Goal: Task Accomplishment & Management: Use online tool/utility

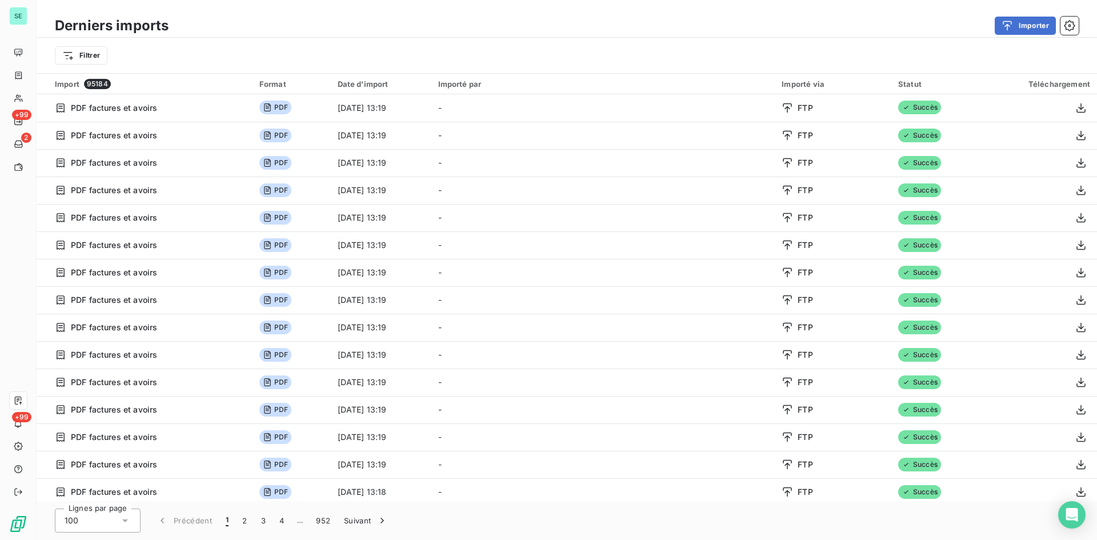
drag, startPoint x: 321, startPoint y: 14, endPoint x: 93, endPoint y: 21, distance: 228.6
click at [321, 14] on div "Derniers imports Importer" at bounding box center [567, 26] width 1060 height 24
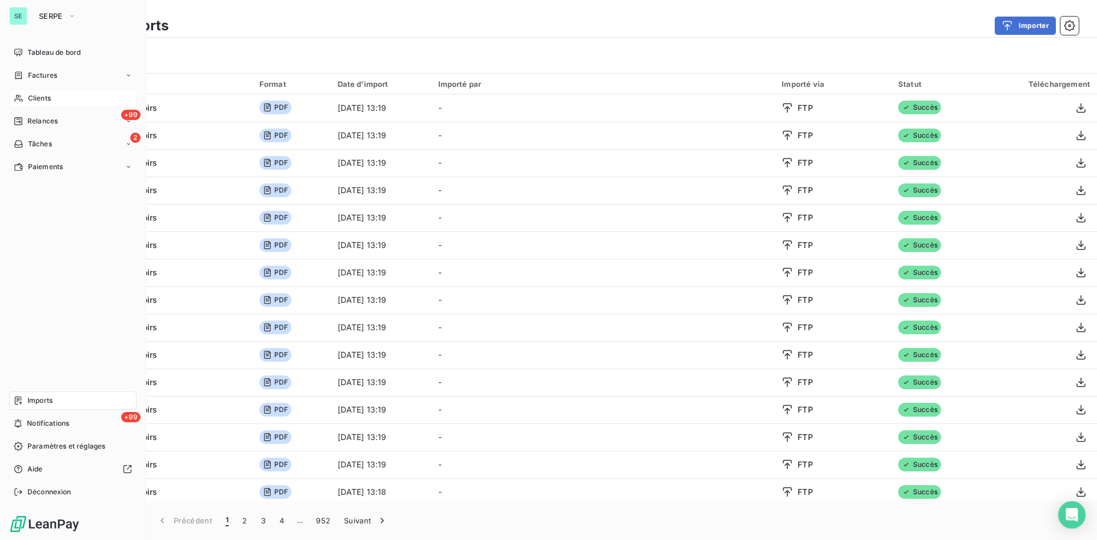
click at [50, 97] on span "Clients" at bounding box center [39, 98] width 23 height 10
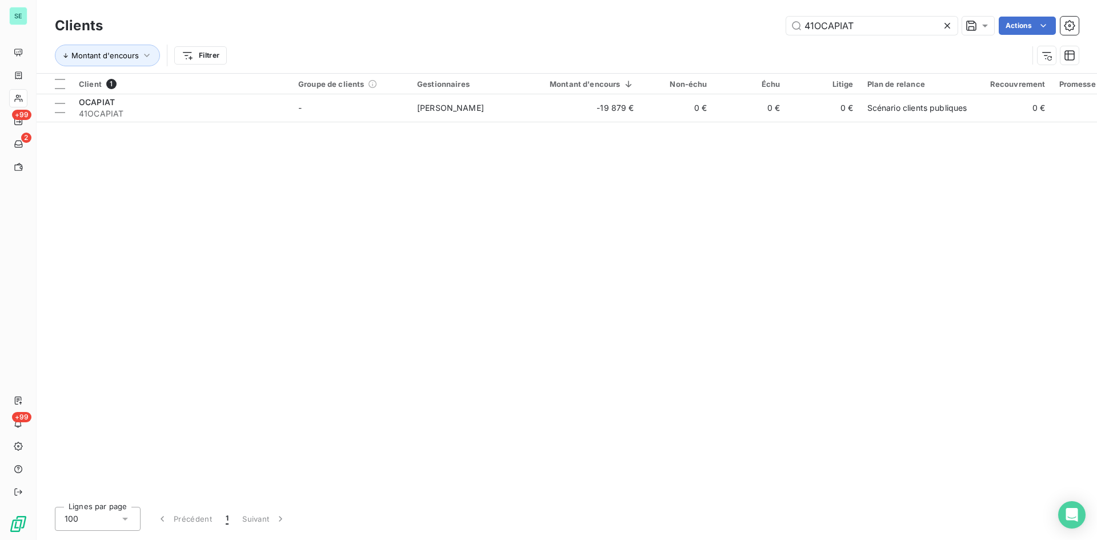
click at [946, 23] on icon at bounding box center [946, 25] width 11 height 11
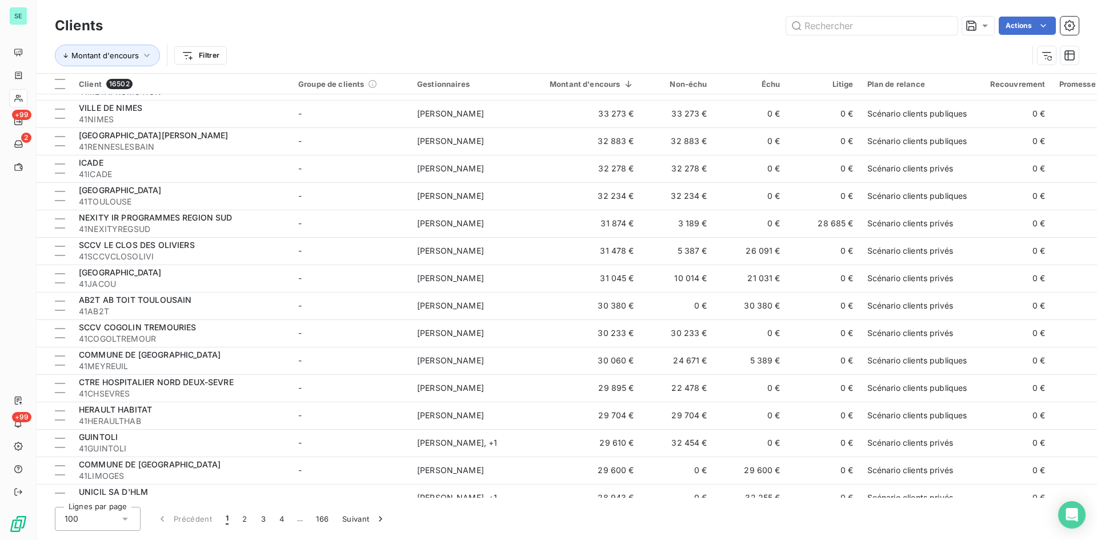
scroll to position [1886, 0]
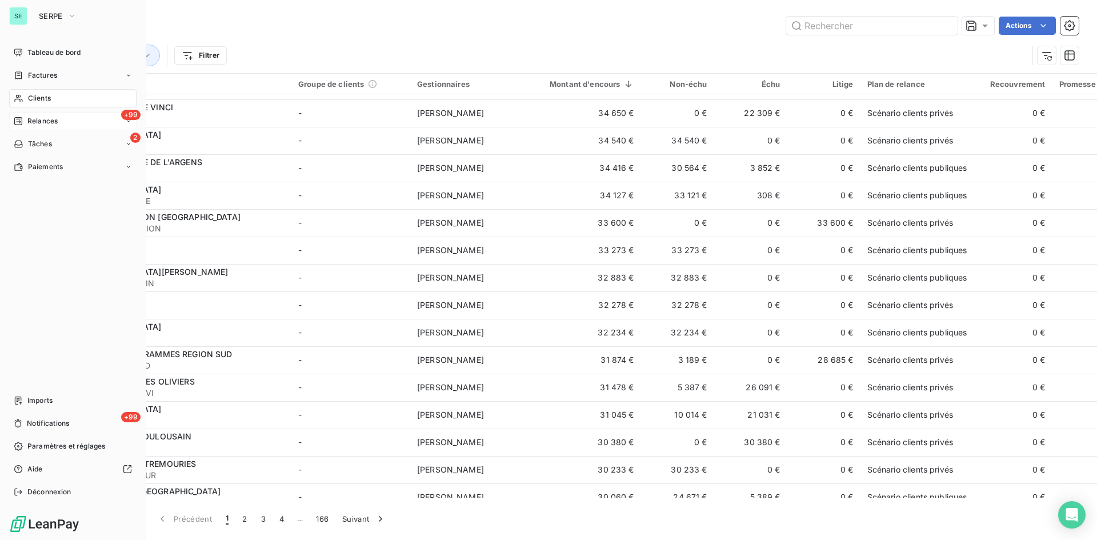
click at [34, 125] on span "Relances" at bounding box center [42, 121] width 30 height 10
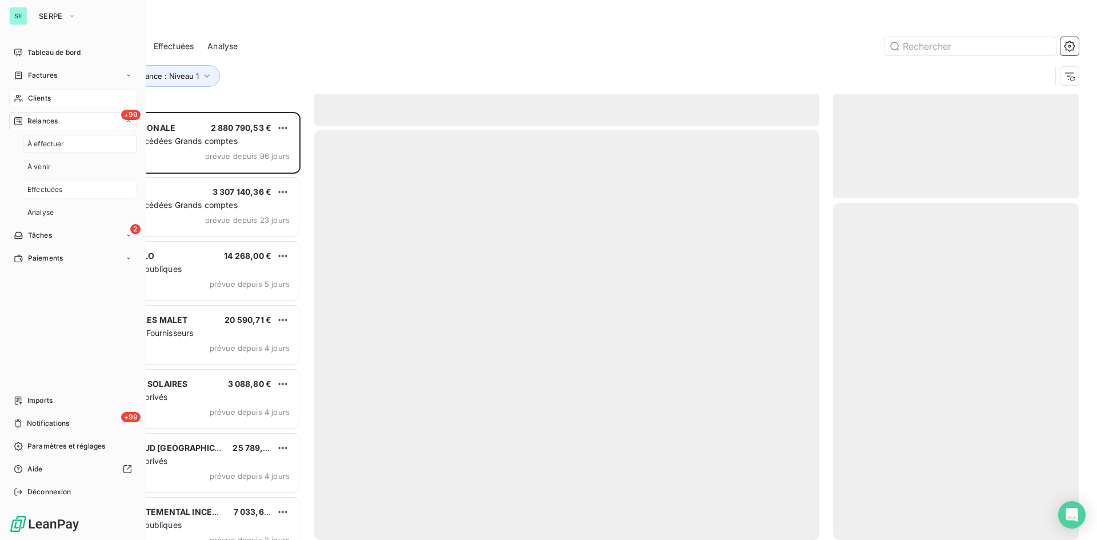
scroll to position [419, 237]
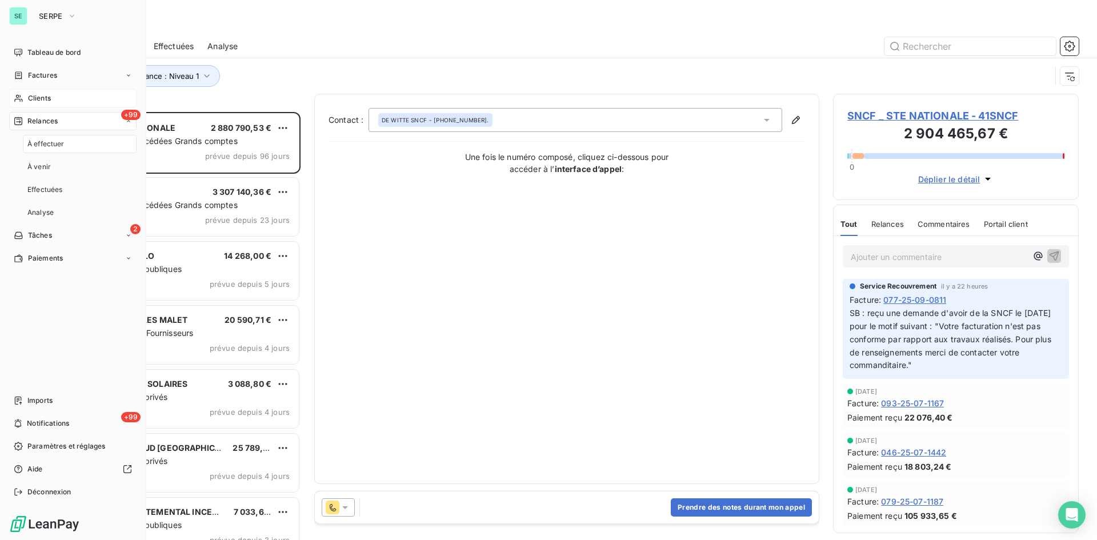
click at [43, 140] on span "À effectuer" at bounding box center [45, 144] width 37 height 10
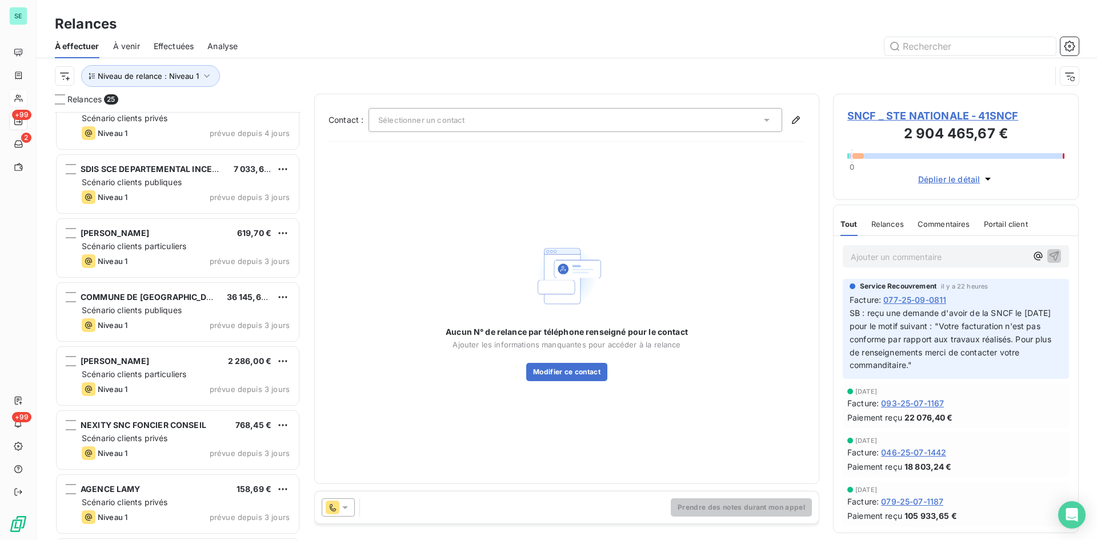
scroll to position [400, 0]
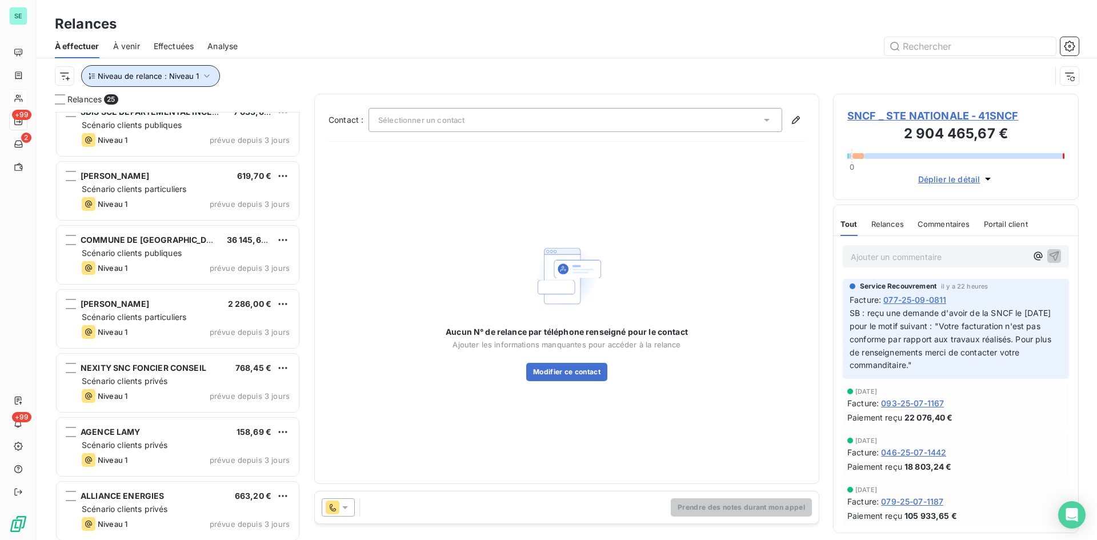
click at [144, 78] on span "Niveau de relance : Niveau 1" at bounding box center [148, 75] width 101 height 9
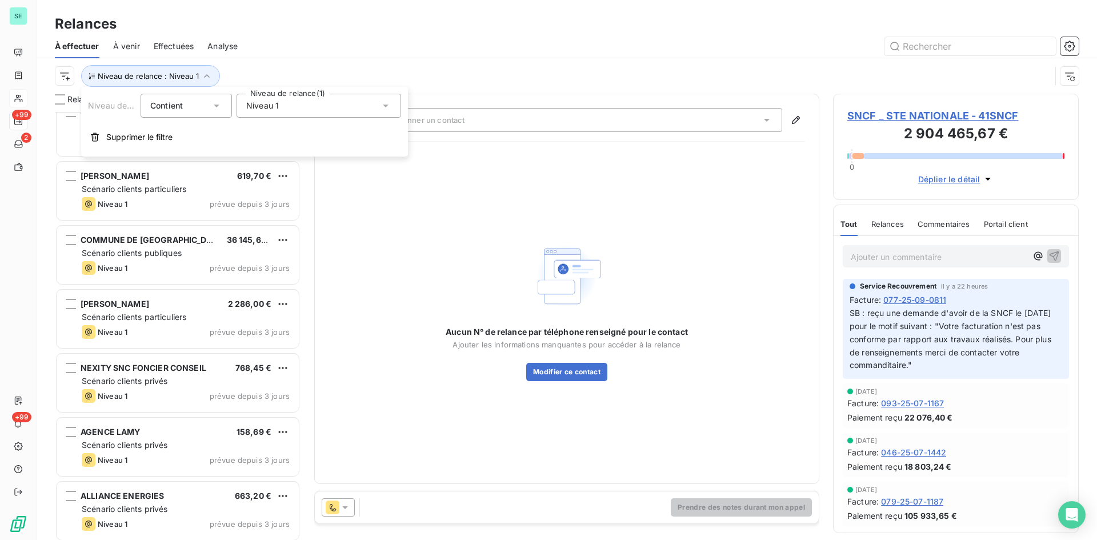
click at [343, 106] on div "Niveau 1" at bounding box center [318, 106] width 164 height 24
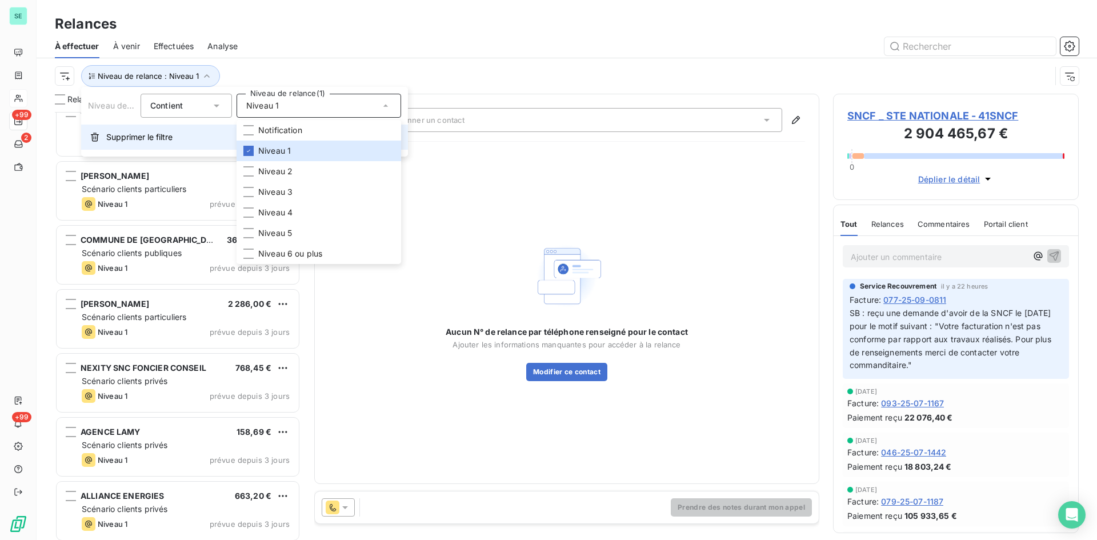
click at [162, 137] on span "Supprimer le filtre" at bounding box center [139, 136] width 66 height 11
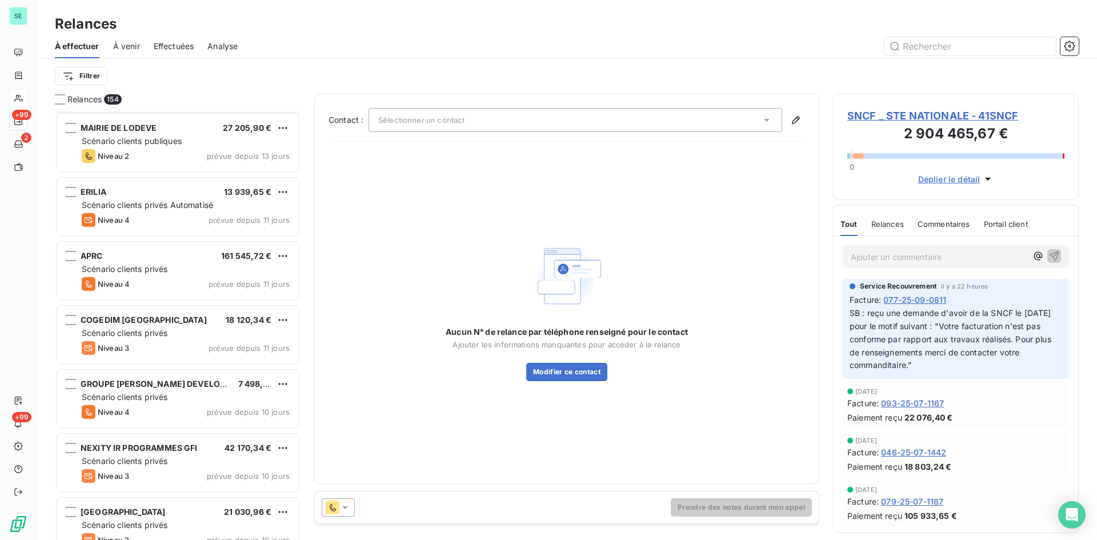
scroll to position [2628, 0]
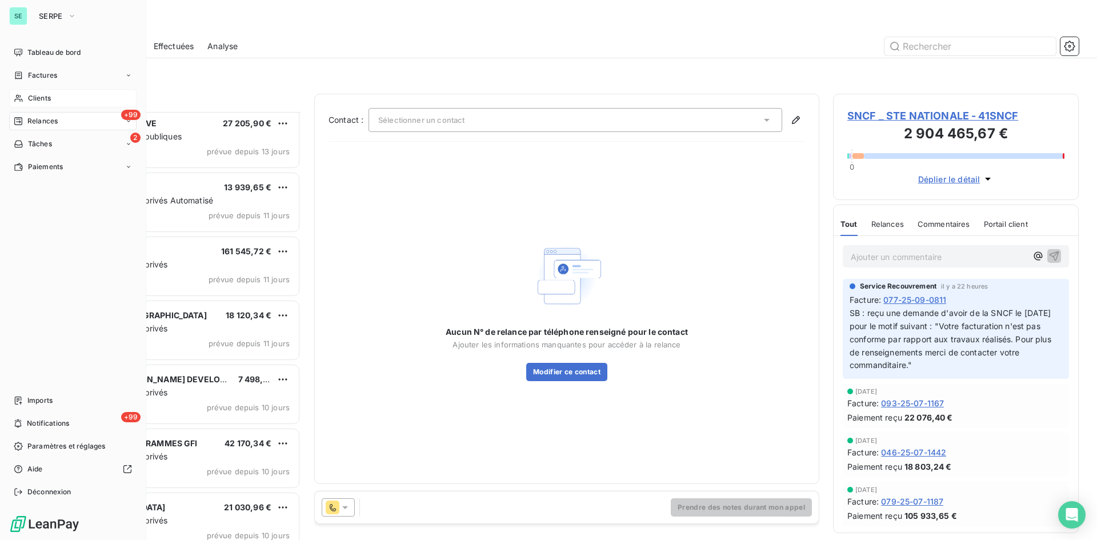
click at [34, 95] on span "Clients" at bounding box center [39, 98] width 23 height 10
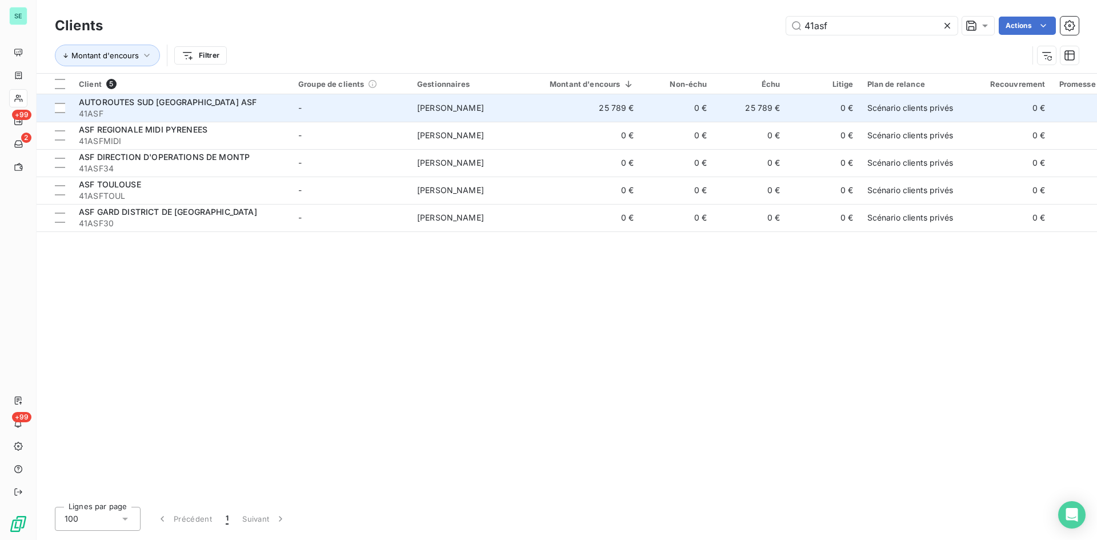
type input "41asf"
click at [185, 112] on span "41ASF" at bounding box center [182, 113] width 206 height 11
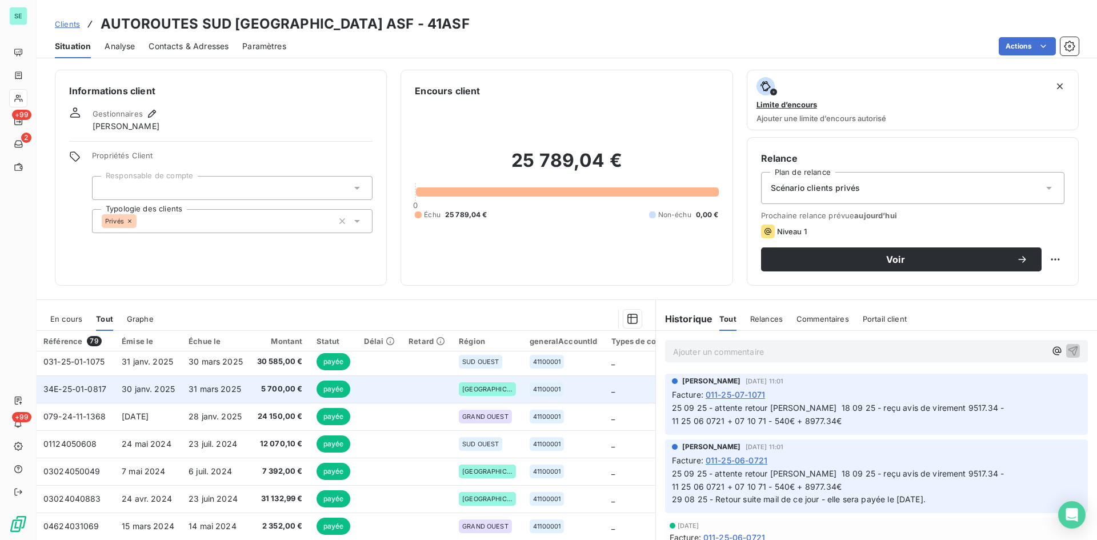
scroll to position [228, 0]
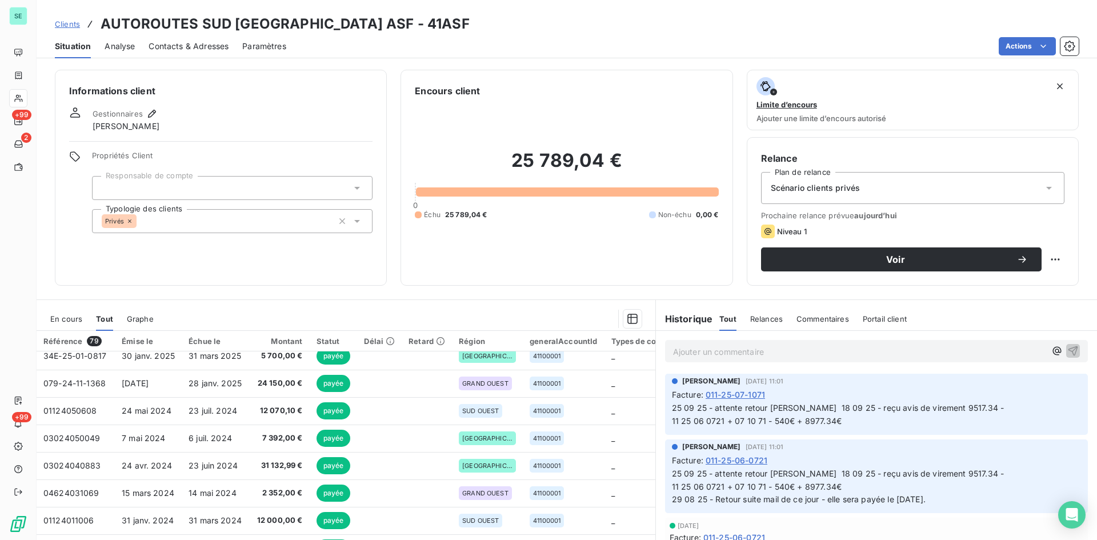
click at [74, 320] on span "En cours" at bounding box center [66, 318] width 32 height 9
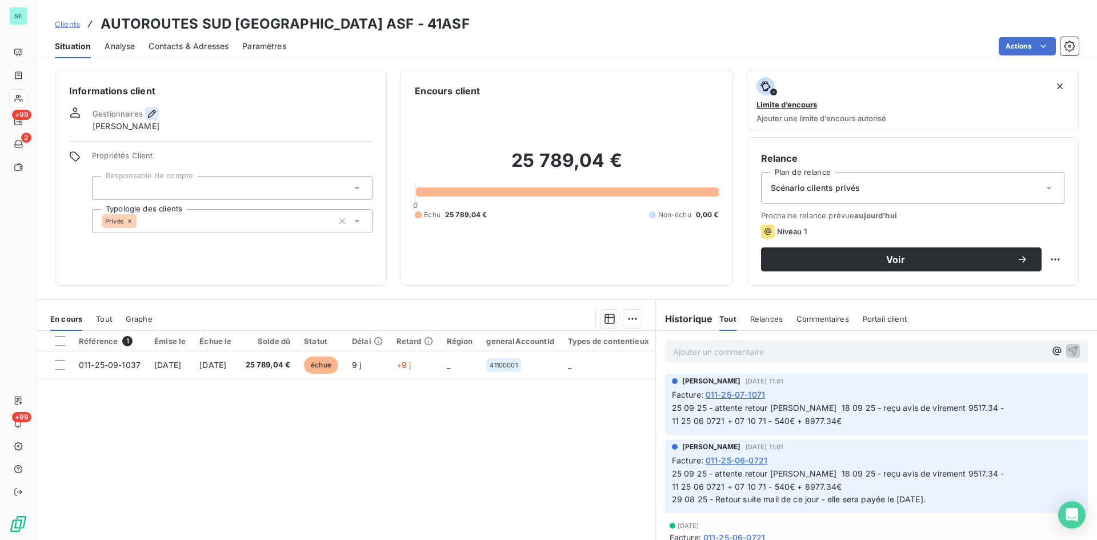
click at [148, 111] on icon "button" at bounding box center [151, 113] width 11 height 11
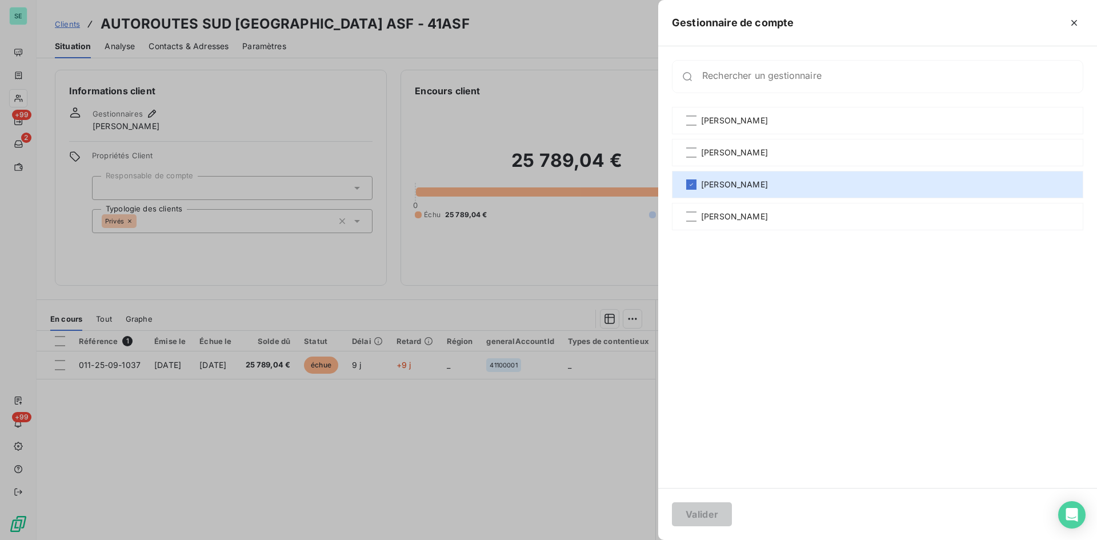
click at [388, 53] on div at bounding box center [548, 270] width 1097 height 540
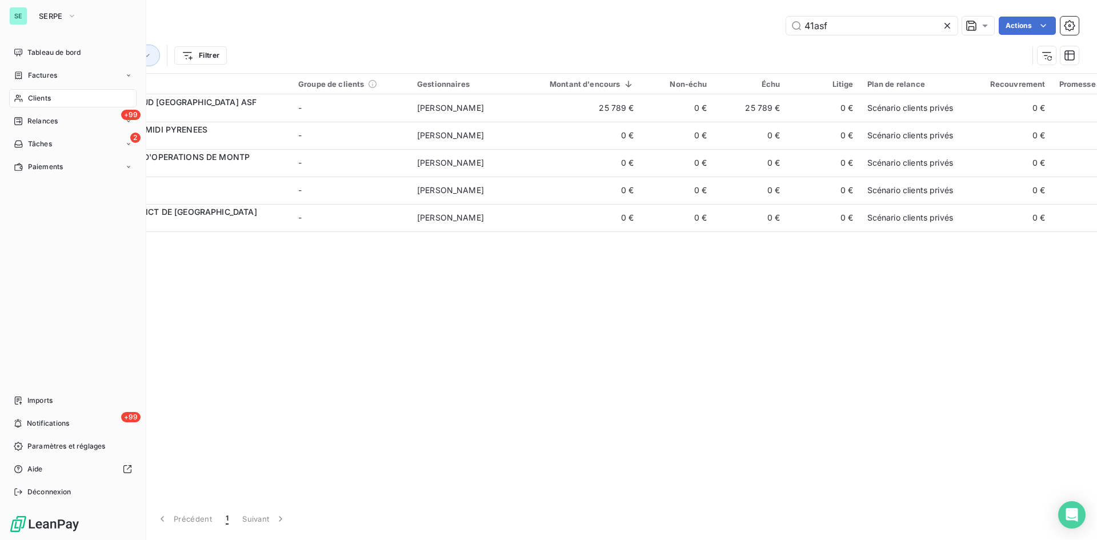
click at [34, 98] on span "Clients" at bounding box center [39, 98] width 23 height 10
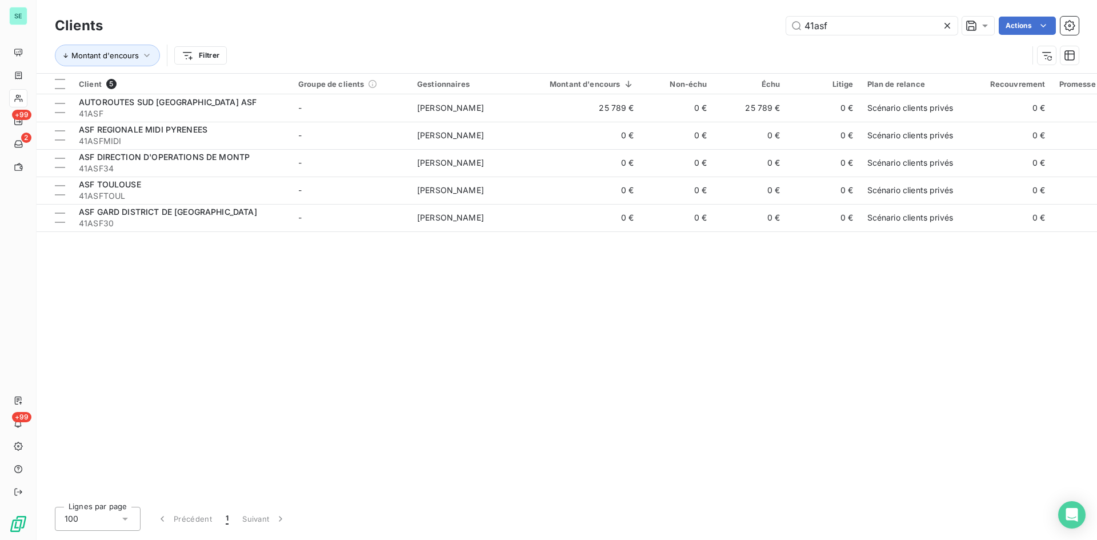
click at [947, 26] on icon at bounding box center [947, 26] width 6 height 6
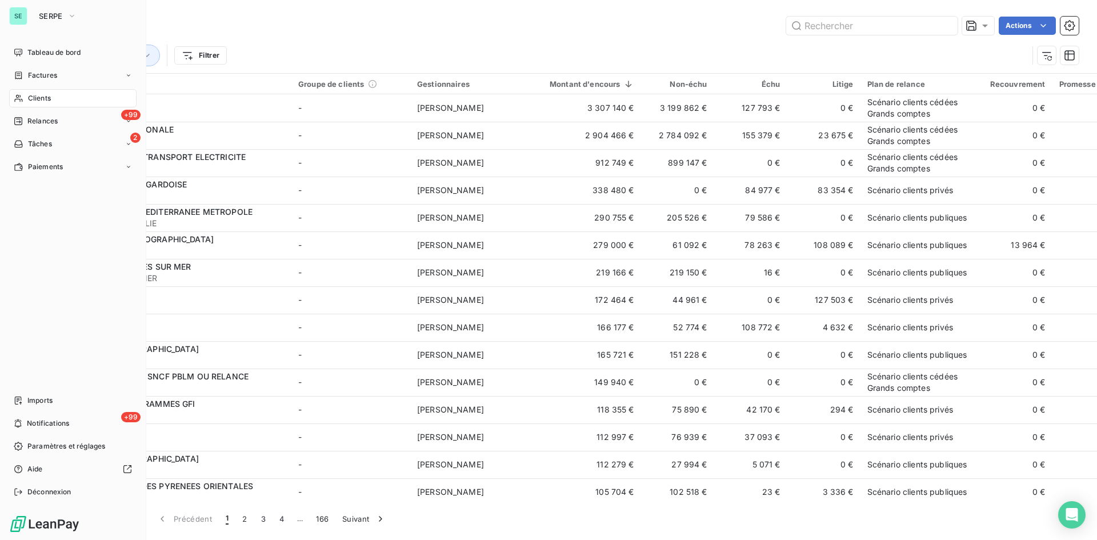
click at [45, 95] on span "Clients" at bounding box center [39, 98] width 23 height 10
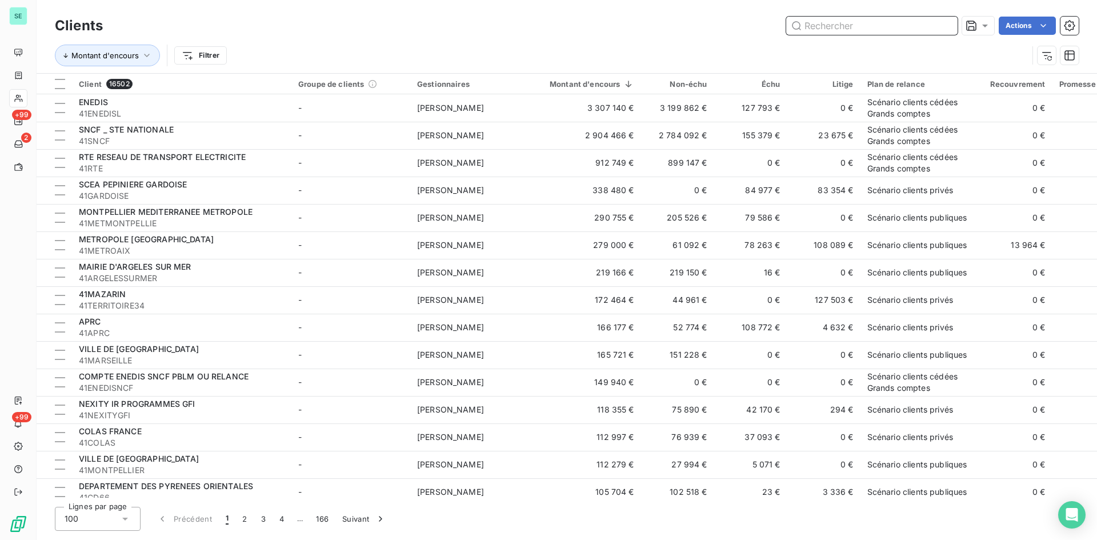
click at [825, 30] on input "text" at bounding box center [871, 26] width 171 height 18
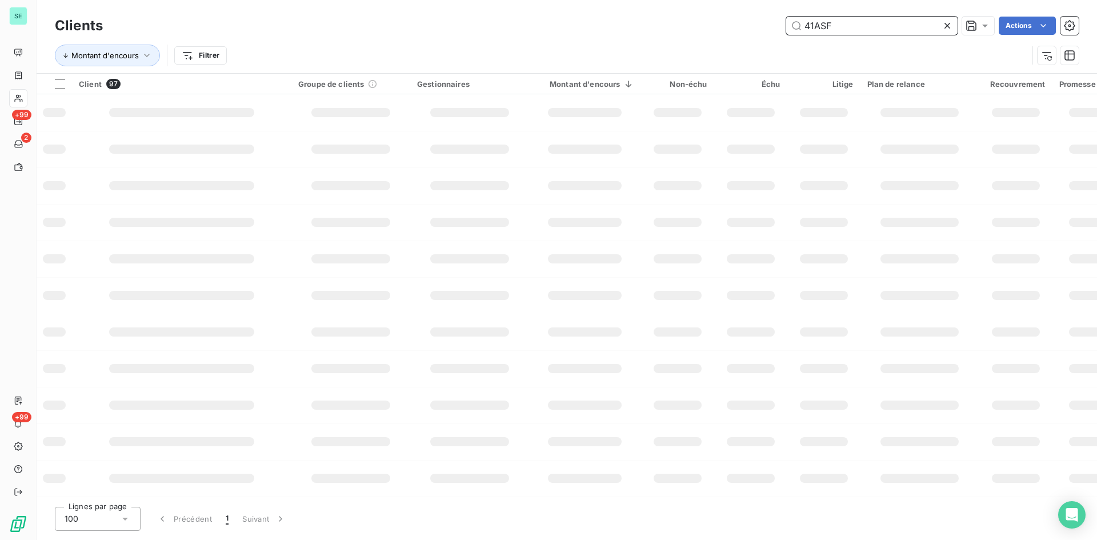
type input "41ASF"
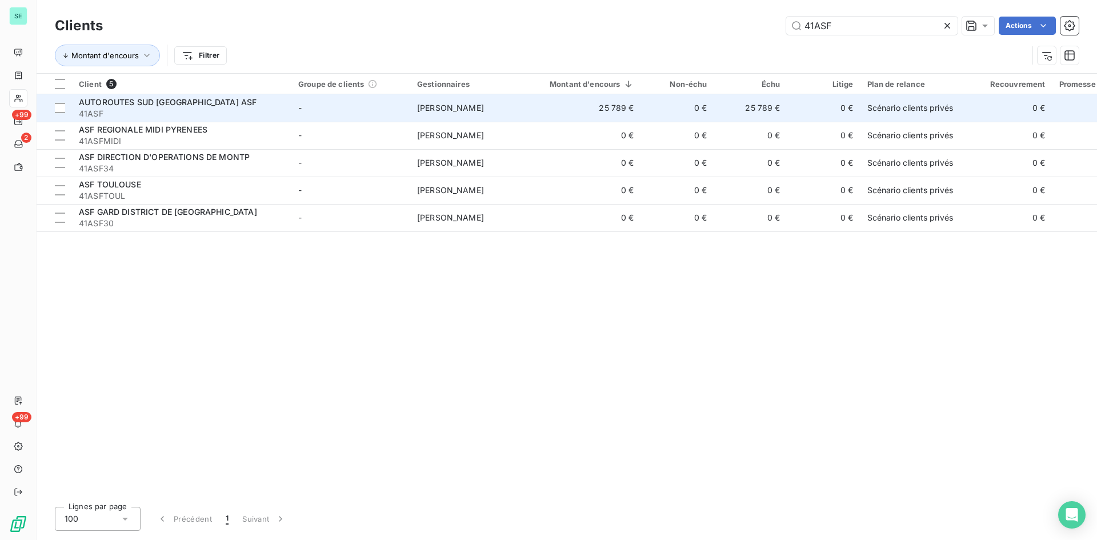
click at [166, 104] on span "AUTOROUTES SUD [GEOGRAPHIC_DATA] ASF" at bounding box center [168, 102] width 178 height 10
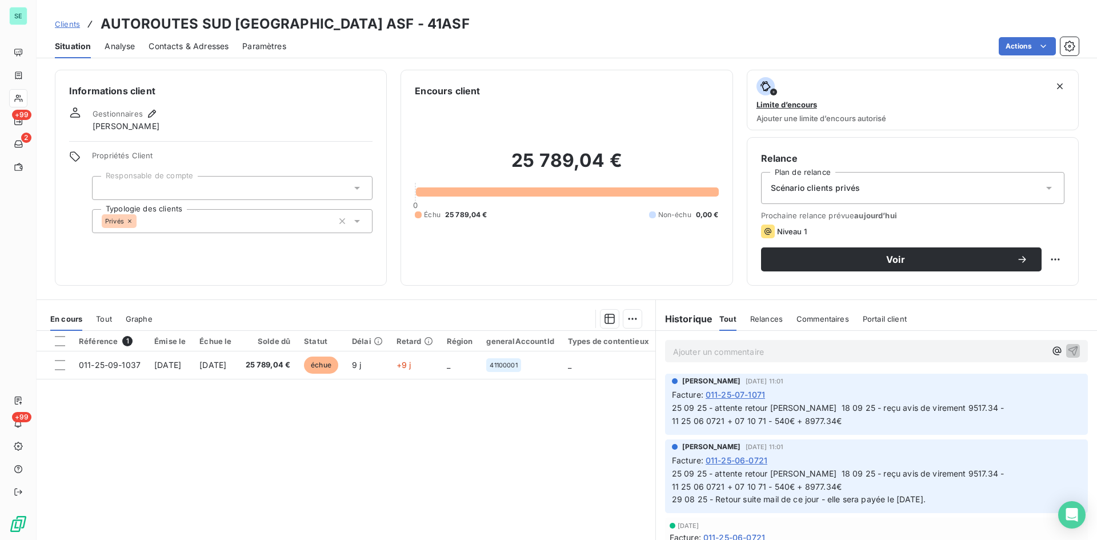
click at [474, 17] on div "Clients AUTOROUTES SUD FRANCE ASF - 41ASF" at bounding box center [567, 24] width 1060 height 21
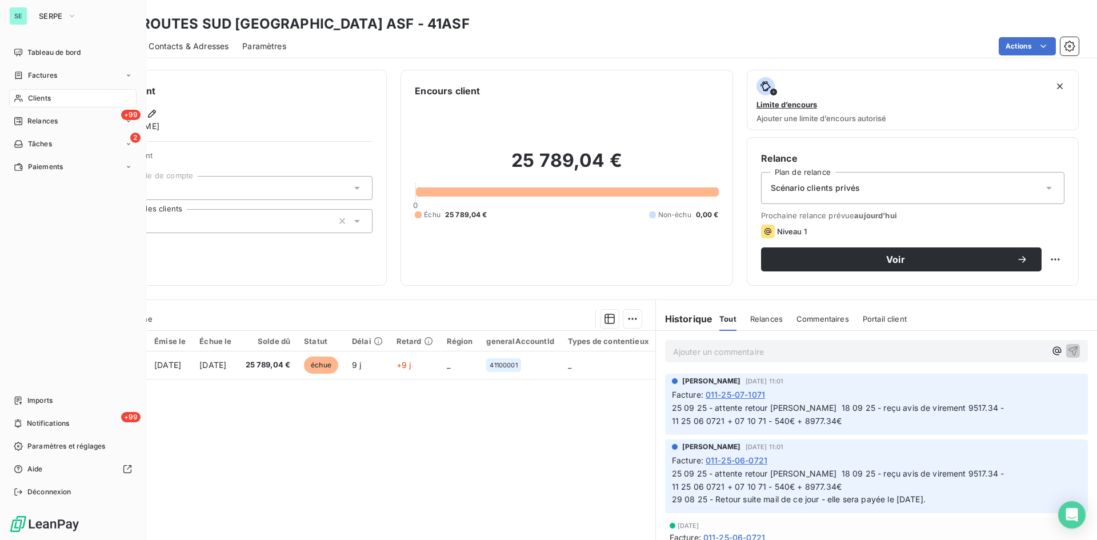
click at [33, 102] on span "Clients" at bounding box center [39, 98] width 23 height 10
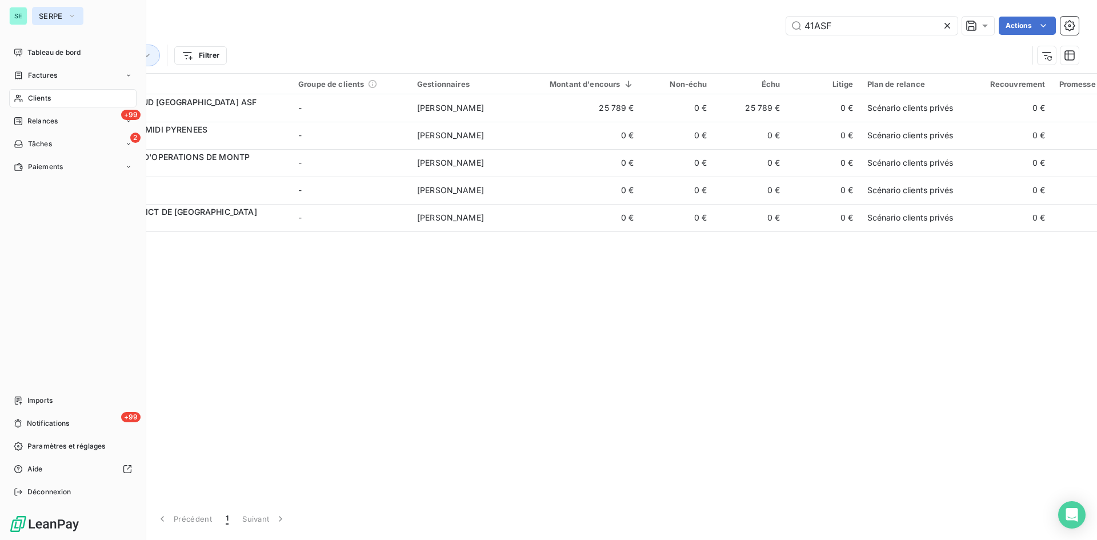
click at [66, 14] on button "SERPE" at bounding box center [57, 16] width 51 height 18
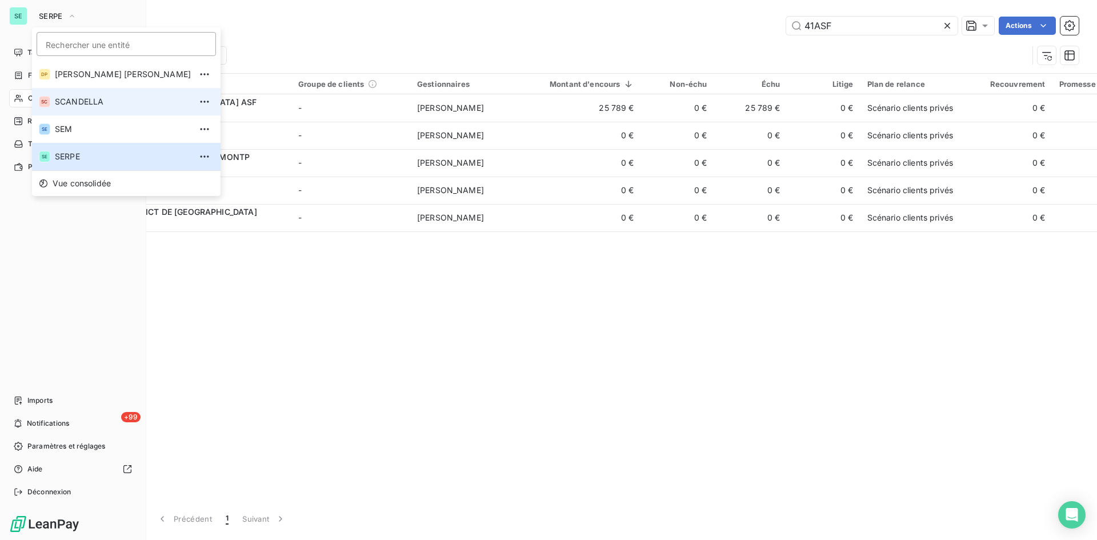
click at [74, 95] on li "SC SCANDELLA" at bounding box center [126, 101] width 188 height 27
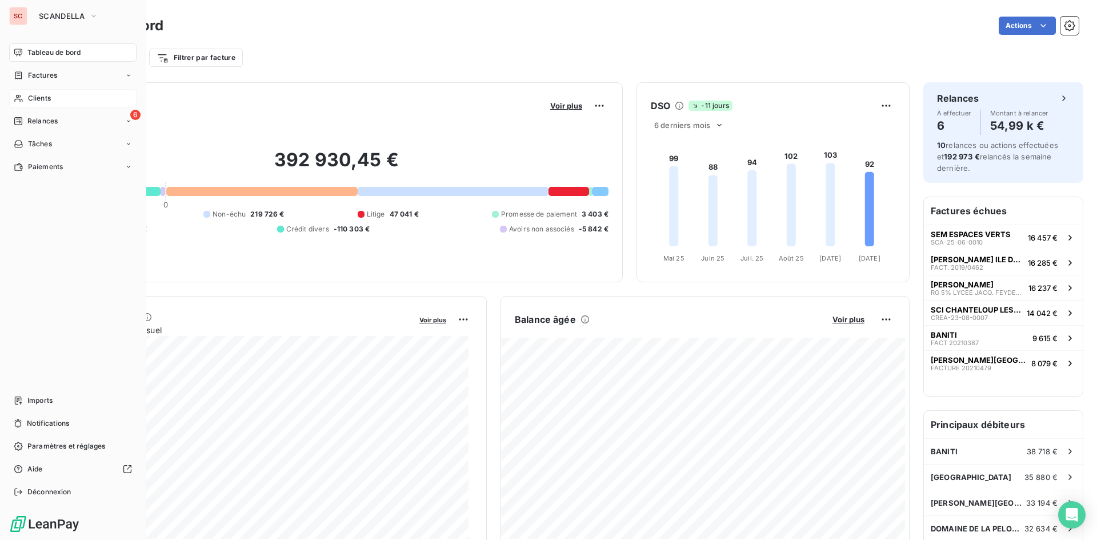
click at [39, 94] on span "Clients" at bounding box center [39, 98] width 23 height 10
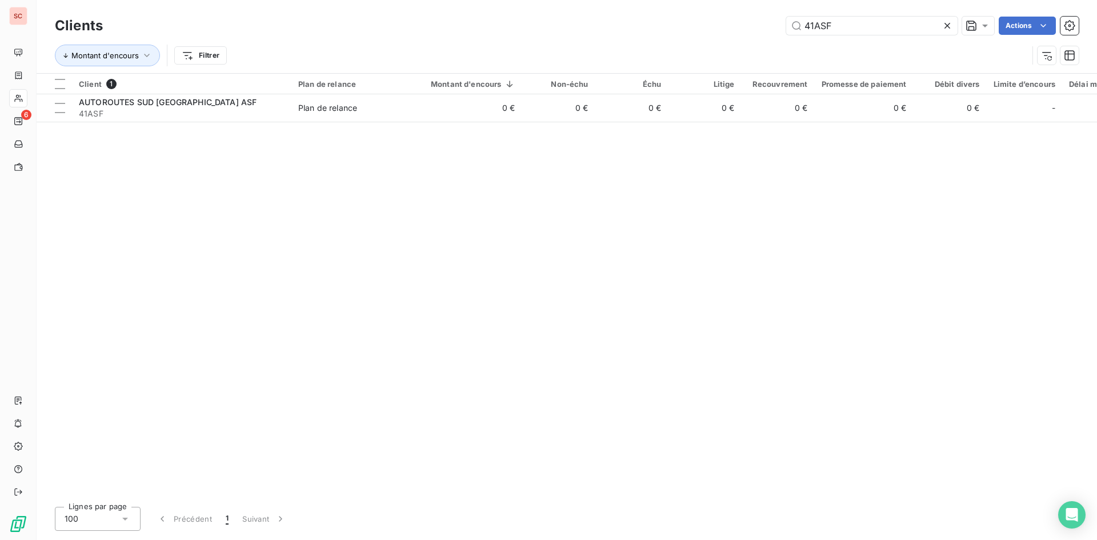
click at [945, 23] on icon at bounding box center [946, 25] width 11 height 11
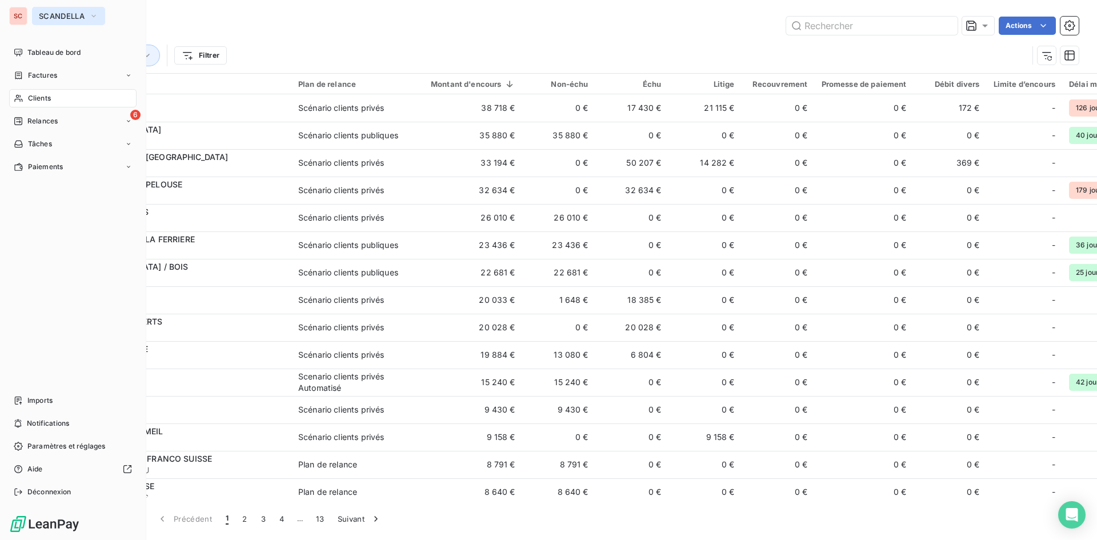
click at [58, 17] on span "SCANDELLA" at bounding box center [62, 15] width 46 height 9
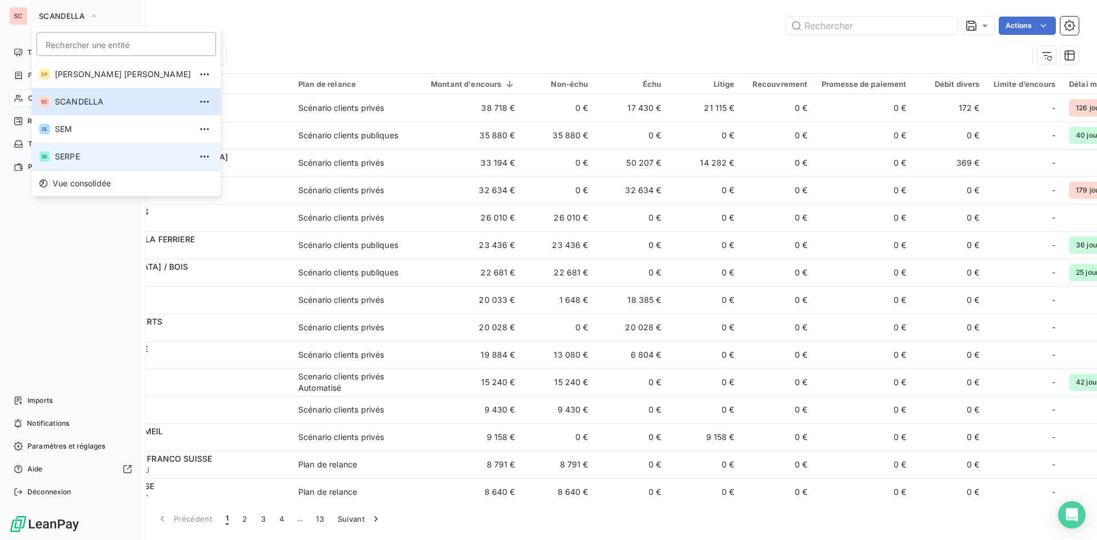
click at [79, 152] on span "SERPE" at bounding box center [123, 156] width 136 height 11
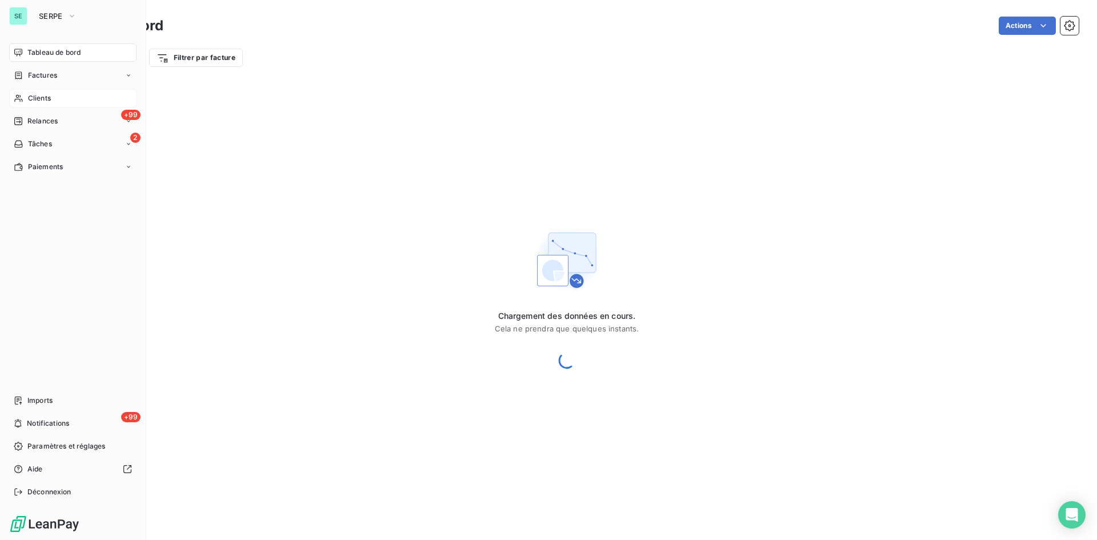
click at [56, 99] on div "Clients" at bounding box center [72, 98] width 127 height 18
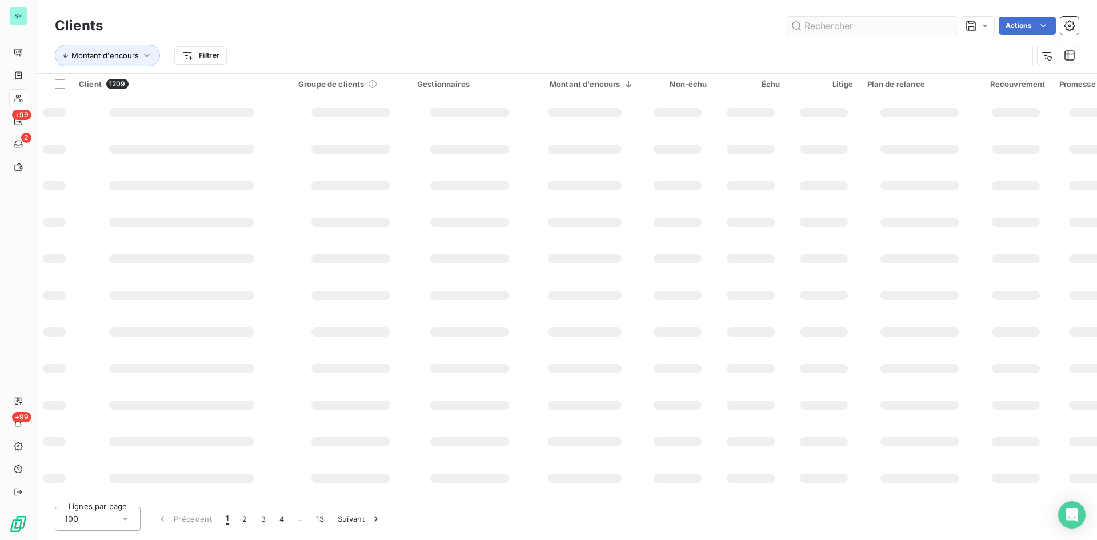
click at [887, 30] on input "text" at bounding box center [871, 26] width 171 height 18
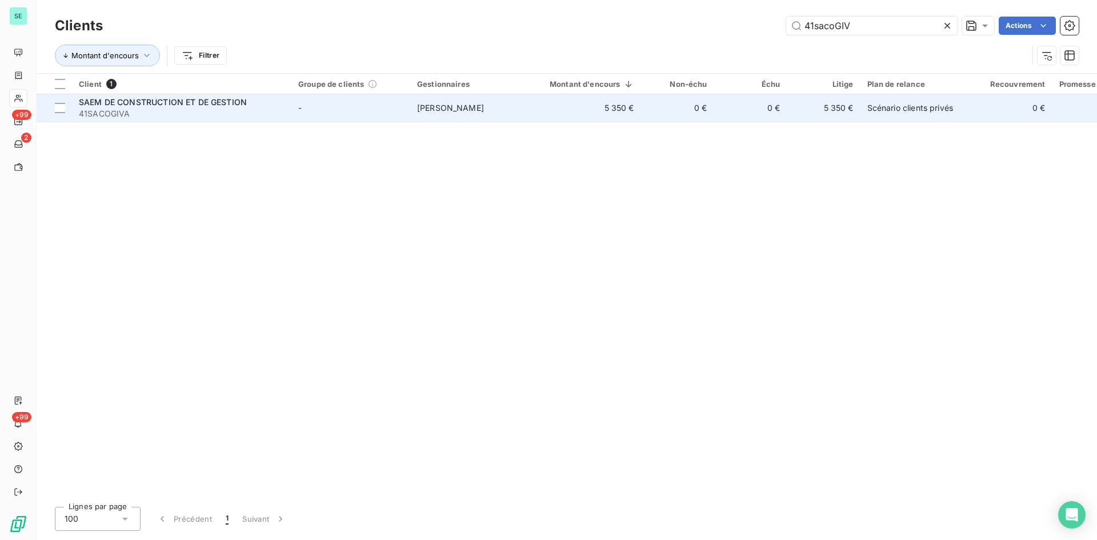
type input "41sacoGIV"
click at [211, 104] on span "SAEM DE CONSTRUCTION ET DE GESTION" at bounding box center [163, 102] width 168 height 10
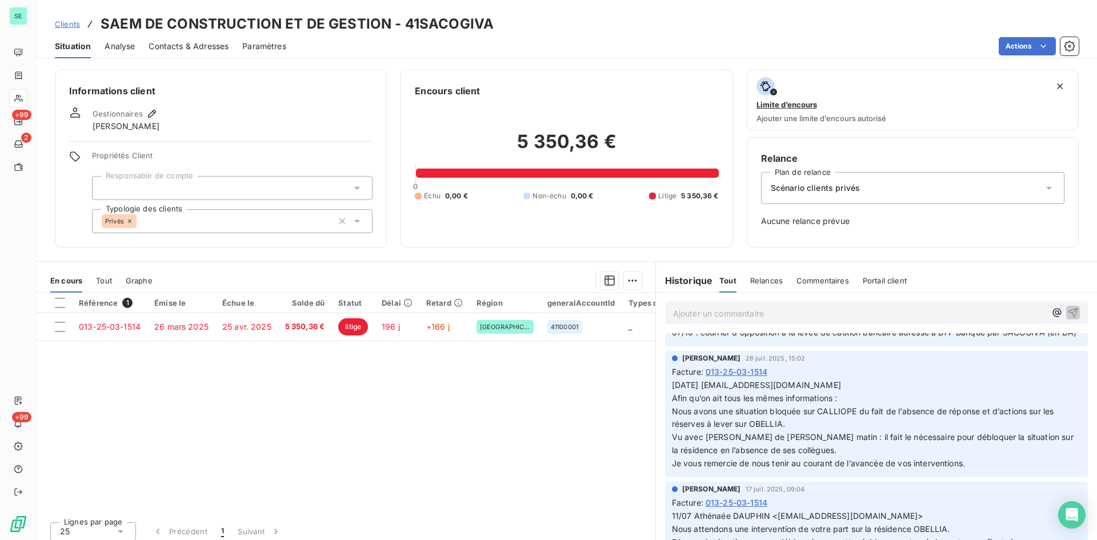
scroll to position [57, 0]
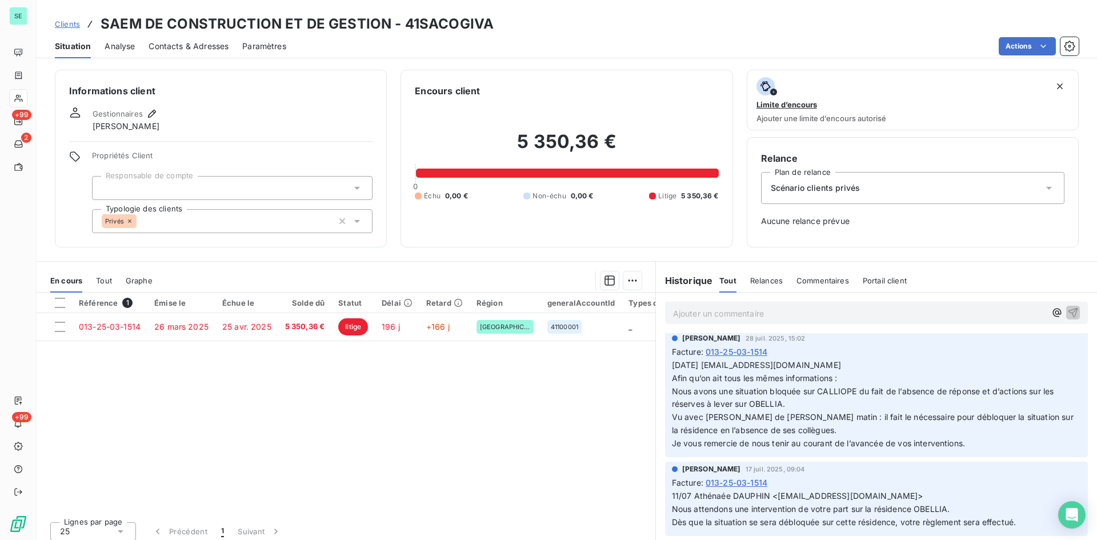
click at [371, 46] on div "Actions" at bounding box center [689, 46] width 778 height 18
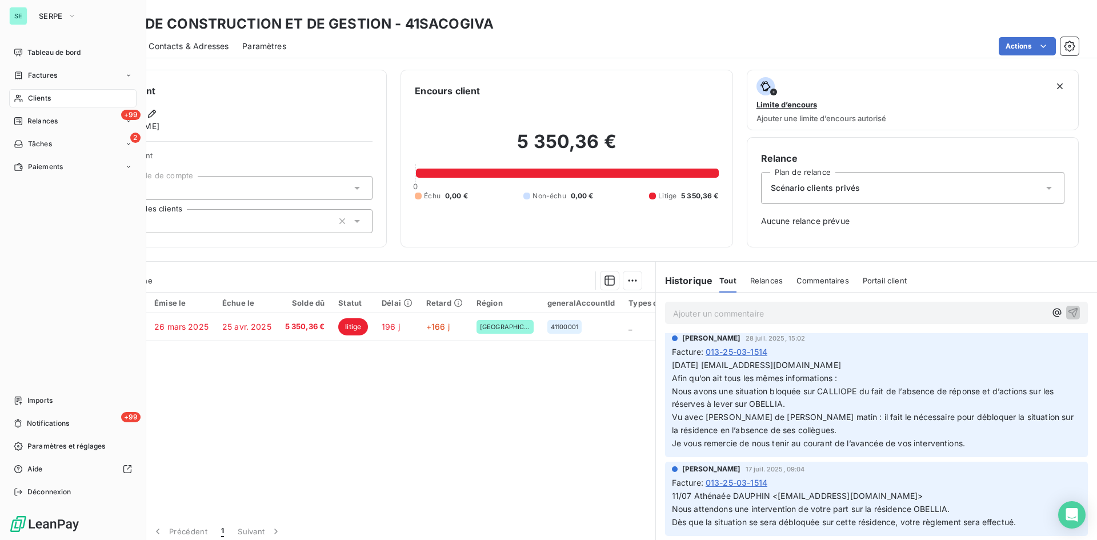
click at [42, 99] on span "Clients" at bounding box center [39, 98] width 23 height 10
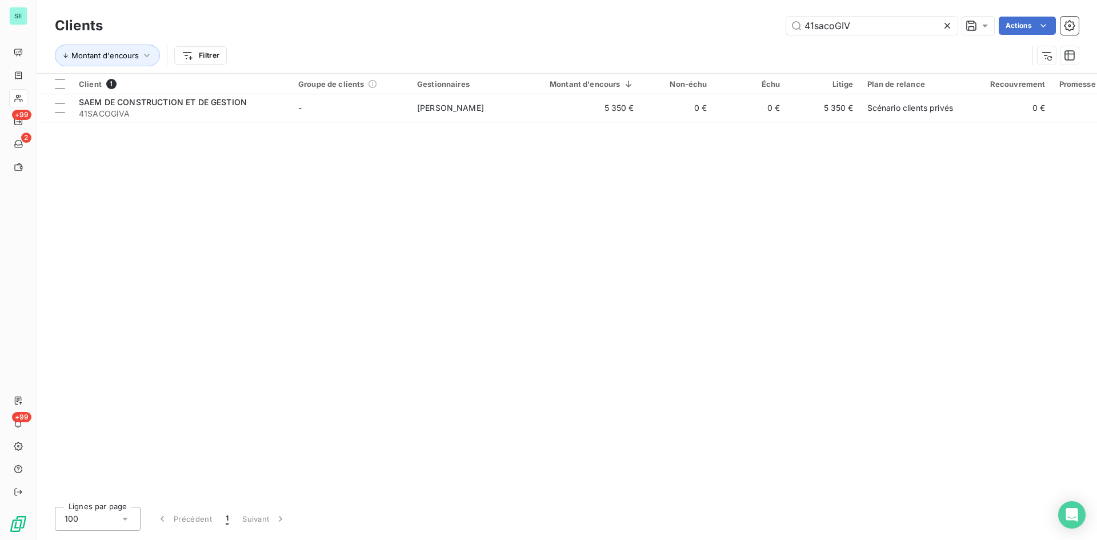
click at [947, 26] on icon at bounding box center [946, 25] width 11 height 11
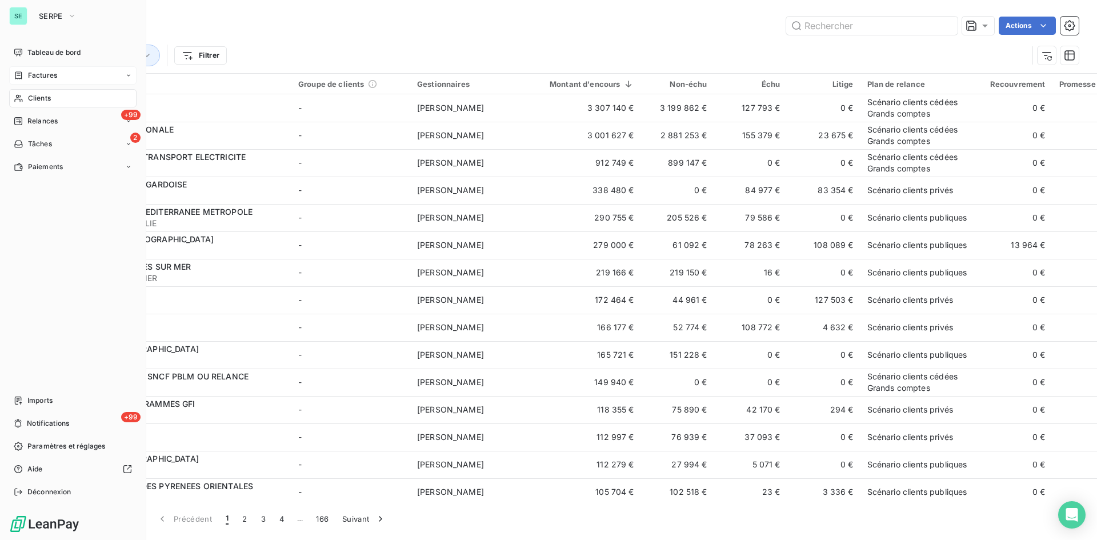
click at [33, 71] on span "Factures" at bounding box center [42, 75] width 29 height 10
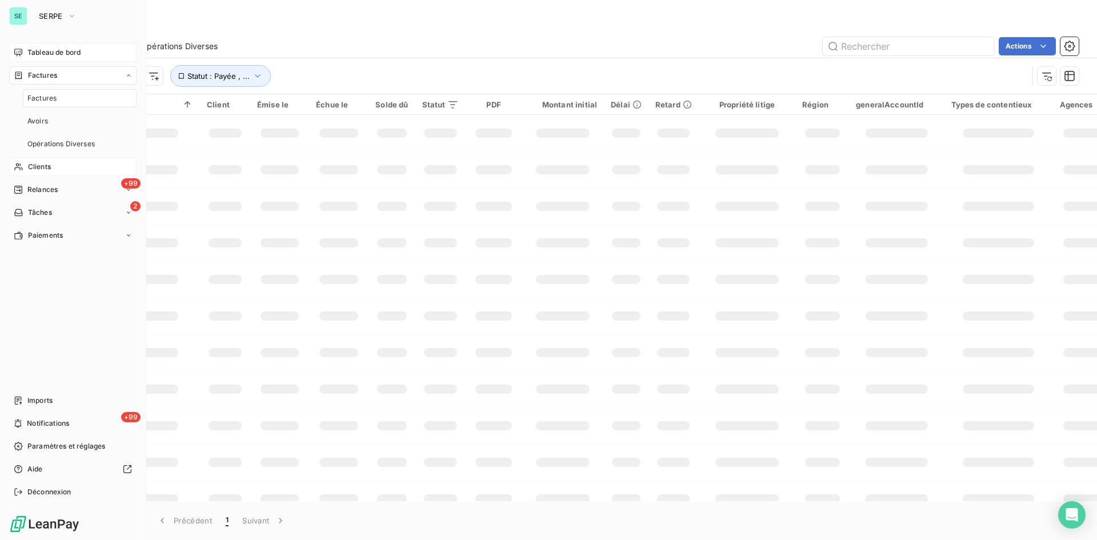
click at [40, 55] on span "Tableau de bord" at bounding box center [53, 52] width 53 height 10
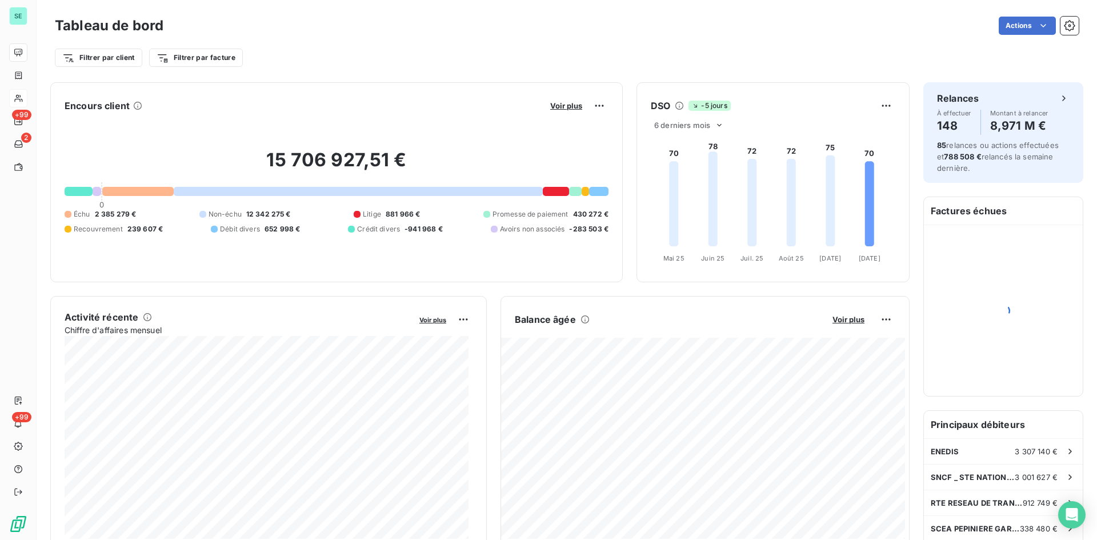
click at [869, 66] on html "SE +99 2 +99 Tableau de bord Actions Filtrer par client Filtrer par facture Enc…" at bounding box center [548, 270] width 1097 height 540
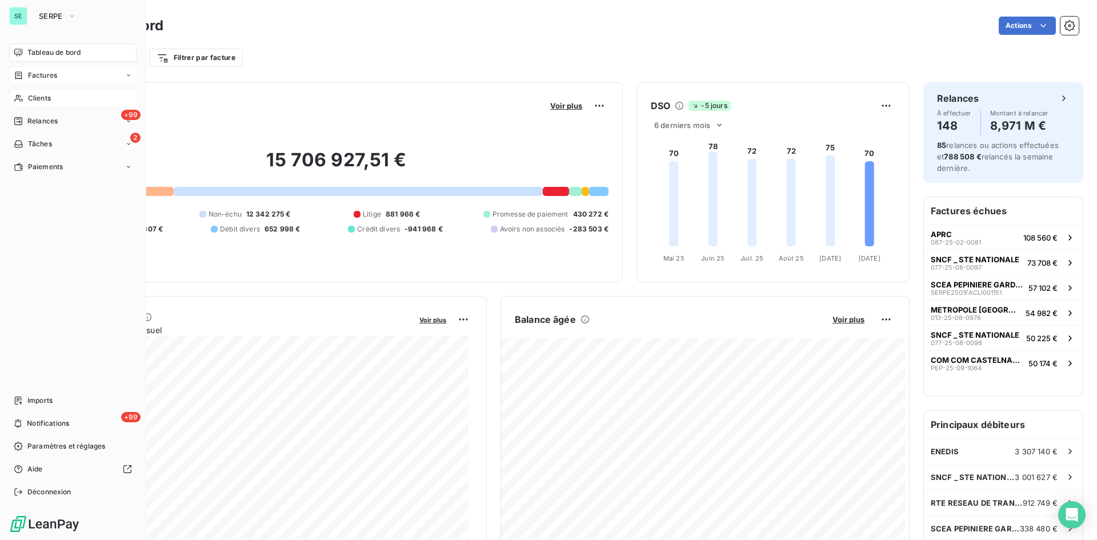
click at [30, 74] on span "Factures" at bounding box center [42, 75] width 29 height 10
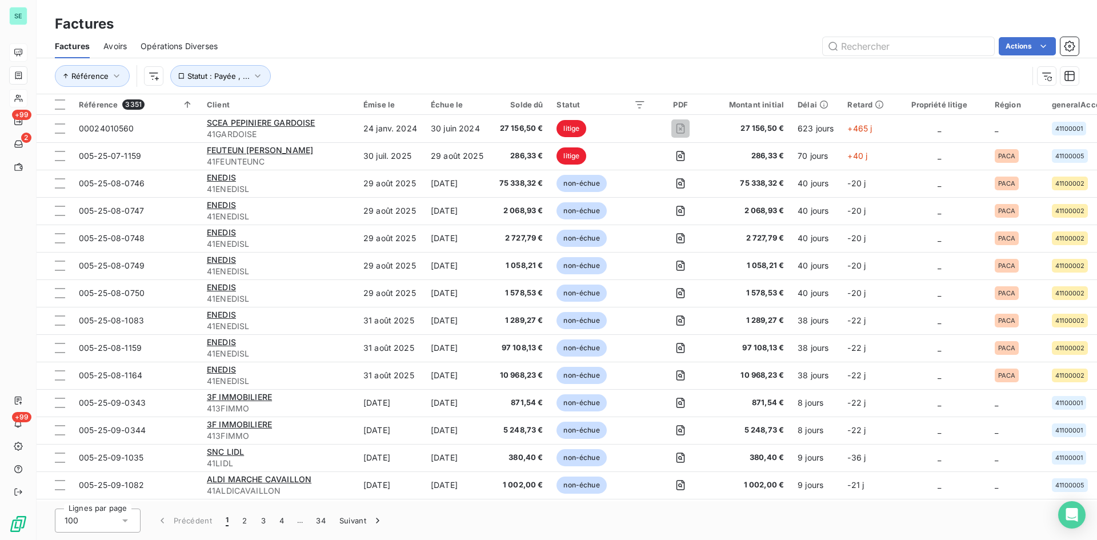
click at [517, 18] on div "Factures" at bounding box center [567, 24] width 1060 height 21
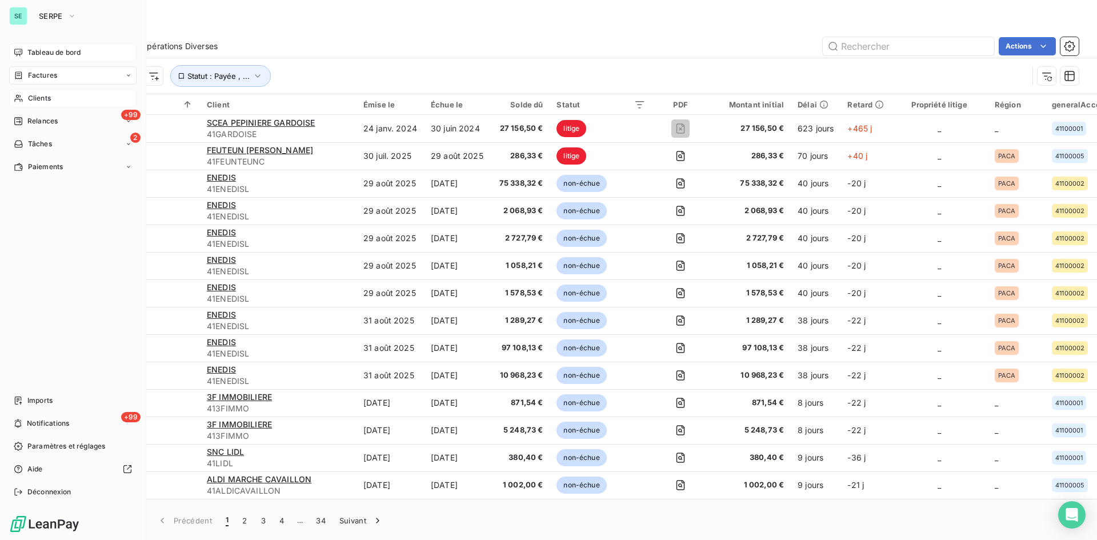
click at [37, 98] on span "Clients" at bounding box center [39, 98] width 23 height 10
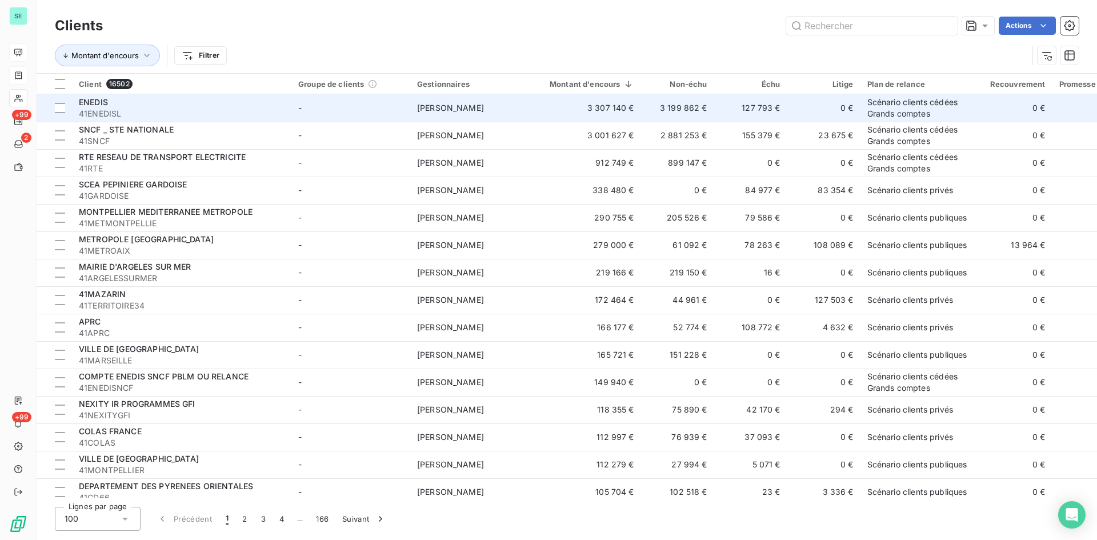
click at [99, 103] on span "ENEDIS" at bounding box center [93, 102] width 29 height 10
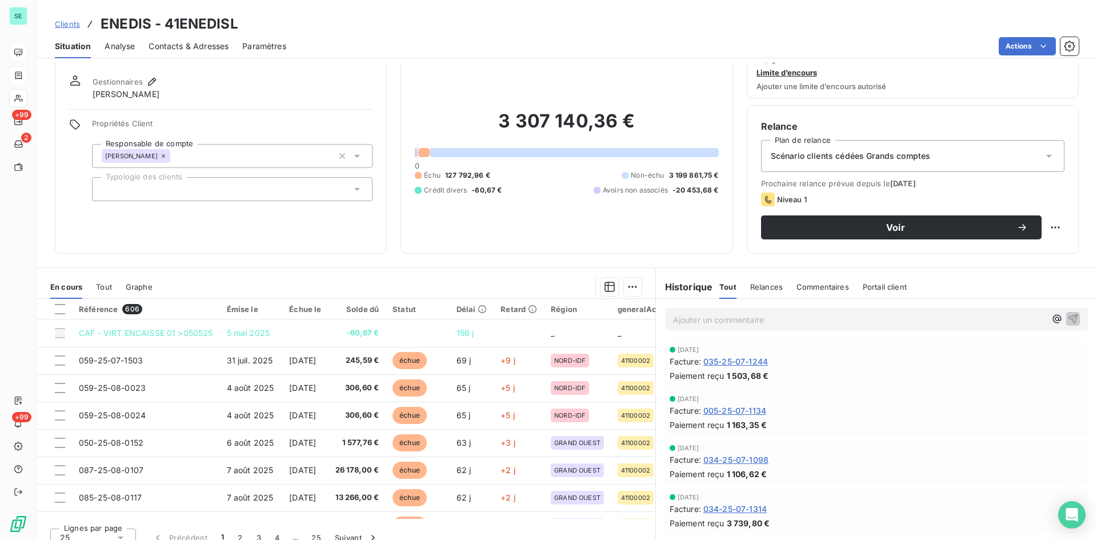
scroll to position [45, 0]
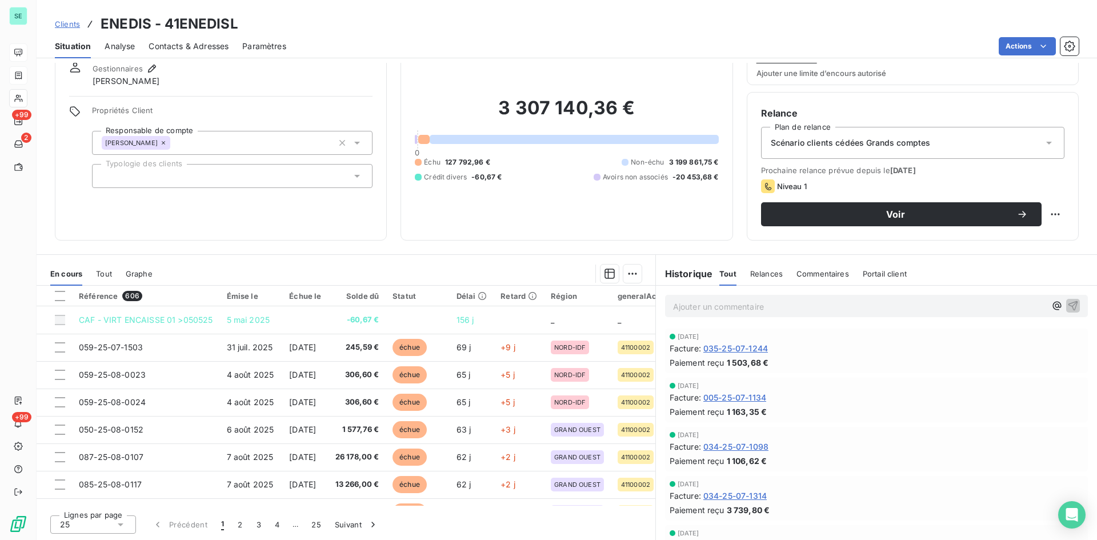
click at [745, 307] on p "Ajouter un commentaire ﻿" at bounding box center [859, 306] width 372 height 14
click at [177, 54] on div "Contacts & Adresses" at bounding box center [188, 46] width 80 height 24
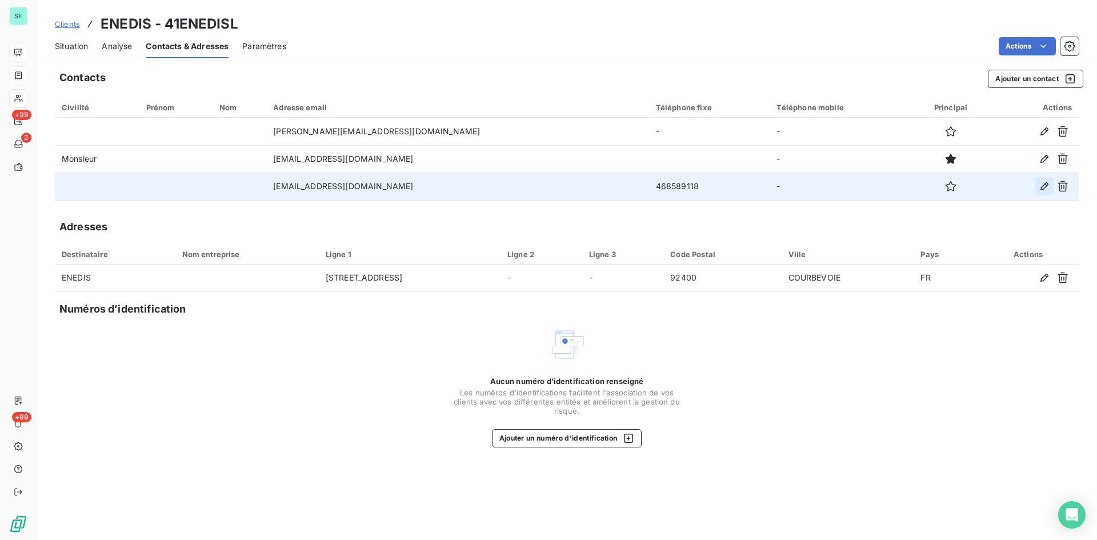
click at [1042, 184] on icon "button" at bounding box center [1043, 185] width 11 height 11
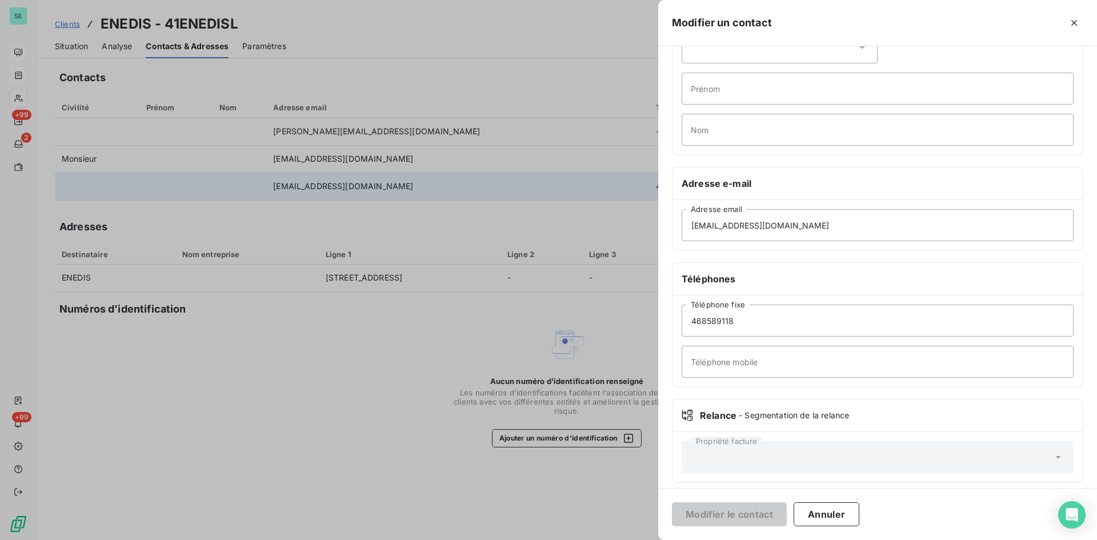
scroll to position [79, 0]
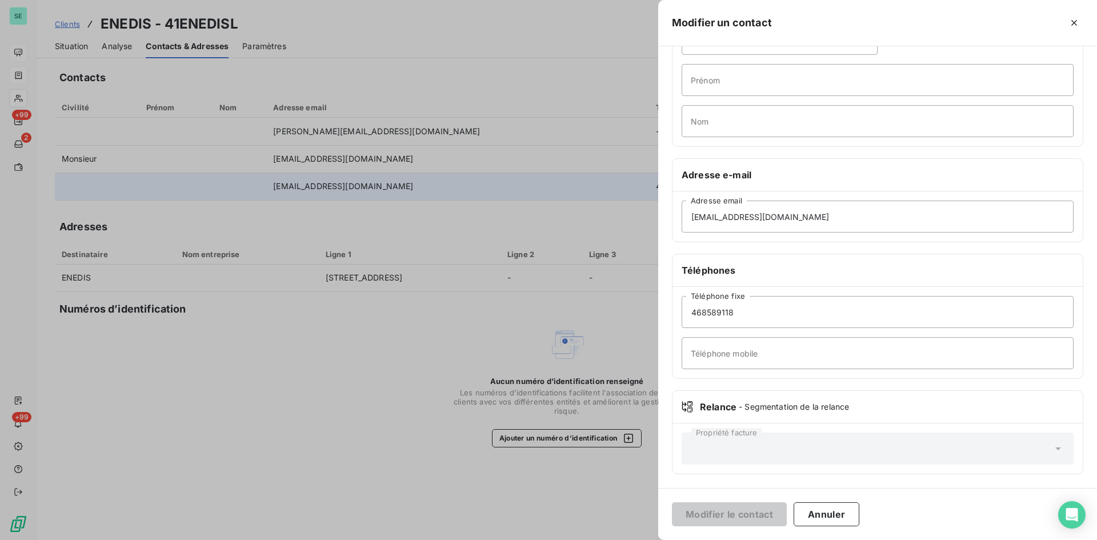
click at [736, 447] on div "Propriété facture" at bounding box center [877, 448] width 392 height 32
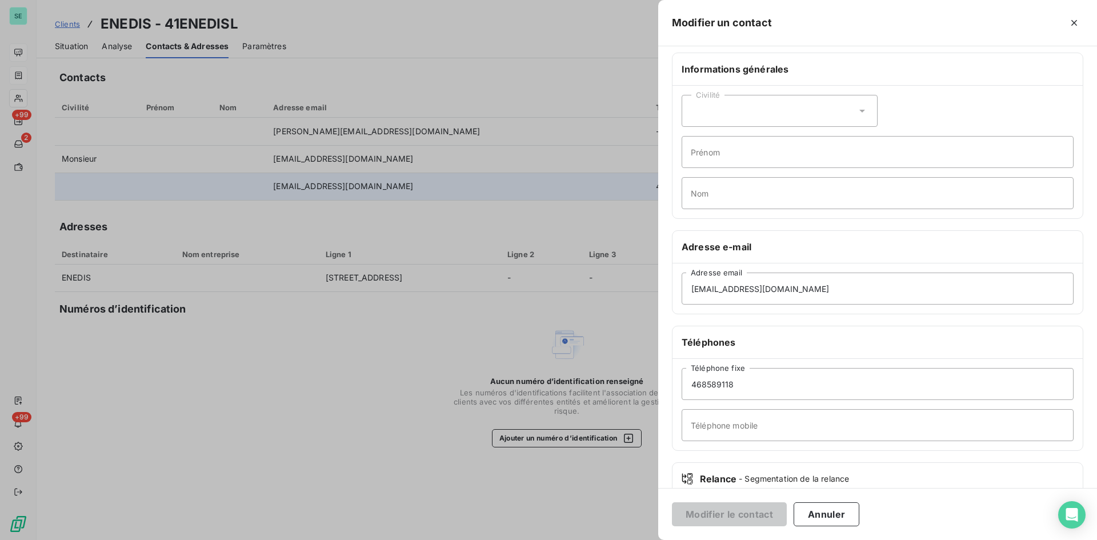
scroll to position [0, 0]
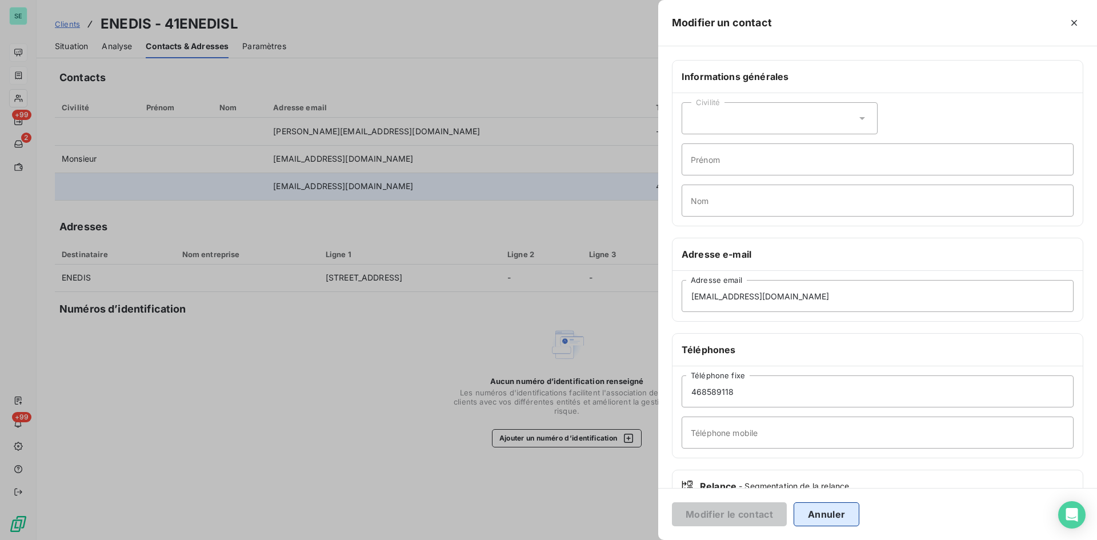
click at [805, 508] on button "Annuler" at bounding box center [826, 514] width 66 height 24
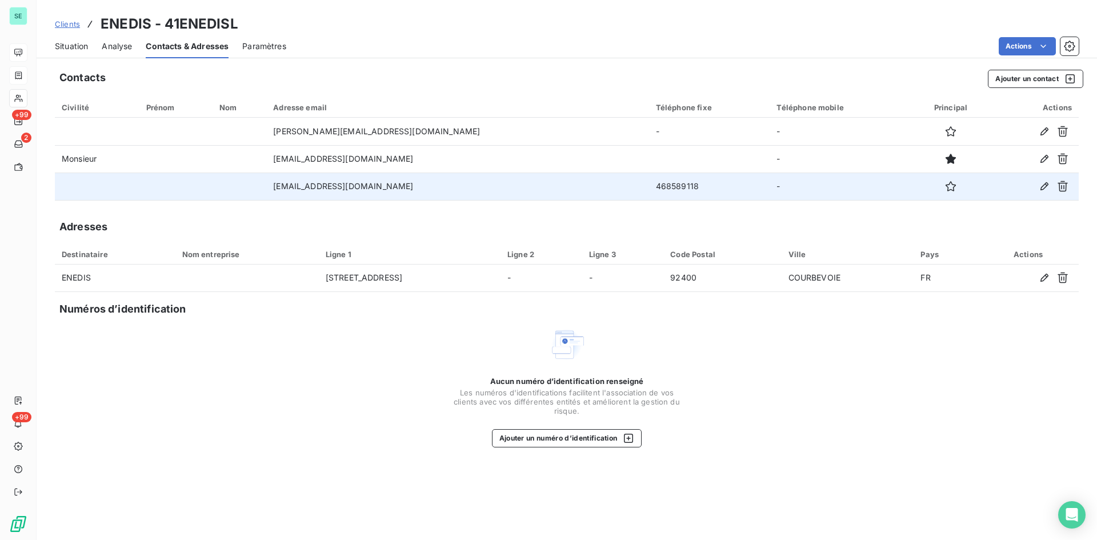
click at [115, 44] on span "Analyse" at bounding box center [117, 46] width 30 height 11
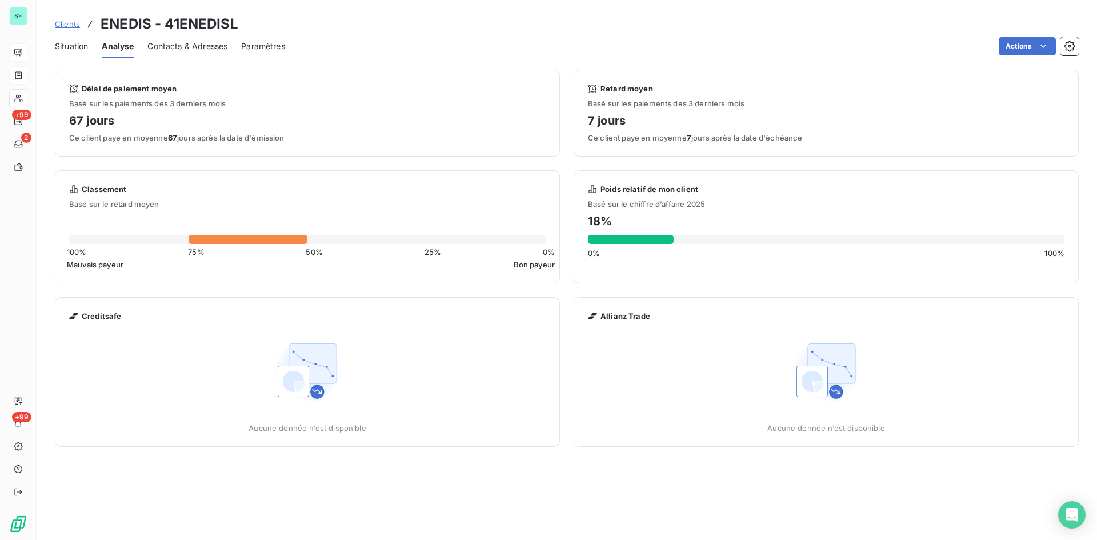
click at [271, 42] on span "Paramètres" at bounding box center [263, 46] width 44 height 11
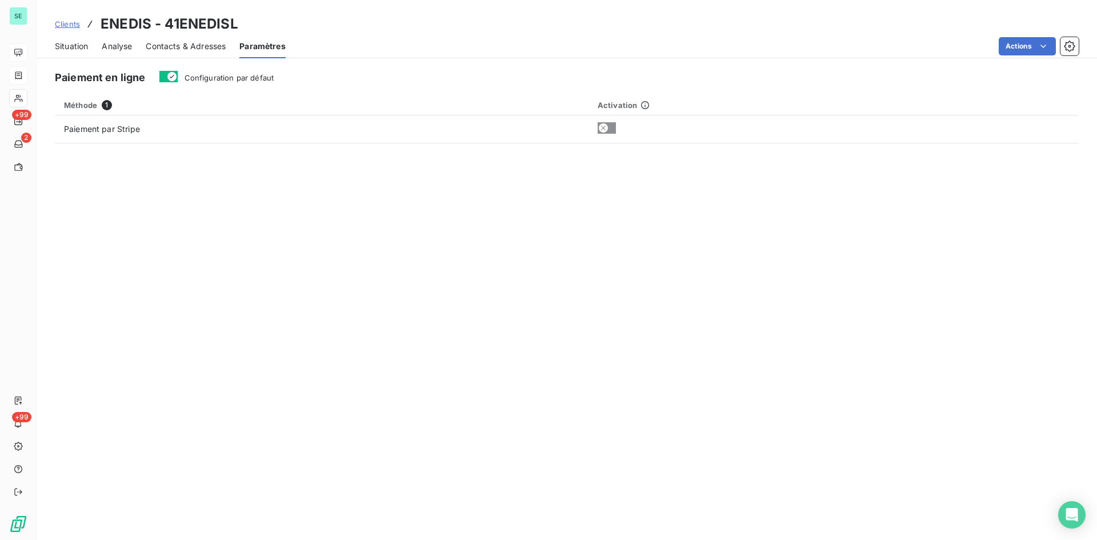
click at [127, 50] on span "Analyse" at bounding box center [117, 46] width 30 height 11
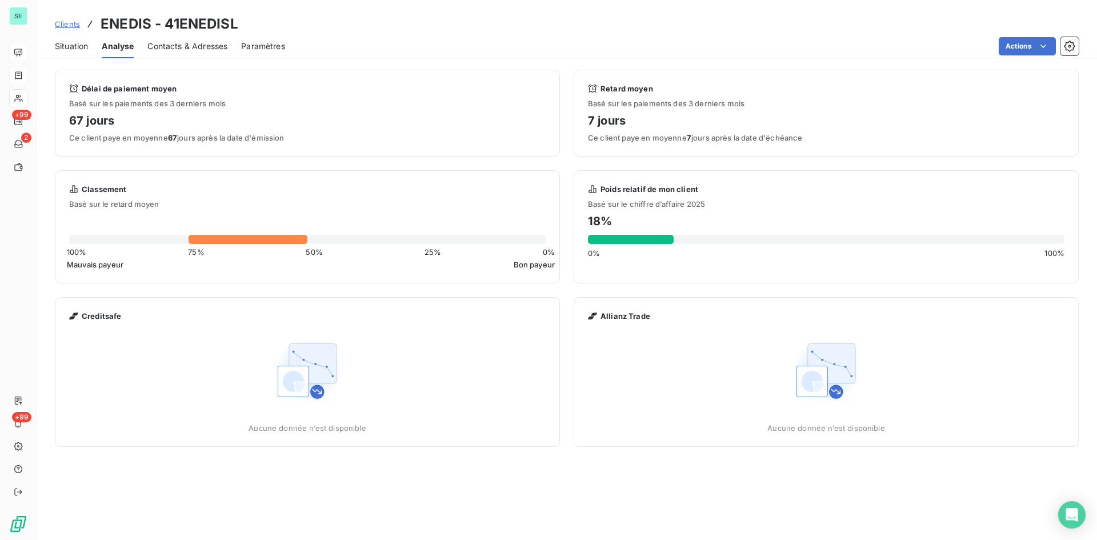
click at [69, 46] on span "Situation" at bounding box center [71, 46] width 33 height 11
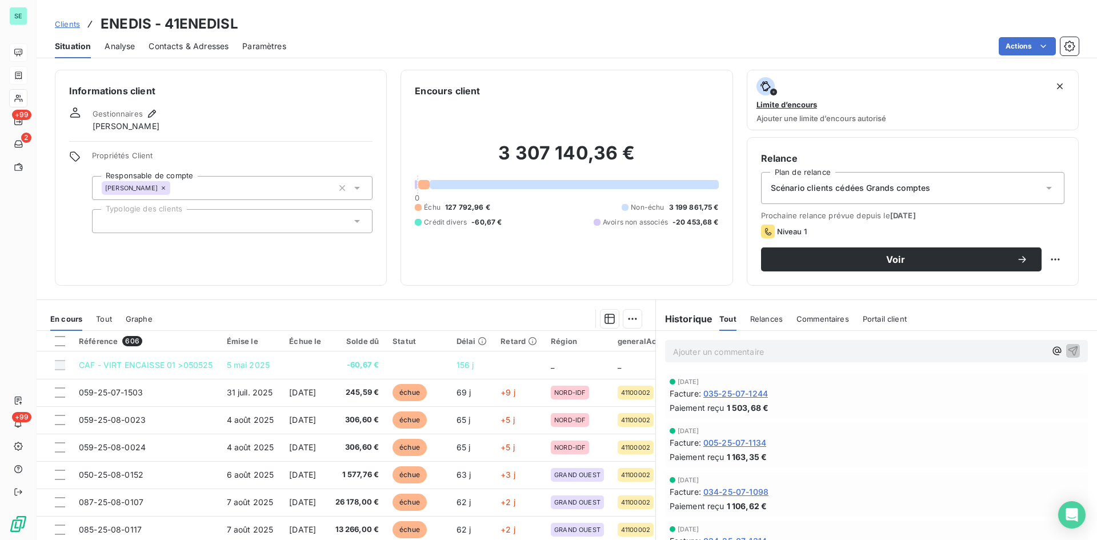
click at [818, 324] on div "Commentaires" at bounding box center [822, 319] width 53 height 24
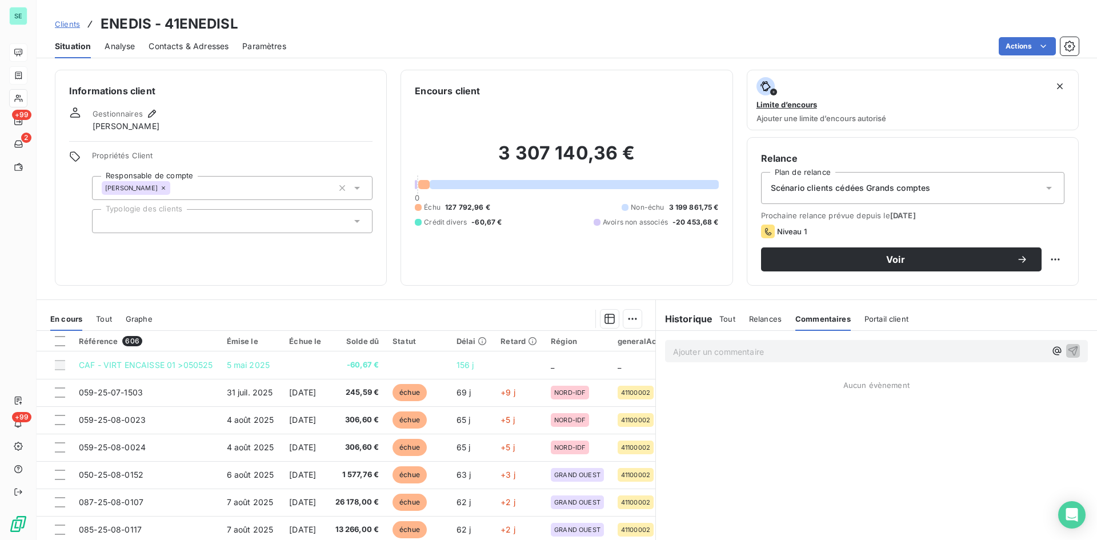
click at [721, 320] on span "Tout" at bounding box center [727, 318] width 16 height 9
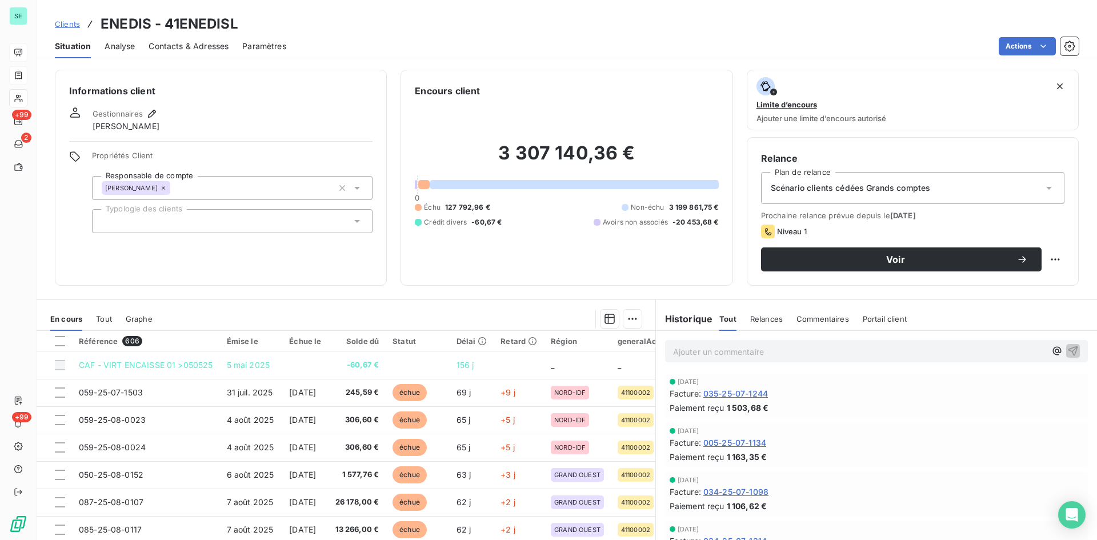
click at [760, 315] on span "Relances" at bounding box center [766, 318] width 33 height 9
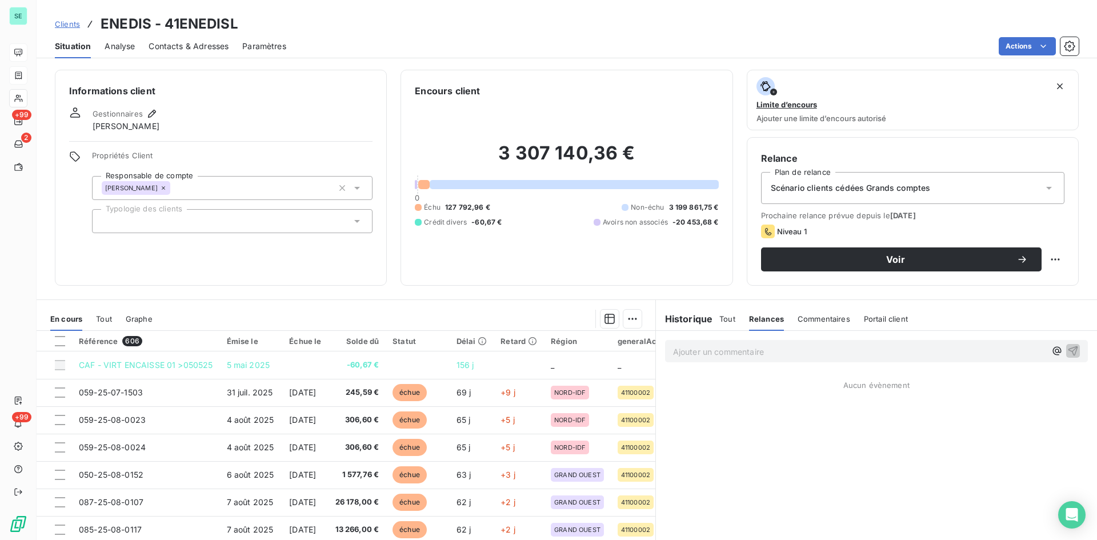
click at [827, 323] on div "Commentaires" at bounding box center [823, 319] width 53 height 24
click at [889, 318] on span "Portail client" at bounding box center [886, 318] width 44 height 9
click at [807, 323] on span "Commentaires" at bounding box center [821, 318] width 53 height 9
click at [798, 355] on p "Ajouter un commentaire ﻿" at bounding box center [859, 351] width 372 height 14
click at [733, 315] on div "Tout Relances Commentaires Portail client" at bounding box center [813, 319] width 189 height 24
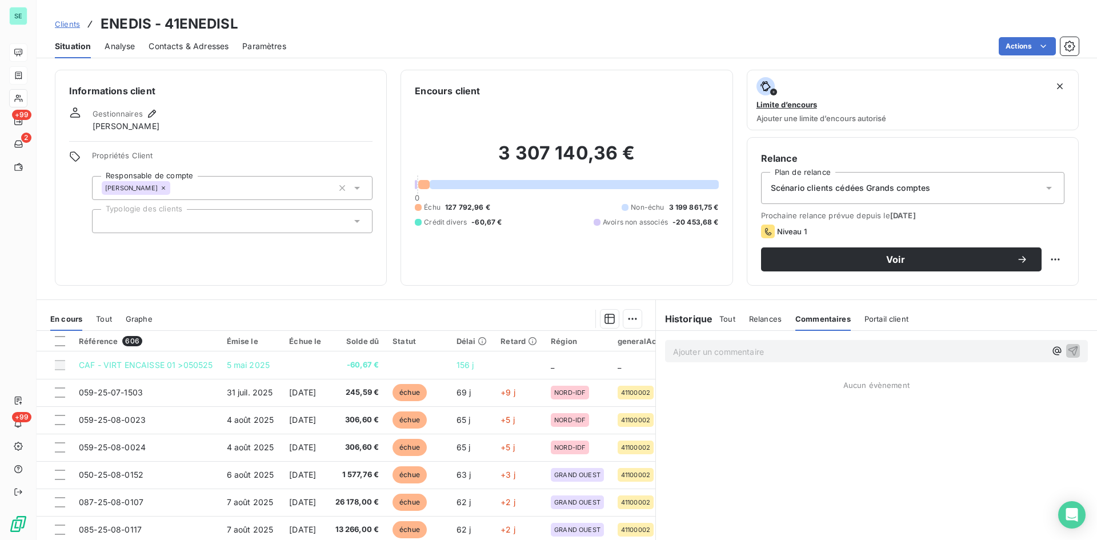
click at [728, 318] on span "Tout" at bounding box center [727, 318] width 16 height 9
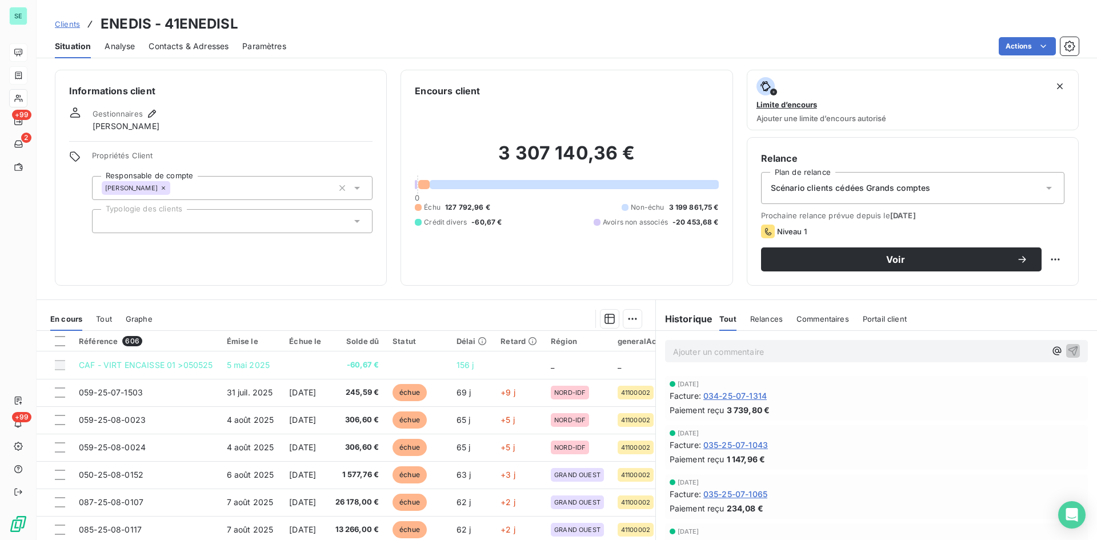
scroll to position [171, 0]
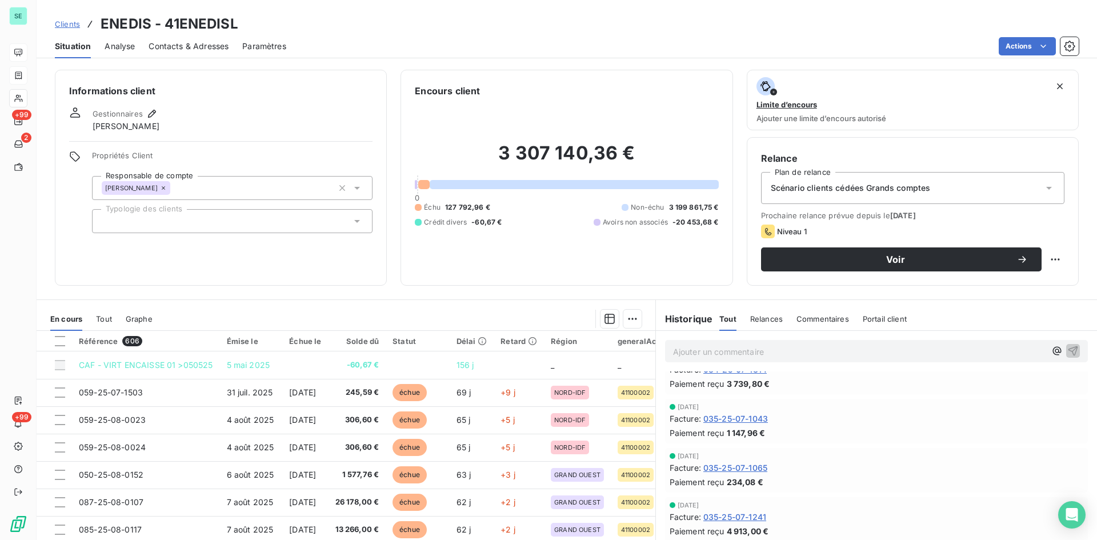
click at [107, 319] on span "Tout" at bounding box center [104, 318] width 16 height 9
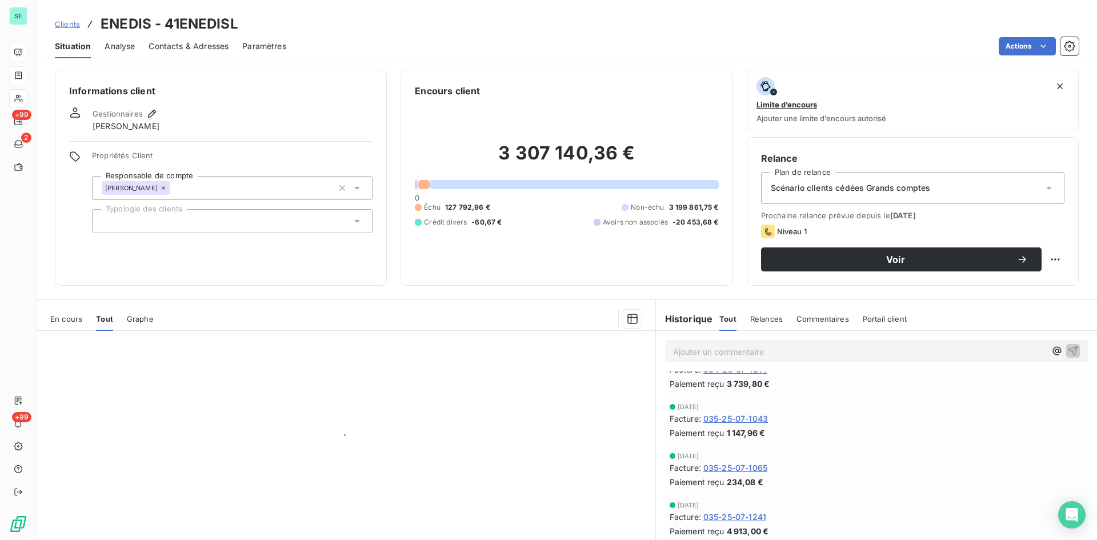
click at [74, 321] on span "En cours" at bounding box center [66, 318] width 32 height 9
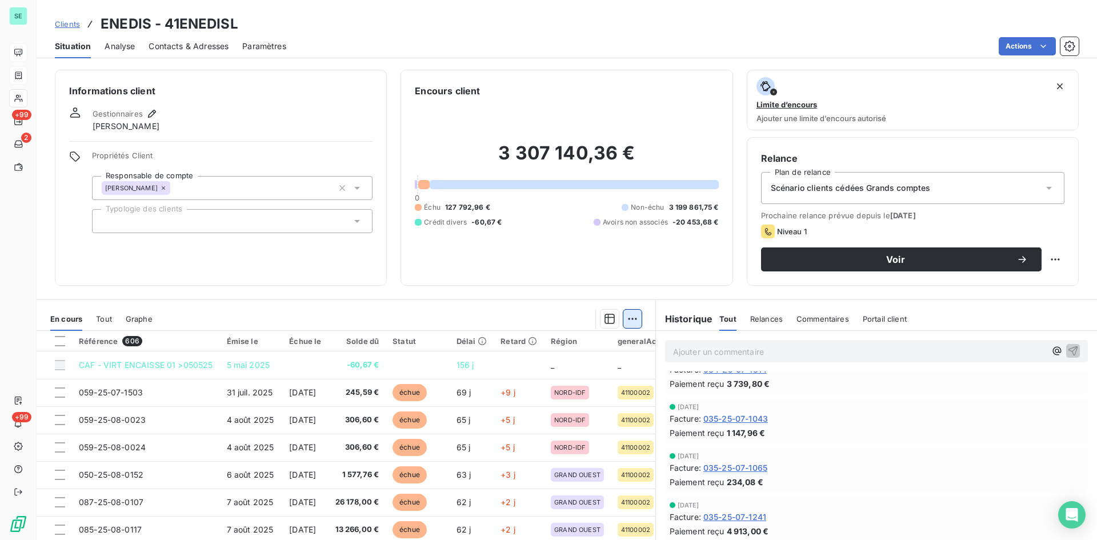
click at [632, 320] on html "SE +99 2 +99 Clients ENEDIS - 41ENEDISL Situation Analyse Contacts & Adresses P…" at bounding box center [548, 270] width 1097 height 540
click at [559, 298] on html "SE +99 2 +99 Clients ENEDIS - 41ENEDISL Situation Analyse Contacts & Adresses P…" at bounding box center [548, 270] width 1097 height 540
click at [607, 320] on icon "button" at bounding box center [609, 318] width 11 height 11
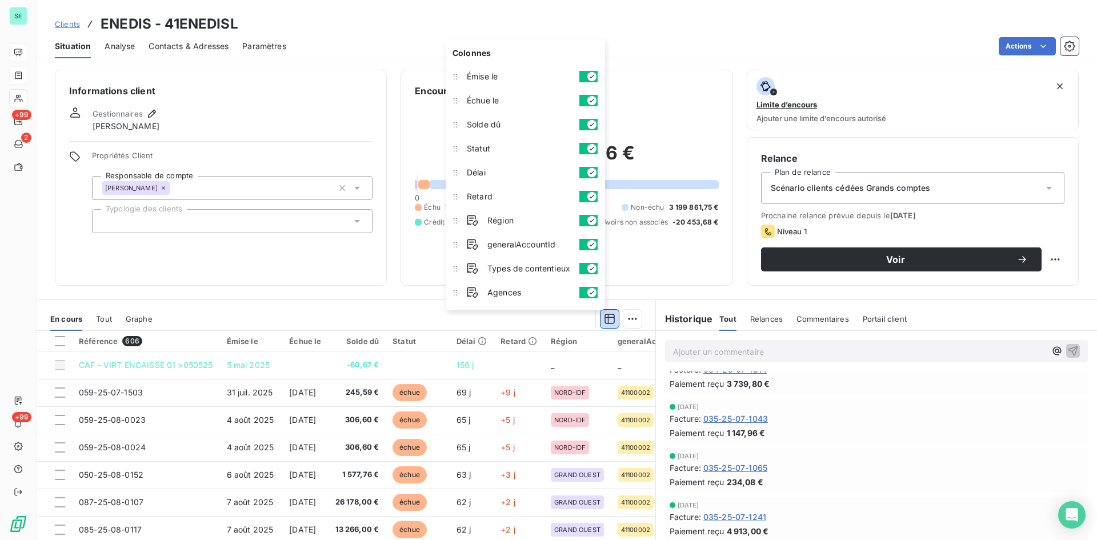
scroll to position [45, 0]
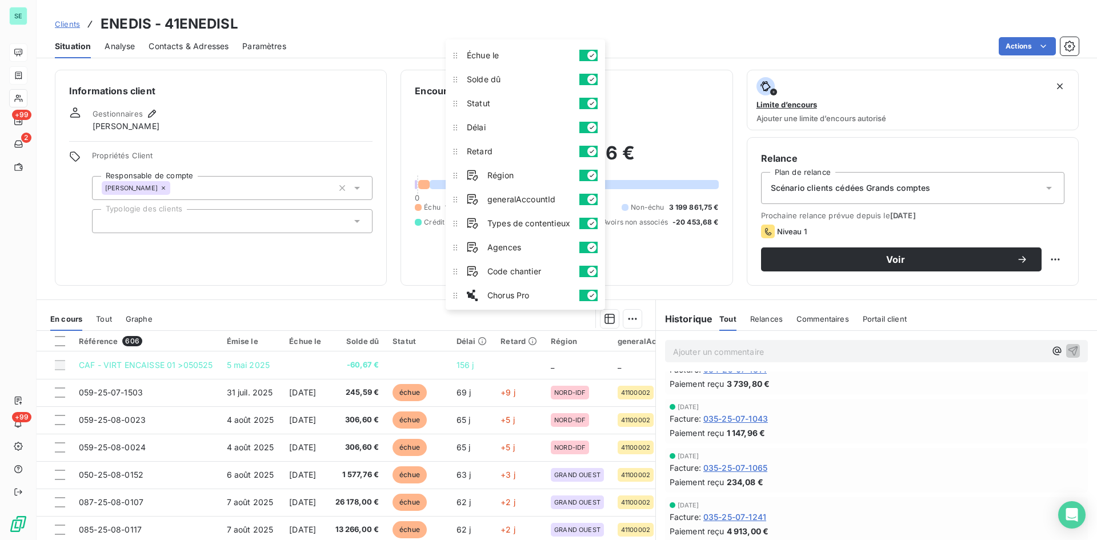
click at [386, 300] on section "En cours Tout Graphe Référence 606 Émise le Échue le Solde dû Statut Délai Reta…" at bounding box center [346, 442] width 619 height 285
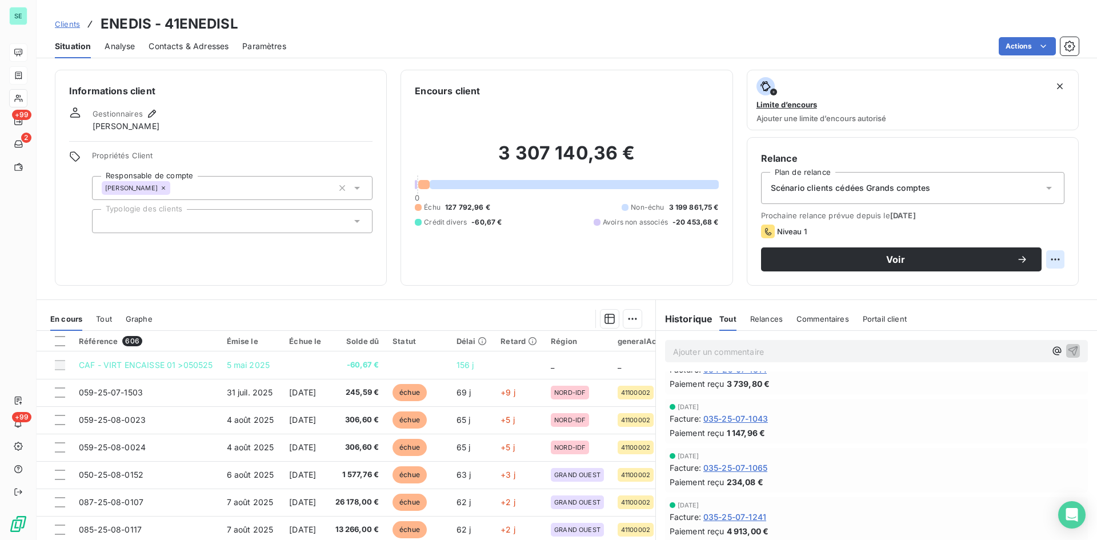
click at [1045, 259] on html "SE +99 2 +99 Clients ENEDIS - 41ENEDISL Situation Analyse Contacts & Adresses P…" at bounding box center [548, 270] width 1097 height 540
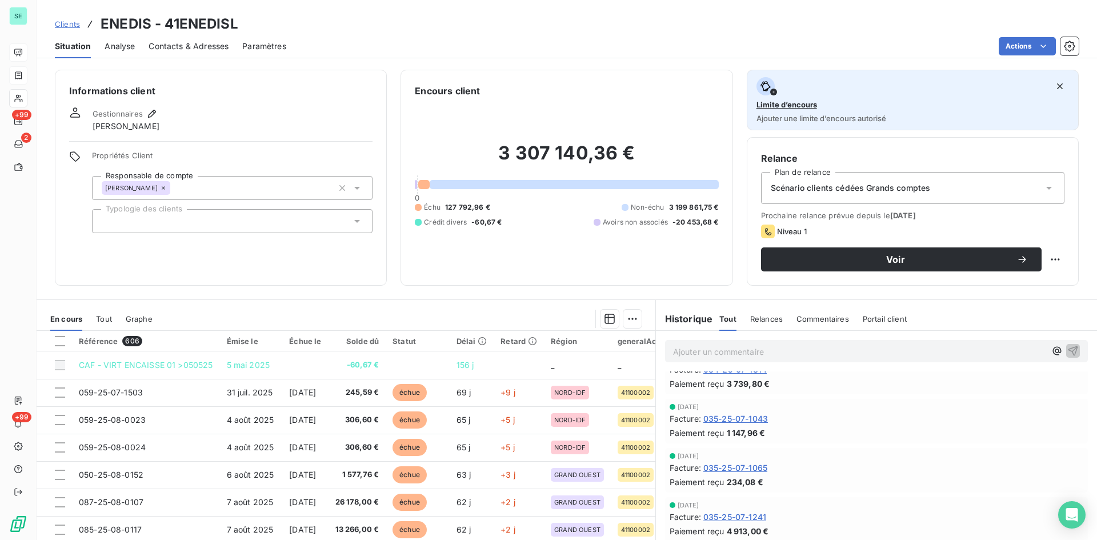
click at [893, 110] on div "Limite d’encours Ajouter une limite d’encours autorisé" at bounding box center [912, 100] width 312 height 46
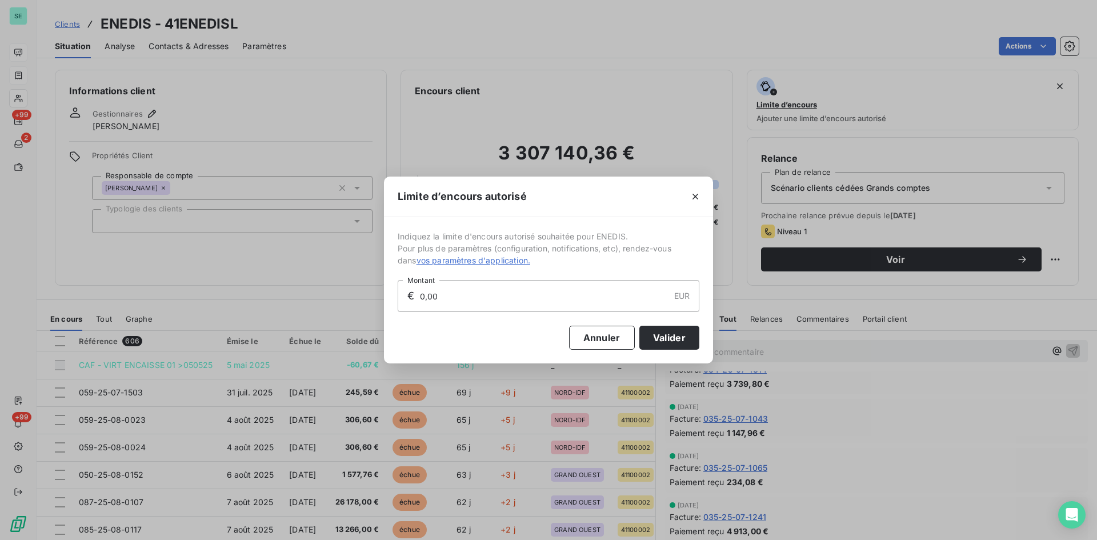
click at [425, 299] on input "0,00" at bounding box center [544, 295] width 250 height 31
click at [616, 337] on button "Annuler" at bounding box center [602, 338] width 66 height 24
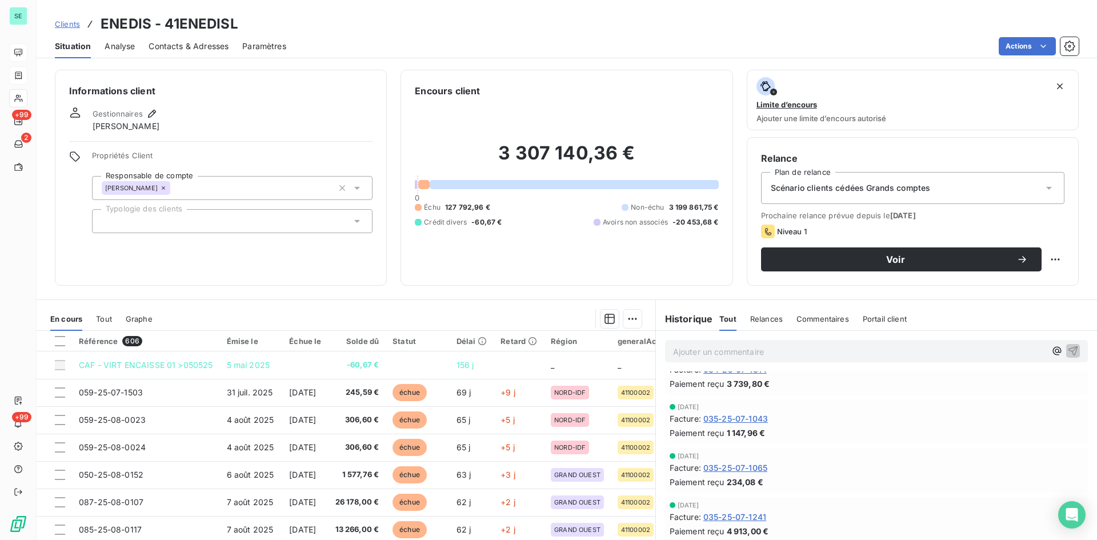
click at [121, 57] on div "Analyse" at bounding box center [120, 46] width 30 height 24
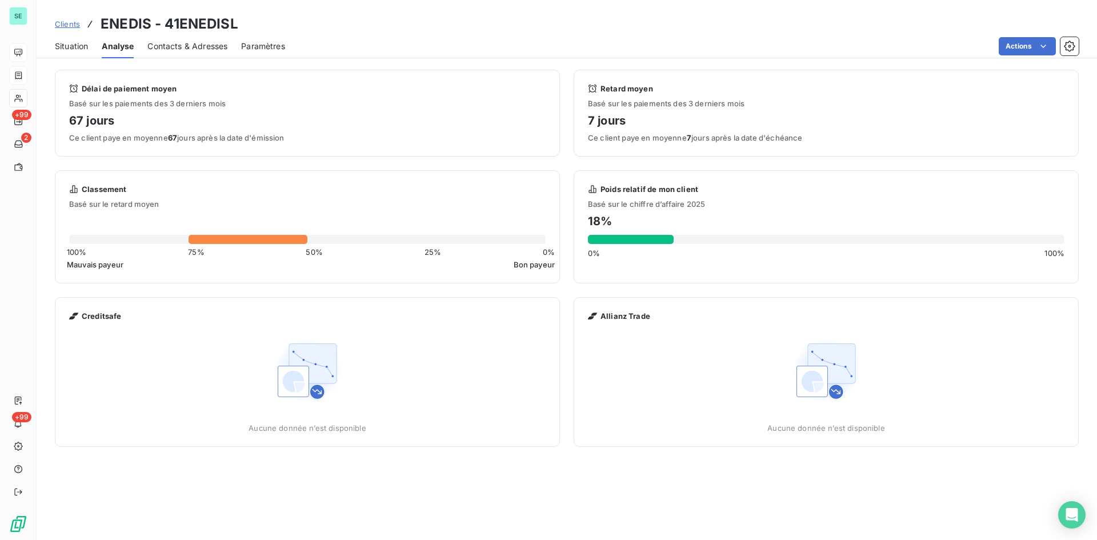
click at [192, 52] on div "Contacts & Adresses" at bounding box center [187, 46] width 80 height 24
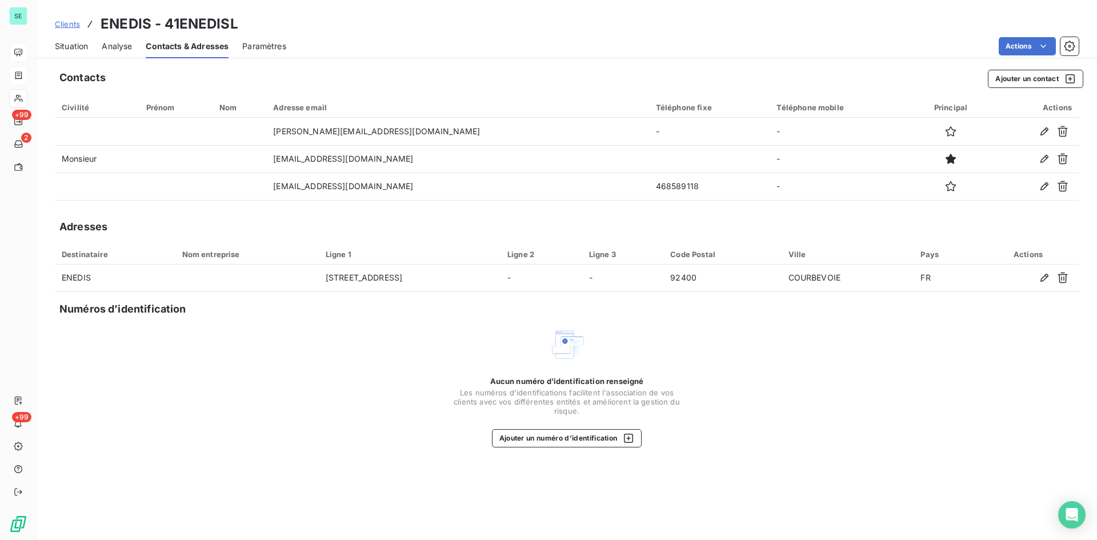
click at [246, 48] on span "Paramètres" at bounding box center [264, 46] width 44 height 11
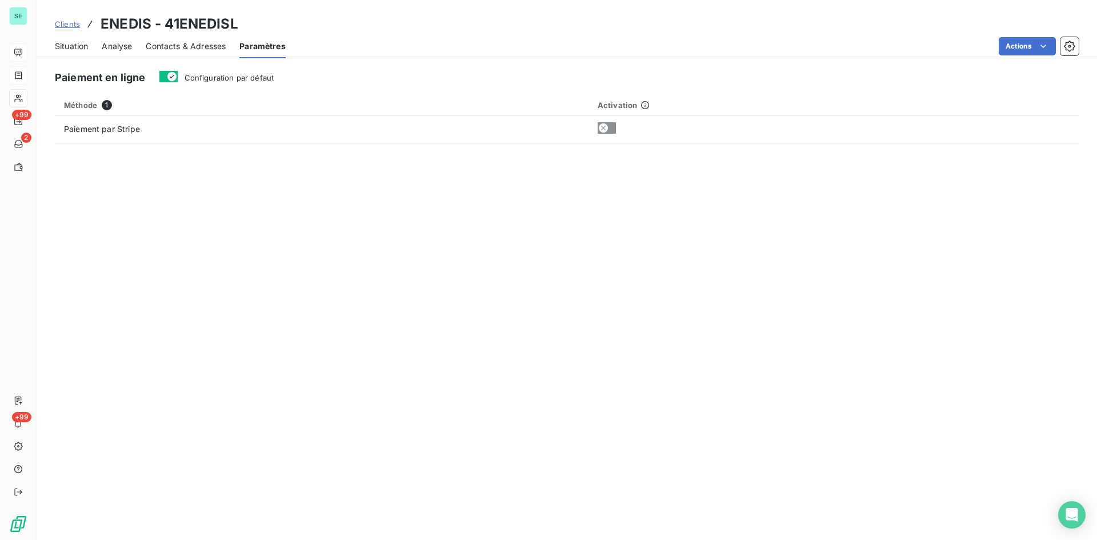
click at [165, 51] on span "Contacts & Adresses" at bounding box center [186, 46] width 80 height 11
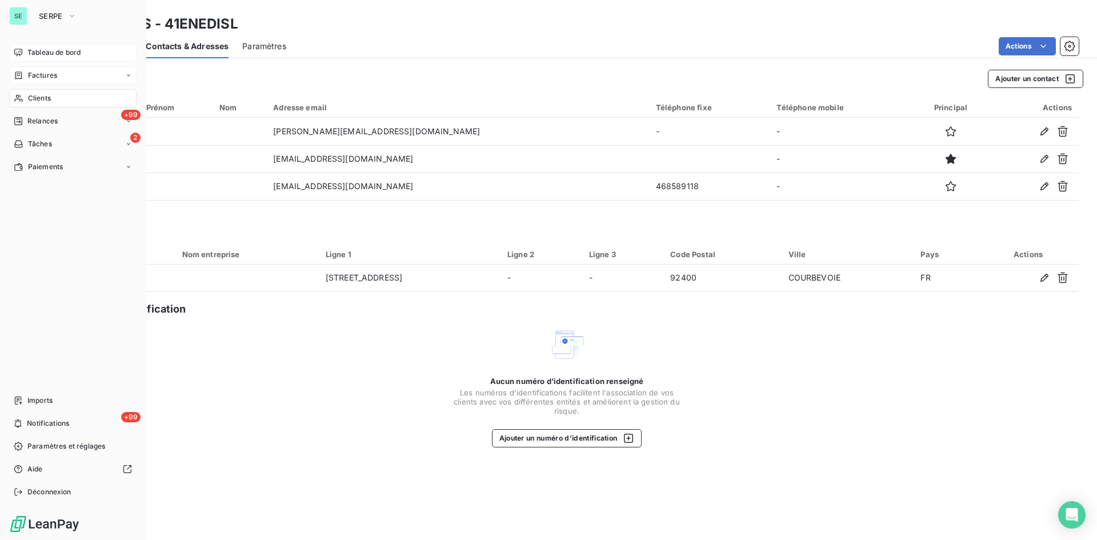
click at [38, 97] on span "Clients" at bounding box center [39, 98] width 23 height 10
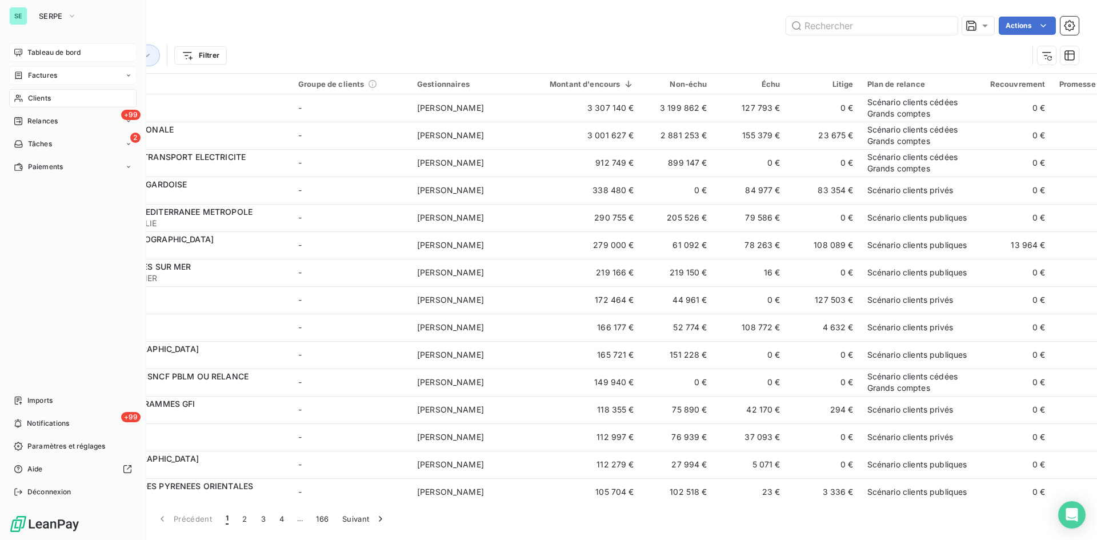
click at [53, 76] on span "Factures" at bounding box center [42, 75] width 29 height 10
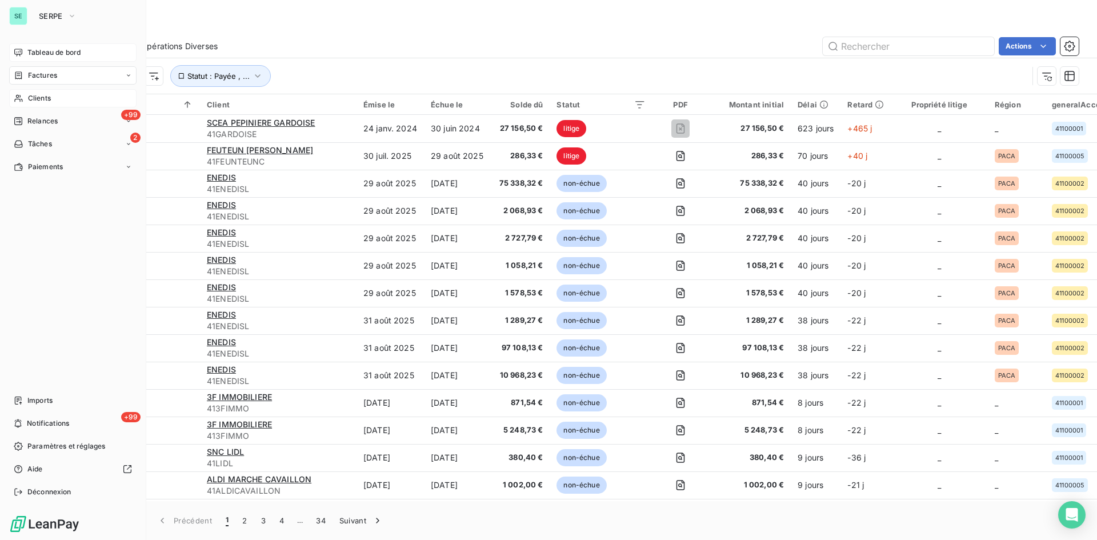
click at [48, 523] on img at bounding box center [44, 524] width 71 height 18
click at [61, 426] on span "Notifications" at bounding box center [48, 423] width 42 height 10
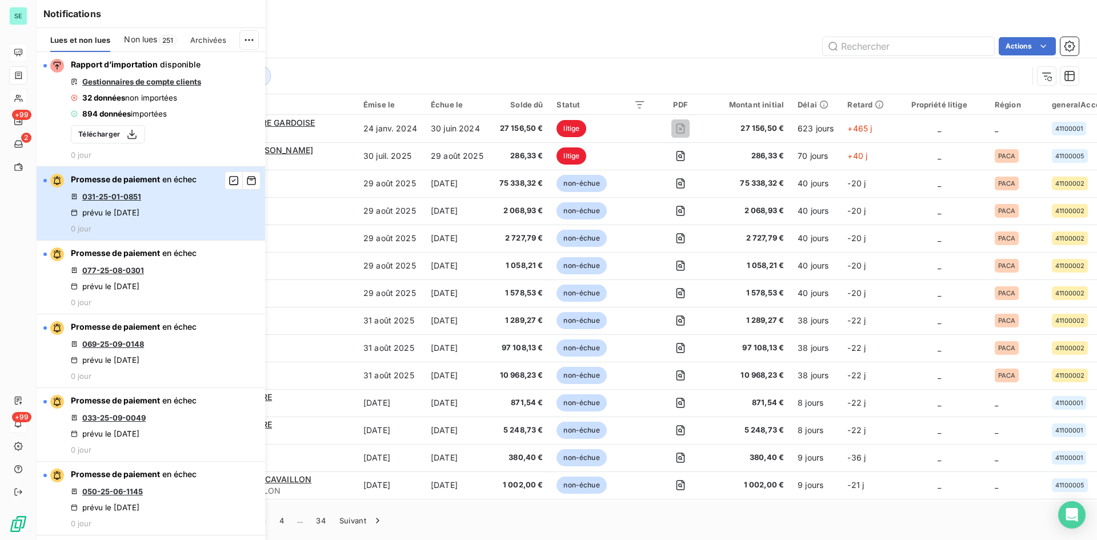
click at [181, 187] on div "Promesse de paiement en échec 031-25-01-0851 prévu le 7 oct. 2025 0 jour" at bounding box center [134, 203] width 126 height 59
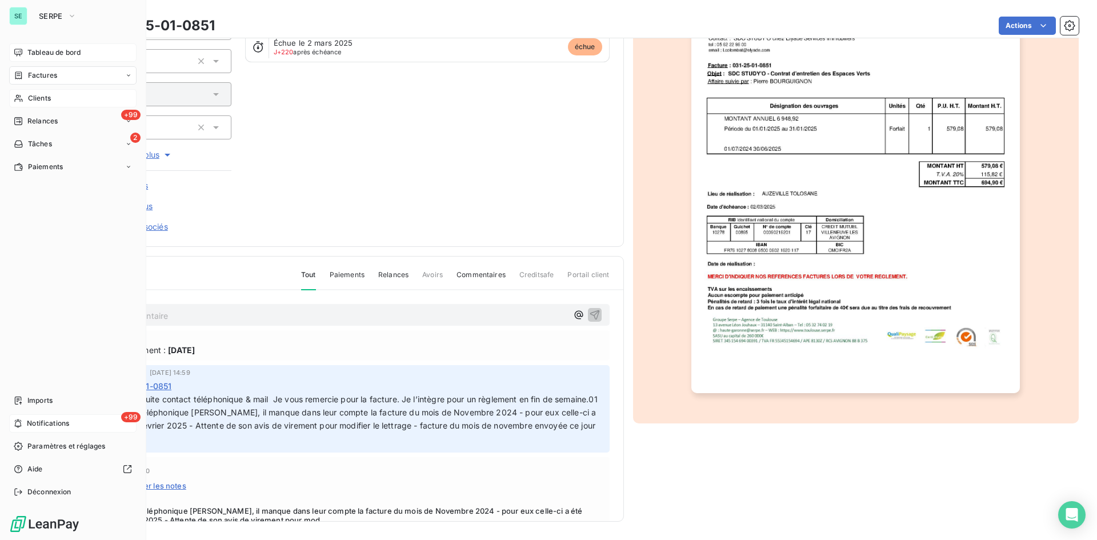
click at [40, 428] on div "+99 Notifications" at bounding box center [72, 423] width 127 height 18
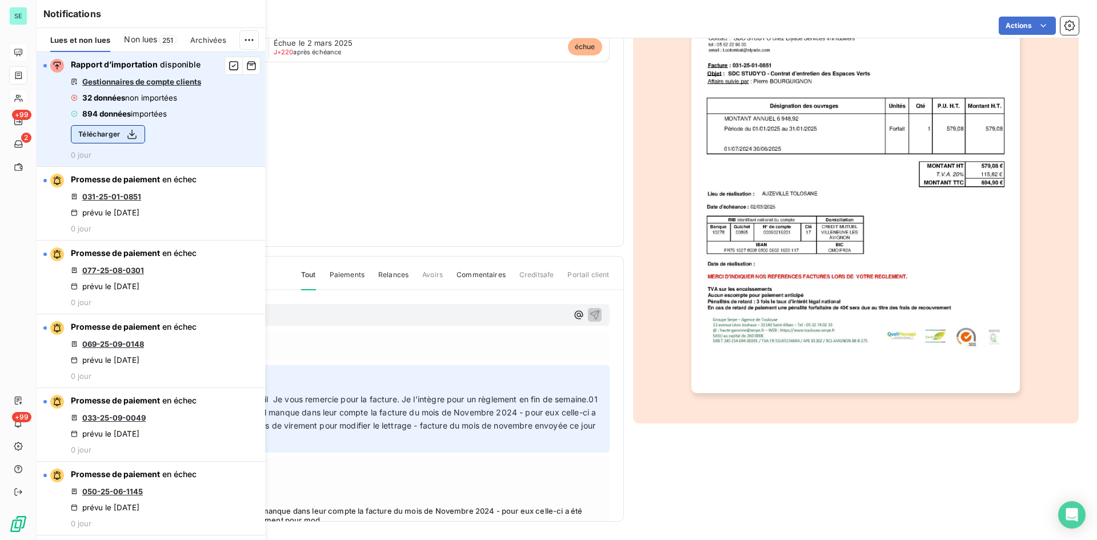
click at [109, 136] on button "Télécharger" at bounding box center [108, 134] width 74 height 18
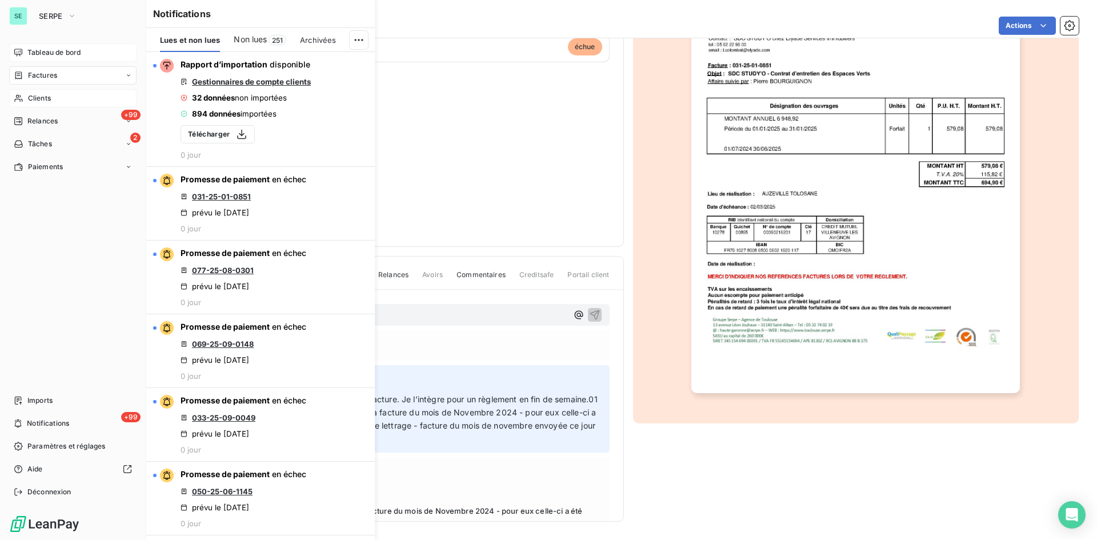
click at [45, 98] on span "Clients" at bounding box center [39, 98] width 23 height 10
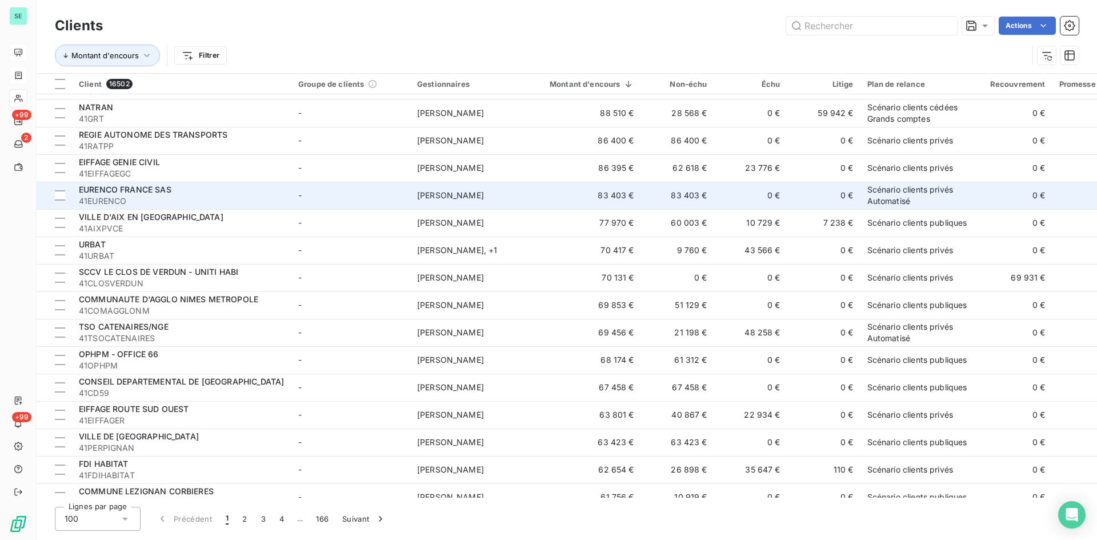
scroll to position [400, 0]
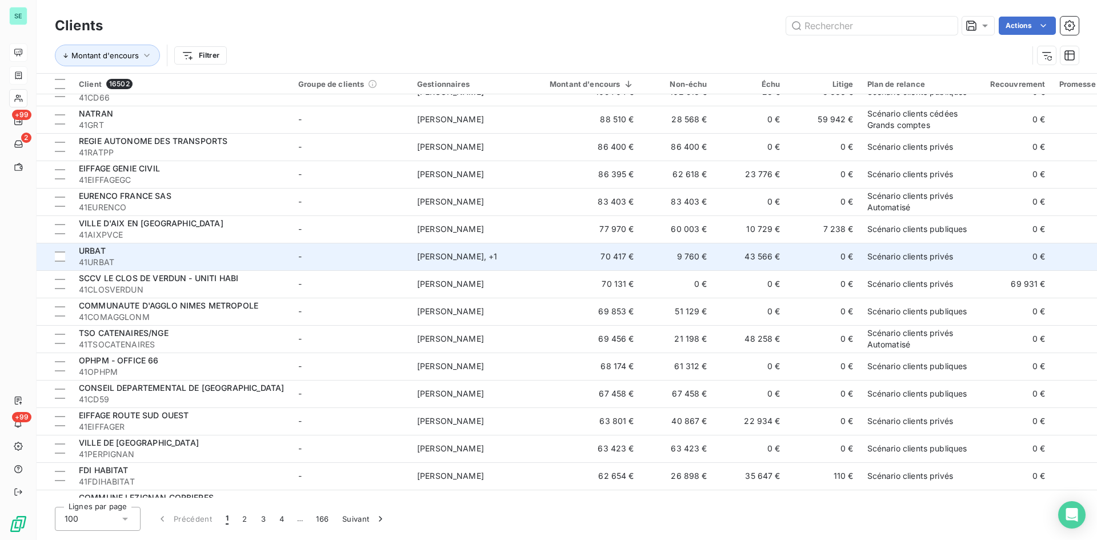
click at [460, 264] on td "Agnès Dubuc , + 1" at bounding box center [469, 256] width 119 height 27
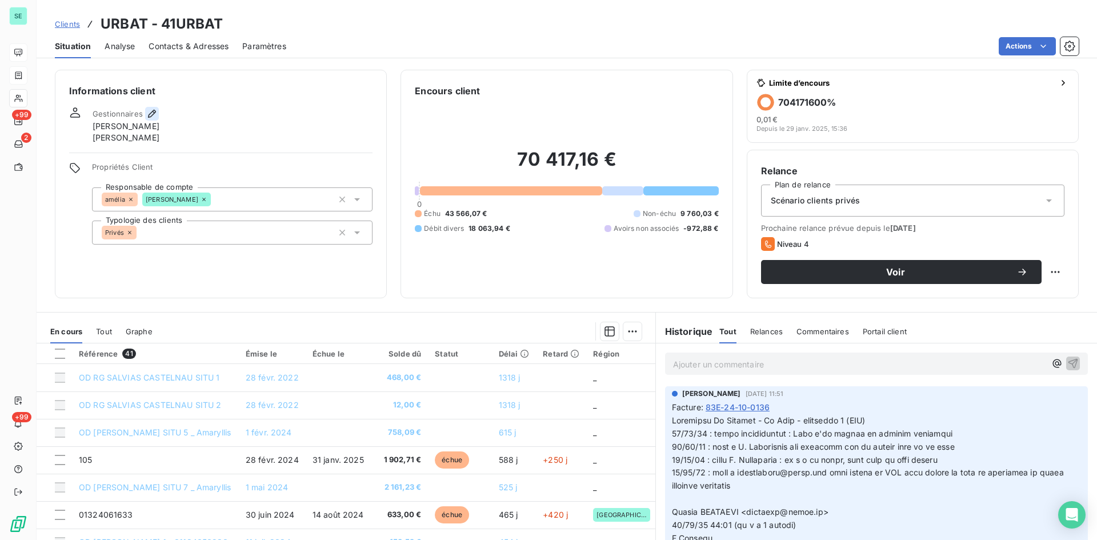
click at [147, 111] on icon "button" at bounding box center [151, 113] width 11 height 11
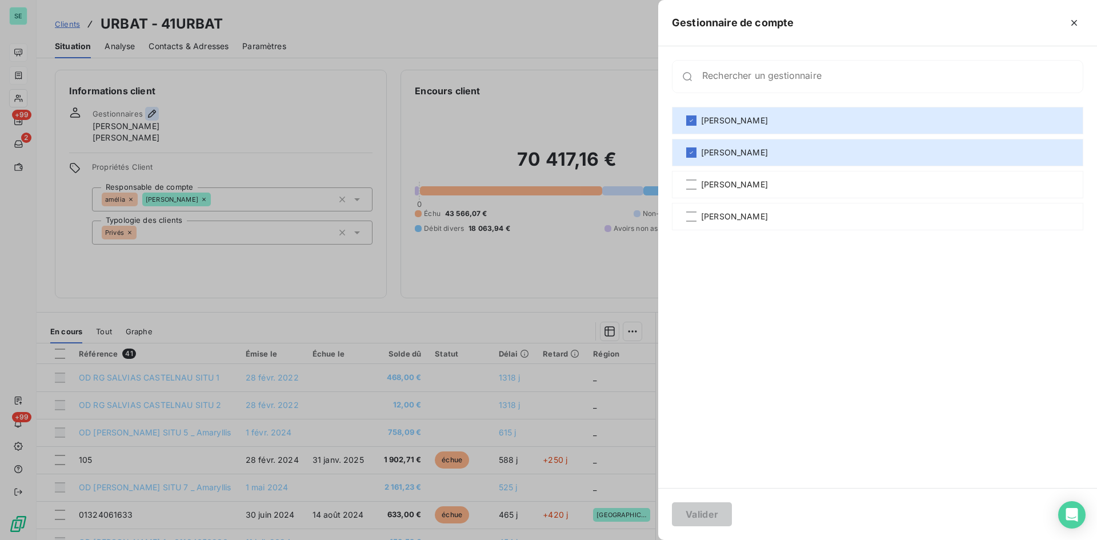
click at [147, 111] on div at bounding box center [548, 270] width 1097 height 540
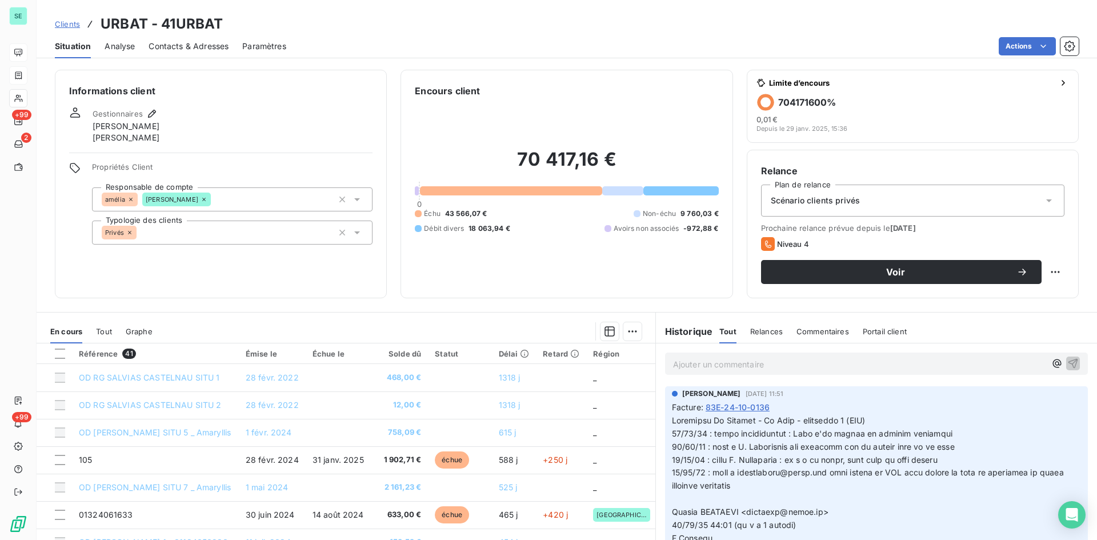
click at [74, 26] on span "Clients" at bounding box center [67, 23] width 25 height 9
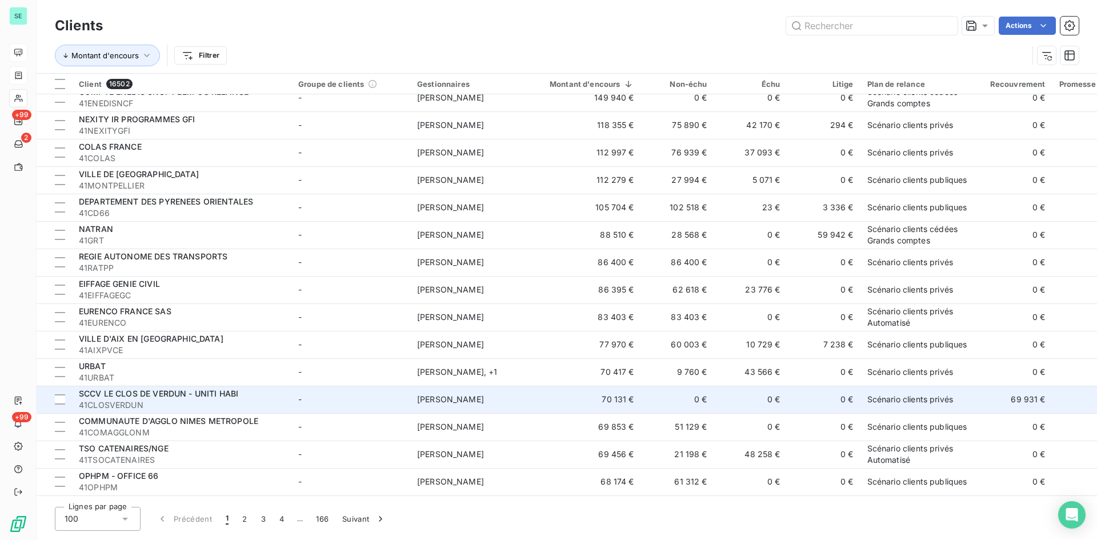
scroll to position [286, 0]
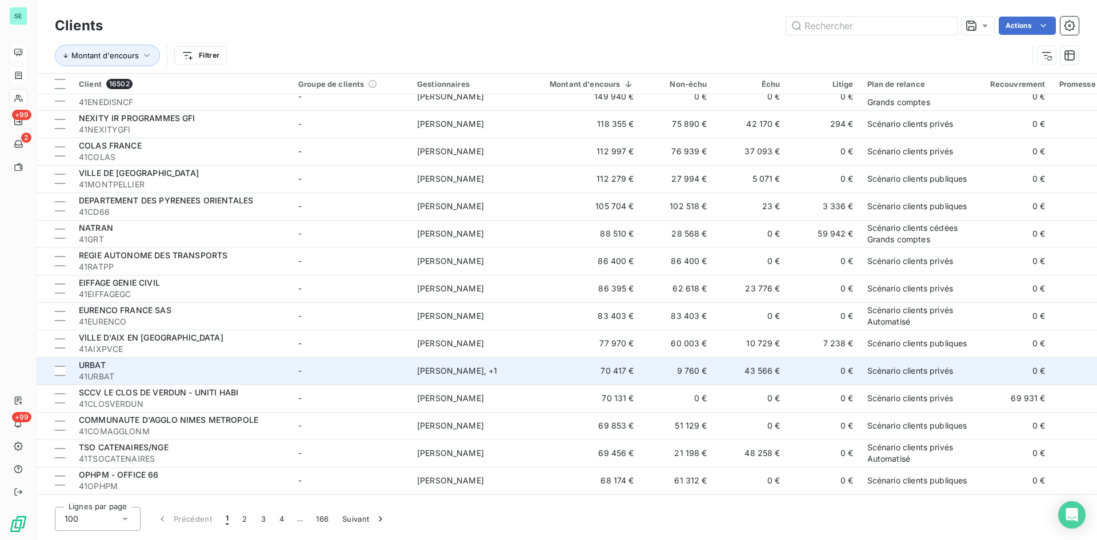
click at [516, 375] on div "Agnès Dubuc , + 1" at bounding box center [469, 370] width 105 height 11
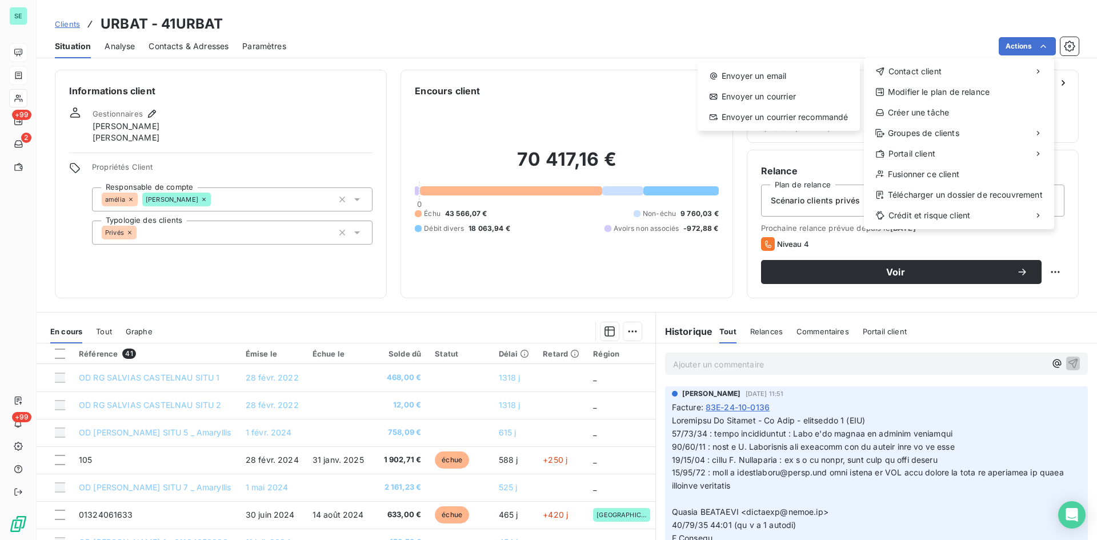
click at [782, 26] on html "SE +99 2 +99 Clients URBAT - 41URBAT Situation Analyse Contacts & Adresses Para…" at bounding box center [548, 270] width 1097 height 540
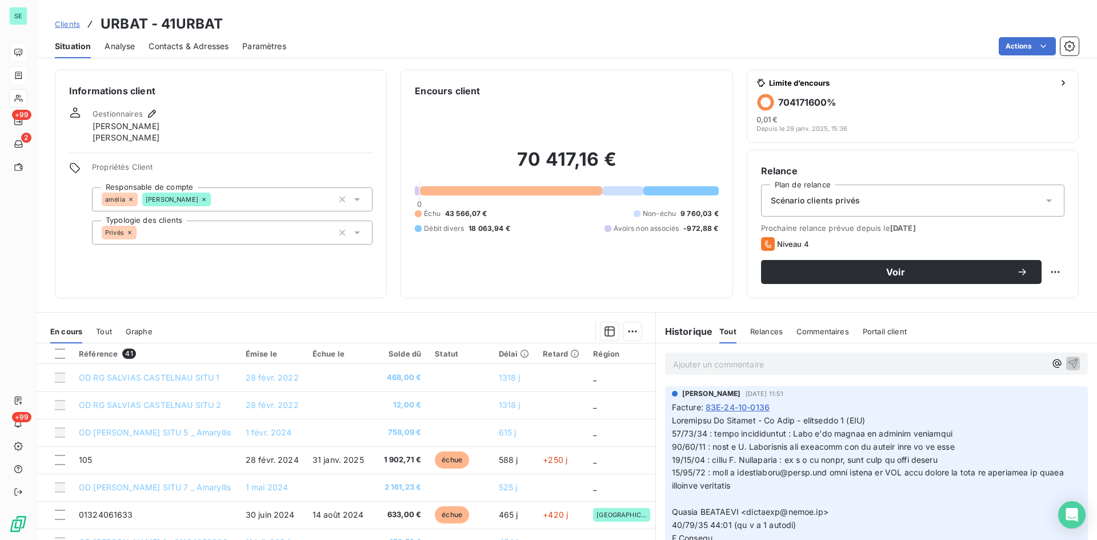
click at [71, 21] on span "Clients" at bounding box center [67, 23] width 25 height 9
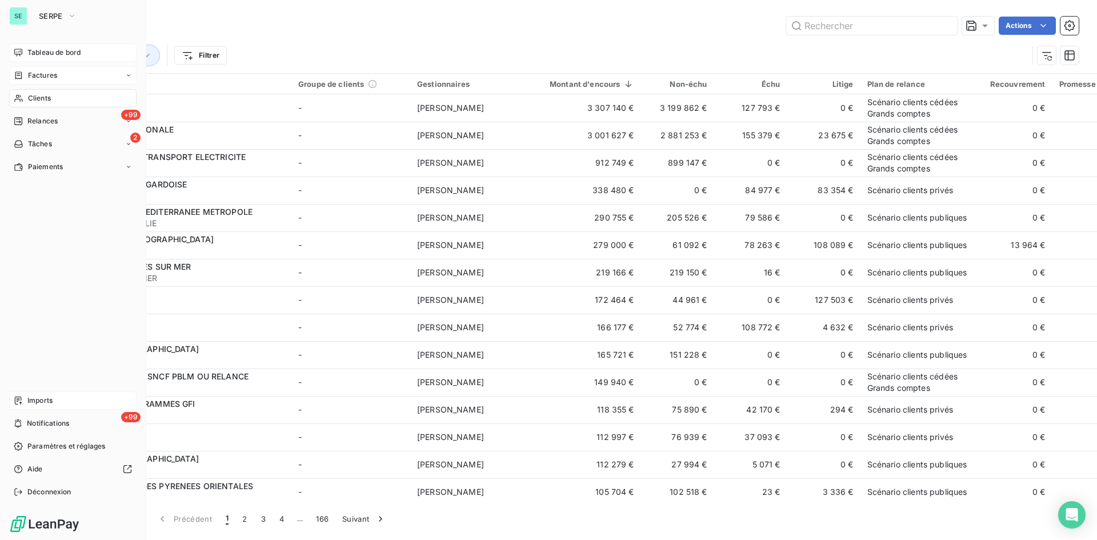
click at [38, 396] on span "Imports" at bounding box center [39, 400] width 25 height 10
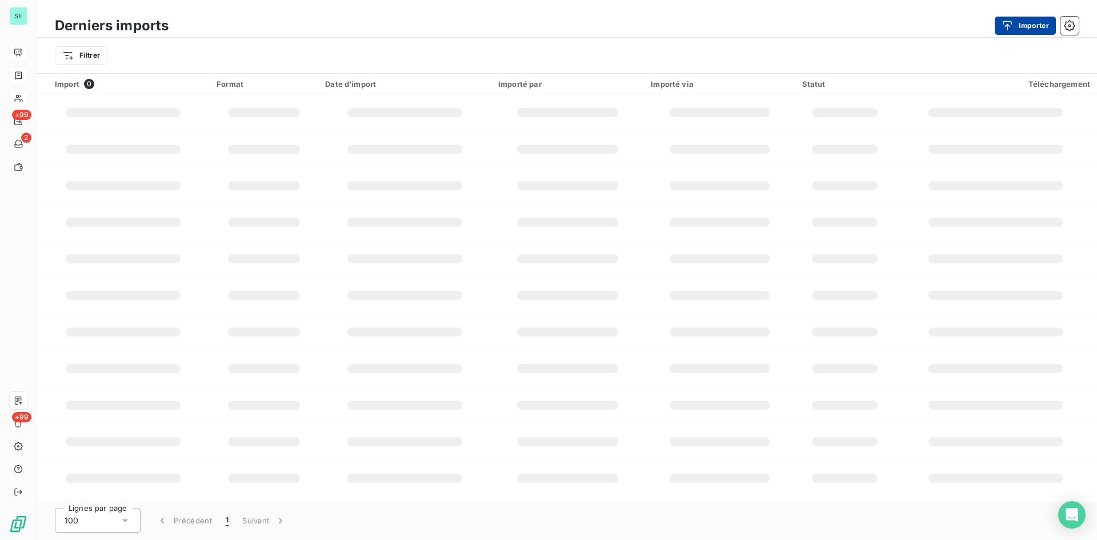
click at [1023, 26] on button "Importer" at bounding box center [1024, 26] width 61 height 18
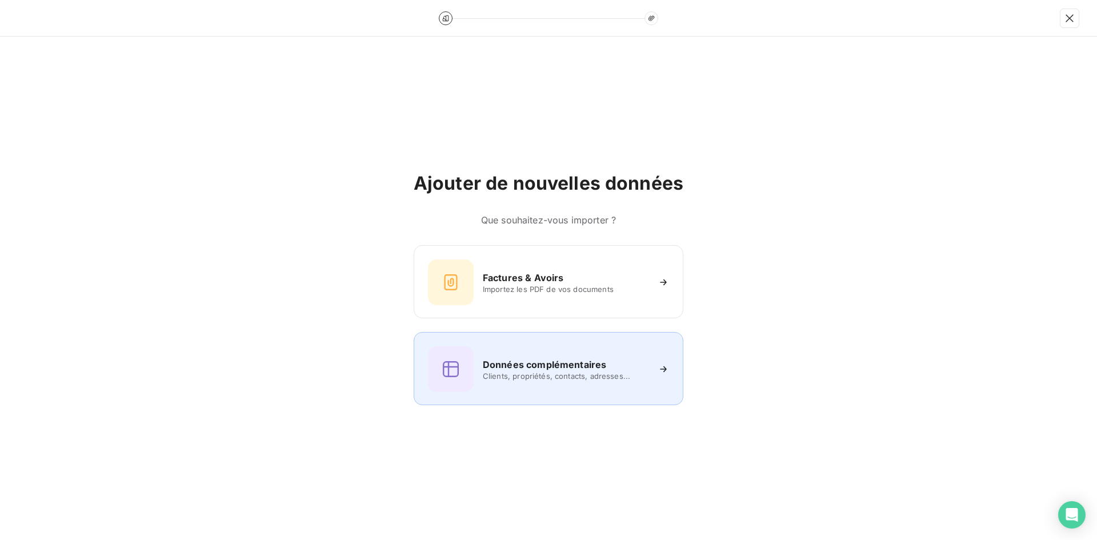
click at [488, 366] on h6 "Données complémentaires" at bounding box center [544, 365] width 123 height 14
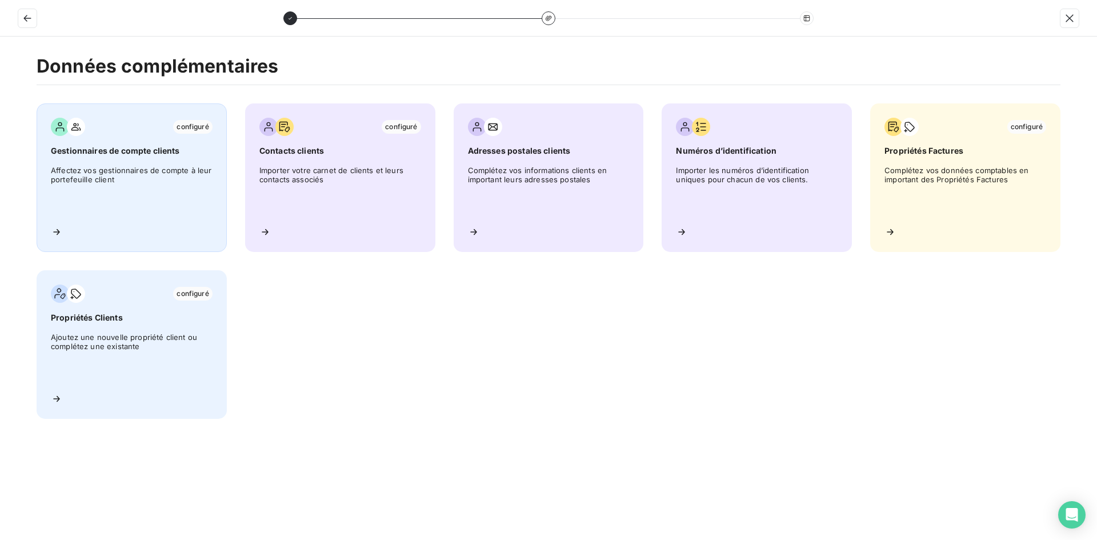
click at [111, 111] on div "configuré Gestionnaires de compte clients Affectez vos gestionnaires de compte …" at bounding box center [132, 177] width 190 height 148
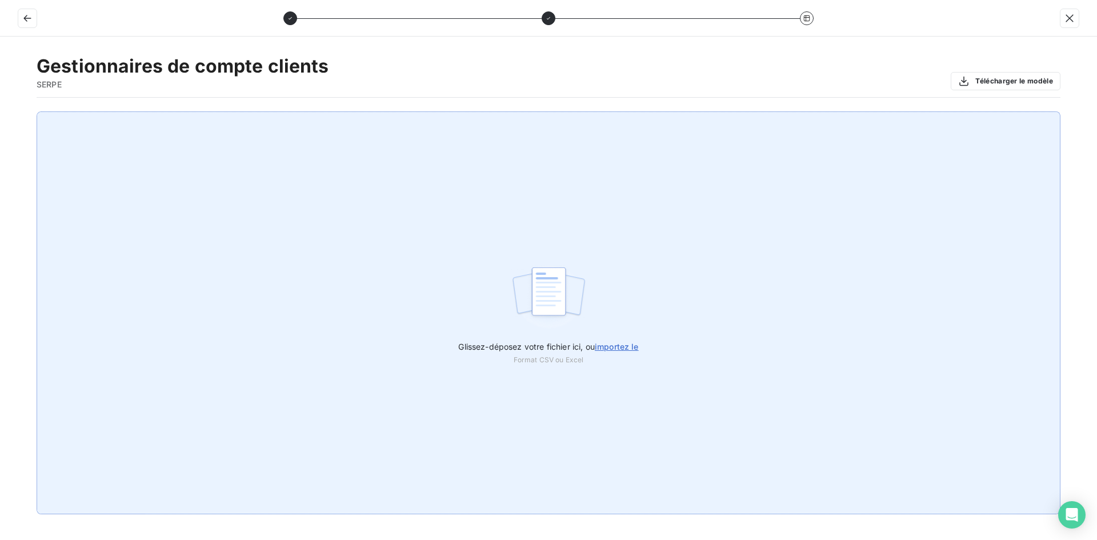
click at [597, 346] on span "importez le" at bounding box center [617, 347] width 44 height 10
click at [1, 112] on input "Glissez-déposez votre fichier ici, ou importez le" at bounding box center [0, 111] width 1 height 1
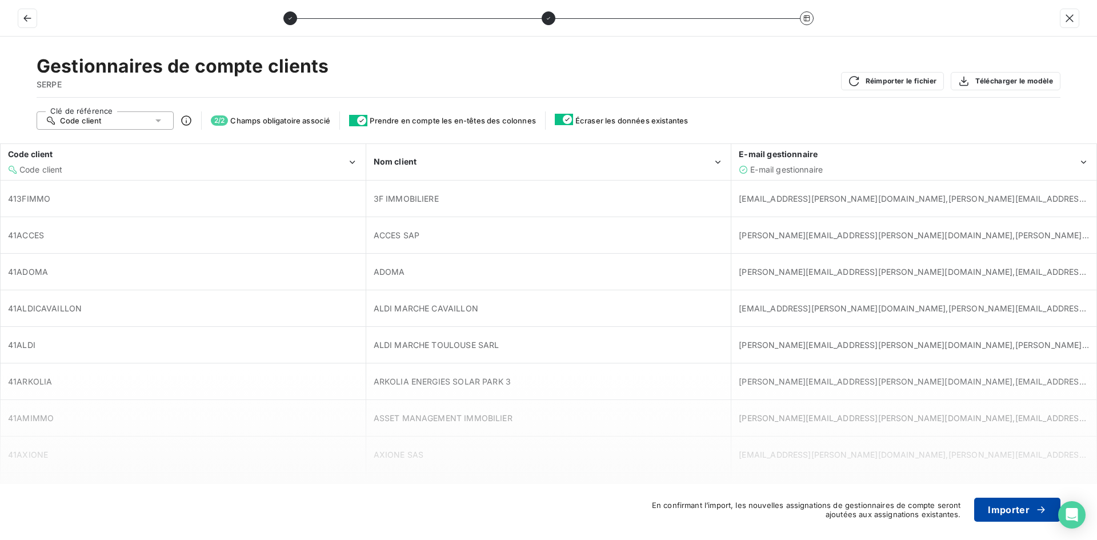
click at [1000, 508] on button "Importer" at bounding box center [1017, 509] width 86 height 24
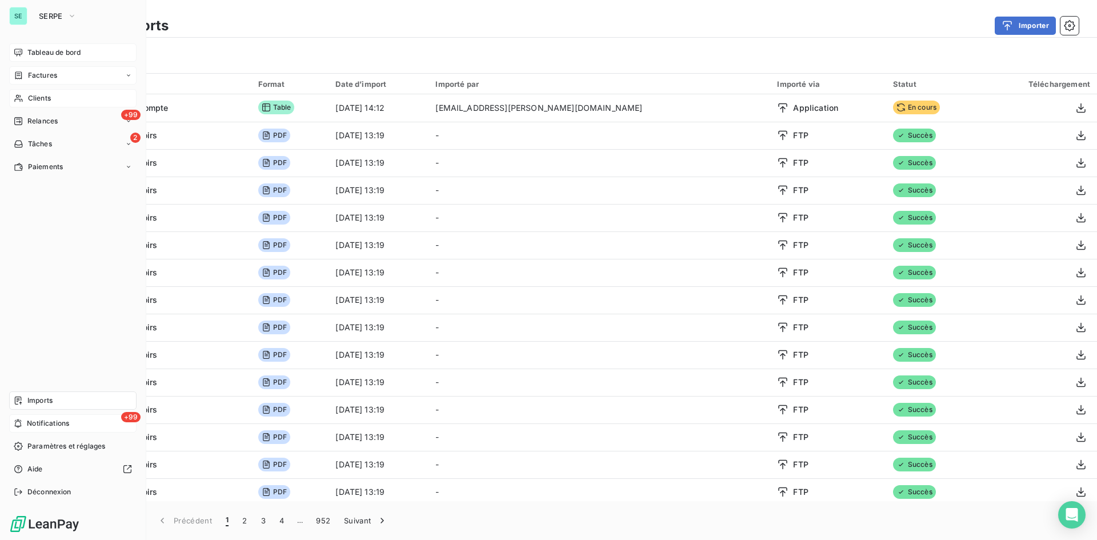
click at [31, 422] on span "Notifications" at bounding box center [48, 423] width 42 height 10
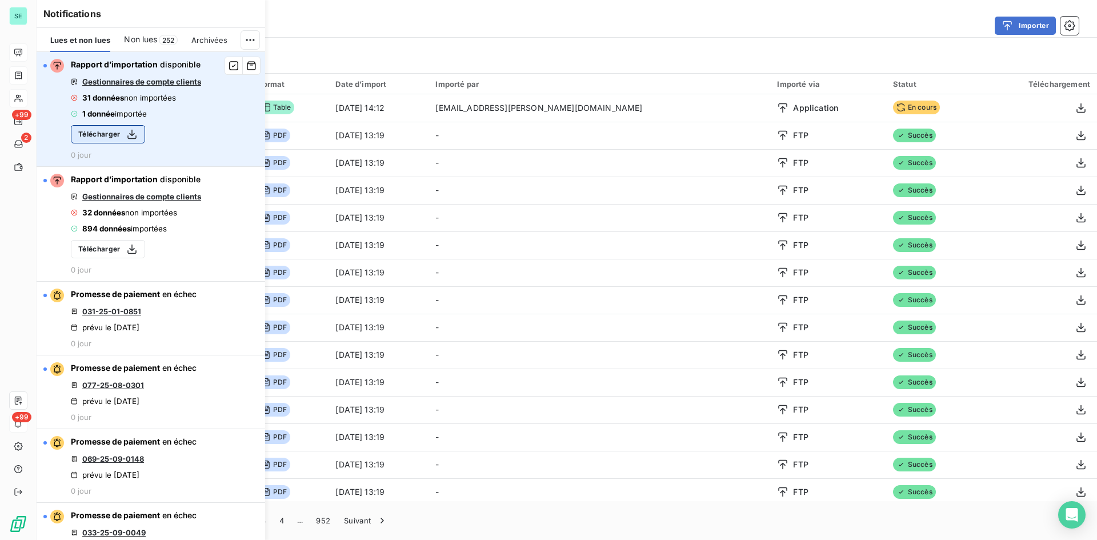
click at [130, 132] on icon "button" at bounding box center [131, 134] width 11 height 11
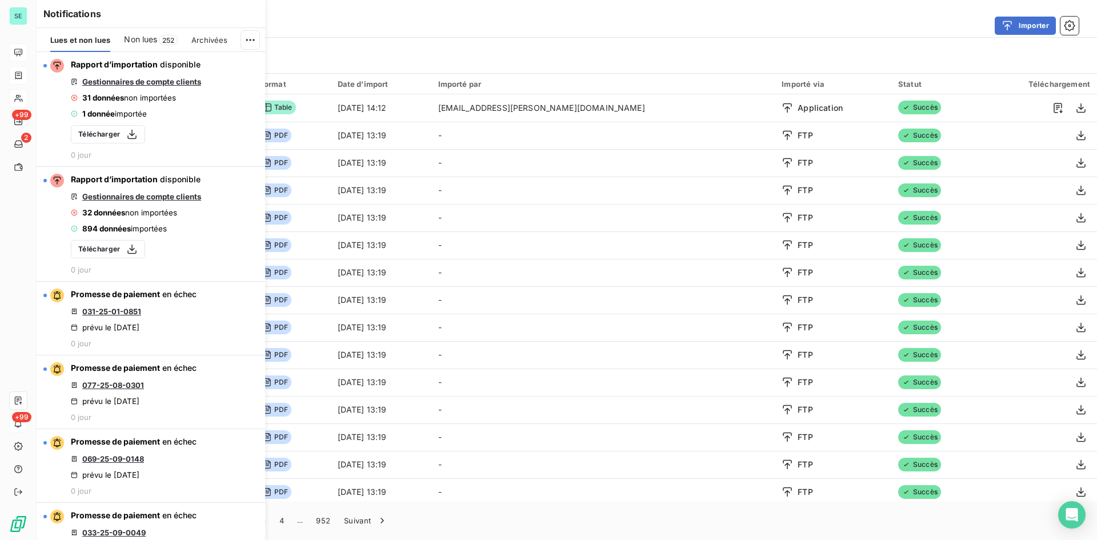
click at [338, 39] on div "Filtrer" at bounding box center [567, 55] width 1060 height 35
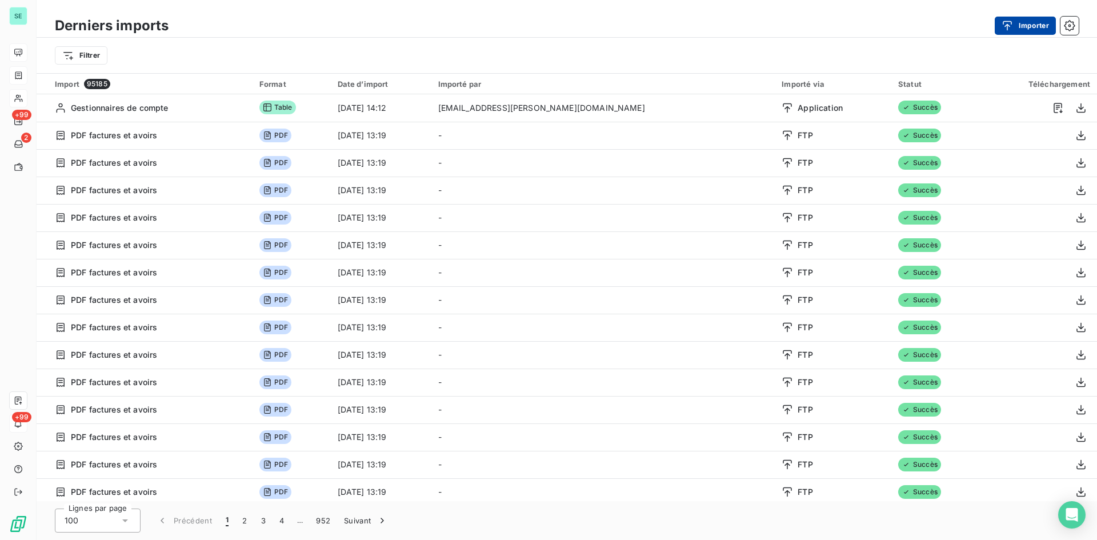
click at [1038, 28] on button "Importer" at bounding box center [1024, 26] width 61 height 18
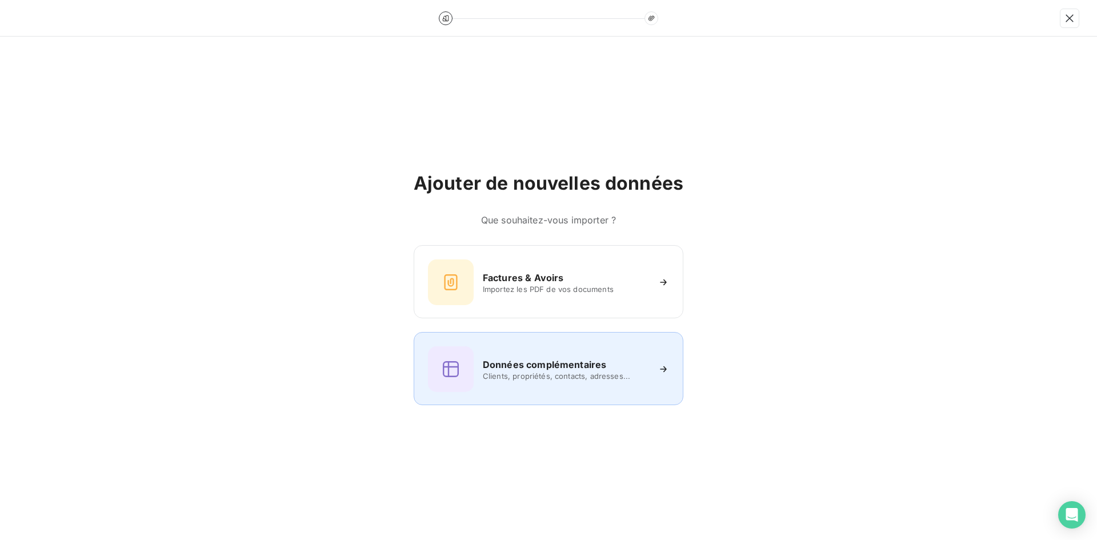
click at [509, 367] on h6 "Données complémentaires" at bounding box center [544, 365] width 123 height 14
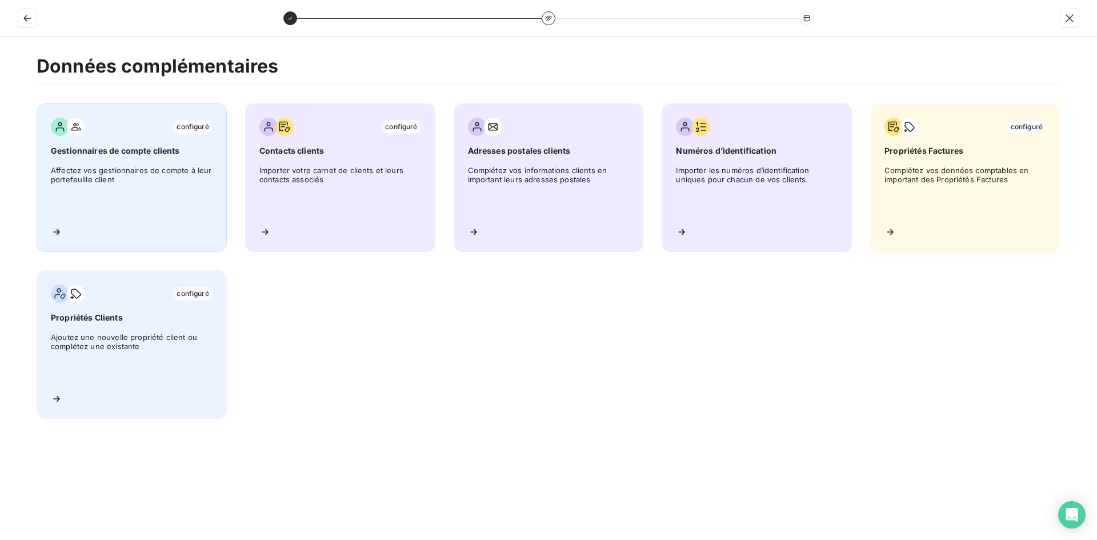
click at [135, 160] on div "configuré Gestionnaires de compte clients Affectez vos gestionnaires de compte …" at bounding box center [132, 177] width 190 height 148
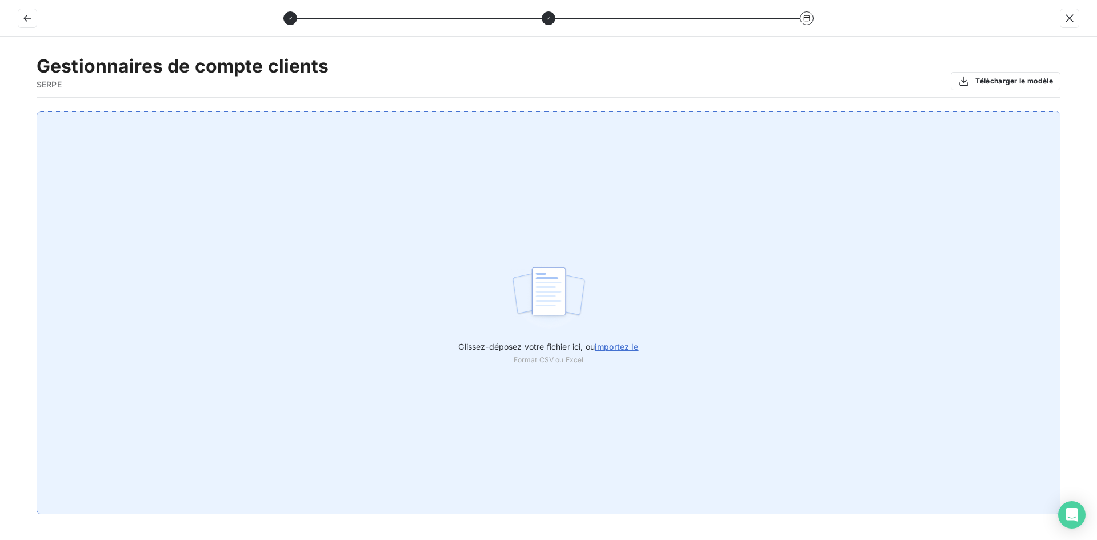
click at [621, 347] on span "importez le" at bounding box center [617, 347] width 44 height 10
click at [1, 112] on input "Glissez-déposez votre fichier ici, ou importez le" at bounding box center [0, 111] width 1 height 1
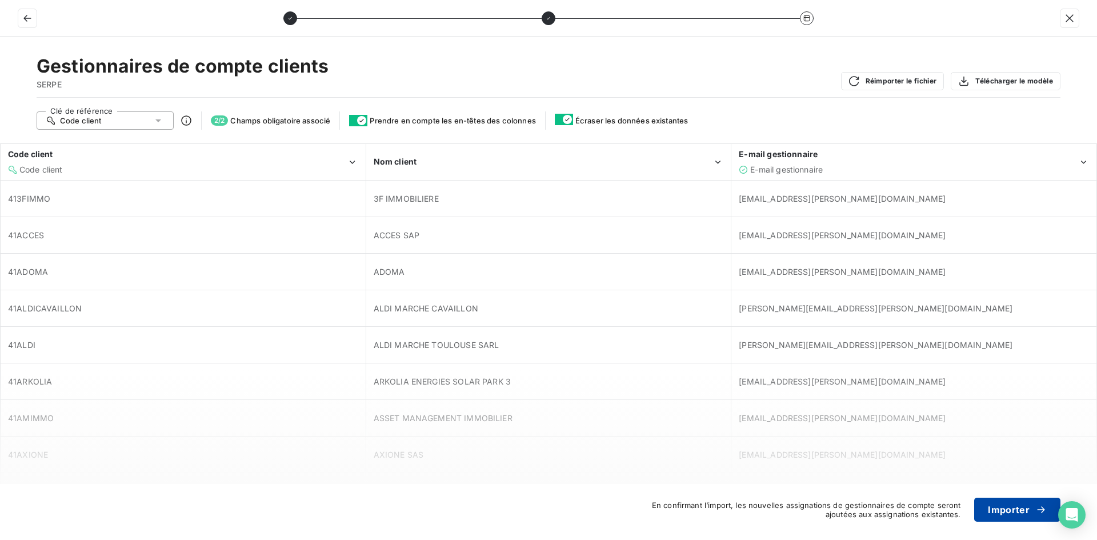
click at [1013, 511] on button "Importer" at bounding box center [1017, 509] width 86 height 24
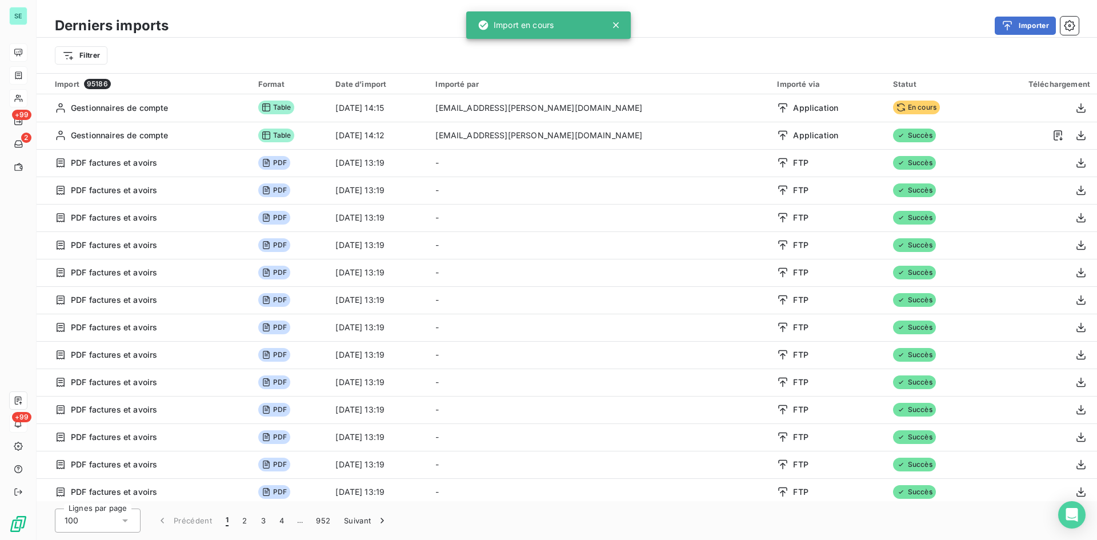
click at [612, 22] on icon at bounding box center [615, 24] width 11 height 11
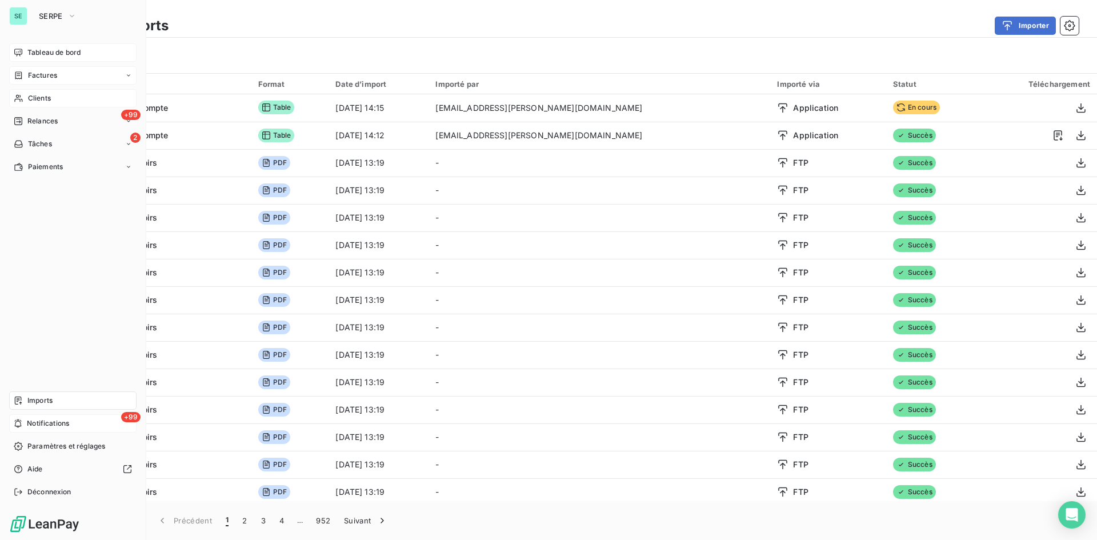
click at [64, 98] on div "Clients" at bounding box center [72, 98] width 127 height 18
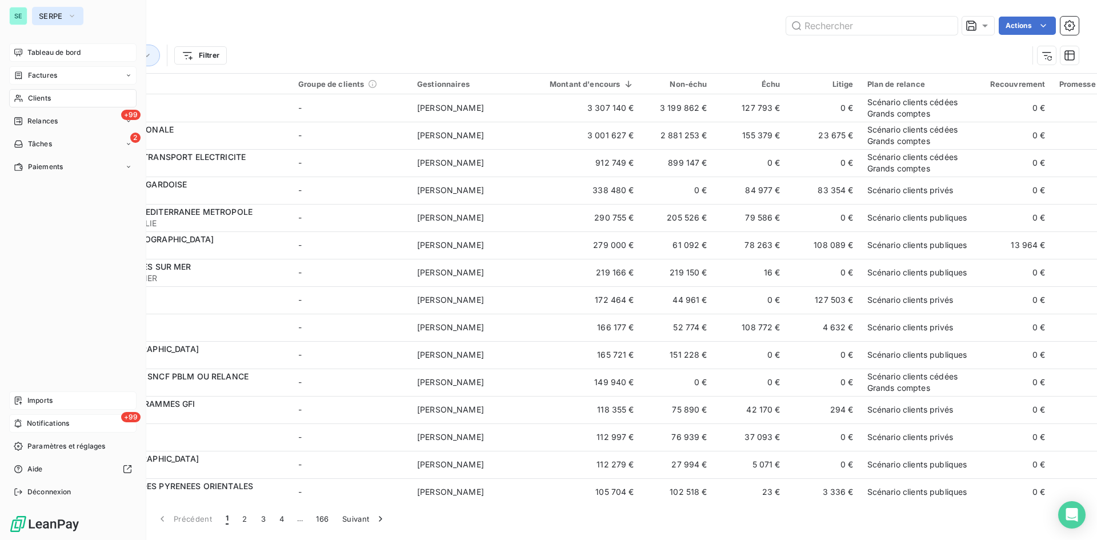
click at [57, 18] on span "SERPE" at bounding box center [51, 15] width 24 height 9
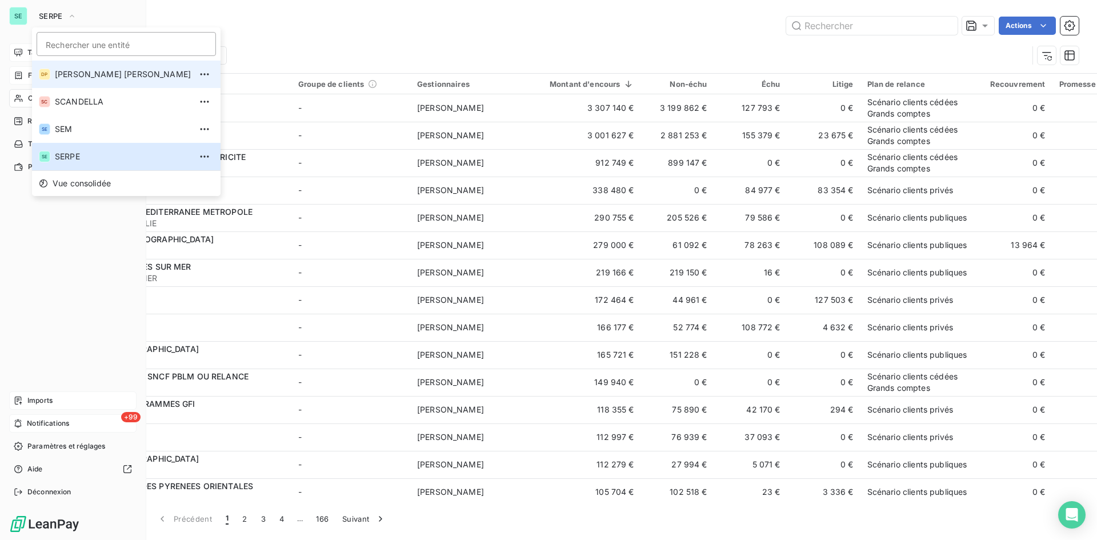
click at [82, 73] on span "[PERSON_NAME]" at bounding box center [123, 74] width 136 height 11
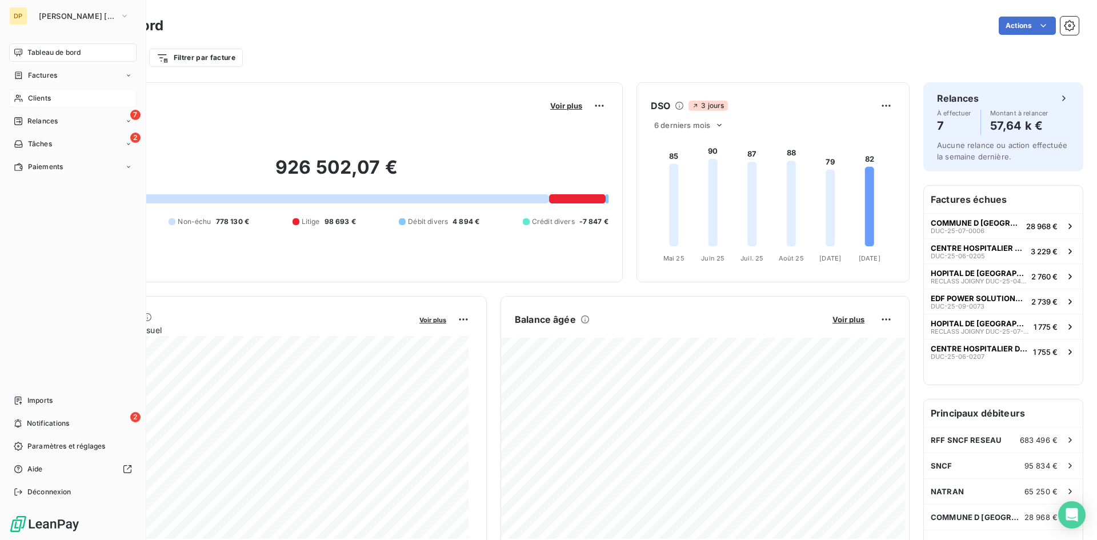
click at [41, 91] on div "Clients" at bounding box center [72, 98] width 127 height 18
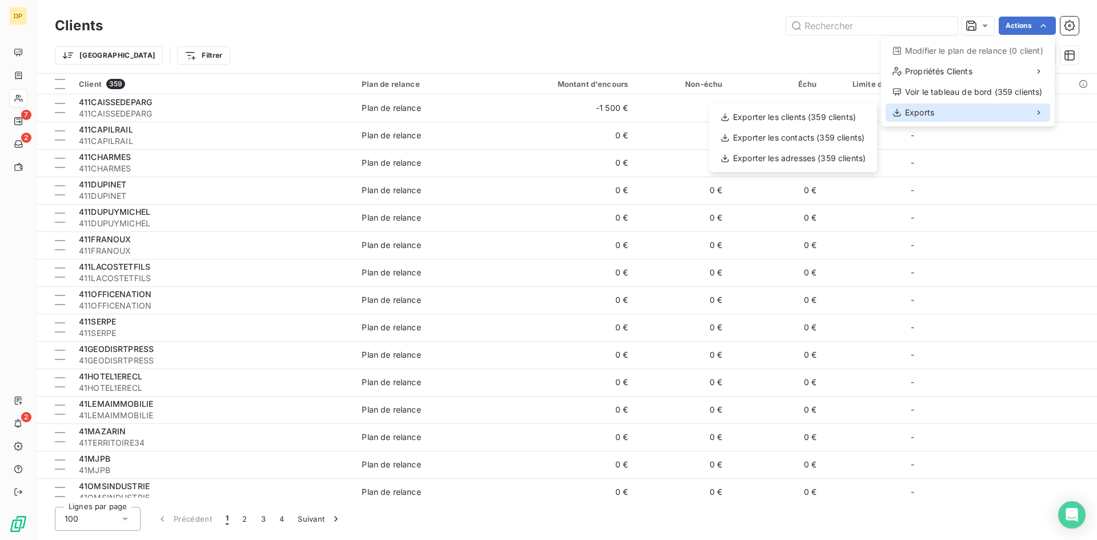
click at [998, 110] on div "Exports" at bounding box center [967, 112] width 164 height 18
click at [841, 119] on div "Exporter les clients (359 clients)" at bounding box center [792, 117] width 159 height 18
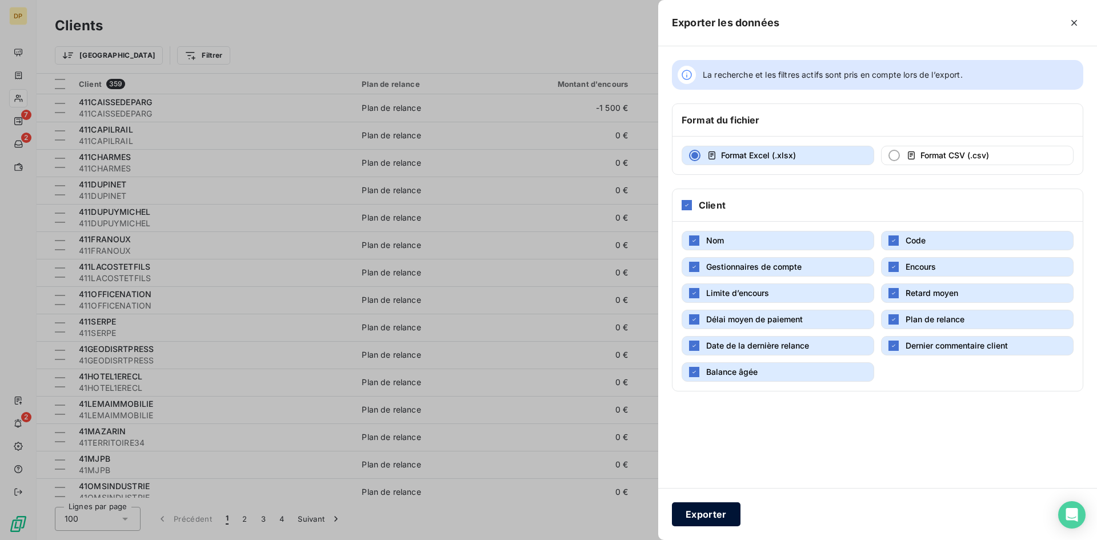
click at [719, 516] on button "Exporter" at bounding box center [706, 514] width 69 height 24
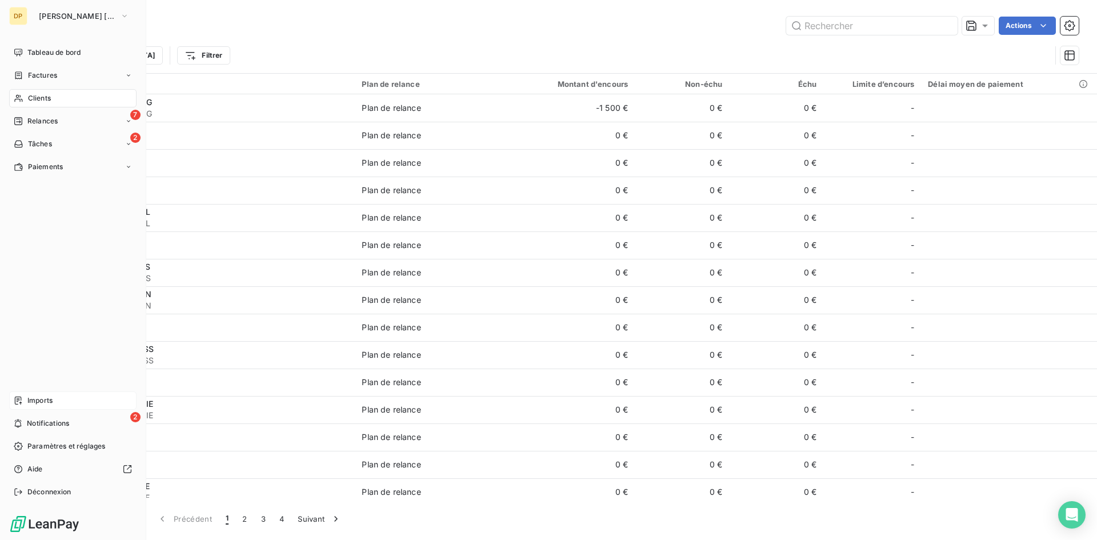
click at [39, 396] on span "Imports" at bounding box center [39, 400] width 25 height 10
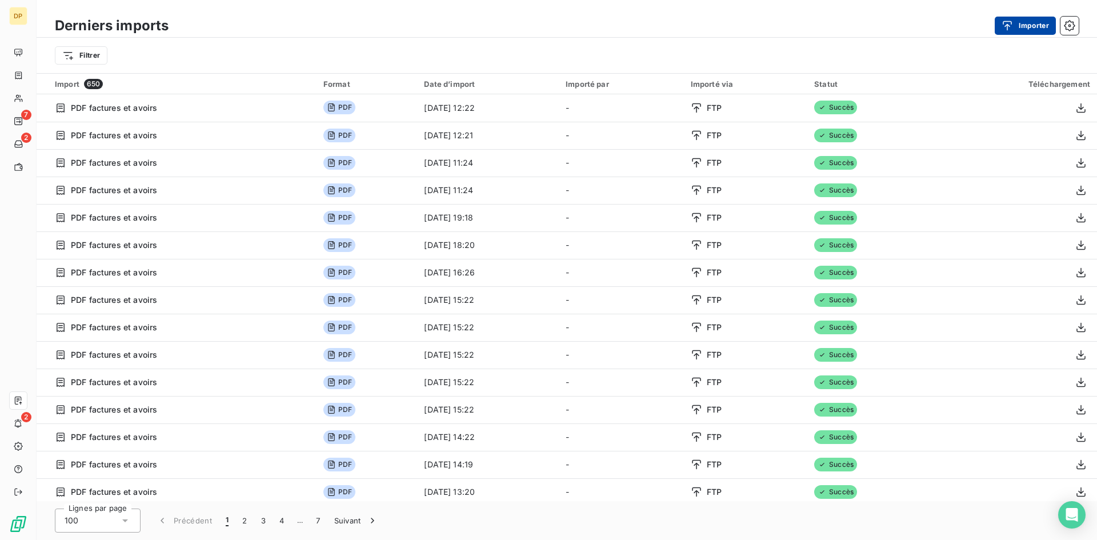
click at [1043, 31] on button "Importer" at bounding box center [1024, 26] width 61 height 18
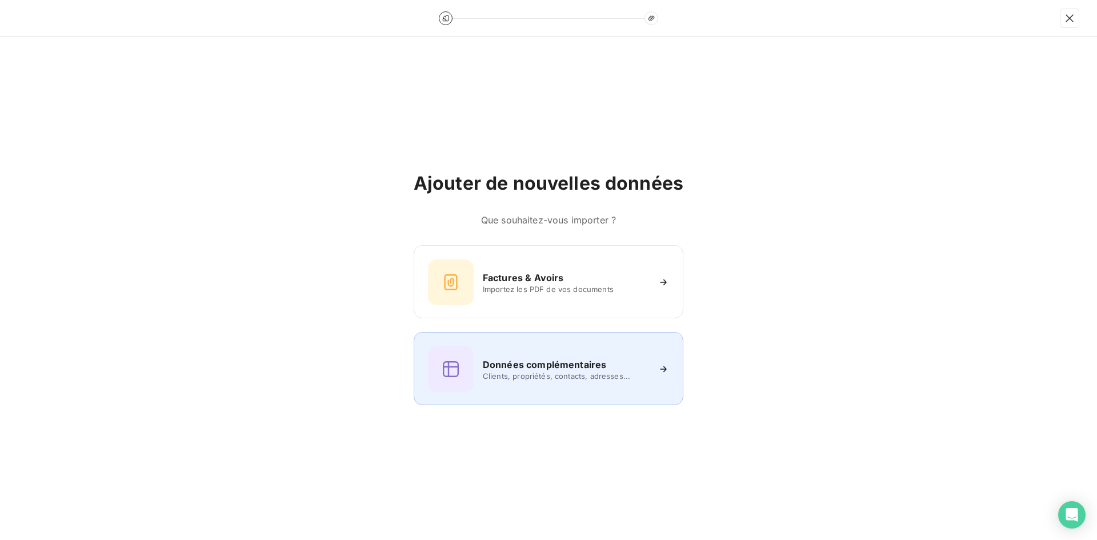
click at [507, 359] on h6 "Données complémentaires" at bounding box center [544, 365] width 123 height 14
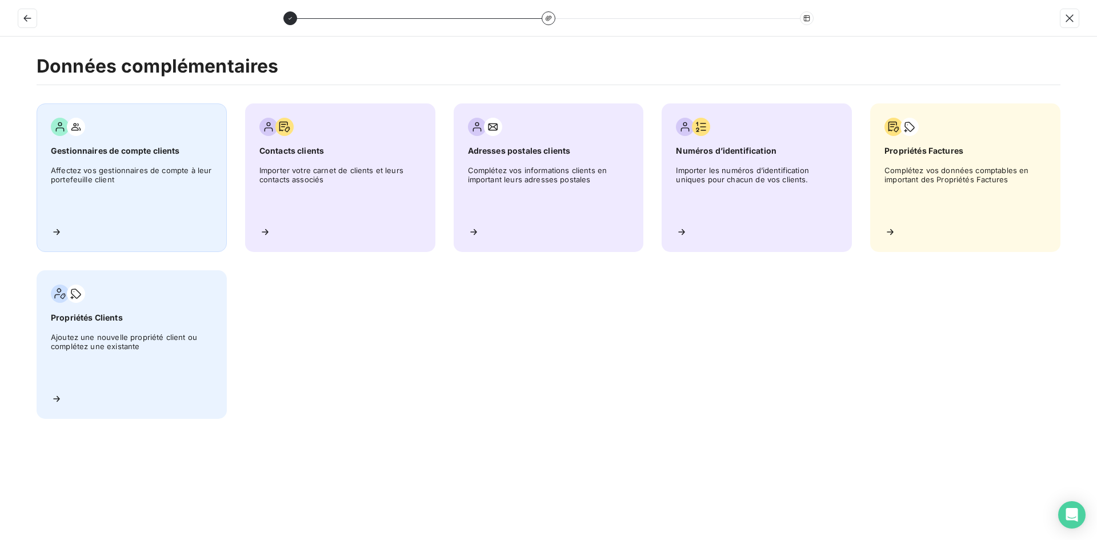
click at [147, 178] on span "Affectez vos gestionnaires de compte à leur portefeuille client" at bounding box center [132, 191] width 162 height 51
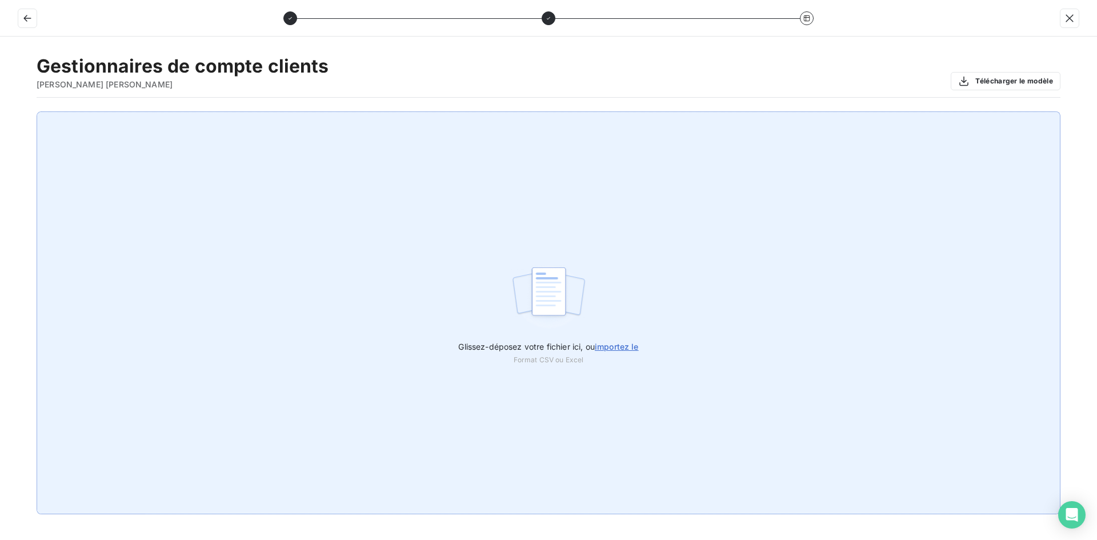
click at [447, 248] on div "Glissez-déposez votre fichier ici, ou importez le Format CSV ou Excel" at bounding box center [548, 312] width 1023 height 403
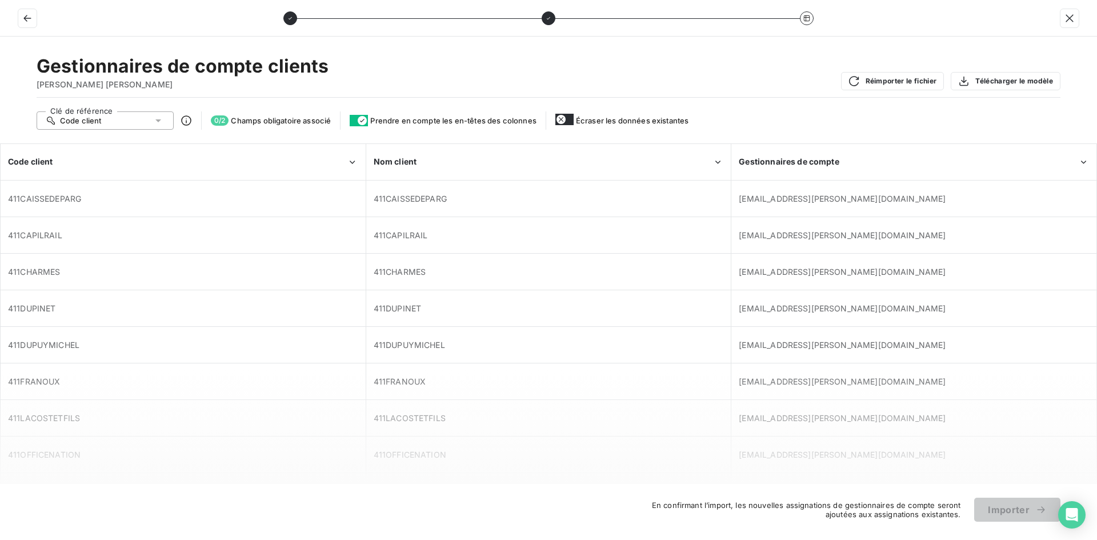
click at [563, 121] on icon "button" at bounding box center [560, 119] width 9 height 9
click at [571, 121] on icon "button" at bounding box center [567, 119] width 9 height 9
click at [905, 82] on button "Réimporter le fichier" at bounding box center [892, 81] width 103 height 18
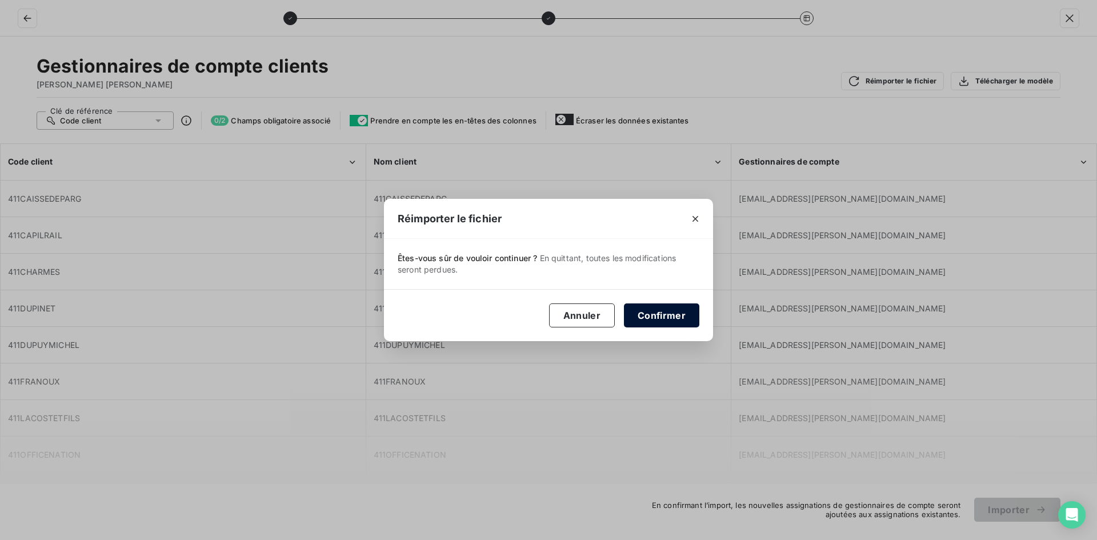
click at [671, 323] on button "Confirmer" at bounding box center [661, 315] width 75 height 24
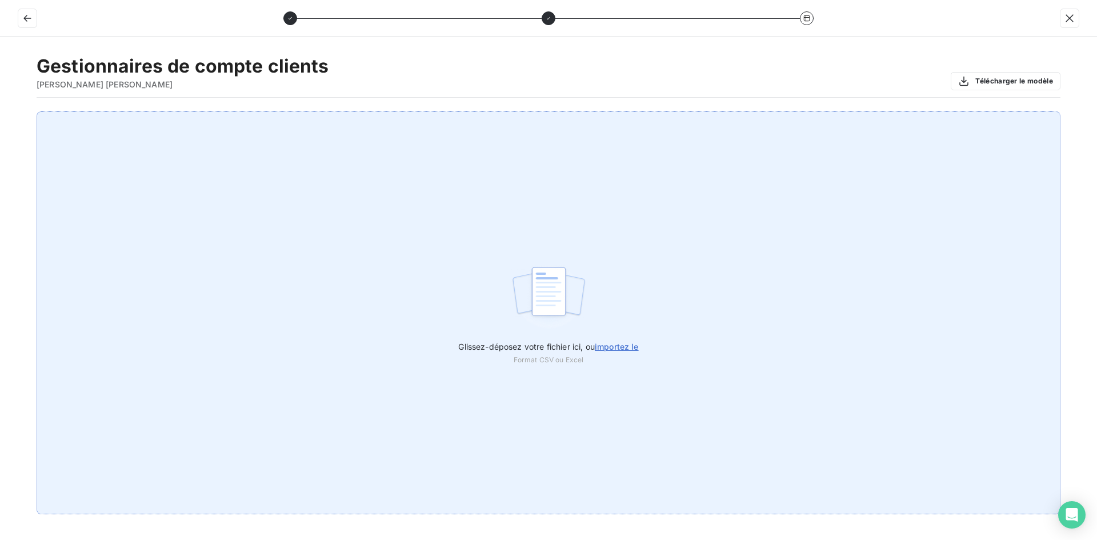
click at [619, 345] on span "importez le" at bounding box center [617, 347] width 44 height 10
click at [1, 112] on input "Glissez-déposez votre fichier ici, ou importez le" at bounding box center [0, 111] width 1 height 1
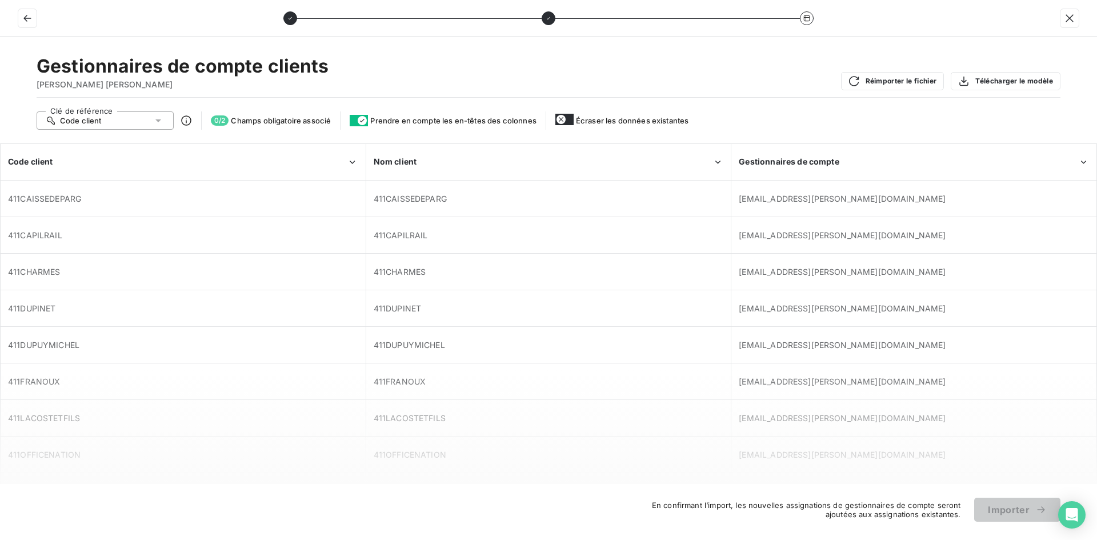
click at [942, 529] on div "Gestionnaires de compte clients DUCONGE PEREIRA Réimporter le fichier Télécharg…" at bounding box center [548, 288] width 1097 height 503
click at [288, 120] on span "Champs obligatoire associé" at bounding box center [281, 120] width 100 height 9
click at [982, 82] on button "Télécharger le modèle" at bounding box center [1005, 81] width 110 height 18
click at [934, 231] on span "[EMAIL_ADDRESS][DOMAIN_NAME]" at bounding box center [913, 235] width 350 height 11
click at [133, 124] on div "Code client" at bounding box center [105, 120] width 137 height 18
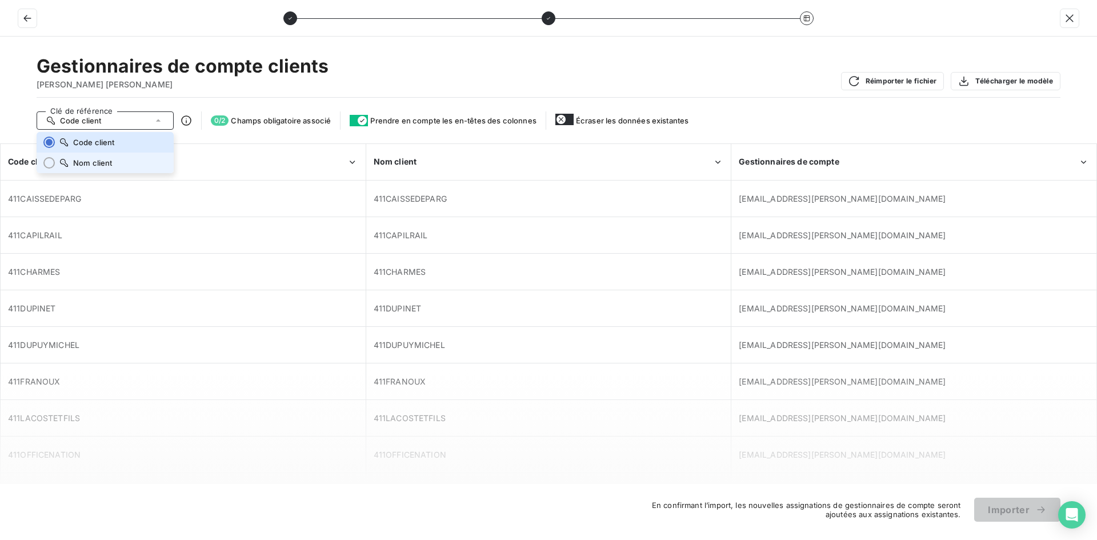
click at [109, 164] on span "Nom client" at bounding box center [92, 162] width 39 height 9
click at [164, 117] on div "Nom client" at bounding box center [105, 120] width 137 height 18
click at [134, 131] on div "Gestionnaires de compte clients DUCONGE PEREIRA Réimporter le fichier Télécharg…" at bounding box center [548, 288] width 1097 height 503
click at [823, 74] on div "Gestionnaires de compte clients DUCONGE PEREIRA Réimporter le fichier Télécharg…" at bounding box center [548, 76] width 1023 height 43
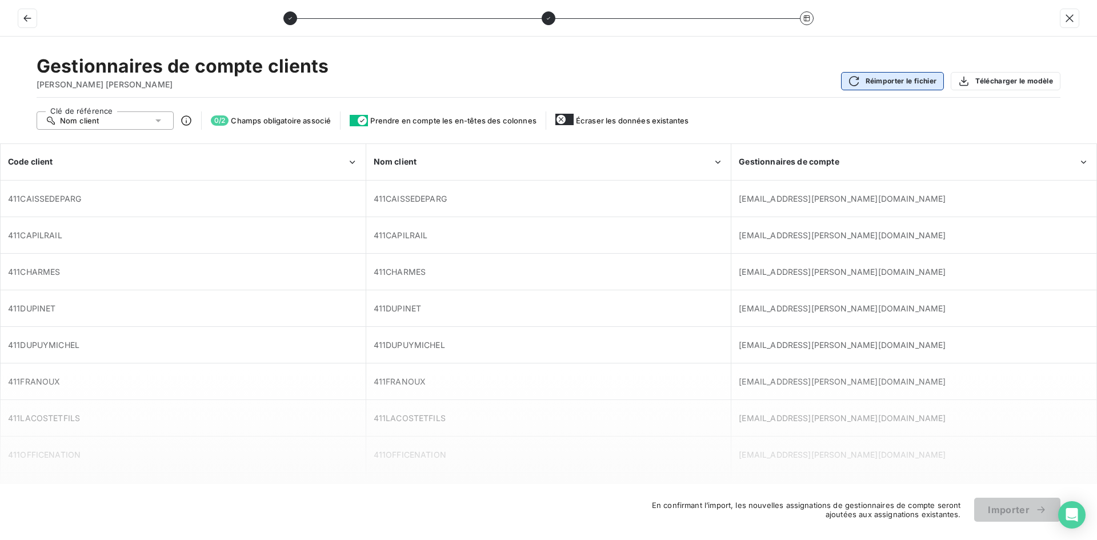
click at [909, 86] on button "Réimporter le fichier" at bounding box center [892, 81] width 103 height 18
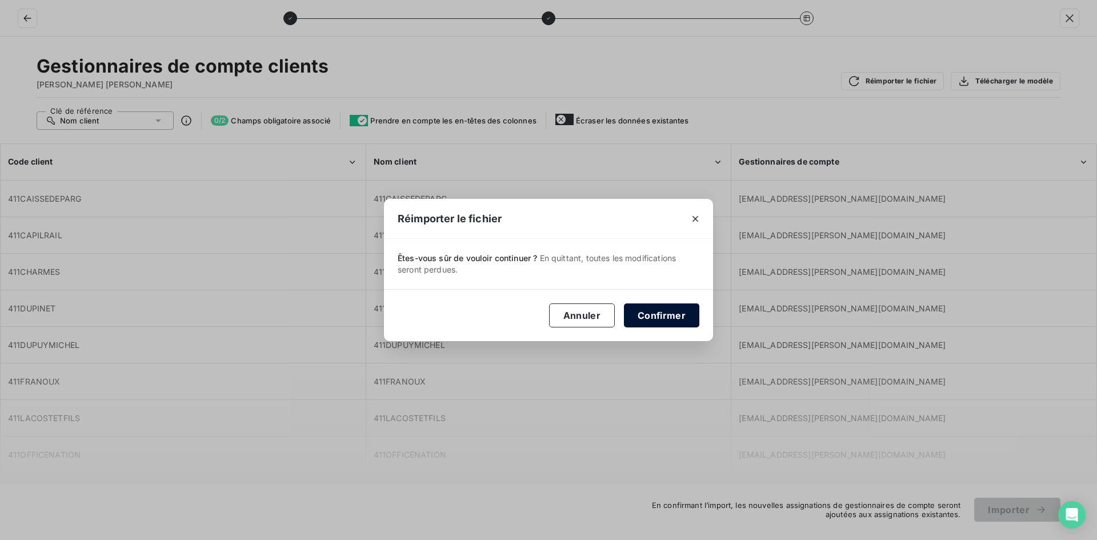
click at [649, 311] on button "Confirmer" at bounding box center [661, 315] width 75 height 24
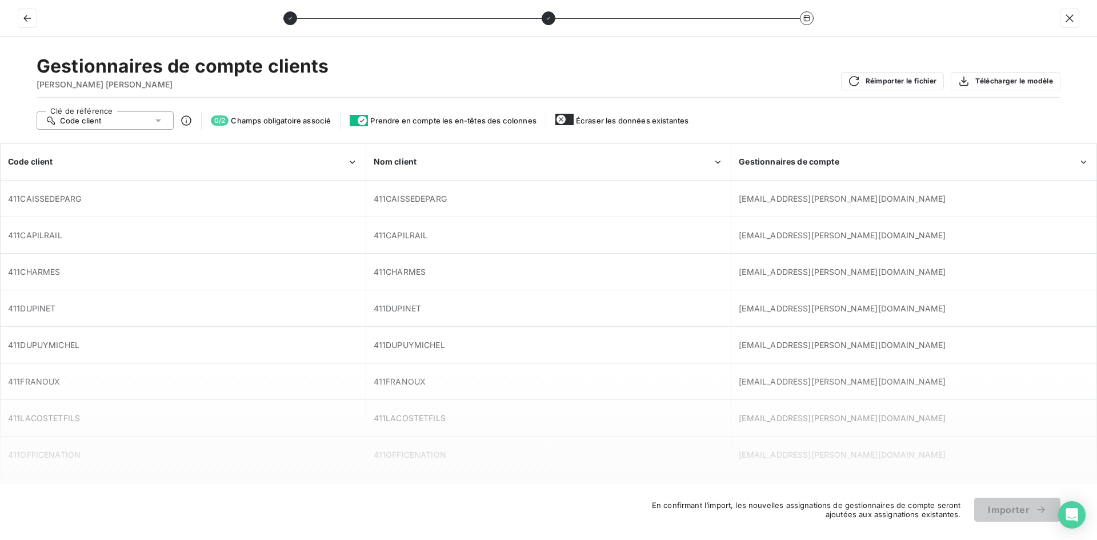
click at [560, 113] on div "Clé de référence Code client 0 / 2 Champs obligatoire associé Prendre en compte…" at bounding box center [548, 120] width 1023 height 18
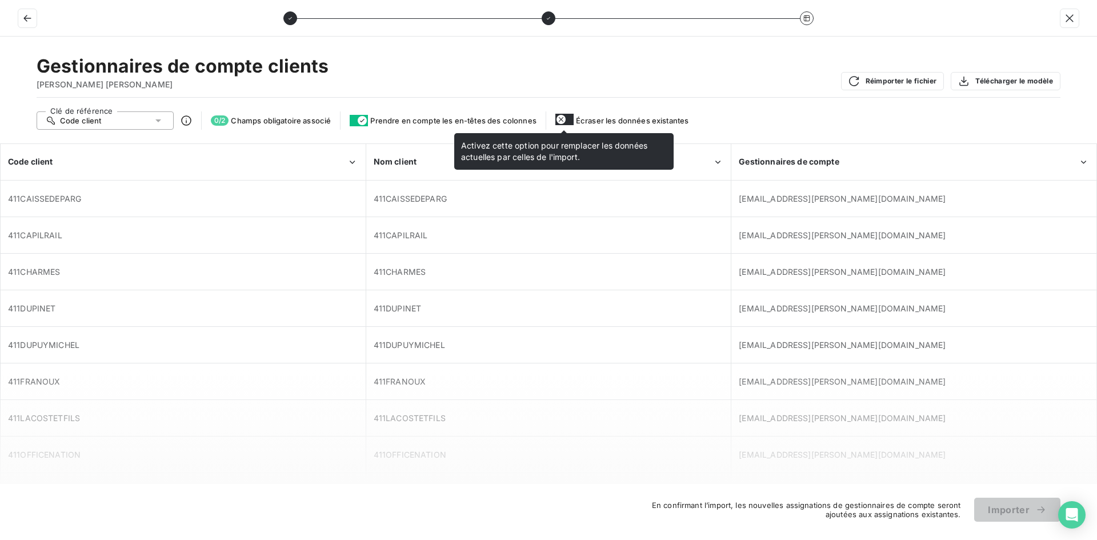
click at [564, 114] on button "button" at bounding box center [564, 119] width 18 height 11
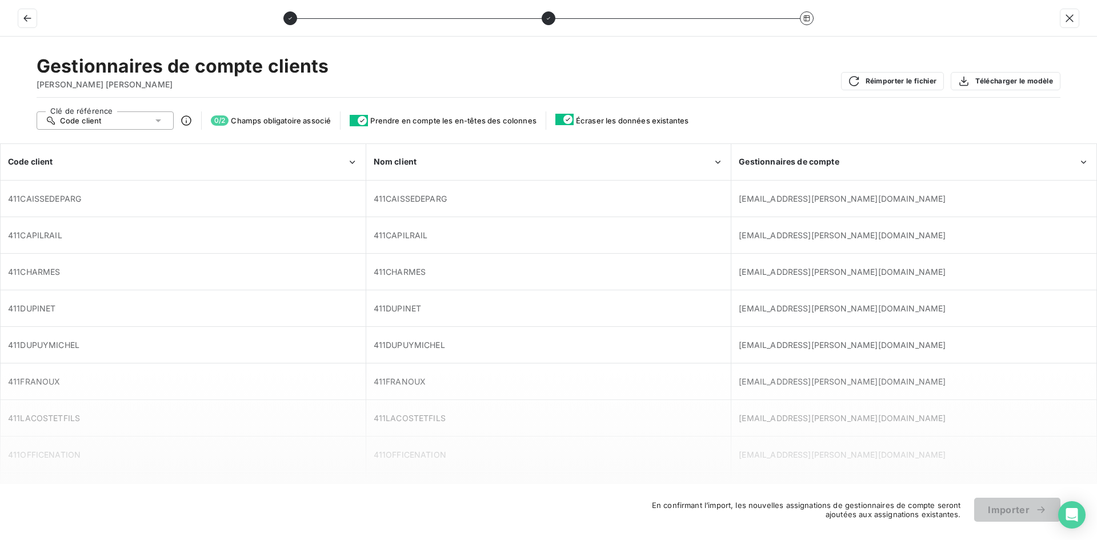
click at [358, 123] on button "button" at bounding box center [359, 120] width 18 height 11
click at [358, 123] on icon "button" at bounding box center [355, 120] width 9 height 9
click at [358, 123] on button "button" at bounding box center [359, 120] width 18 height 11
click at [358, 123] on icon "button" at bounding box center [355, 120] width 9 height 9
click at [219, 118] on span "0 / 2" at bounding box center [220, 120] width 18 height 10
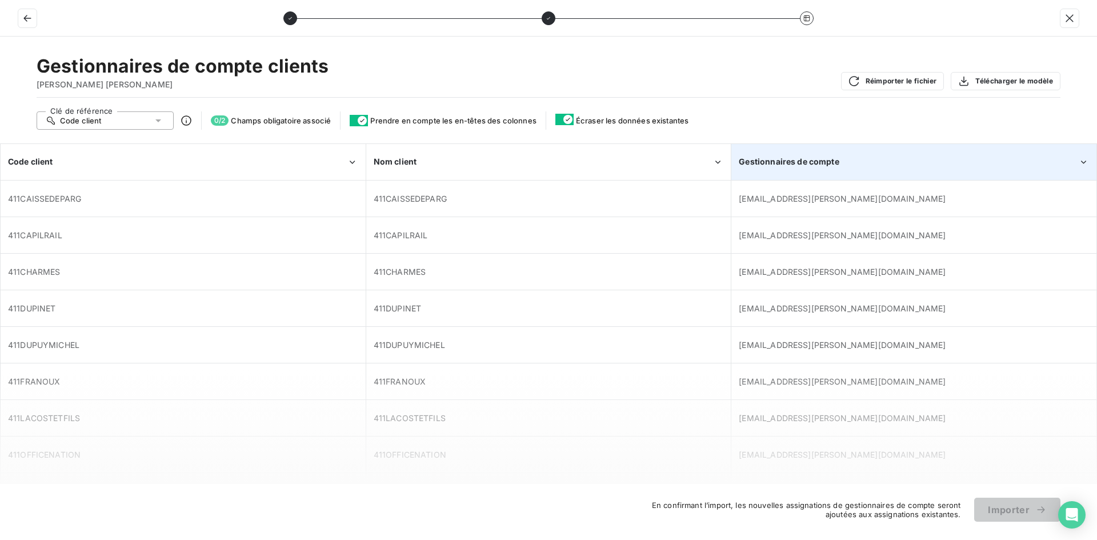
click at [1067, 156] on div "Gestionnaires de compte" at bounding box center [914, 161] width 364 height 35
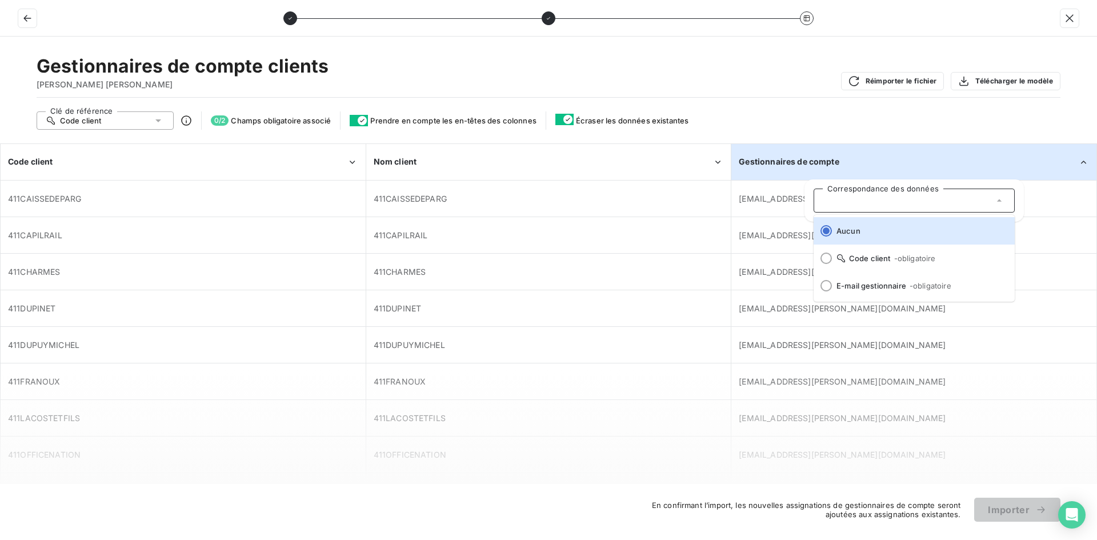
click at [1067, 156] on div "Gestionnaires de compte" at bounding box center [907, 161] width 339 height 11
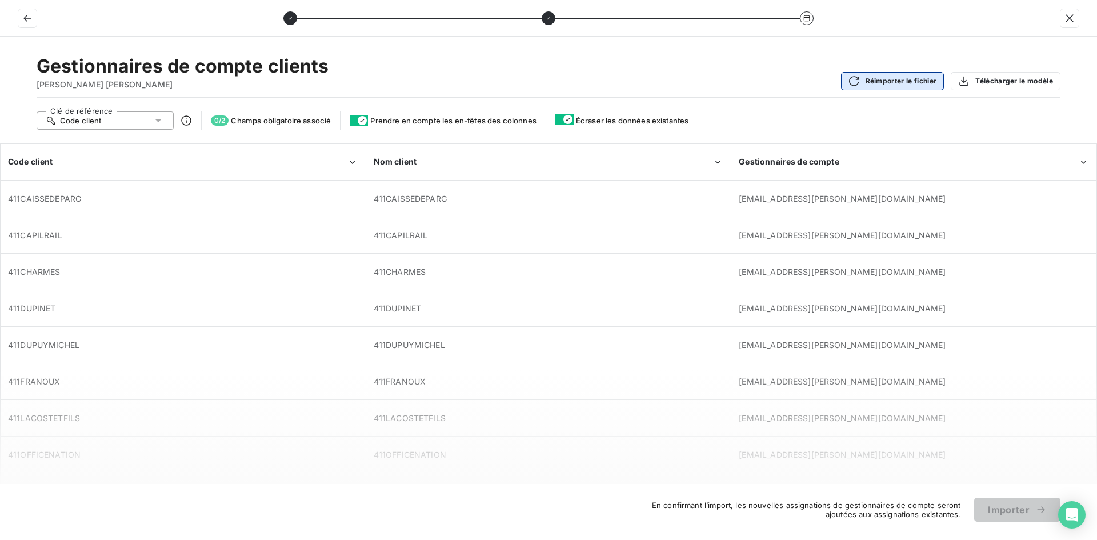
click at [867, 79] on button "Réimporter le fichier" at bounding box center [892, 81] width 103 height 18
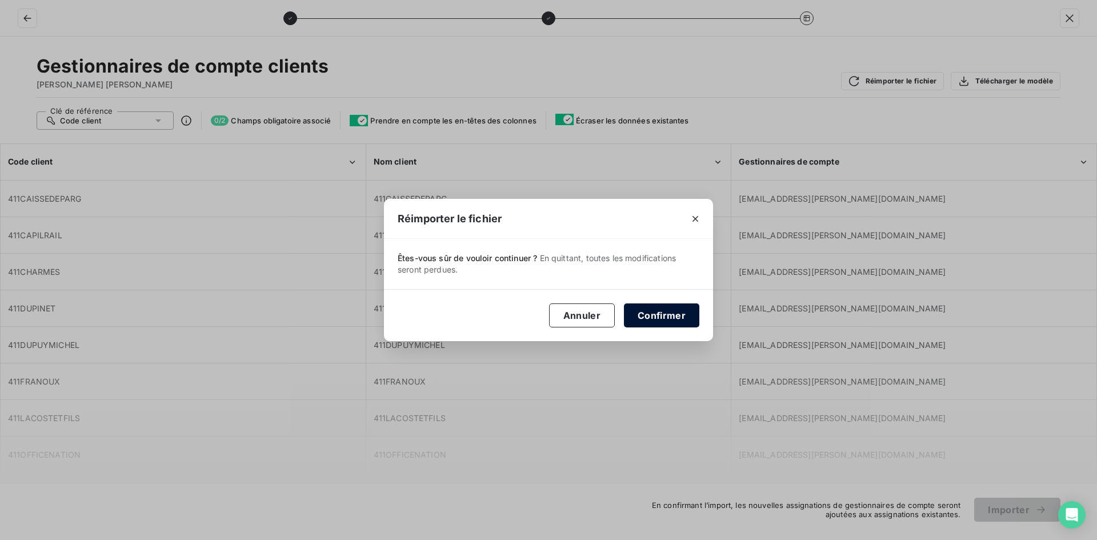
click at [659, 318] on button "Confirmer" at bounding box center [661, 315] width 75 height 24
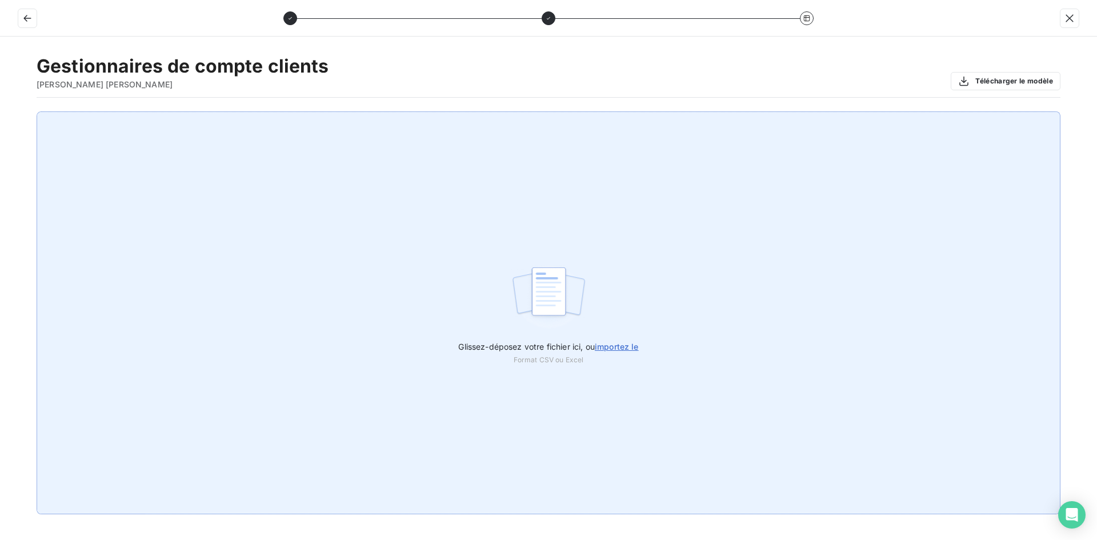
click at [266, 200] on div "Glissez-déposez votre fichier ici, ou importez le Format CSV ou Excel" at bounding box center [548, 312] width 1023 height 403
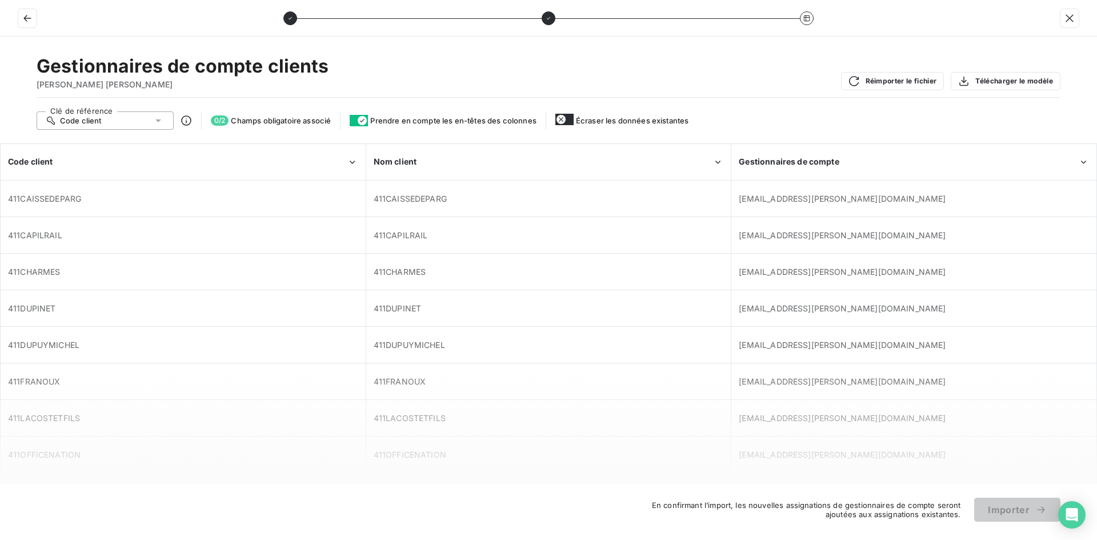
type button "on"
click at [1076, 511] on icon "Open Intercom Messenger" at bounding box center [1071, 514] width 13 height 15
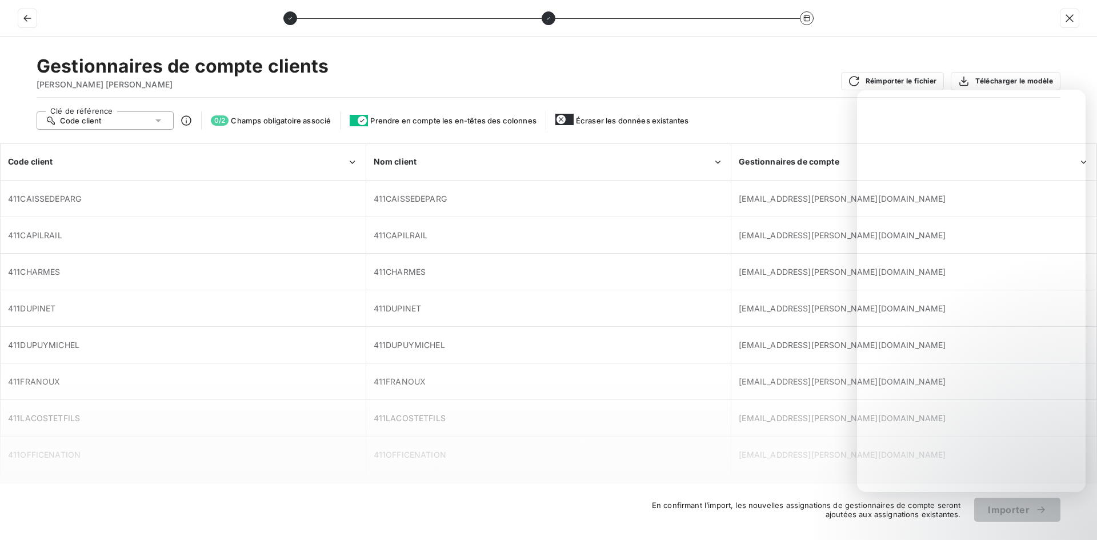
click at [713, 70] on div "Gestionnaires de compte clients DUCONGE PEREIRA Réimporter le fichier Télécharg…" at bounding box center [548, 76] width 1023 height 43
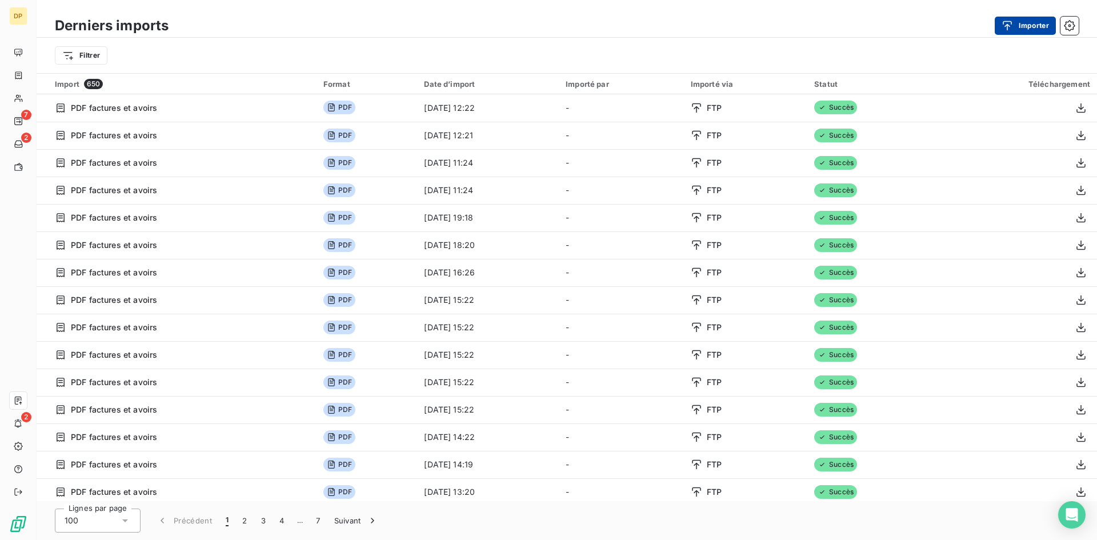
click at [1011, 21] on icon "button" at bounding box center [1006, 25] width 11 height 11
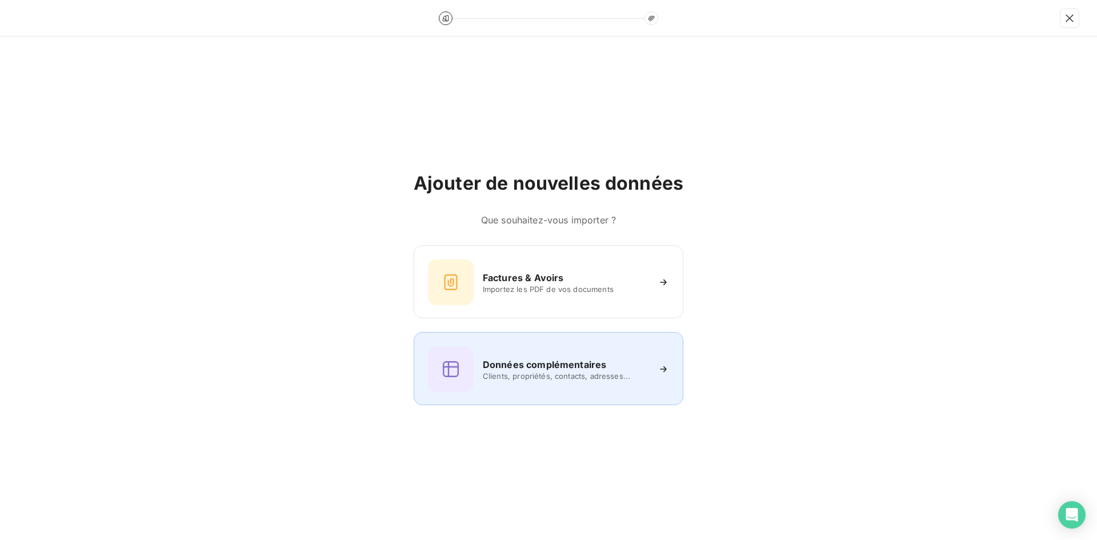
click at [564, 358] on h6 "Données complémentaires" at bounding box center [544, 365] width 123 height 14
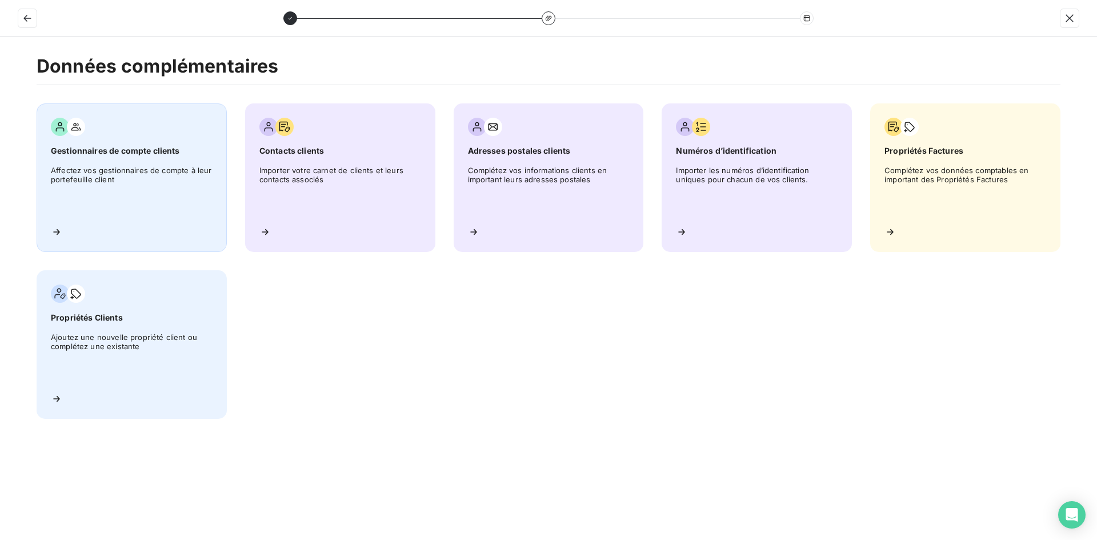
click at [118, 167] on span "Affectez vos gestionnaires de compte à leur portefeuille client" at bounding box center [132, 191] width 162 height 51
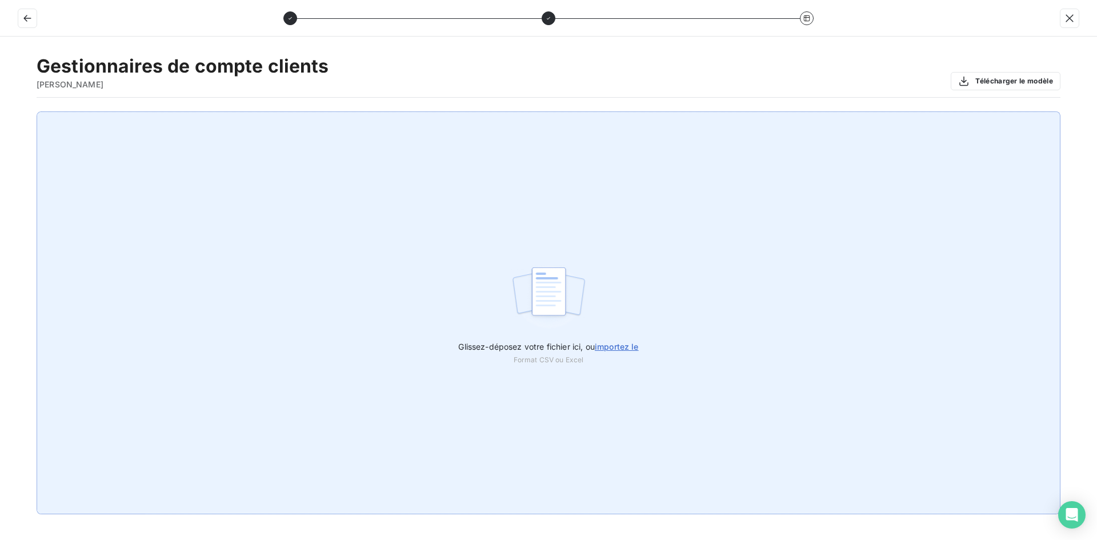
click at [626, 345] on span "importez le" at bounding box center [617, 347] width 44 height 10
click at [1, 112] on input "Glissez-déposez votre fichier ici, ou importez le" at bounding box center [0, 111] width 1 height 1
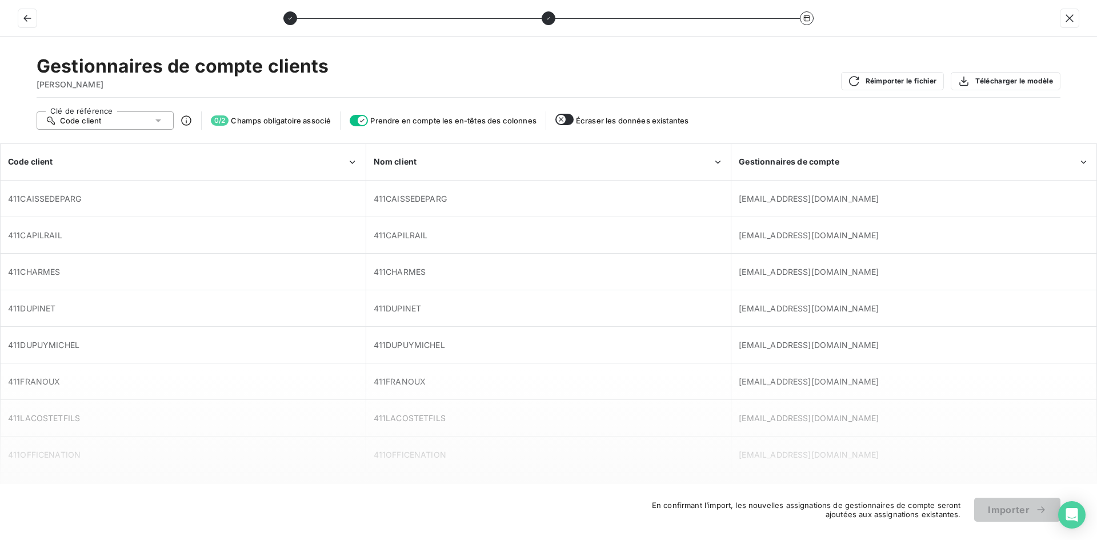
click at [978, 28] on div at bounding box center [548, 18] width 1097 height 37
click at [31, 20] on icon "button" at bounding box center [27, 18] width 11 height 11
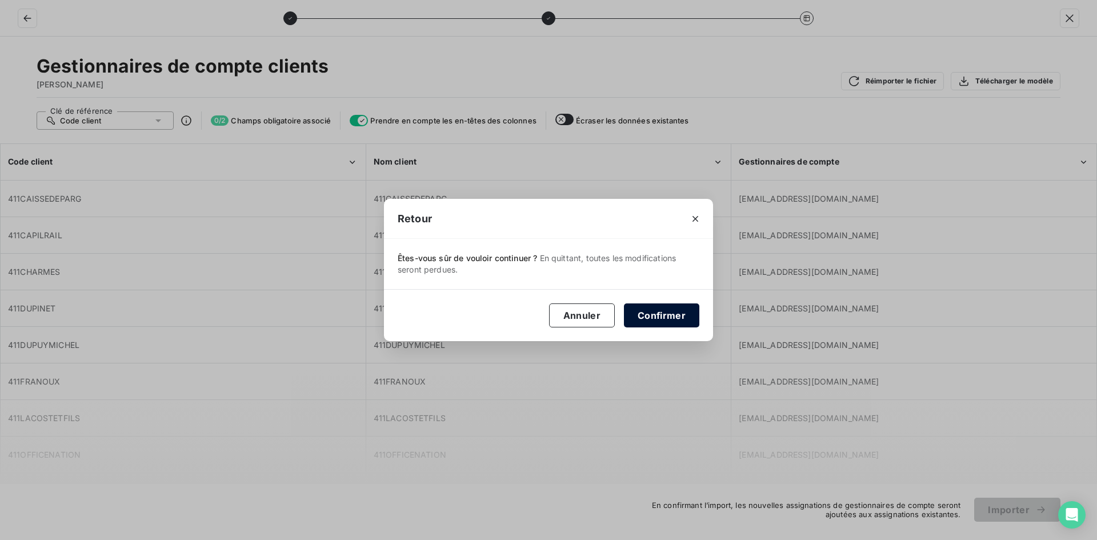
click at [647, 312] on button "Confirmer" at bounding box center [661, 315] width 75 height 24
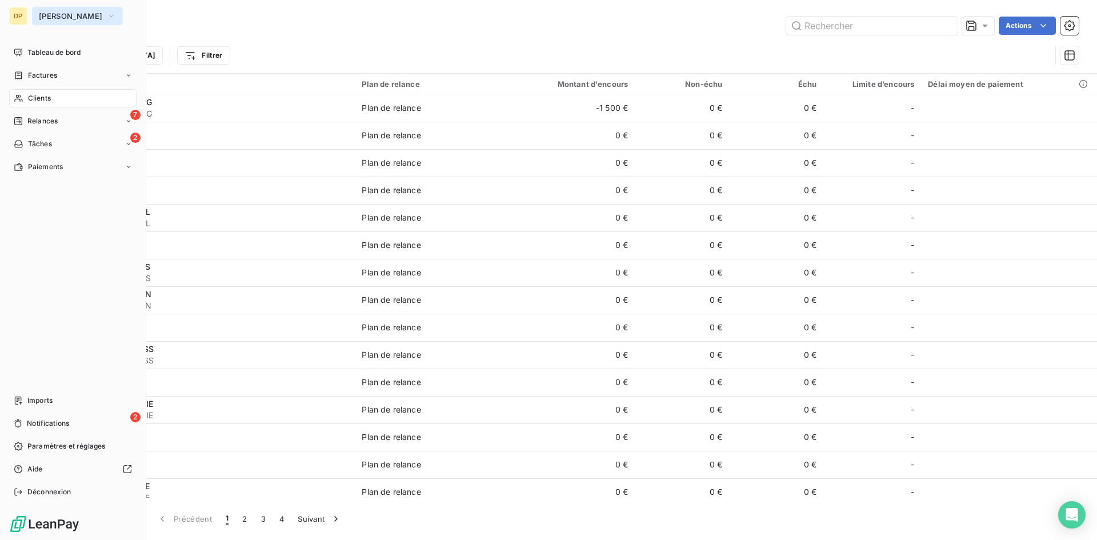
click at [32, 17] on button "[PERSON_NAME]" at bounding box center [77, 16] width 91 height 18
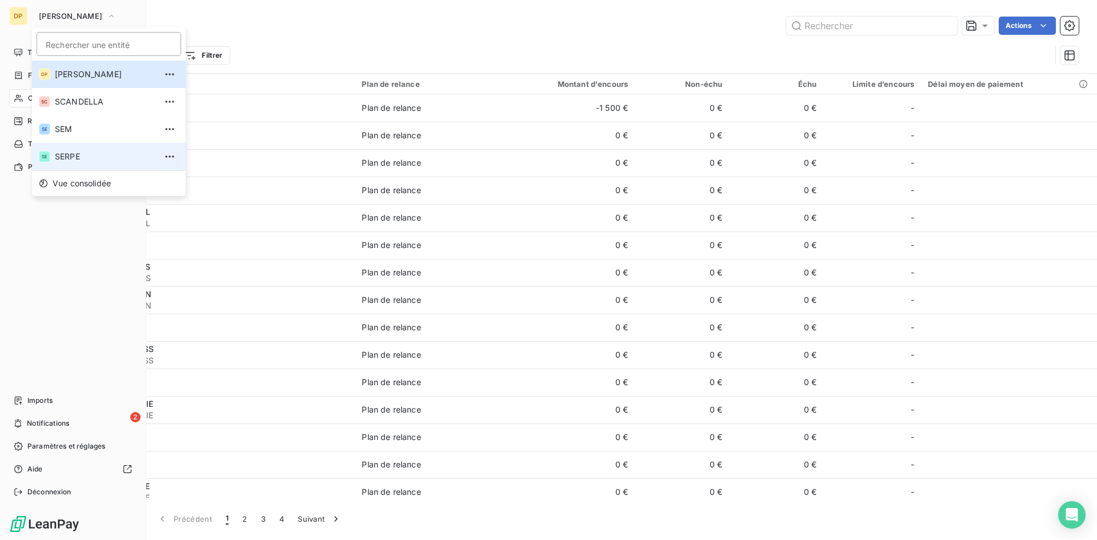
click at [58, 162] on span "SERPE" at bounding box center [105, 156] width 101 height 11
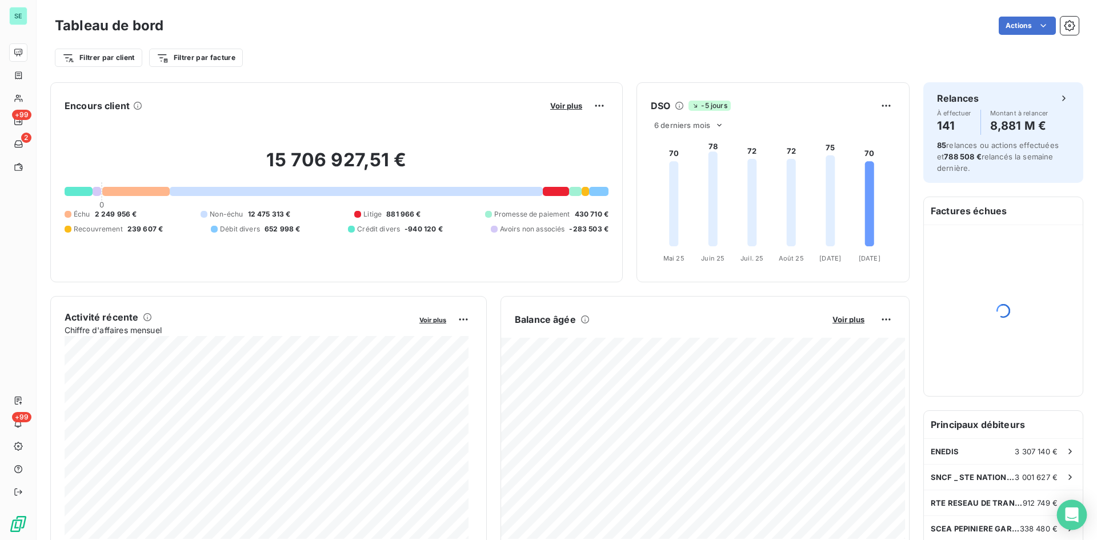
click at [1072, 508] on div "Open Intercom Messenger" at bounding box center [1072, 515] width 30 height 30
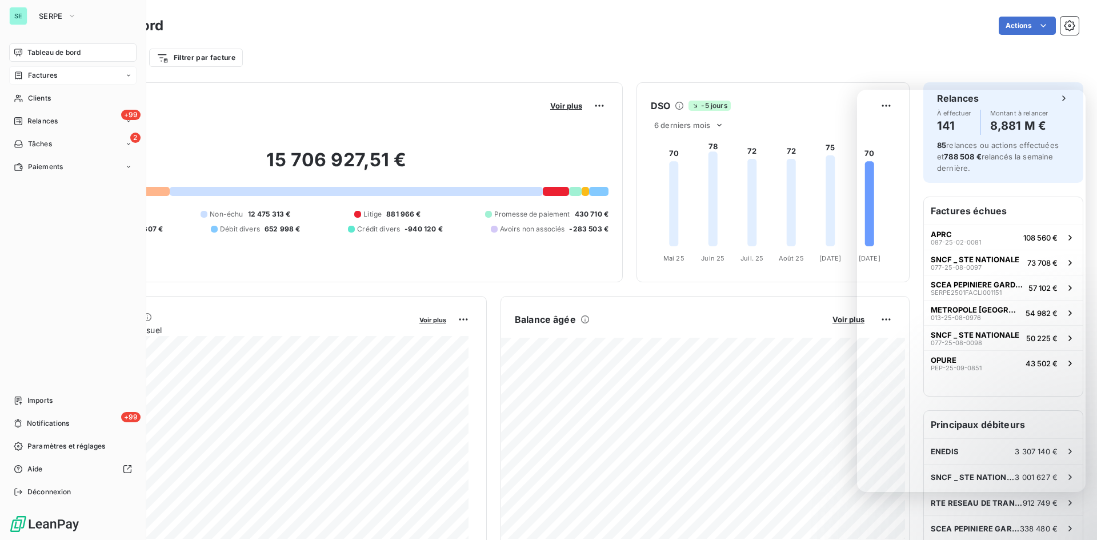
click at [33, 73] on span "Factures" at bounding box center [42, 75] width 29 height 10
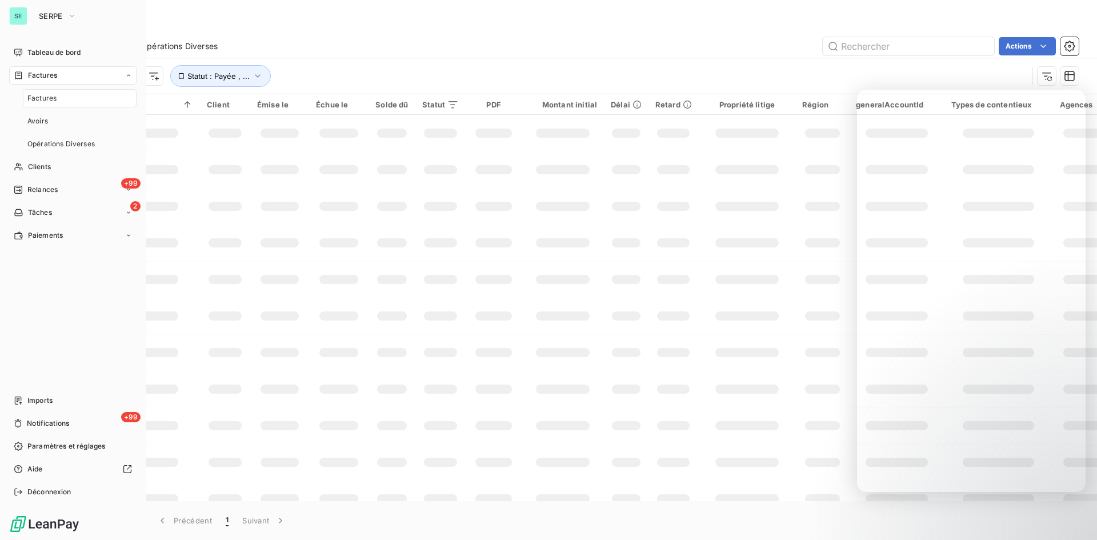
click at [38, 95] on span "Factures" at bounding box center [41, 98] width 29 height 10
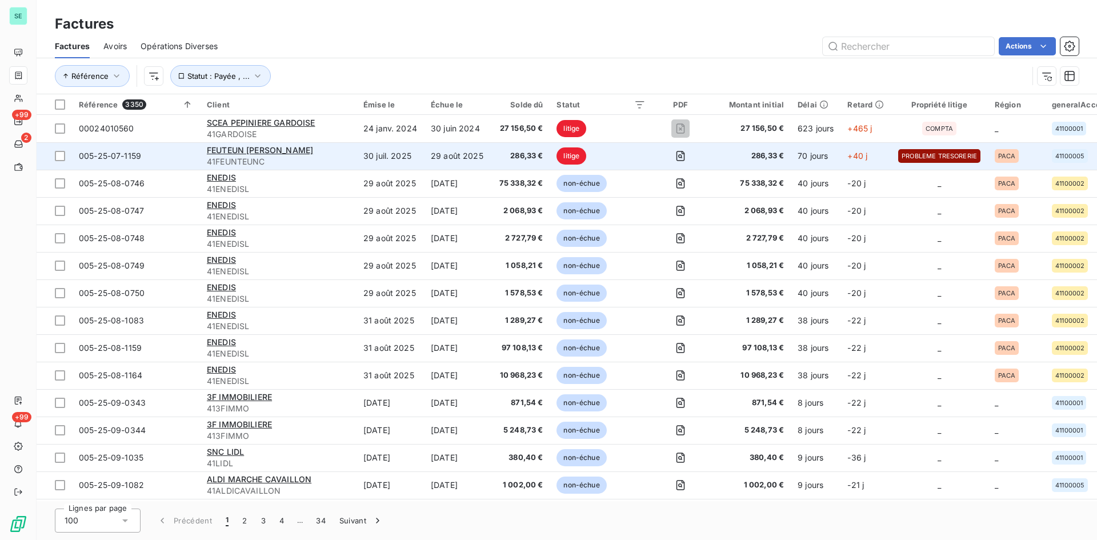
click at [113, 153] on span "005-25-07-1159" at bounding box center [110, 156] width 62 height 10
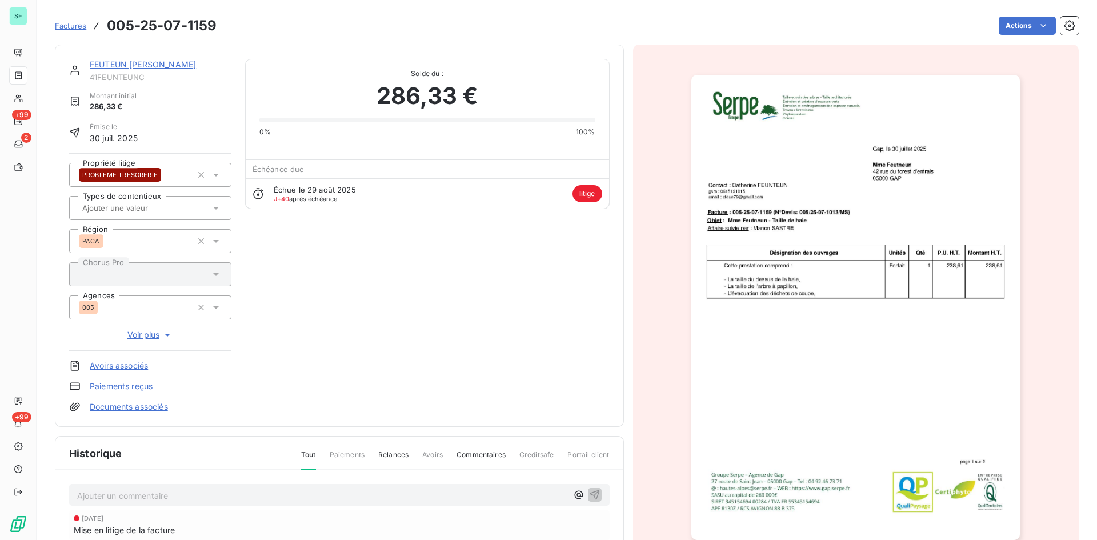
click at [515, 31] on html "SE +99 2 +99 Factures 005-25-07-1159 Actions FEUTEUN [PERSON_NAME] 41FEUNTEUNC …" at bounding box center [548, 270] width 1097 height 540
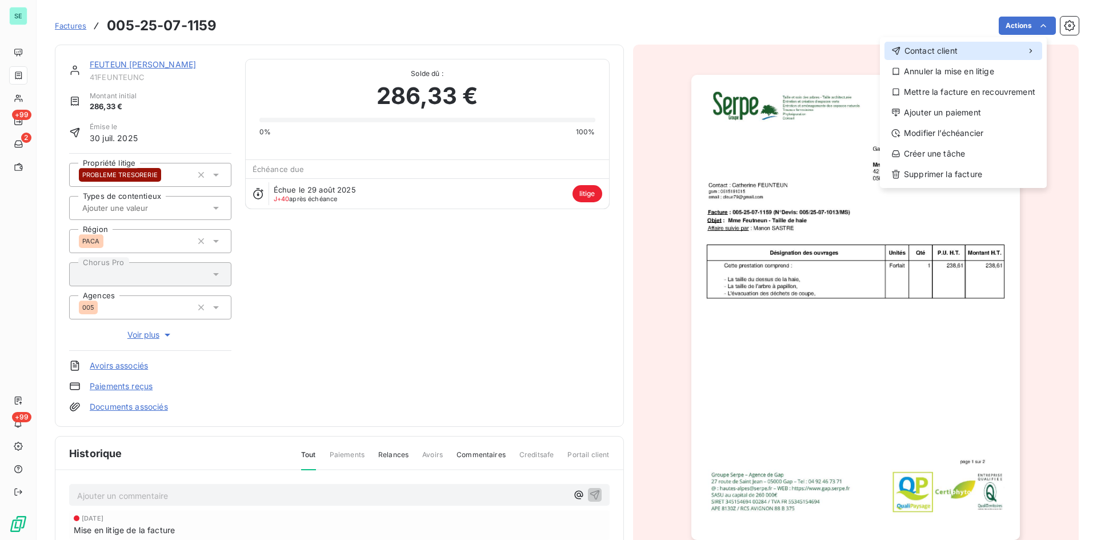
click at [939, 50] on span "Contact client" at bounding box center [930, 50] width 53 height 11
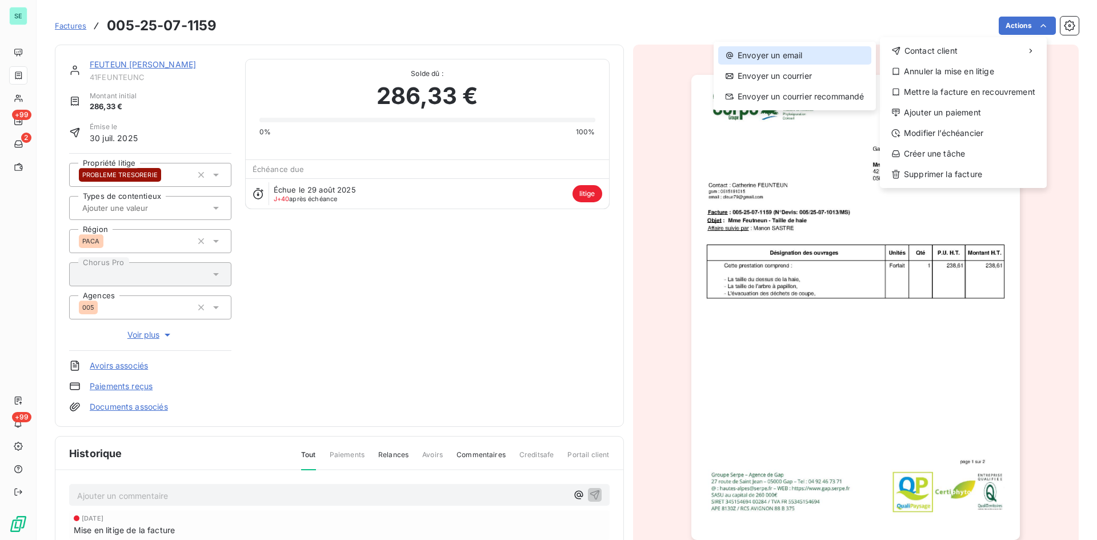
click at [802, 61] on div "Envoyer un email" at bounding box center [794, 55] width 153 height 18
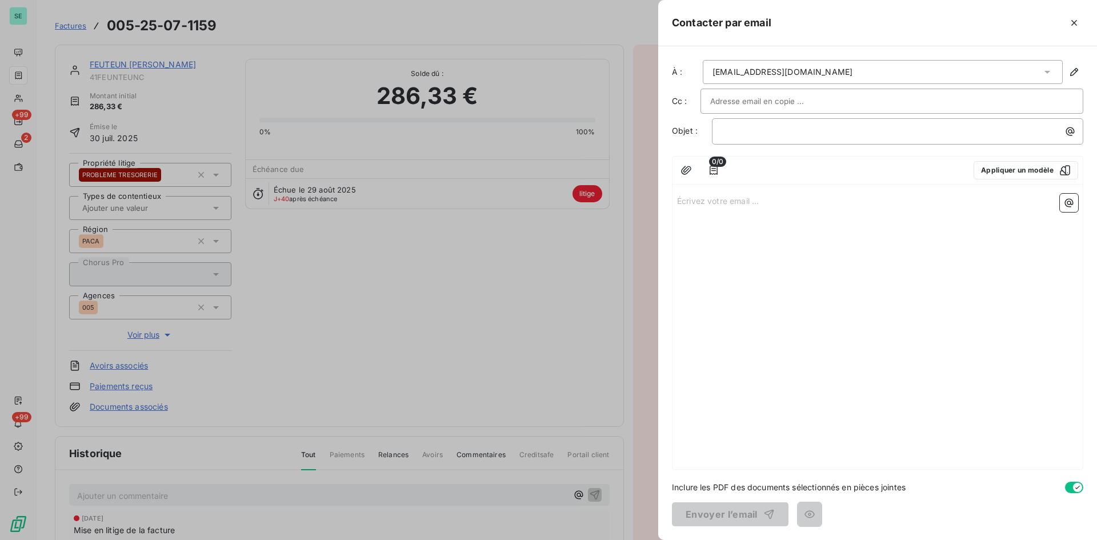
click at [802, 231] on div "Écrivez votre email ... ﻿" at bounding box center [877, 329] width 410 height 280
click at [765, 199] on p "Écrivez votre email ... ﻿" at bounding box center [877, 200] width 401 height 13
click at [1074, 196] on button "button" at bounding box center [1068, 203] width 18 height 18
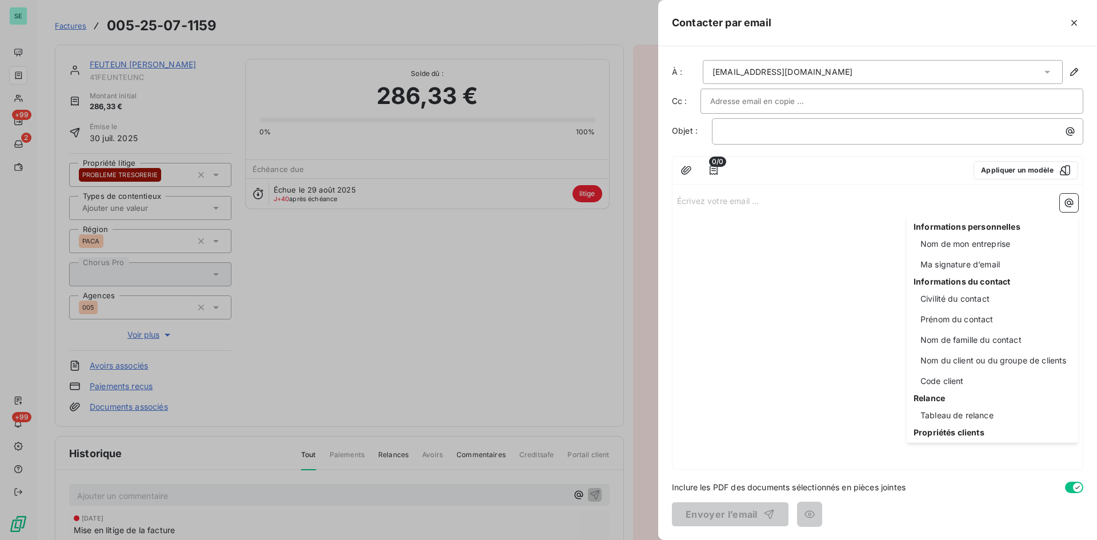
click at [821, 204] on html "SE +99 2 +99 Factures 005-25-07-1159 Actions FEUTEUN [PERSON_NAME] 41FEUNTEUNC …" at bounding box center [548, 270] width 1097 height 540
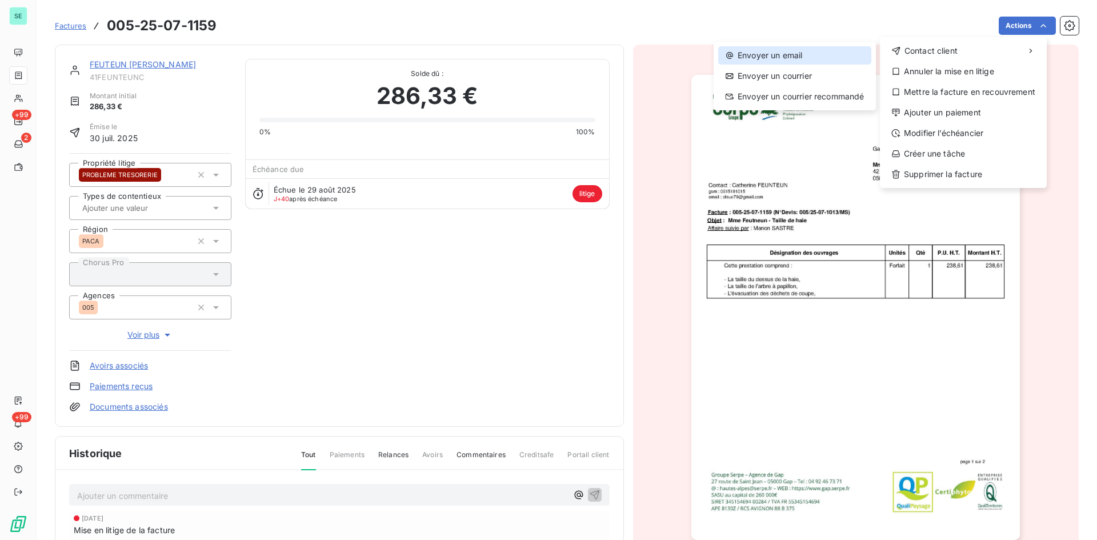
click at [767, 51] on div "Envoyer un email" at bounding box center [794, 55] width 153 height 18
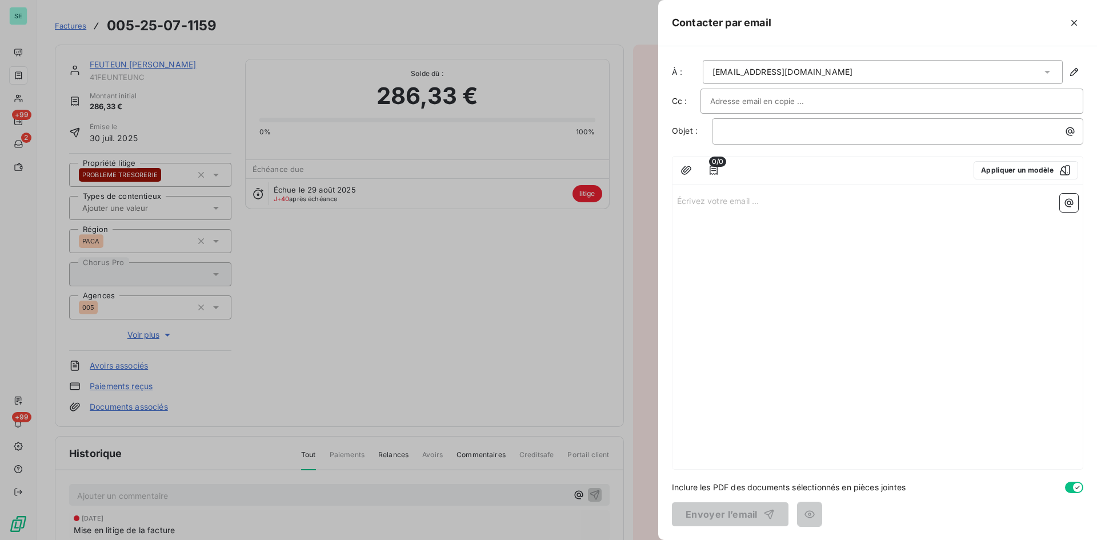
click at [744, 209] on div "Écrivez votre email ... ﻿" at bounding box center [877, 329] width 410 height 280
click at [728, 203] on p "Écrivez votre email ... ﻿" at bounding box center [877, 200] width 401 height 13
click at [852, 244] on div "DFSDPFJSDPFDJS" at bounding box center [877, 329] width 410 height 280
drag, startPoint x: 848, startPoint y: 228, endPoint x: 858, endPoint y: 226, distance: 9.9
click at [852, 227] on div "DFSDPFJSDPFDJS" at bounding box center [877, 329] width 410 height 280
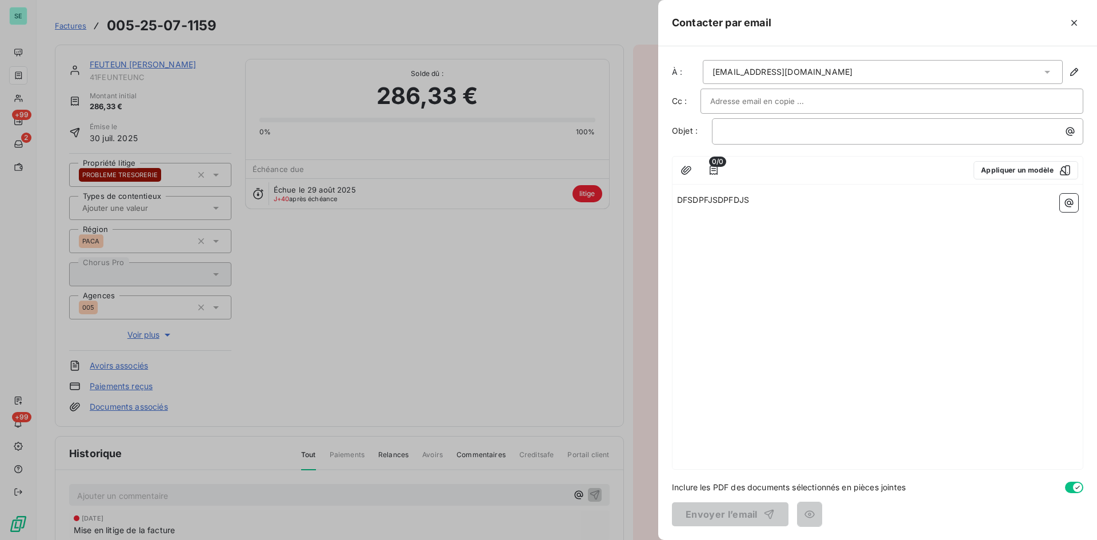
click at [870, 199] on p "DFSDPFJSDPFDJS" at bounding box center [877, 200] width 401 height 13
click at [849, 197] on p "DFSDPFJSDPFDJS" at bounding box center [877, 200] width 401 height 13
click at [433, 241] on div at bounding box center [548, 270] width 1097 height 540
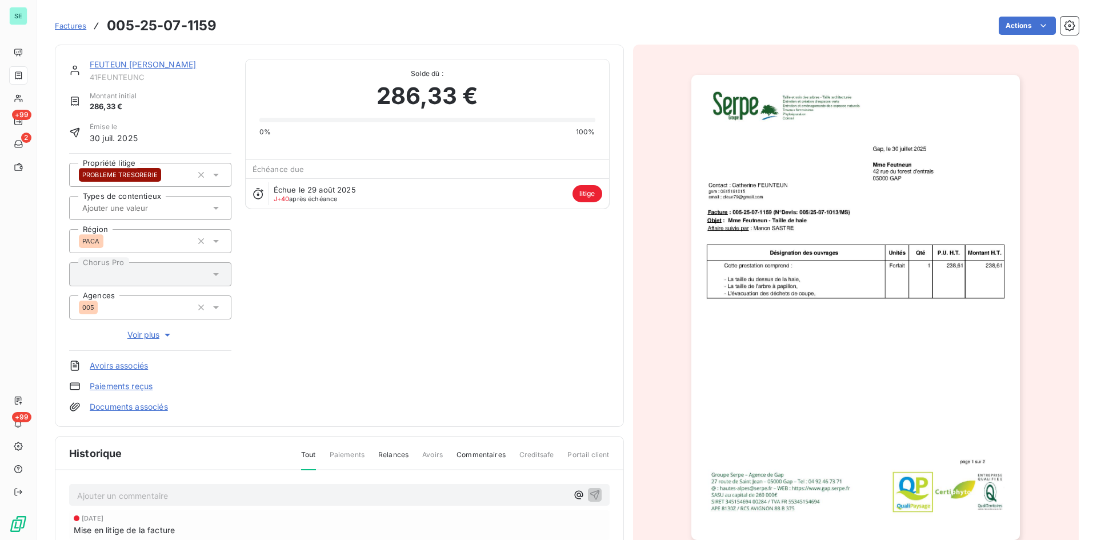
click at [754, 154] on img "button" at bounding box center [855, 307] width 328 height 465
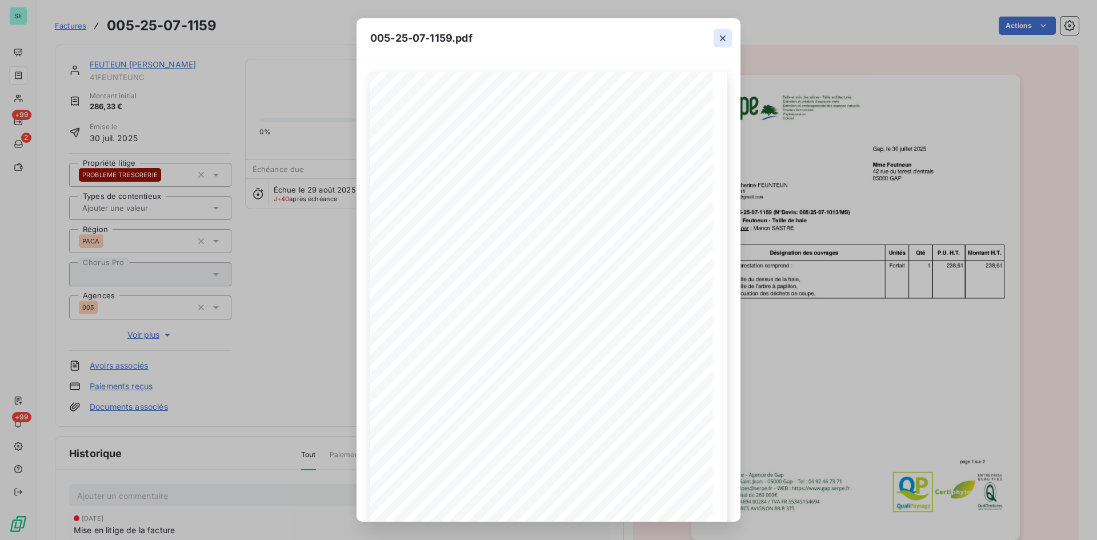
click at [727, 38] on icon "button" at bounding box center [722, 38] width 11 height 11
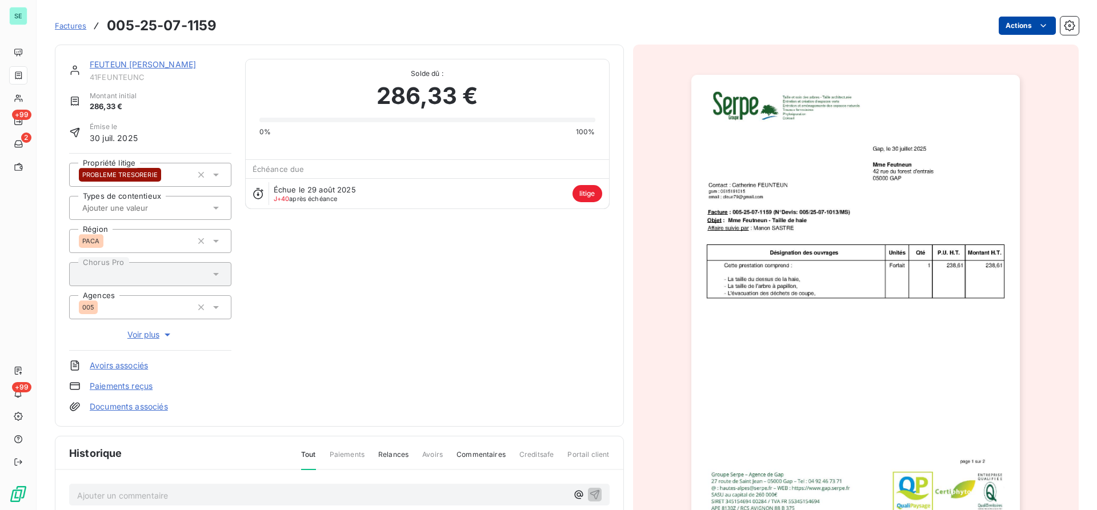
click at [1023, 26] on html "SE +99 2 +99 Factures 005-25-07-1159 Actions FEUTEUN [PERSON_NAME] 41FEUNTEUNC …" at bounding box center [548, 255] width 1097 height 510
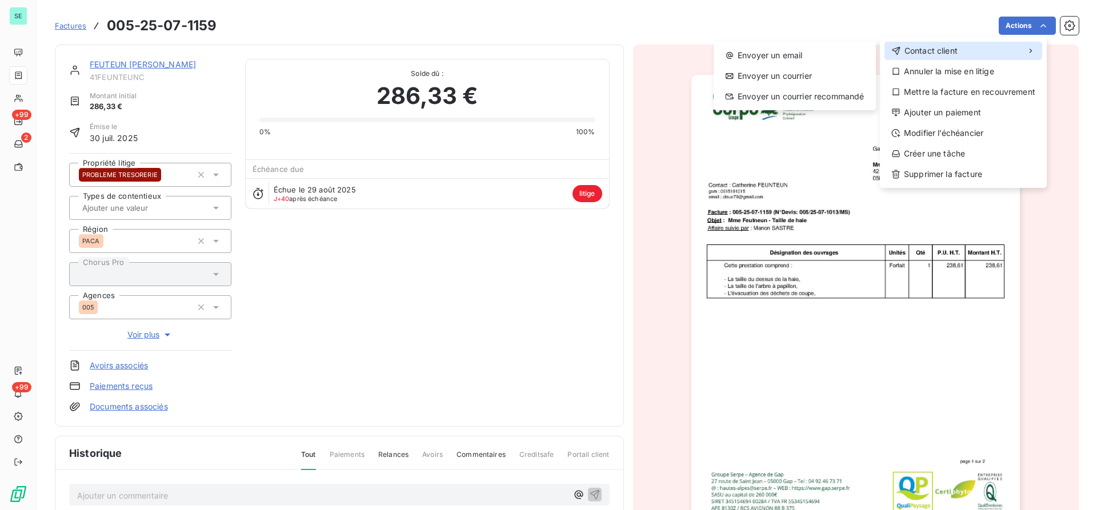
click at [967, 51] on div "Contact client" at bounding box center [963, 51] width 158 height 18
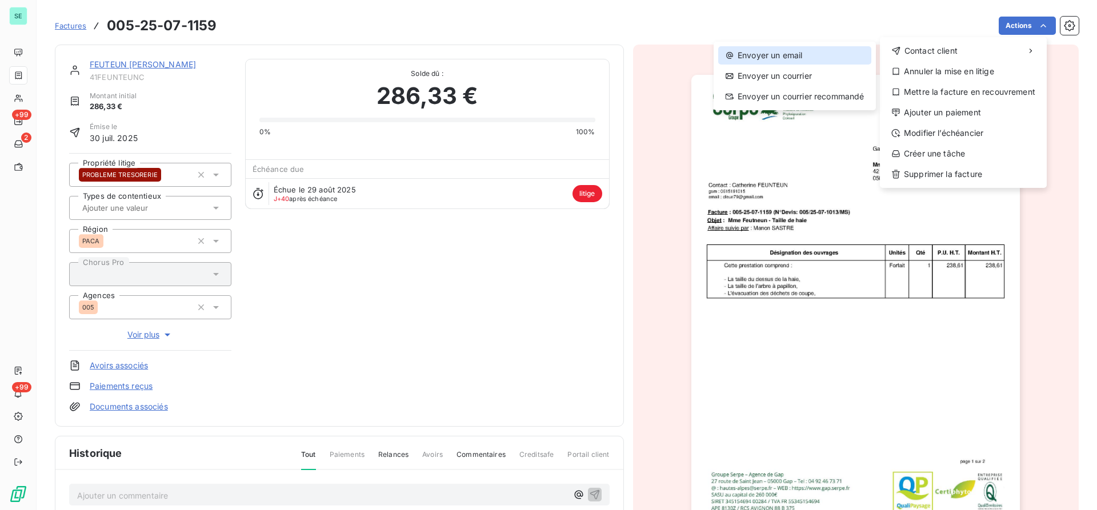
click at [790, 62] on div "Envoyer un email" at bounding box center [794, 55] width 153 height 18
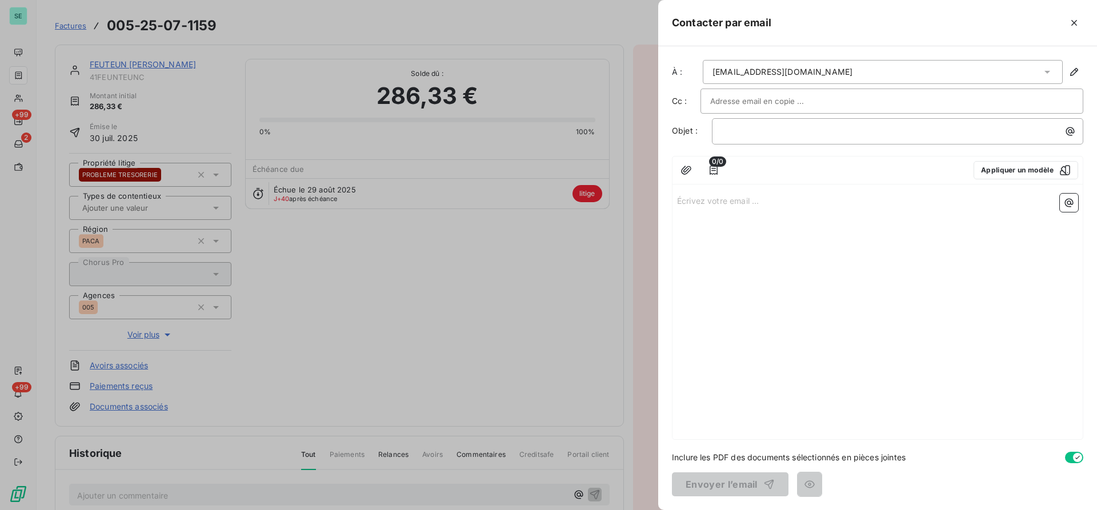
click at [794, 242] on div "Écrivez votre email ... ﻿" at bounding box center [877, 314] width 410 height 250
click at [764, 207] on div "Écrivez votre email ... ﻿" at bounding box center [877, 314] width 410 height 250
click at [755, 197] on p "Écrivez votre email ... ﻿" at bounding box center [877, 200] width 401 height 13
drag, startPoint x: 679, startPoint y: 179, endPoint x: 668, endPoint y: 179, distance: 10.9
click at [668, 179] on div "À : [EMAIL_ADDRESS][DOMAIN_NAME] Cc : Objet : ﻿ 0/0 Appliquer un modèle DFGDFGD…" at bounding box center [877, 278] width 439 height 464
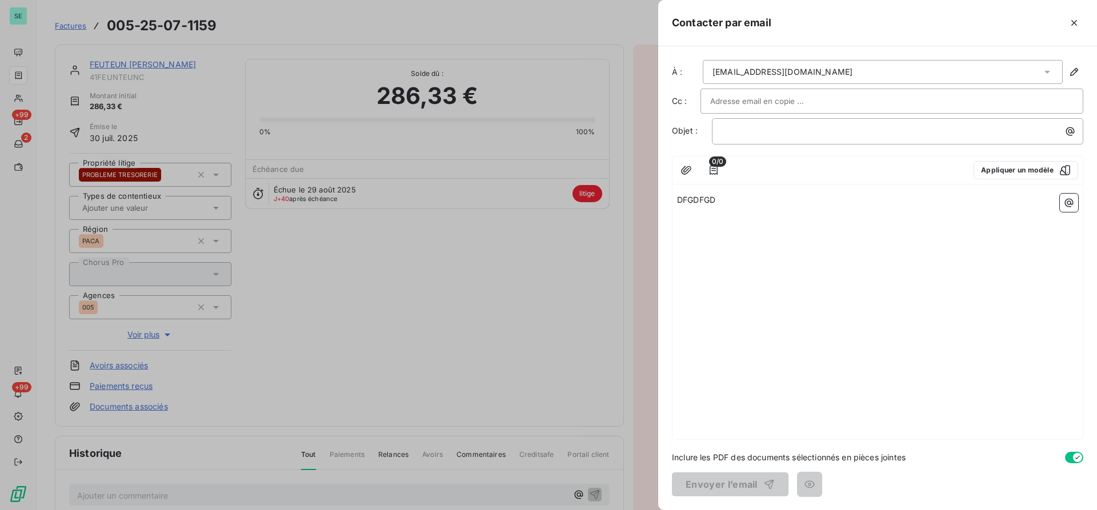
drag, startPoint x: 494, startPoint y: 230, endPoint x: 464, endPoint y: 232, distance: 30.3
click at [494, 230] on div at bounding box center [548, 255] width 1097 height 510
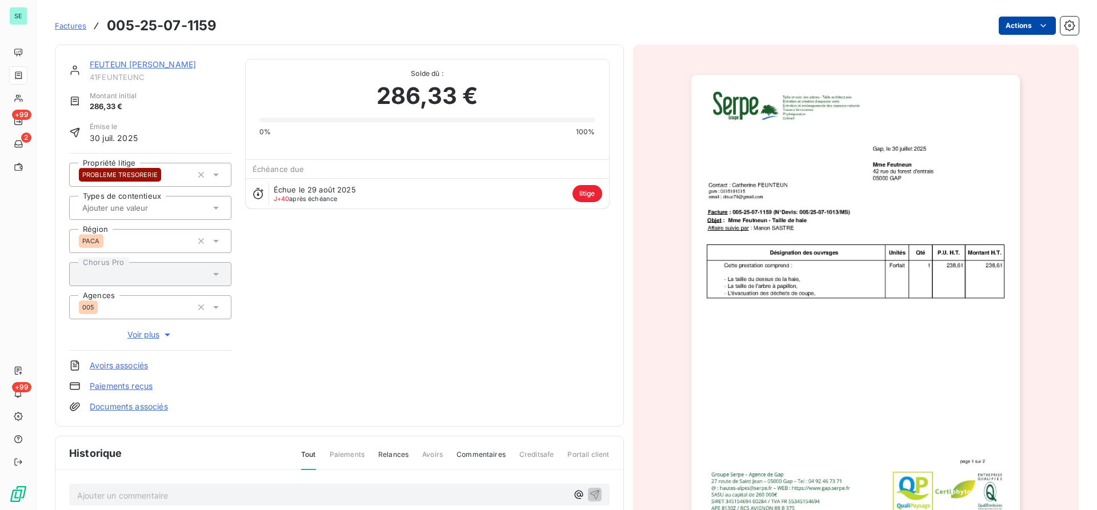
click at [1025, 29] on html "SE +99 2 +99 Factures 005-25-07-1159 Actions FEUTEUN [PERSON_NAME] 41FEUNTEUNC …" at bounding box center [548, 255] width 1097 height 510
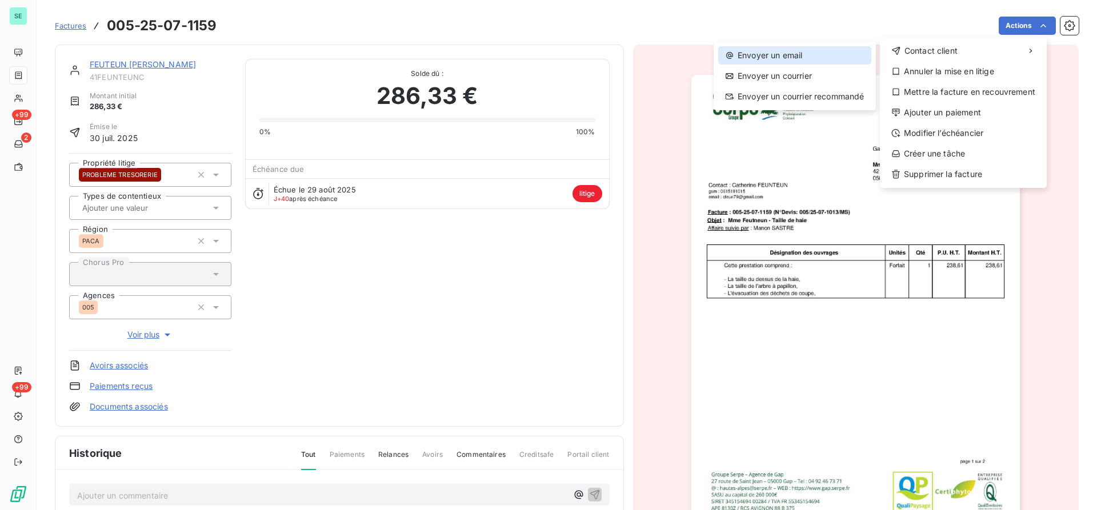
click at [760, 47] on div "Envoyer un email" at bounding box center [794, 55] width 153 height 18
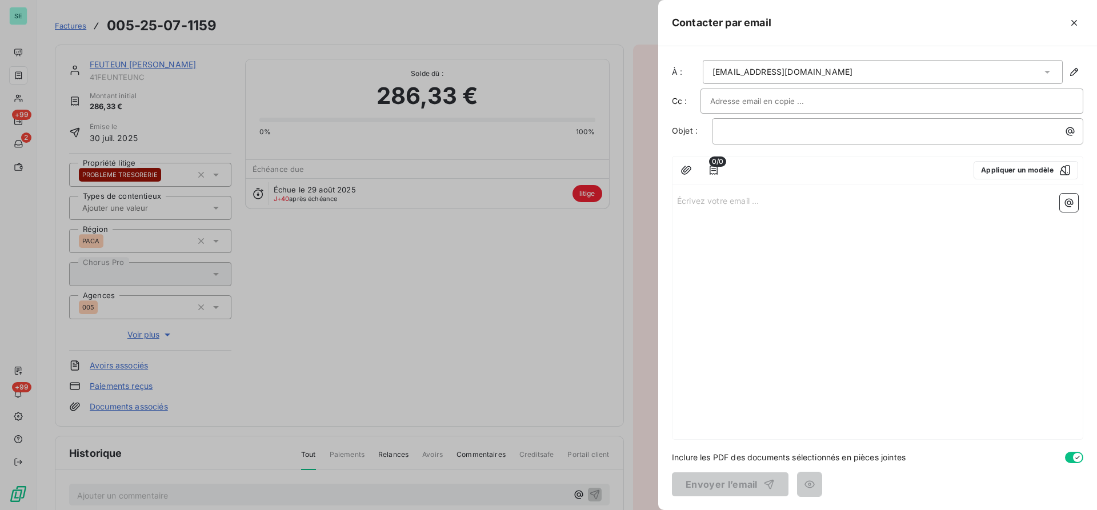
click at [701, 184] on div "0/0 Appliquer un modèle Écrivez votre email ... ﻿" at bounding box center [877, 298] width 411 height 284
click at [706, 211] on div "Écrivez votre email ... ﻿" at bounding box center [877, 314] width 410 height 250
click at [706, 204] on p "Écrivez votre email ... ﻿" at bounding box center [877, 200] width 401 height 13
type button "on"
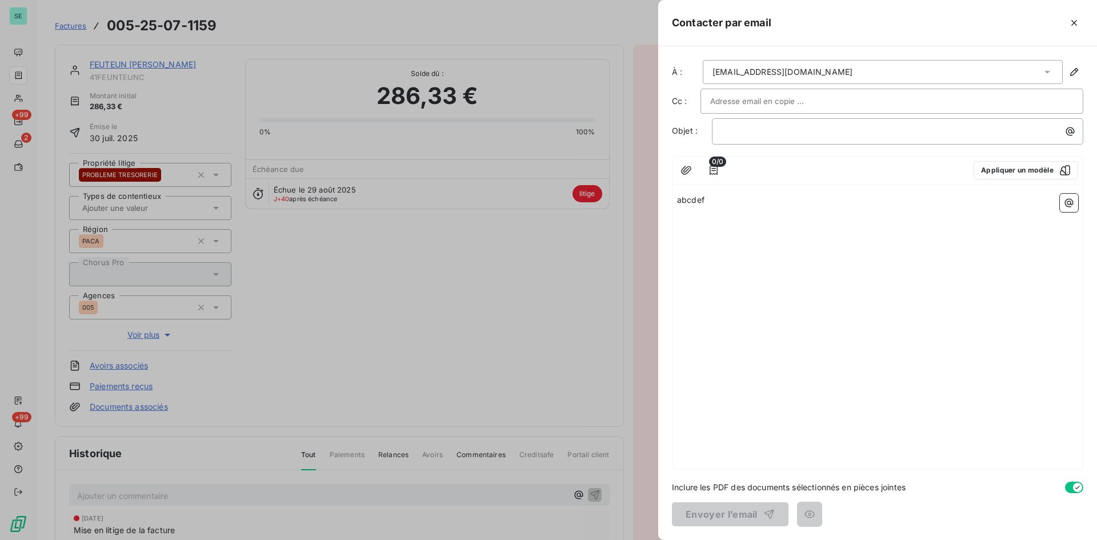
click at [744, 202] on p "abcdef" at bounding box center [877, 200] width 401 height 13
click at [160, 107] on div at bounding box center [548, 270] width 1097 height 540
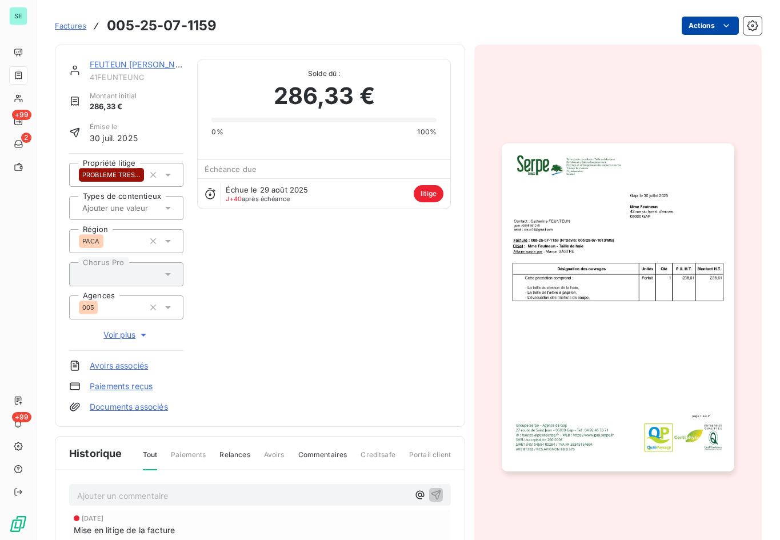
click at [693, 29] on html "SE +99 2 +99 Factures 005-25-07-1159 Actions FEUTEUN [PERSON_NAME] 41FEUNTEUNC …" at bounding box center [390, 270] width 780 height 540
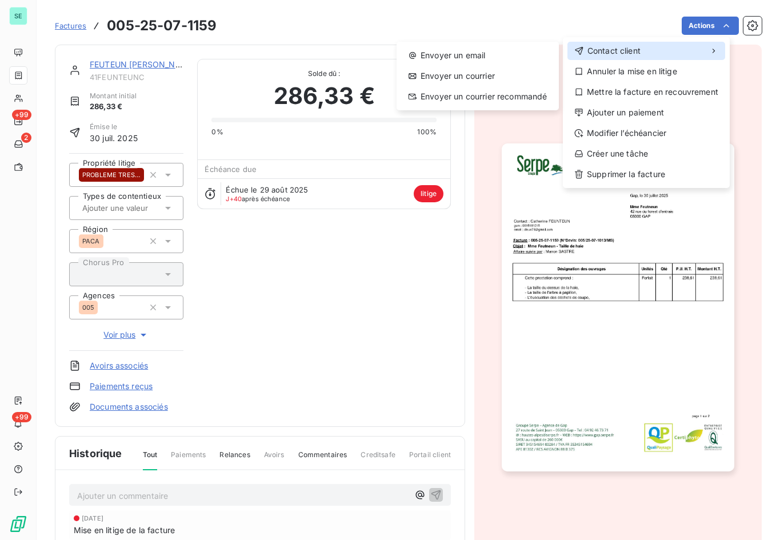
click at [664, 46] on div "Contact client" at bounding box center [646, 51] width 158 height 18
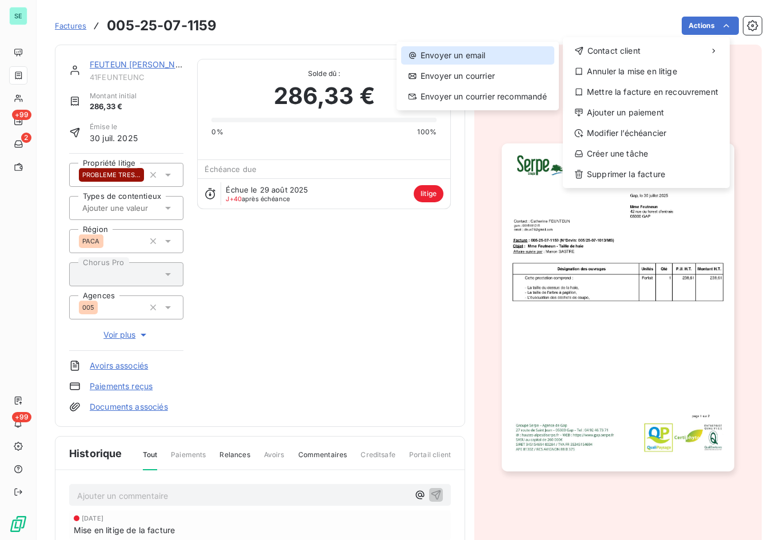
click at [500, 51] on div "Envoyer un email" at bounding box center [477, 55] width 153 height 18
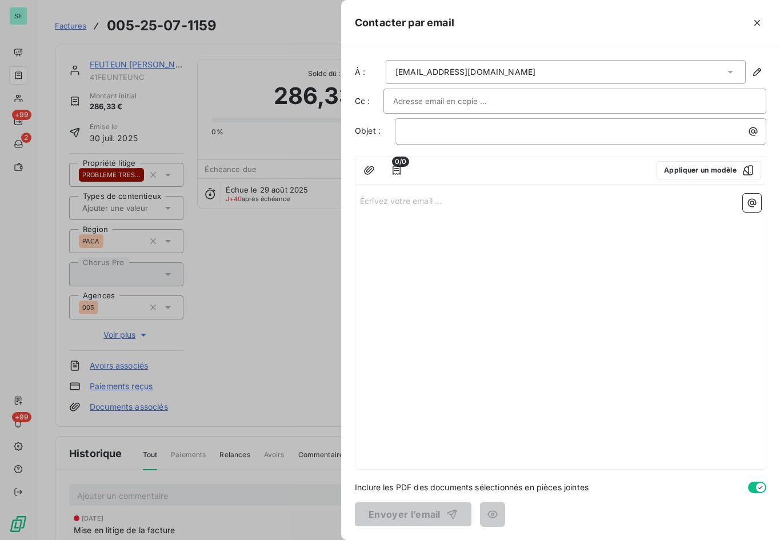
click at [450, 224] on div "Écrivez votre email ... ﻿" at bounding box center [560, 329] width 410 height 280
click at [449, 204] on p "Écrivez votre email ... ﻿" at bounding box center [560, 200] width 401 height 13
click at [148, 146] on div at bounding box center [390, 270] width 780 height 540
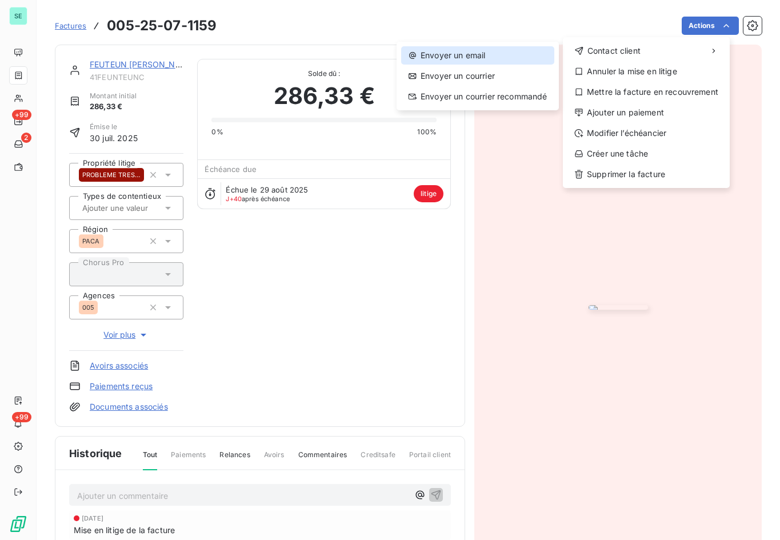
click at [501, 54] on div "Envoyer un email" at bounding box center [477, 55] width 153 height 18
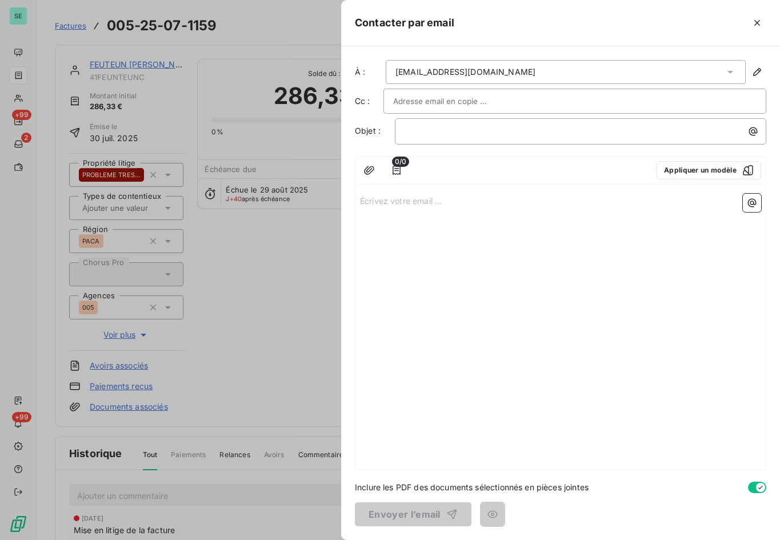
click at [420, 219] on div "Écrivez votre email ... ﻿" at bounding box center [560, 329] width 410 height 280
click at [425, 200] on p "Écrivez votre email ... ﻿" at bounding box center [560, 200] width 401 height 13
click at [156, 75] on div at bounding box center [390, 270] width 780 height 540
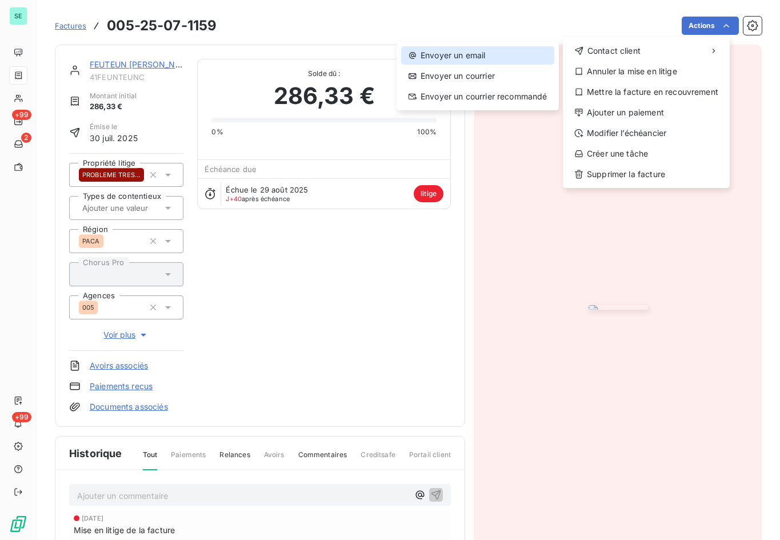
click at [467, 53] on div "Envoyer un email" at bounding box center [477, 55] width 153 height 18
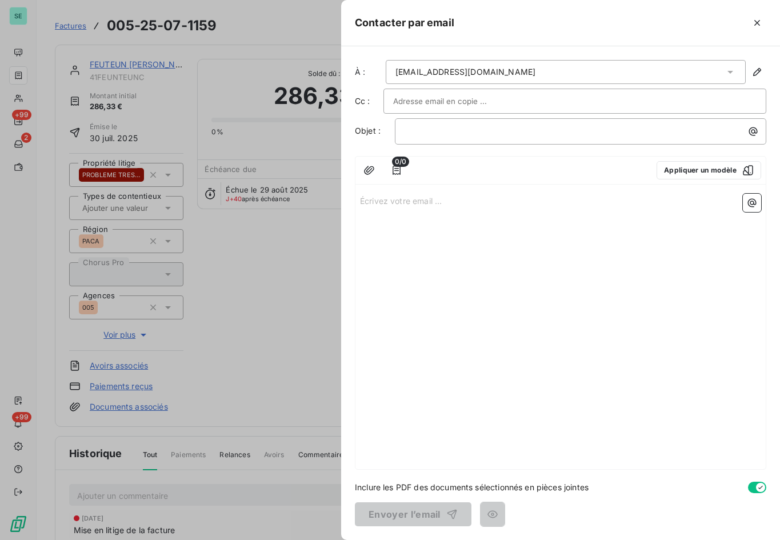
click at [444, 207] on div "Écrivez votre email ... ﻿" at bounding box center [560, 329] width 410 height 280
click at [440, 200] on p "Écrivez votre email ... ﻿" at bounding box center [560, 200] width 401 height 13
click at [200, 87] on div at bounding box center [390, 270] width 780 height 540
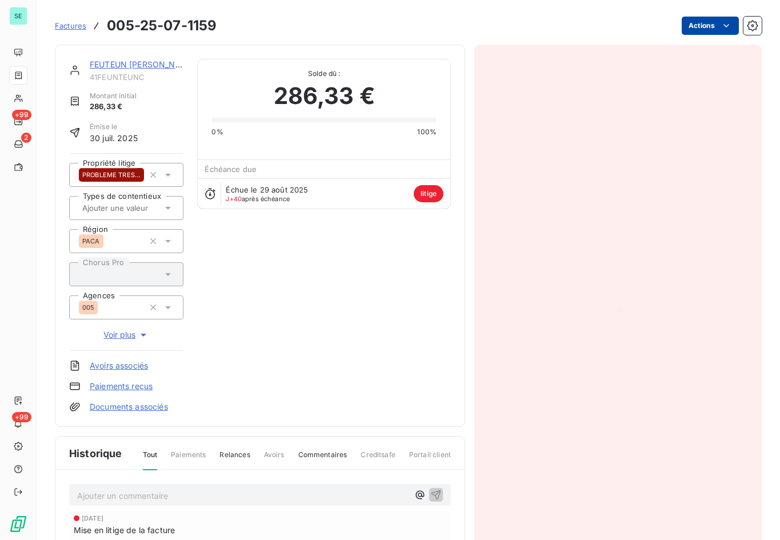
click at [705, 29] on html "SE +99 2 +99 Factures 005-25-07-1159 Actions FEUTEUN [PERSON_NAME] 41FEUNTEUNC …" at bounding box center [390, 270] width 780 height 540
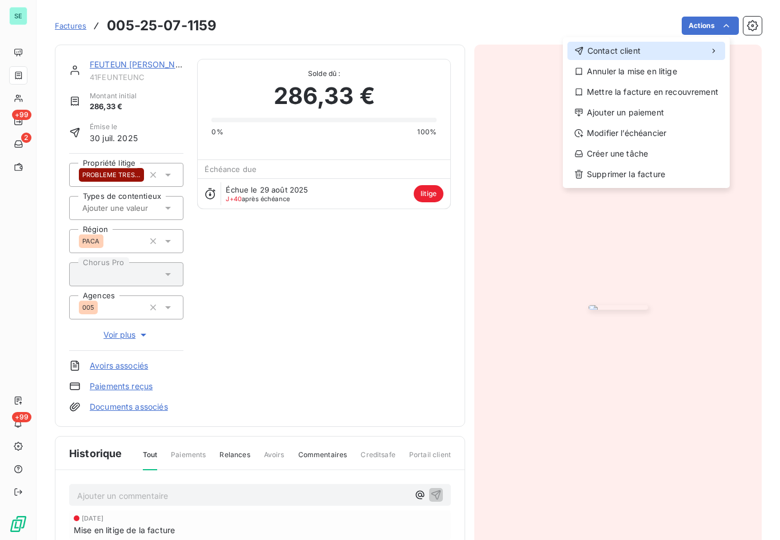
click at [660, 53] on div "Contact client" at bounding box center [646, 51] width 158 height 18
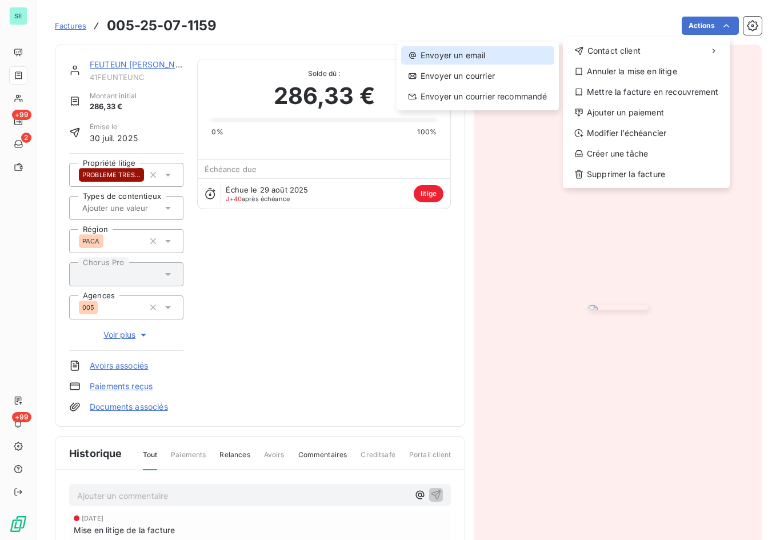
click at [488, 58] on div "Envoyer un email" at bounding box center [477, 55] width 153 height 18
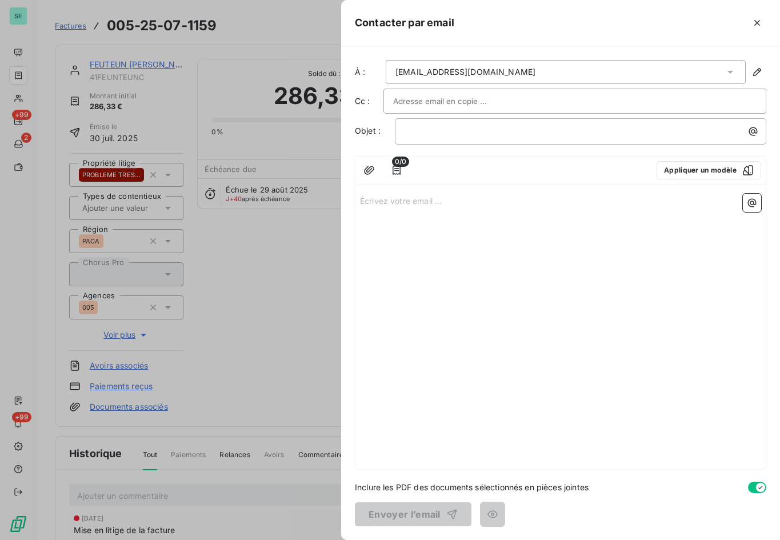
click at [513, 231] on div "Écrivez votre email ... ﻿" at bounding box center [560, 329] width 410 height 280
click at [505, 210] on div "Écrivez votre email ... ﻿" at bounding box center [560, 329] width 410 height 280
click at [493, 200] on p "Écrivez votre email ... ﻿" at bounding box center [560, 200] width 401 height 13
click at [493, 222] on div "sfsdfsd" at bounding box center [560, 329] width 410 height 280
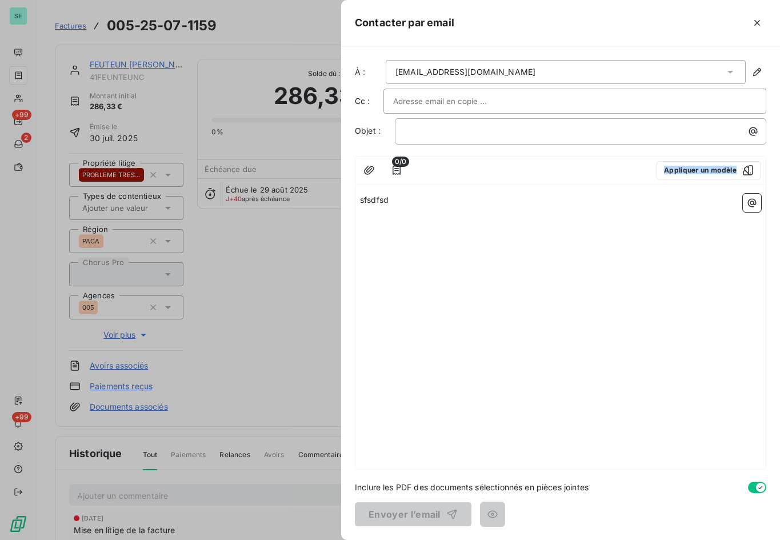
click at [493, 222] on div "sfsdfsd" at bounding box center [560, 329] width 410 height 280
click at [488, 211] on div "sfsdfsd" at bounding box center [560, 329] width 410 height 280
click at [484, 205] on p "sfsdfsd" at bounding box center [560, 200] width 401 height 13
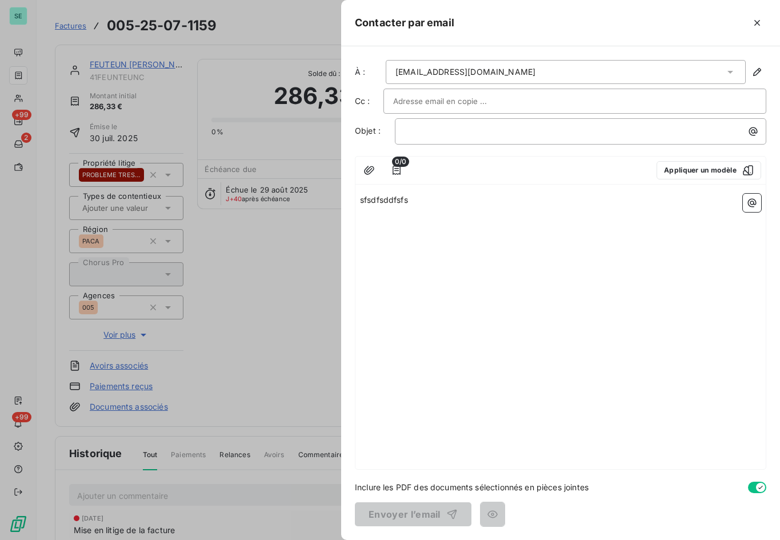
click at [243, 70] on div at bounding box center [390, 270] width 780 height 540
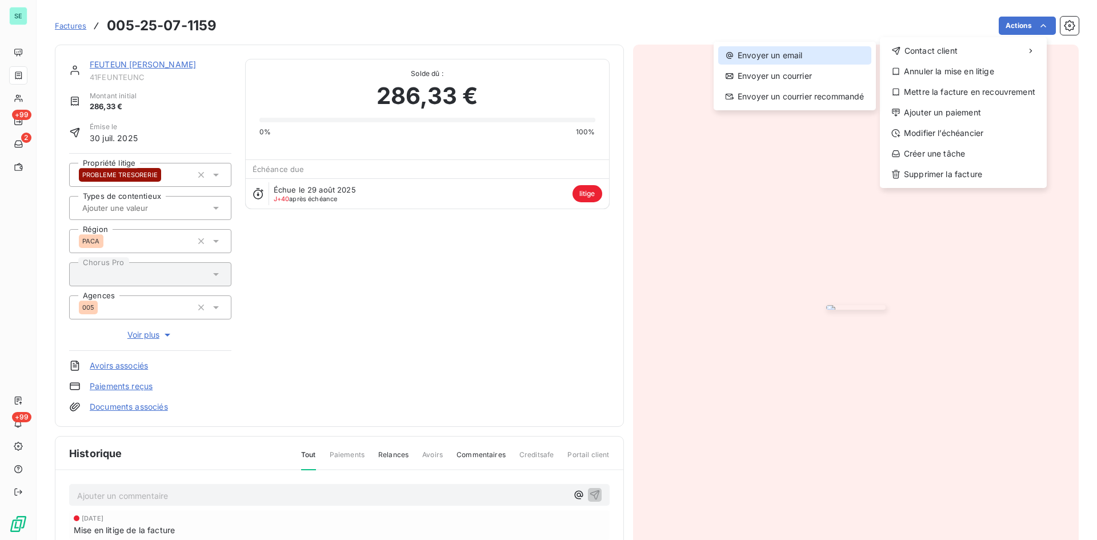
click at [818, 51] on div "Envoyer un email" at bounding box center [794, 55] width 153 height 18
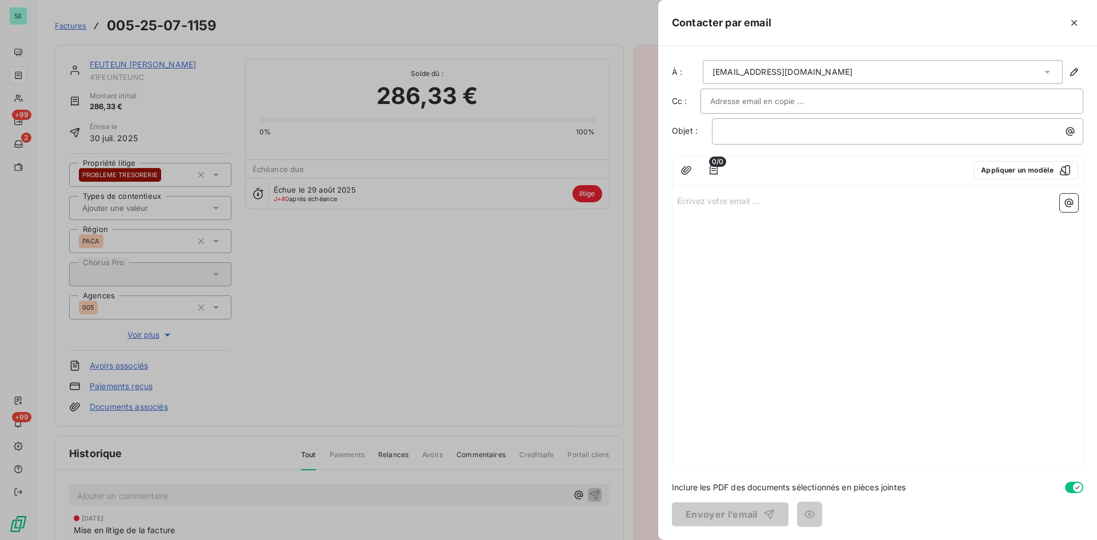
click at [753, 191] on div "Écrivez votre email ... ﻿" at bounding box center [877, 329] width 410 height 280
click at [752, 204] on p "Écrivez votre email ... ﻿" at bounding box center [877, 200] width 401 height 13
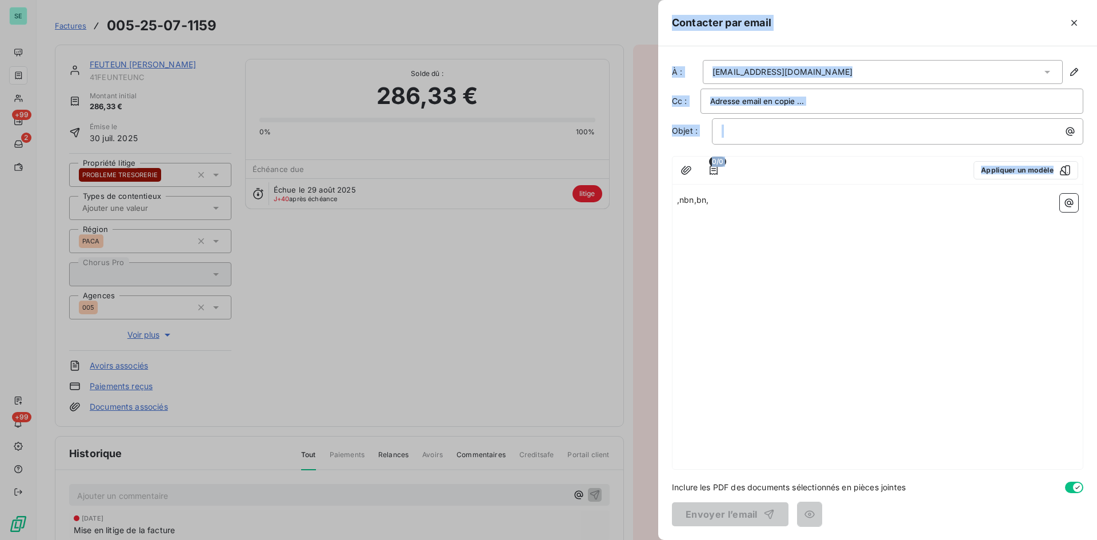
drag, startPoint x: 732, startPoint y: 208, endPoint x: 517, endPoint y: 200, distance: 214.9
click at [517, 539] on div "Contacter par email À : [EMAIL_ADDRESS][DOMAIN_NAME] Cc : Objet : ﻿ 0/0 Appliqu…" at bounding box center [548, 540] width 1097 height 0
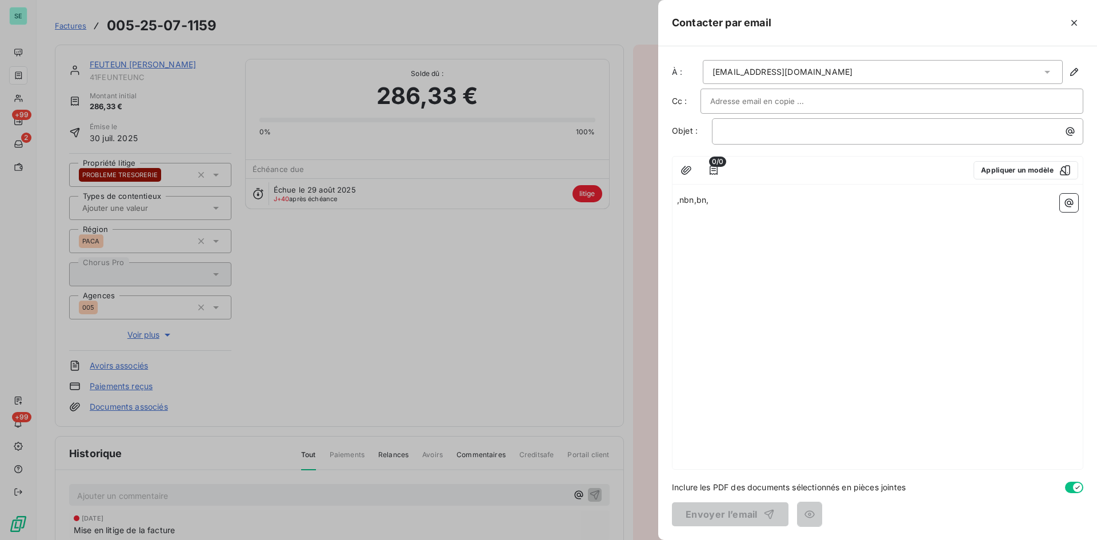
click at [748, 211] on div ",nbn,bn," at bounding box center [877, 329] width 410 height 280
drag, startPoint x: 734, startPoint y: 200, endPoint x: 627, endPoint y: 191, distance: 107.8
click at [627, 539] on div "Contacter par email À : [EMAIL_ADDRESS][DOMAIN_NAME] Cc : Objet : ﻿ 0/0 Appliqu…" at bounding box center [548, 540] width 1097 height 0
click at [552, 95] on div at bounding box center [548, 270] width 1097 height 540
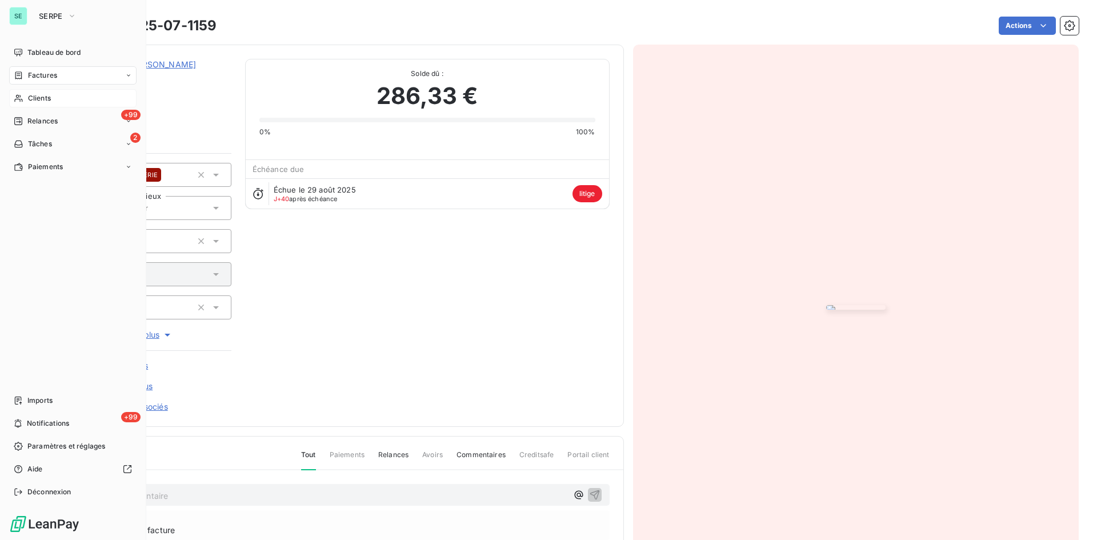
click at [41, 90] on div "Clients" at bounding box center [72, 98] width 127 height 18
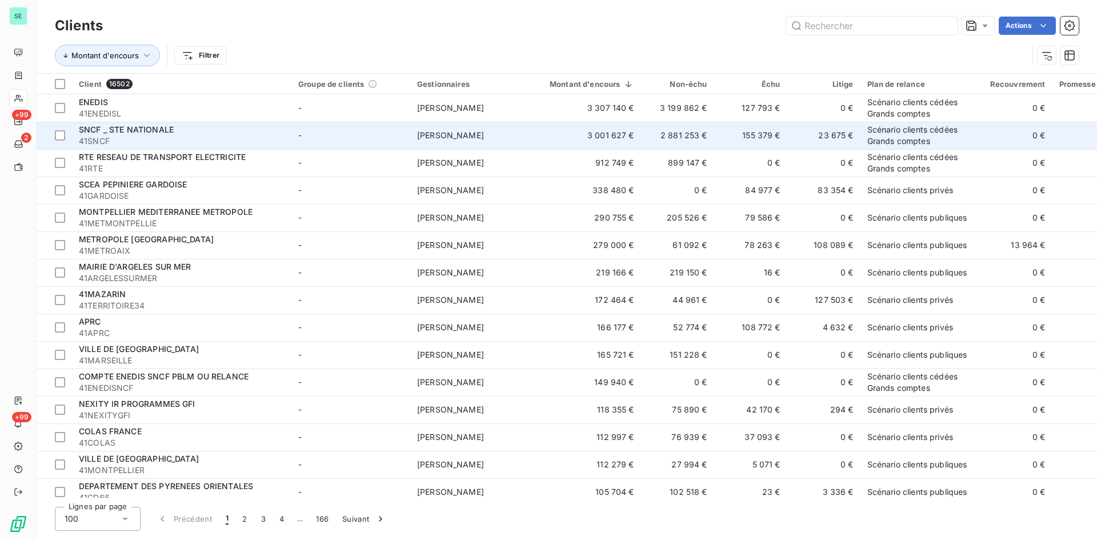
click at [118, 131] on span "SNCF _ STE NATIONALE" at bounding box center [126, 130] width 95 height 10
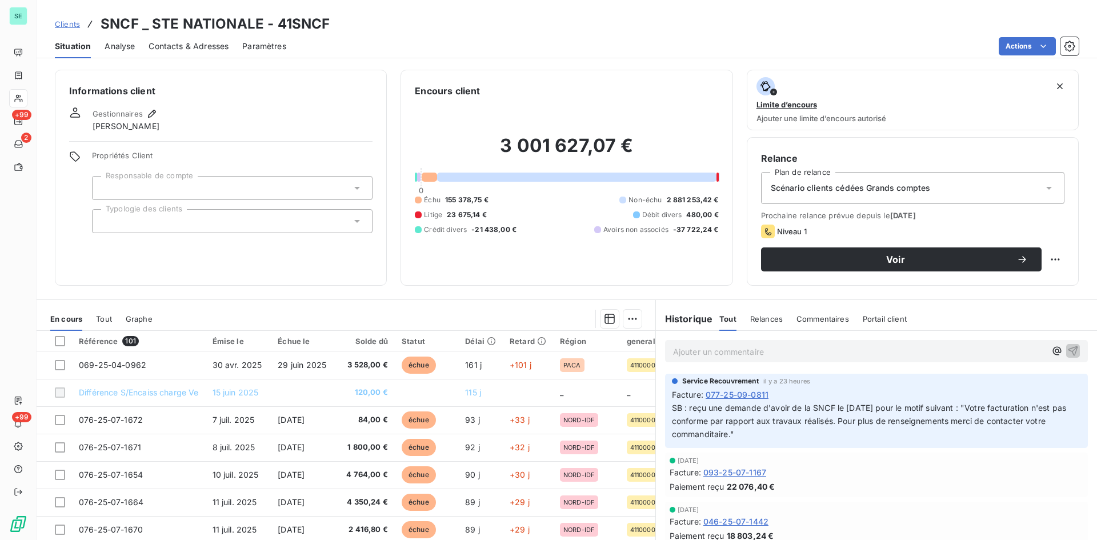
click at [112, 49] on span "Analyse" at bounding box center [120, 46] width 30 height 11
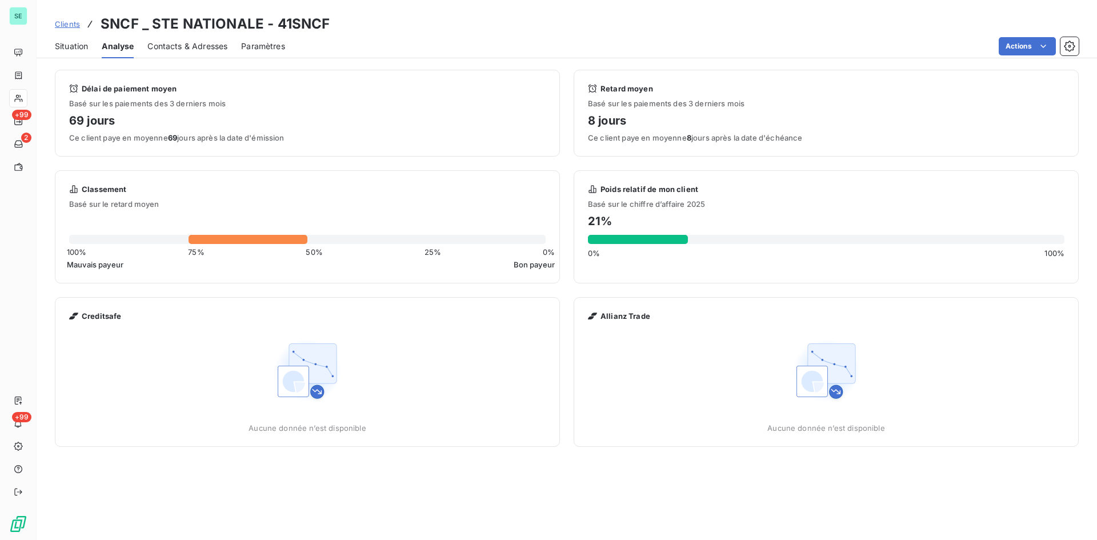
drag, startPoint x: 208, startPoint y: 141, endPoint x: 62, endPoint y: 105, distance: 150.2
click at [62, 105] on div "Délai de paiement moyen Basé sur les paiements des 3 derniers mois 69 jours Ce …" at bounding box center [307, 113] width 505 height 87
click at [70, 59] on div "Clients SNCF _ STE NATIONALE - 41SNCF Situation Analyse Contacts & Adresses Par…" at bounding box center [567, 270] width 1060 height 540
click at [73, 50] on span "Situation" at bounding box center [71, 46] width 33 height 11
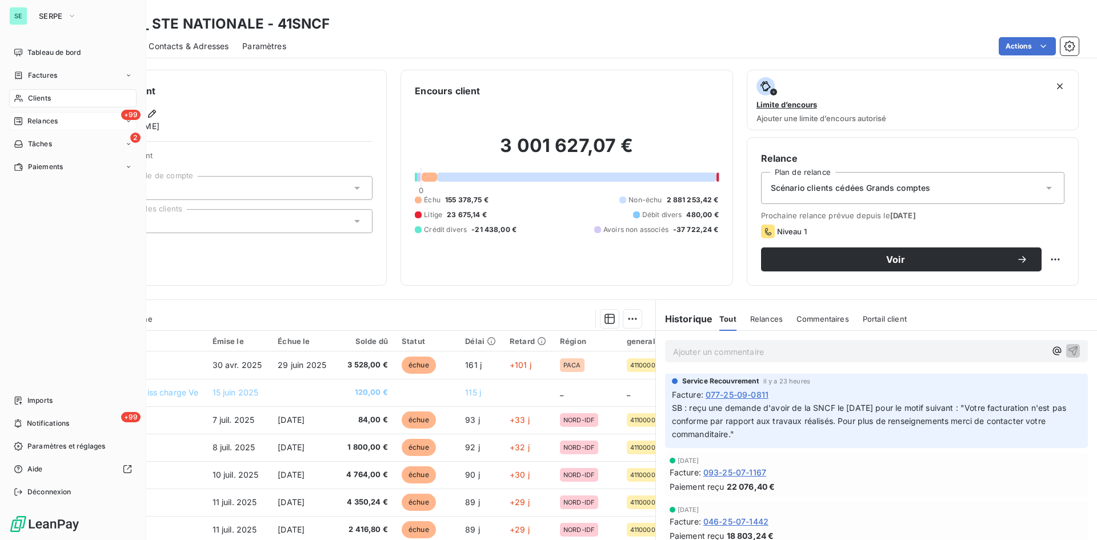
click at [37, 122] on span "Relances" at bounding box center [42, 121] width 30 height 10
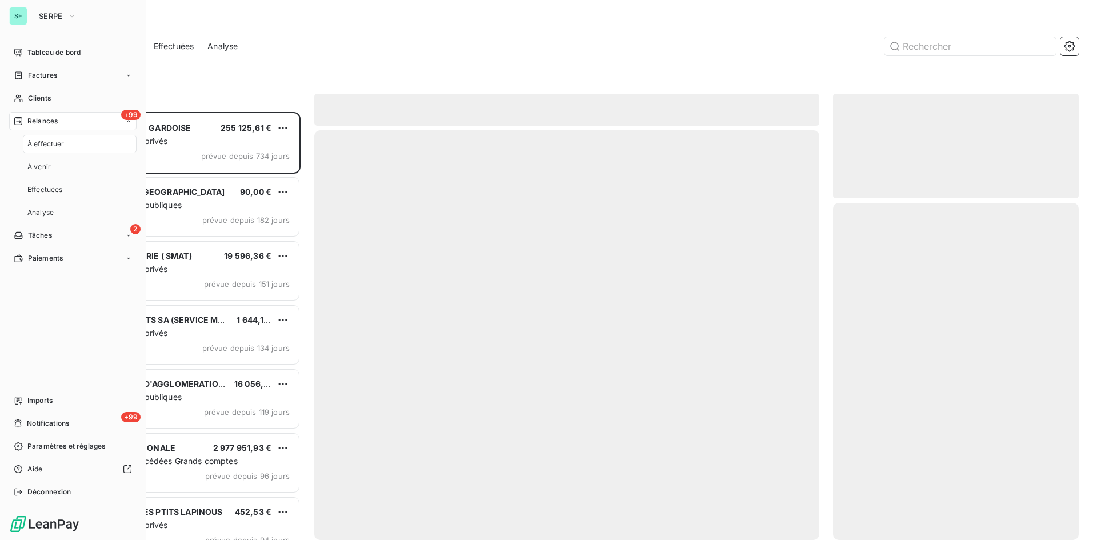
scroll to position [419, 237]
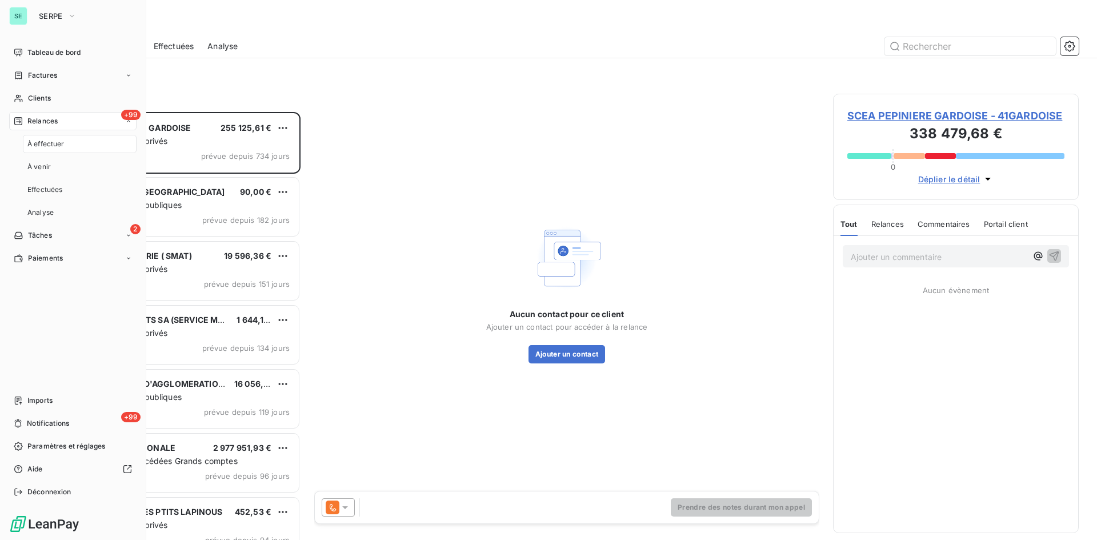
click at [57, 141] on span "À effectuer" at bounding box center [45, 144] width 37 height 10
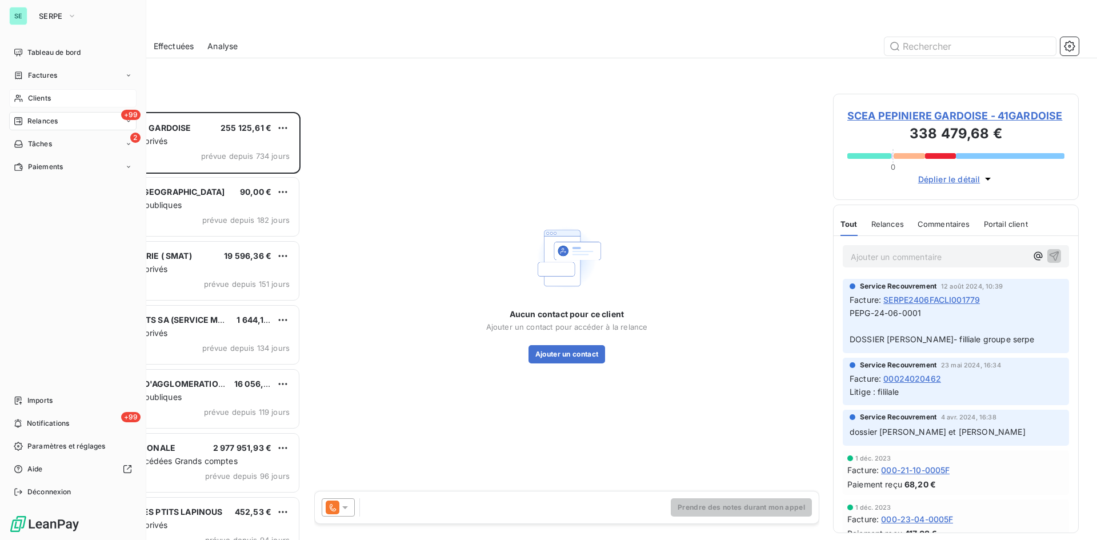
click at [24, 96] on div "Clients" at bounding box center [72, 98] width 127 height 18
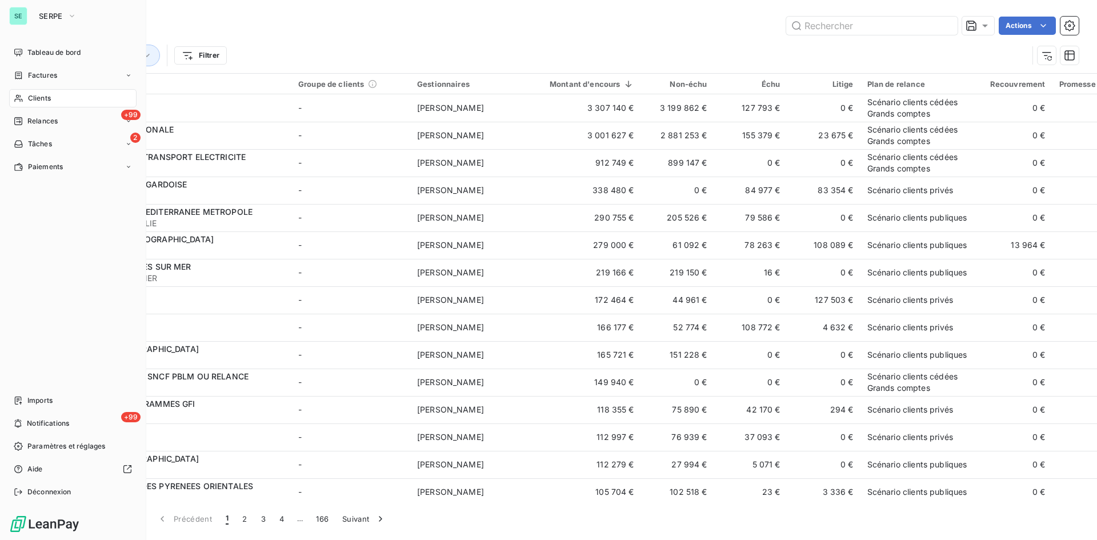
click at [28, 74] on span "Factures" at bounding box center [42, 75] width 29 height 10
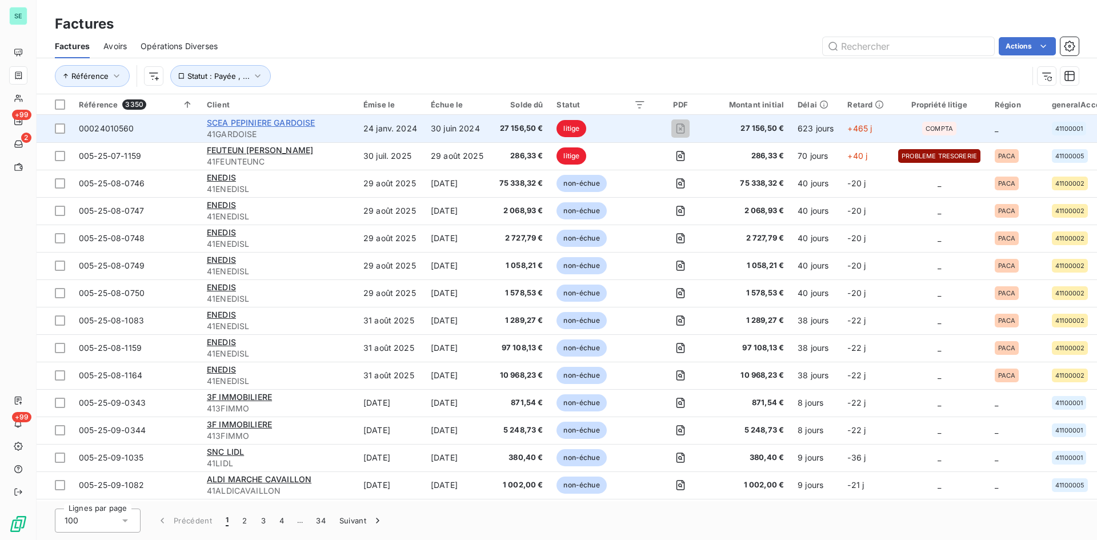
click at [272, 121] on span "SCEA PEPINIERE GARDOISE" at bounding box center [261, 123] width 108 height 10
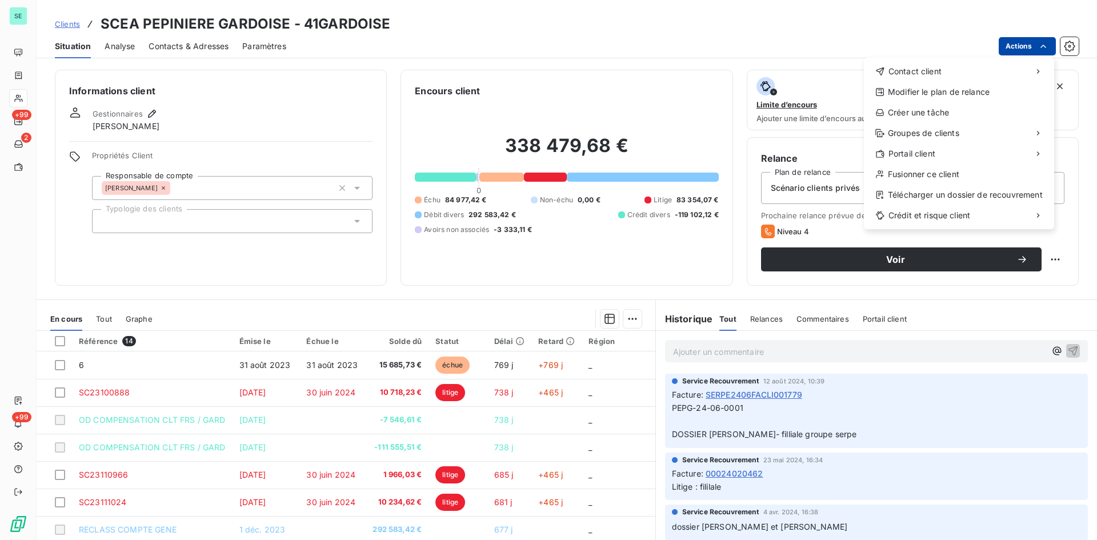
click at [1030, 45] on html "SE +99 2 +99 Clients SCEA PEPINIERE GARDOISE - 41GARDOISE Situation Analyse Con…" at bounding box center [548, 270] width 1097 height 540
click at [6, 19] on html "SE +99 2 +99 Clients SCEA PEPINIERE GARDOISE - 41GARDOISE Situation Analyse Con…" at bounding box center [548, 270] width 1097 height 540
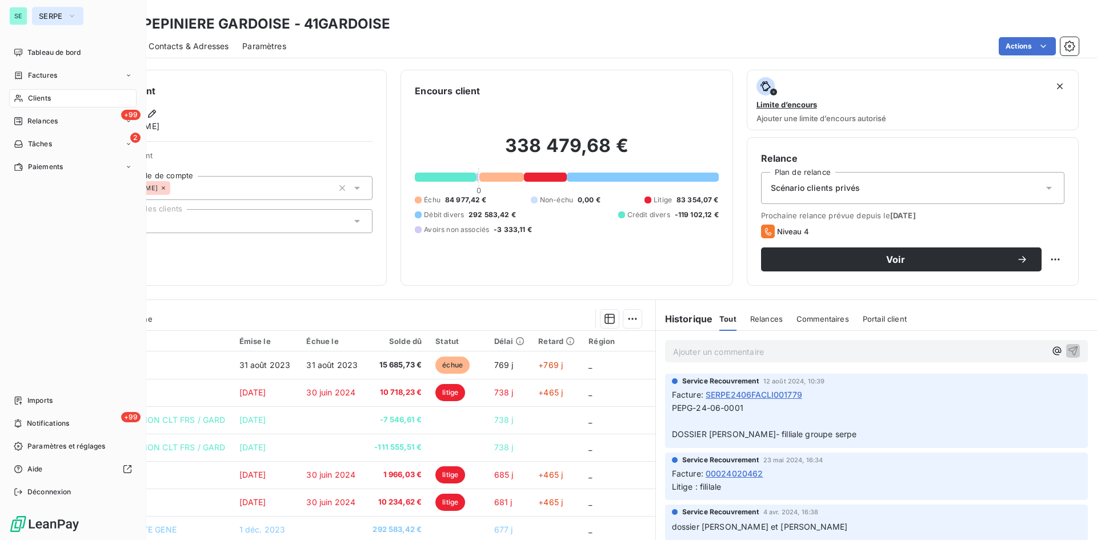
click at [39, 8] on button "SERPE" at bounding box center [57, 16] width 51 height 18
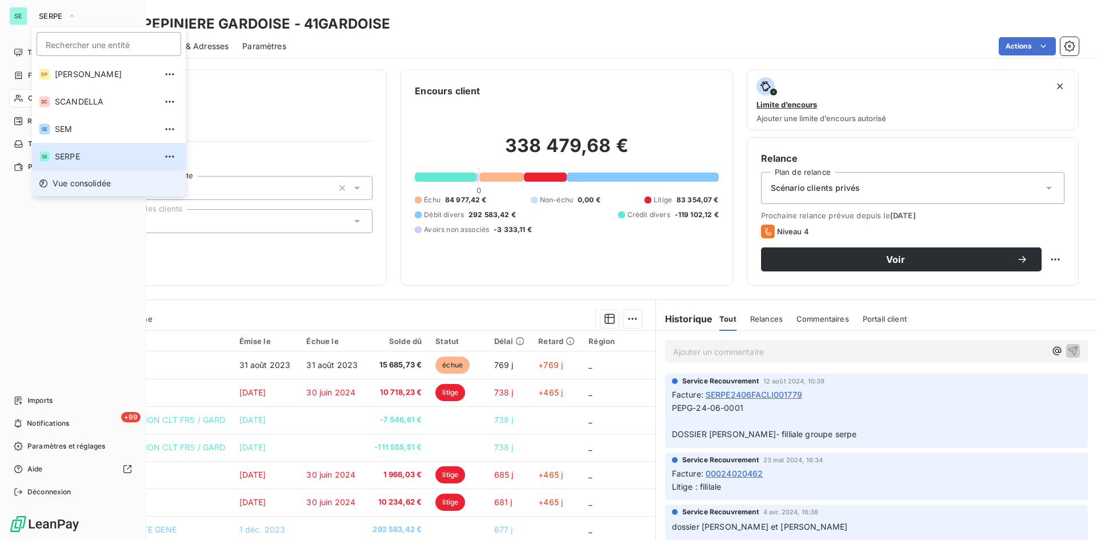
click at [76, 182] on span "Vue consolidée" at bounding box center [82, 183] width 58 height 11
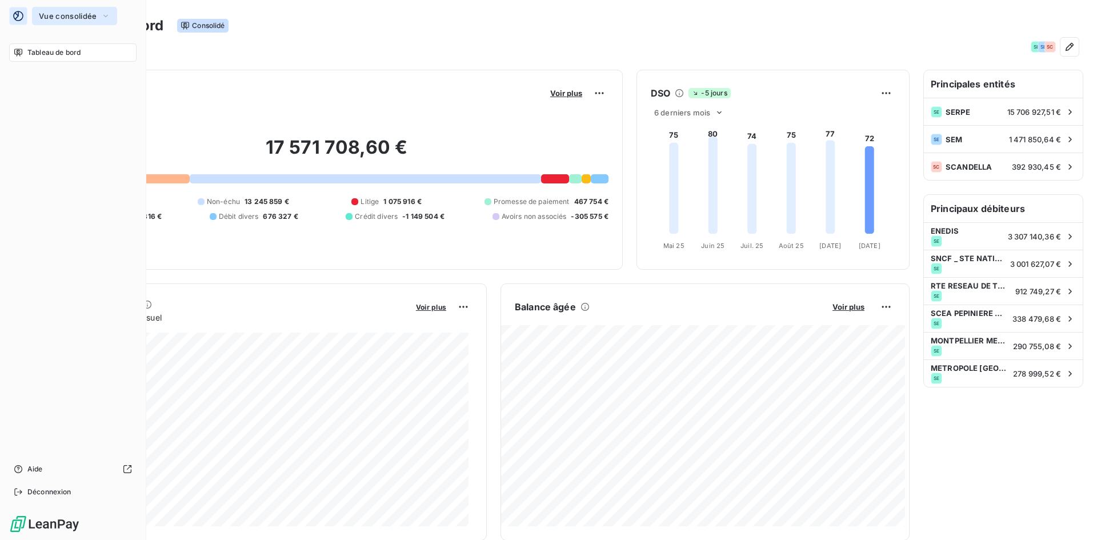
click at [65, 18] on span "Vue consolidée" at bounding box center [68, 15] width 58 height 9
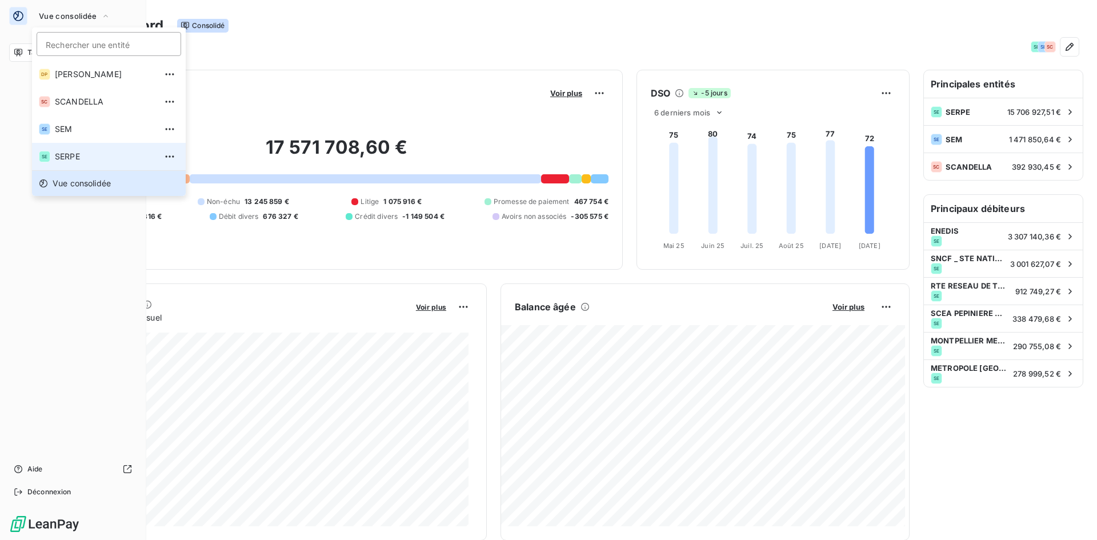
click at [71, 147] on li "SE SERPE" at bounding box center [109, 156] width 154 height 27
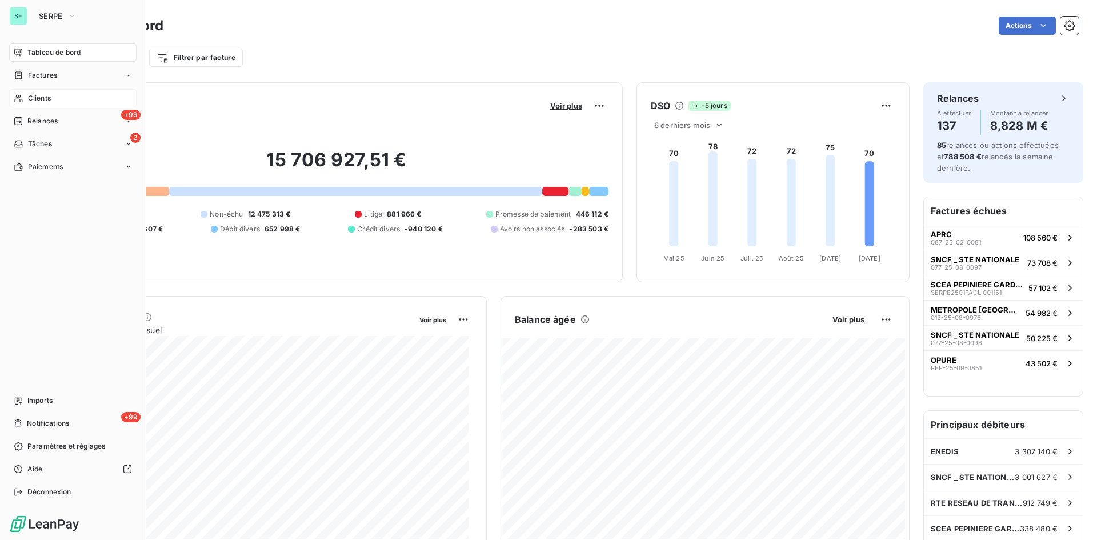
click at [46, 95] on span "Clients" at bounding box center [39, 98] width 23 height 10
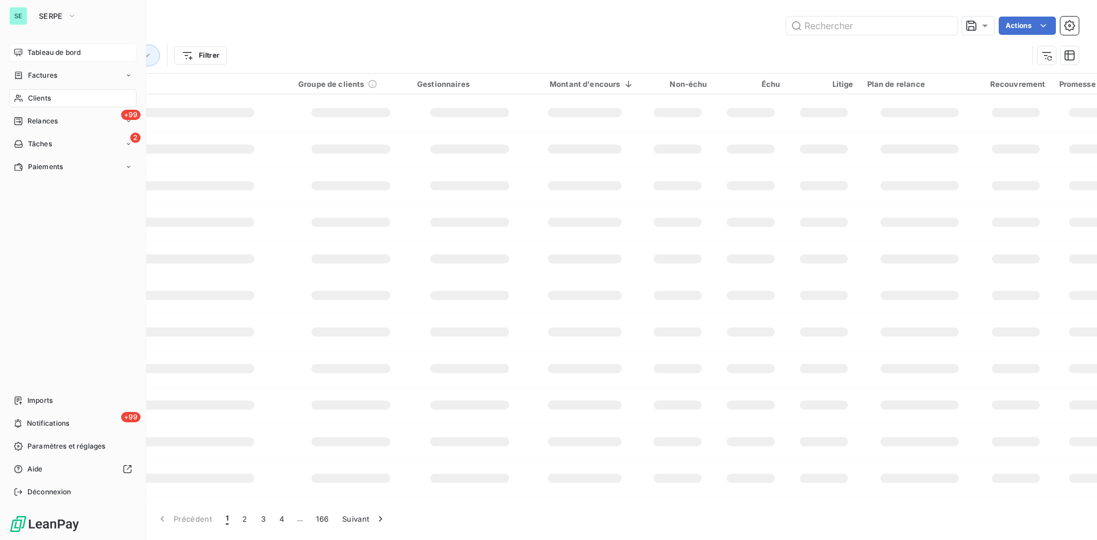
click at [25, 49] on div "Tableau de bord" at bounding box center [72, 52] width 127 height 18
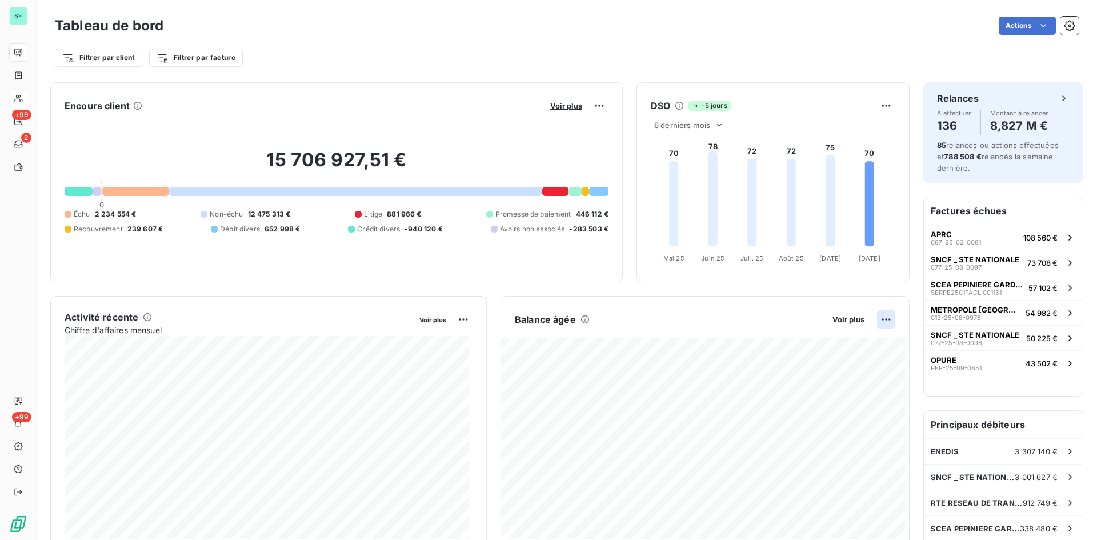
click at [880, 319] on html "SE +99 2 +99 Tableau de bord Actions Filtrer par client Filtrer par facture Enc…" at bounding box center [548, 270] width 1097 height 540
click at [853, 343] on div "Exporter" at bounding box center [850, 344] width 64 height 18
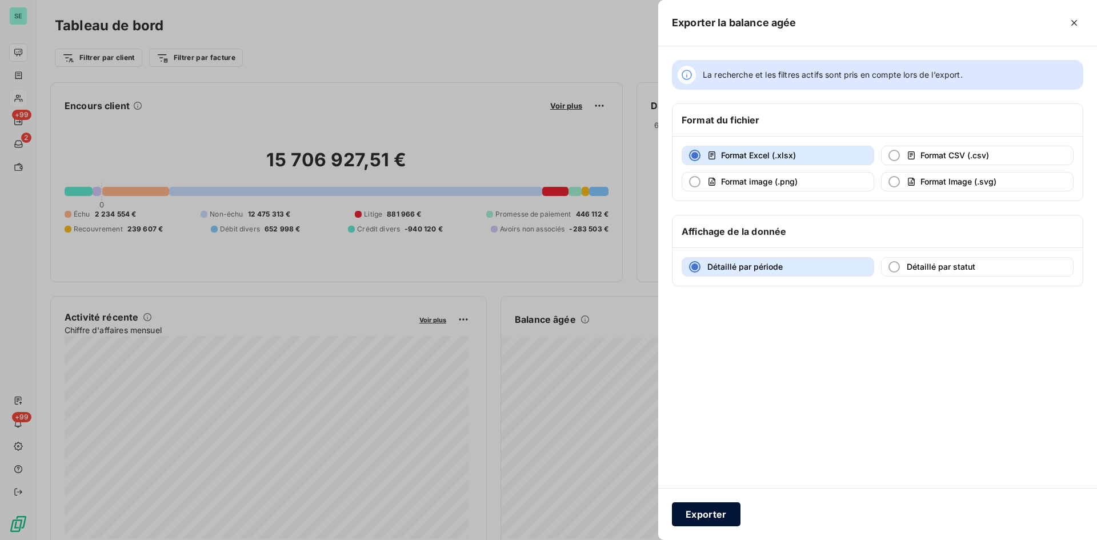
click at [733, 508] on button "Exporter" at bounding box center [706, 514] width 69 height 24
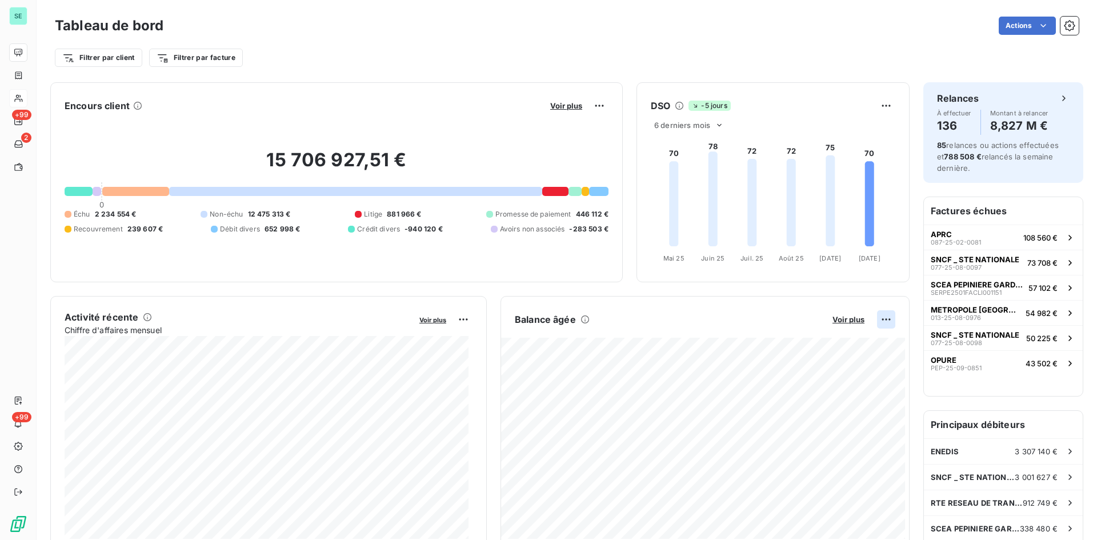
click at [875, 319] on html "SE +99 2 +99 Tableau de bord Actions Filtrer par client Filtrer par facture Enc…" at bounding box center [548, 270] width 1097 height 540
click at [850, 343] on div "Exporter" at bounding box center [850, 344] width 64 height 18
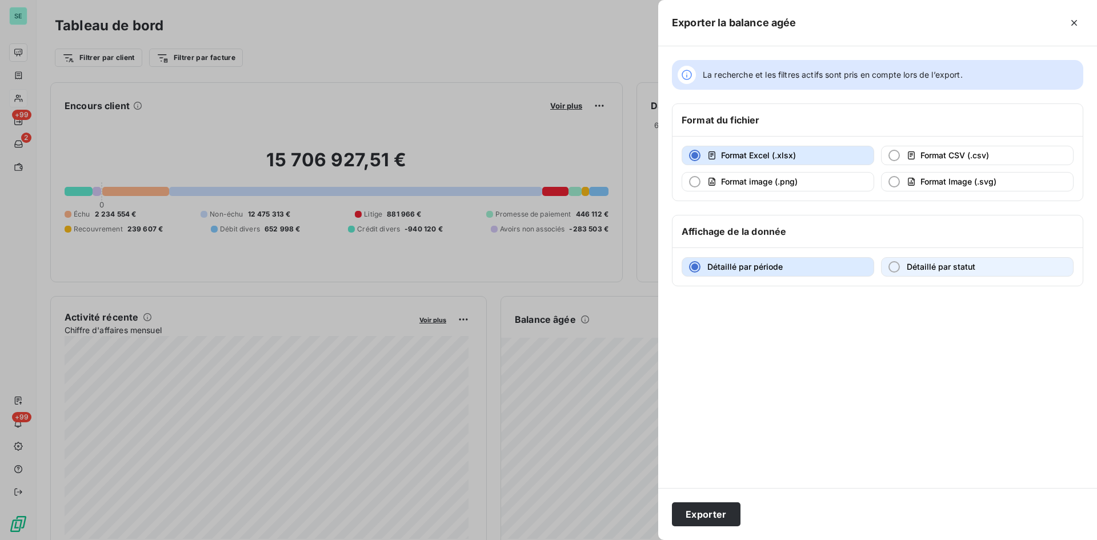
click at [908, 272] on button "Détaillé par statut" at bounding box center [977, 266] width 192 height 19
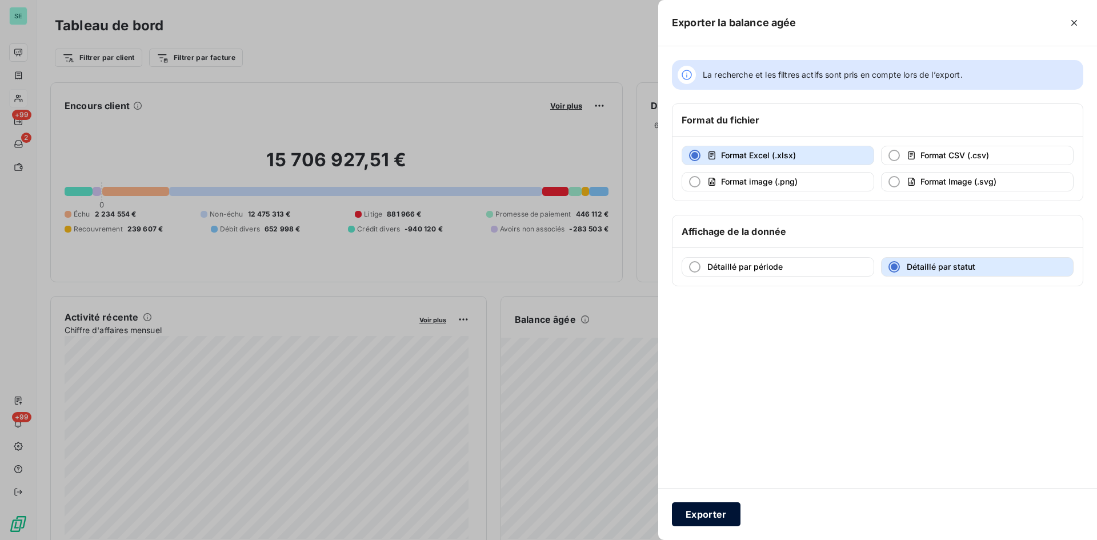
click at [724, 514] on button "Exporter" at bounding box center [706, 514] width 69 height 24
click at [707, 513] on button "Exporter" at bounding box center [706, 514] width 69 height 24
click at [877, 25] on div at bounding box center [939, 23] width 287 height 18
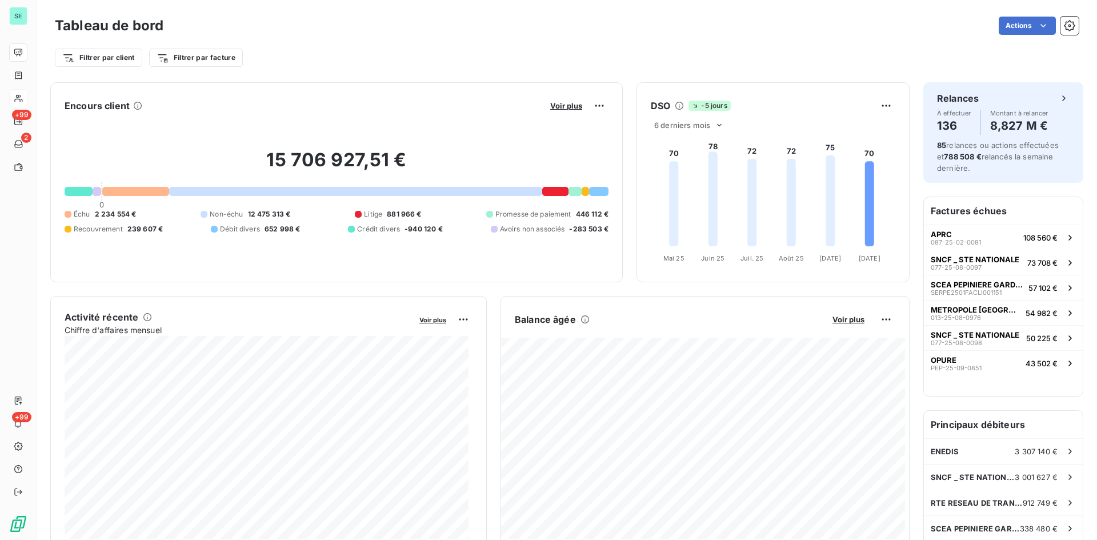
click at [308, 34] on div "Actions" at bounding box center [627, 26] width 901 height 18
click at [478, 36] on div "Tableau de bord Actions" at bounding box center [566, 26] width 1023 height 24
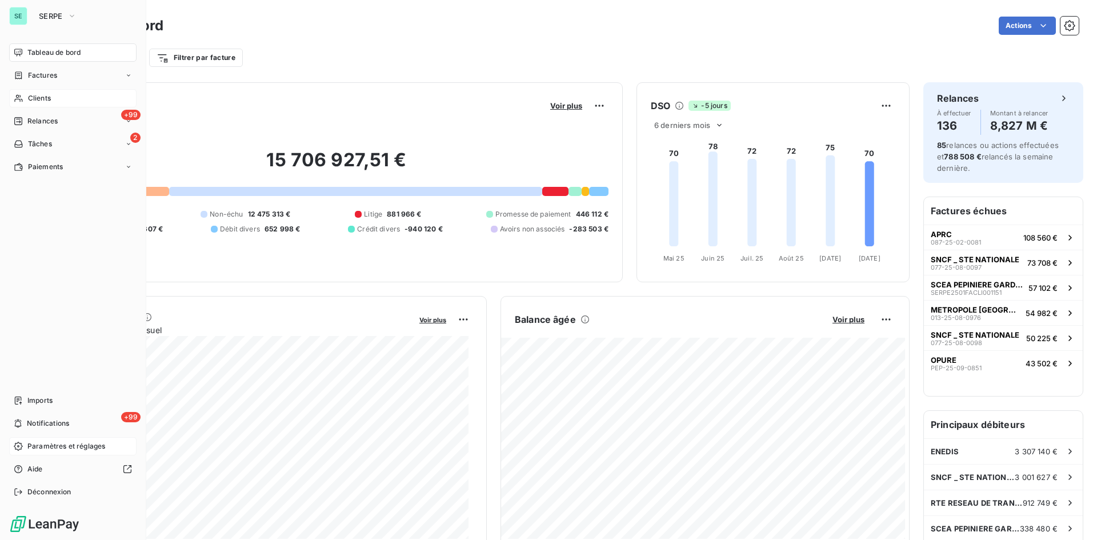
click at [70, 445] on span "Paramètres et réglages" at bounding box center [66, 446] width 78 height 10
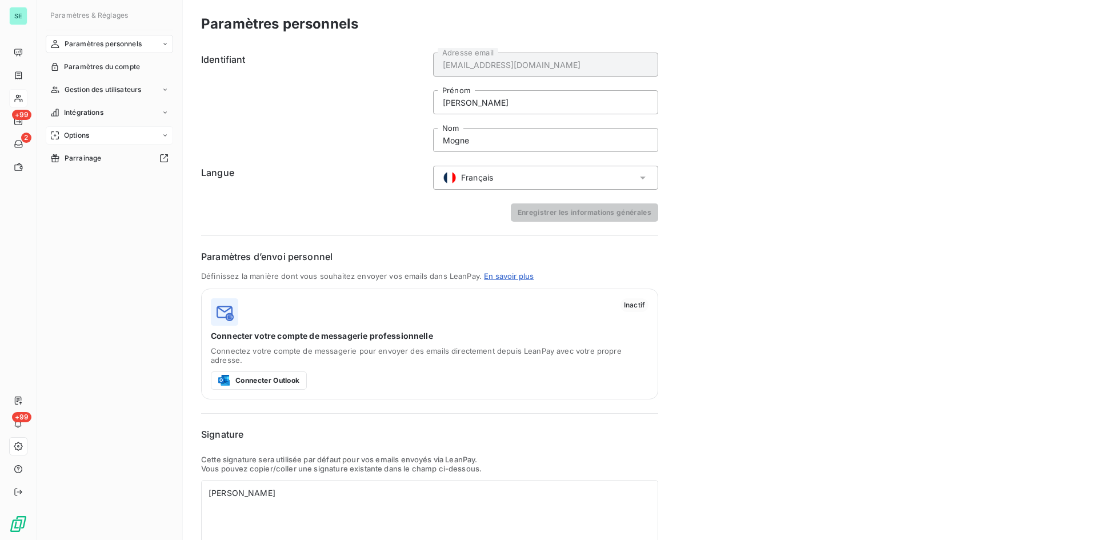
click at [94, 137] on div "Options" at bounding box center [109, 135] width 127 height 18
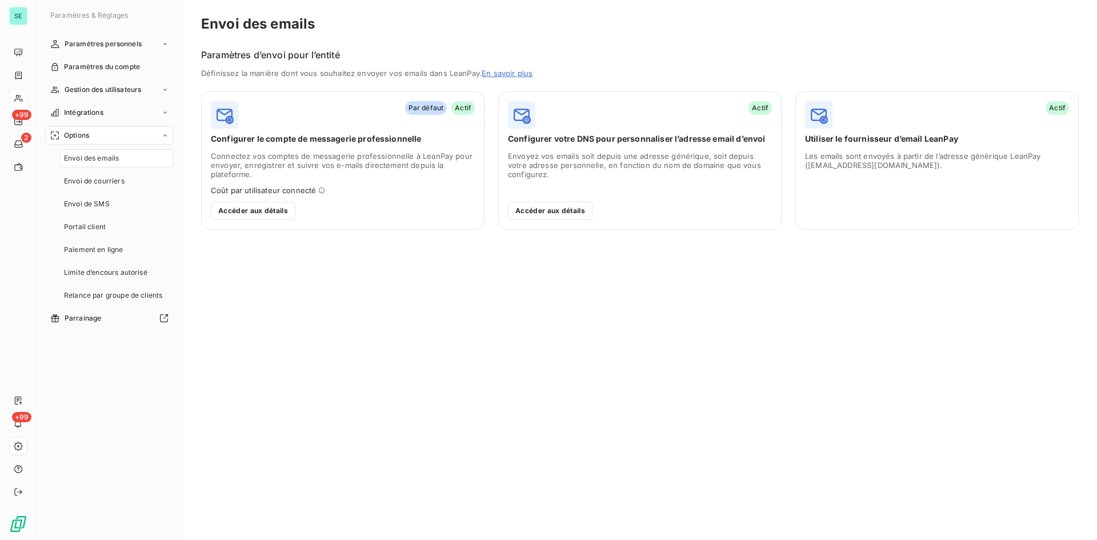
click at [878, 55] on h6 "Paramètres d’envoi pour l’entité" at bounding box center [639, 55] width 877 height 14
click at [107, 252] on span "Paiement en ligne" at bounding box center [93, 249] width 59 height 10
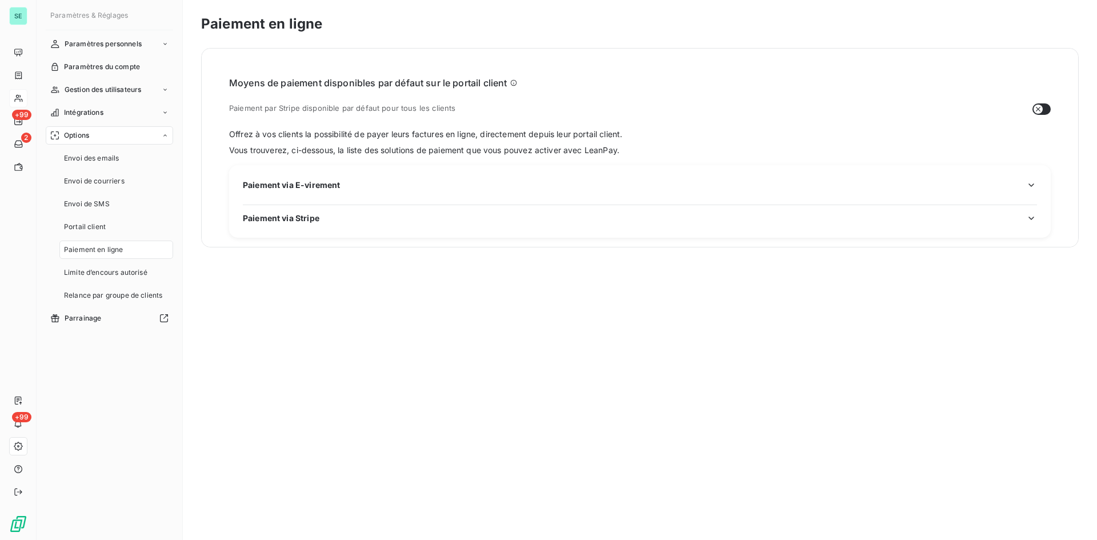
click at [1031, 215] on icon "button" at bounding box center [1030, 217] width 11 height 11
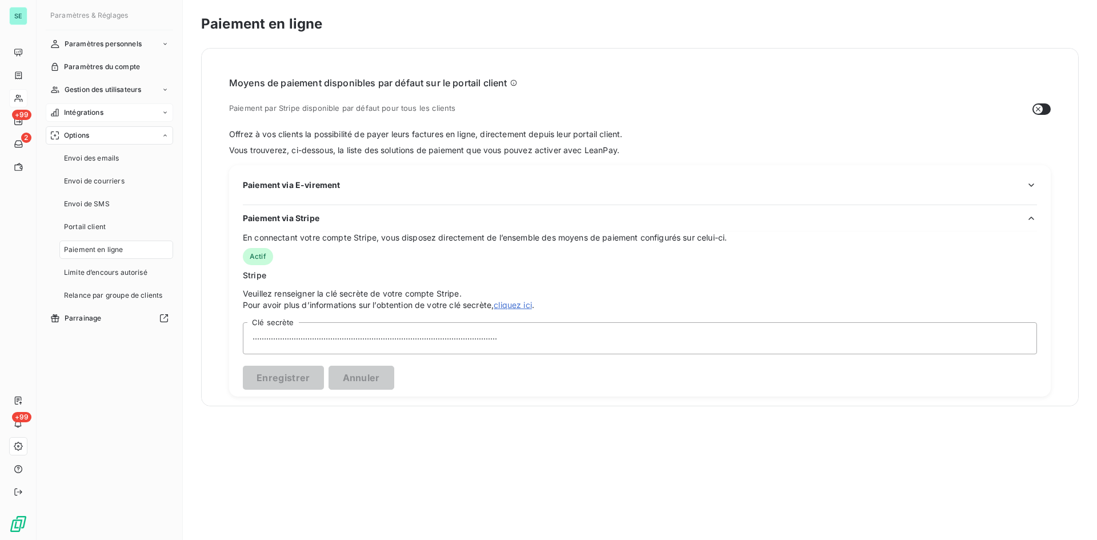
click at [94, 117] on span "Intégrations" at bounding box center [83, 112] width 39 height 10
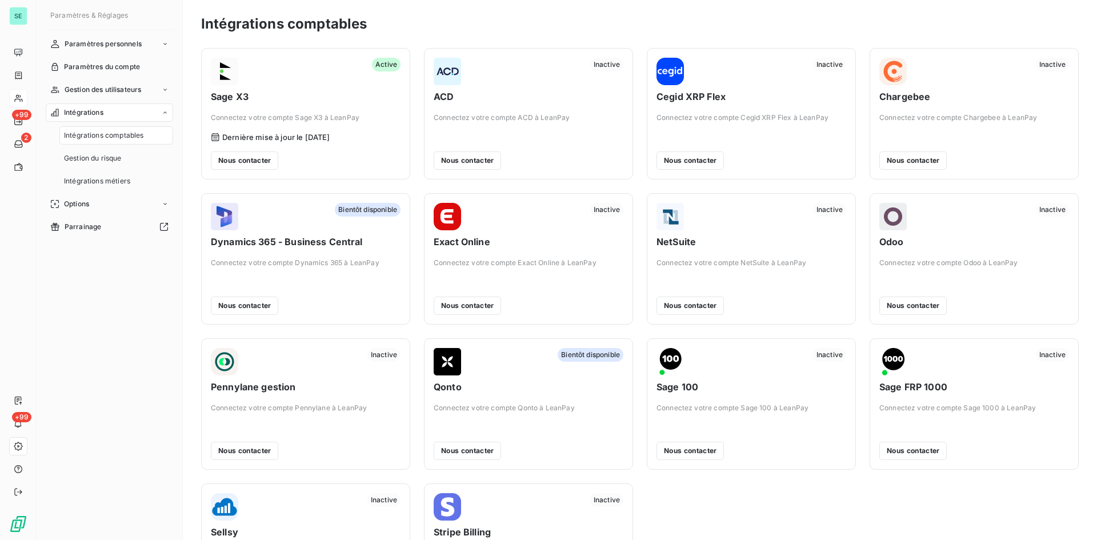
click at [98, 168] on nav "Intégrations comptables Gestion du risque Intégrations métiers" at bounding box center [116, 158] width 114 height 64
click at [98, 158] on span "Gestion du risque" at bounding box center [93, 158] width 58 height 10
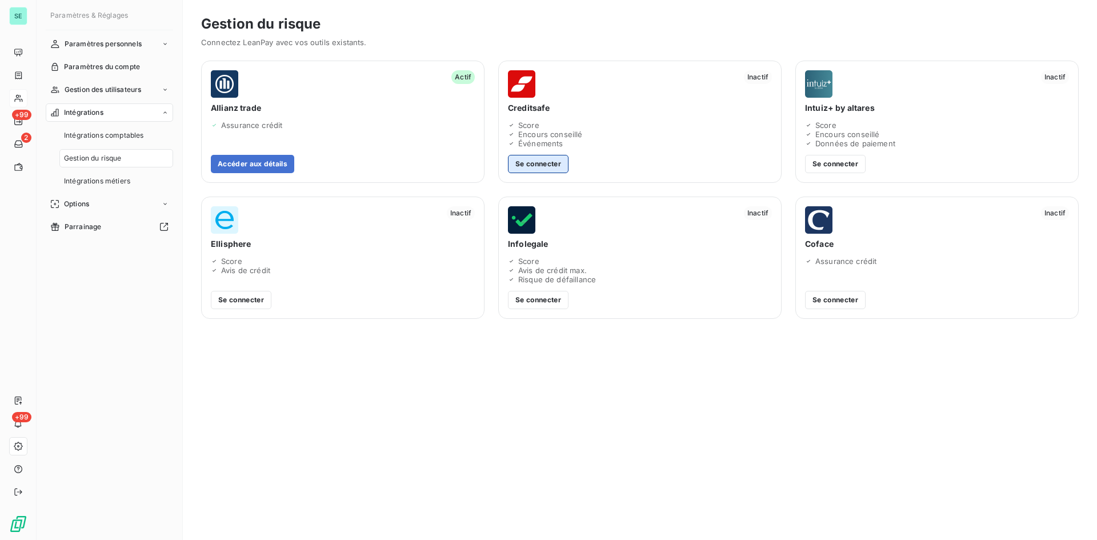
click at [565, 163] on button "Se connecter" at bounding box center [538, 164] width 61 height 18
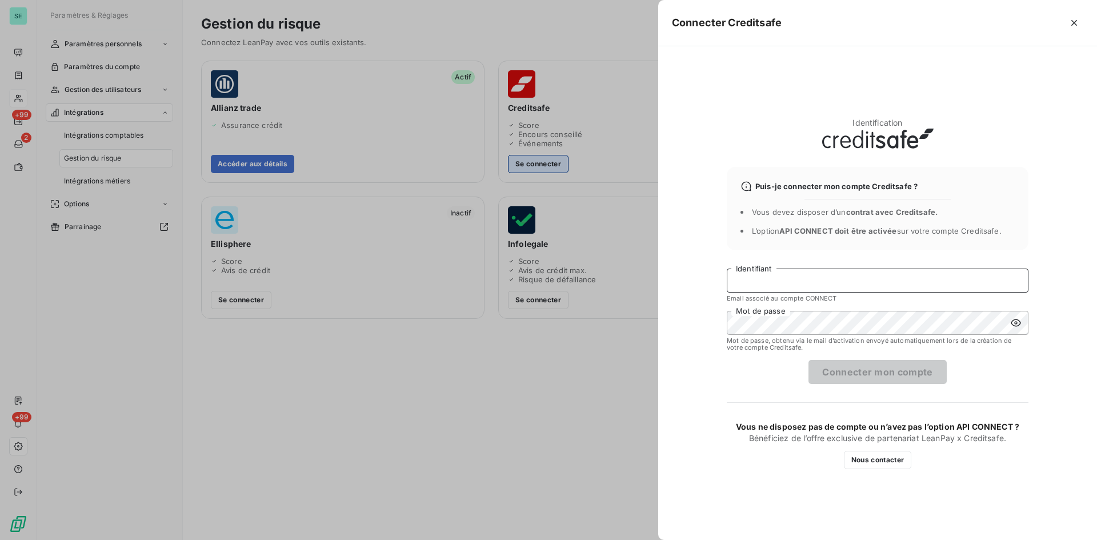
type input "[EMAIL_ADDRESS][DOMAIN_NAME]"
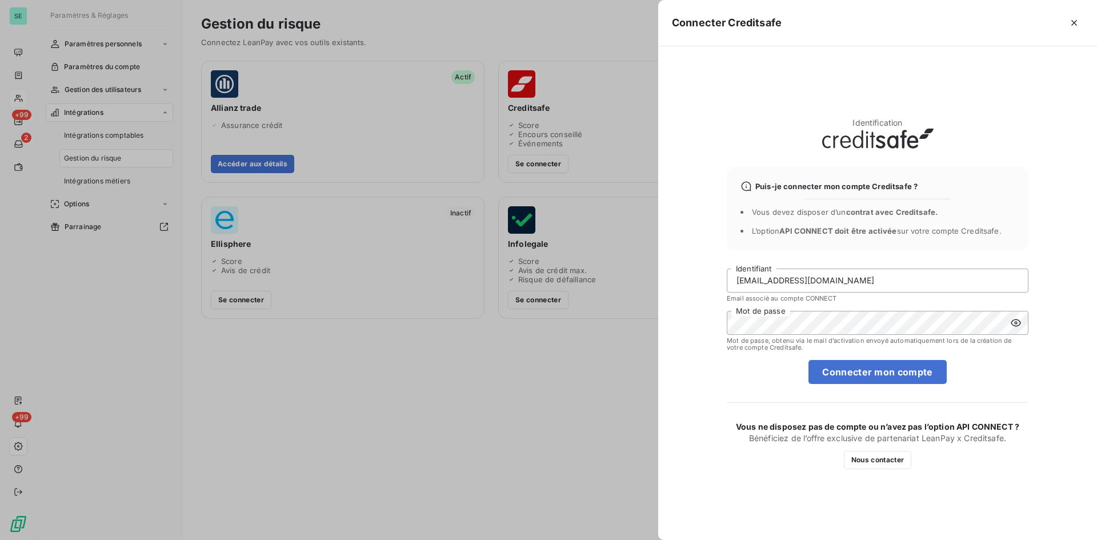
click at [973, 129] on div "Identification" at bounding box center [877, 132] width 302 height 31
click at [1073, 18] on icon "button" at bounding box center [1073, 22] width 11 height 11
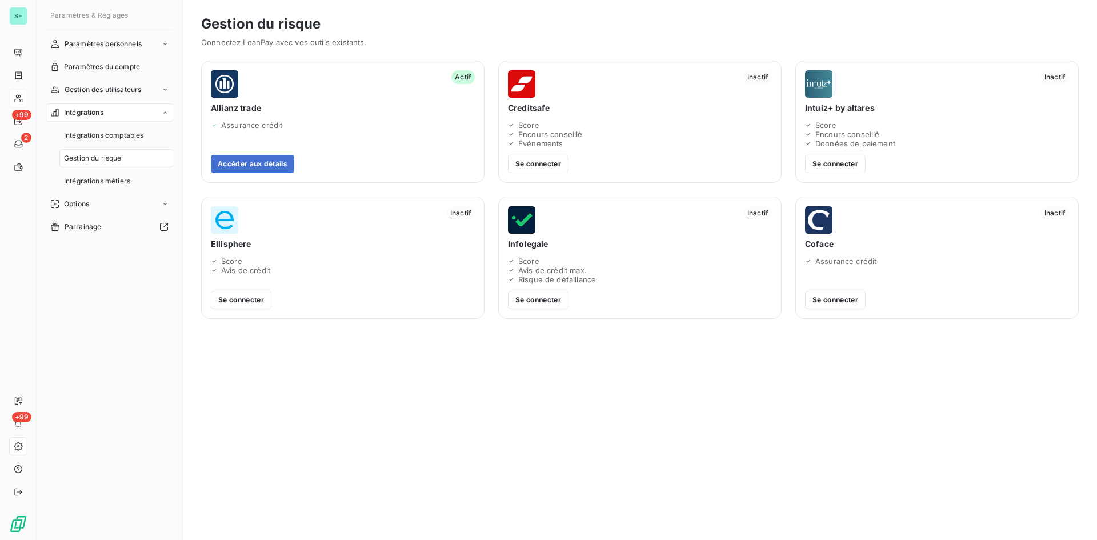
click at [492, 33] on h3 "Gestion du risque" at bounding box center [639, 24] width 877 height 21
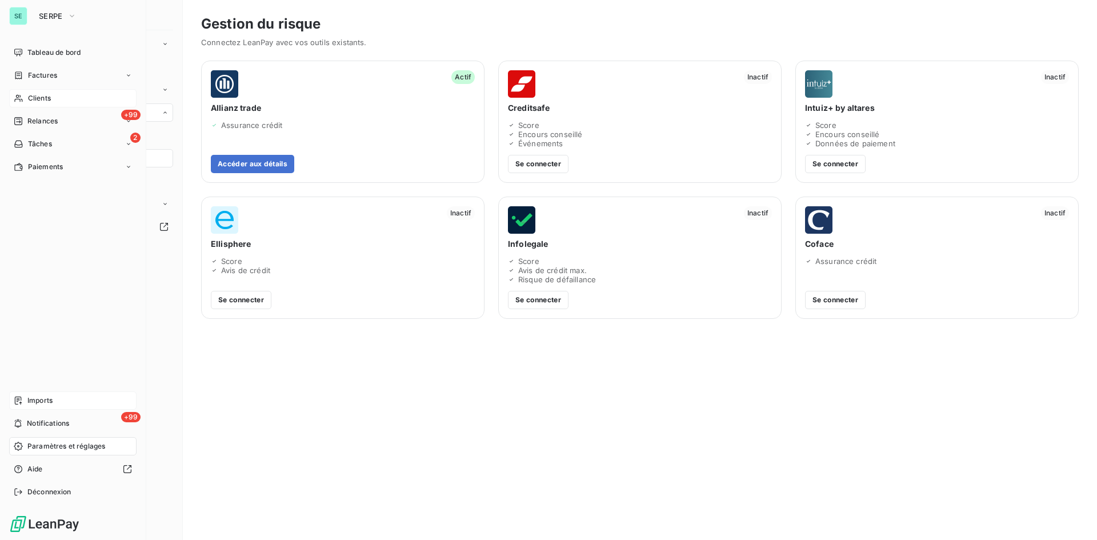
click at [54, 395] on div "Imports" at bounding box center [72, 400] width 127 height 18
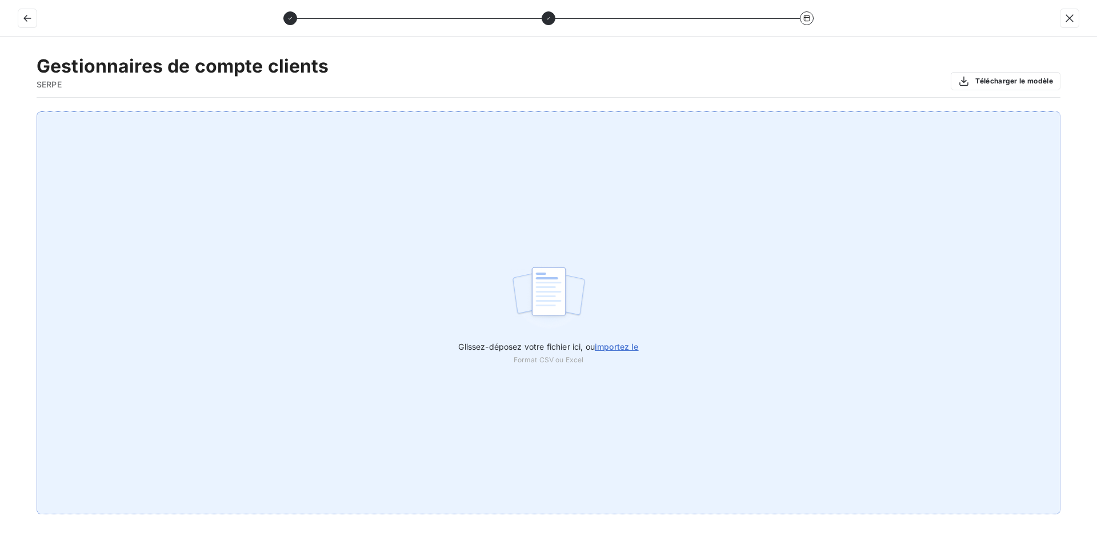
click at [608, 347] on span "importez le" at bounding box center [617, 347] width 44 height 10
click at [1, 112] on input "Glissez-déposez votre fichier ici, ou importez le" at bounding box center [0, 111] width 1 height 1
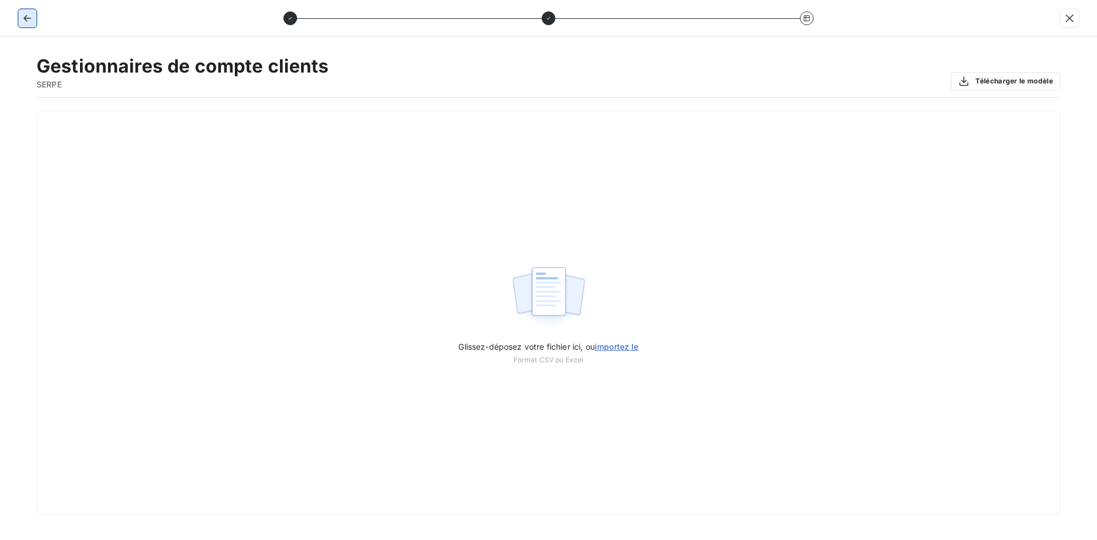
click at [20, 21] on button "button" at bounding box center [27, 18] width 18 height 18
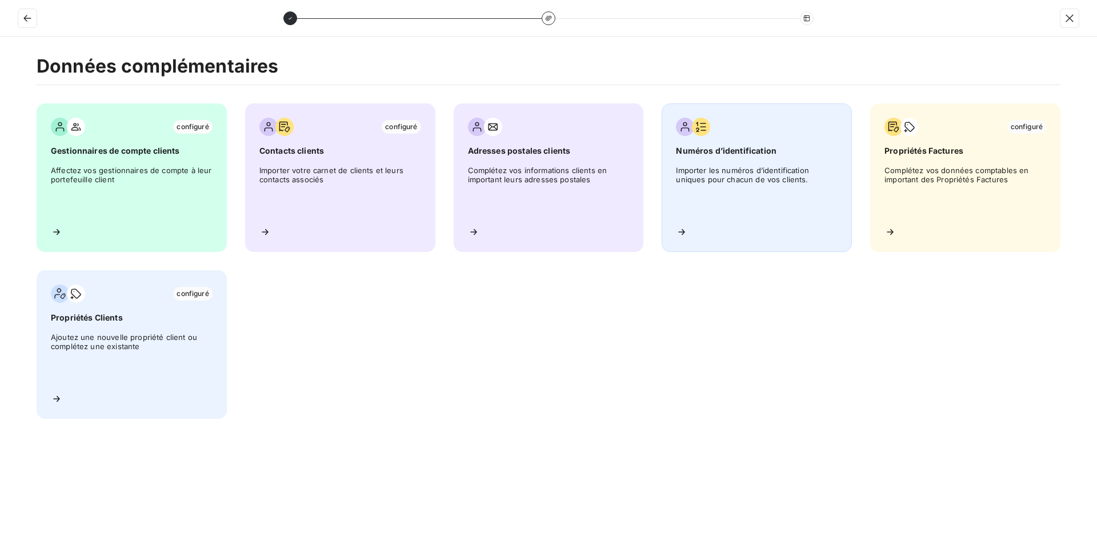
click at [785, 174] on span "Importer les numéros d’identification uniques pour chacun de vos clients." at bounding box center [757, 191] width 162 height 51
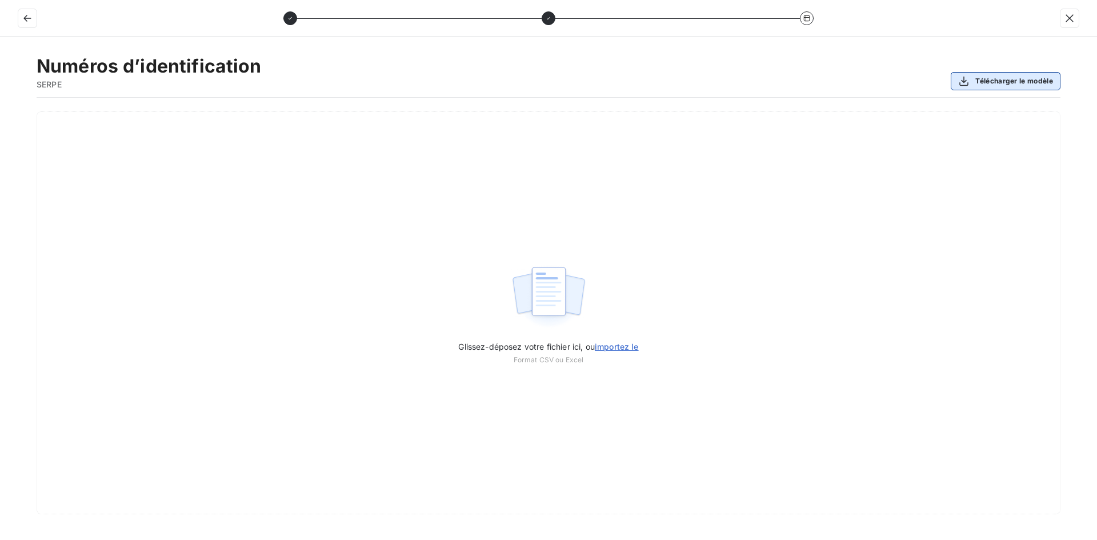
click at [1018, 82] on button "Télécharger le modèle" at bounding box center [1005, 81] width 110 height 18
click at [994, 86] on button "Télécharger le modèle" at bounding box center [1005, 81] width 110 height 18
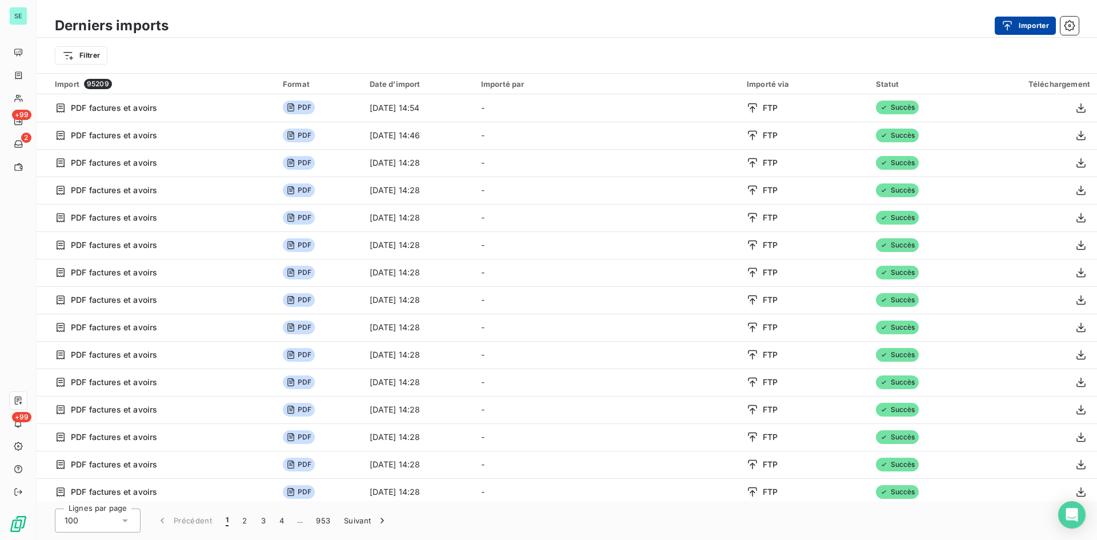
click at [1005, 23] on icon "button" at bounding box center [1006, 25] width 11 height 11
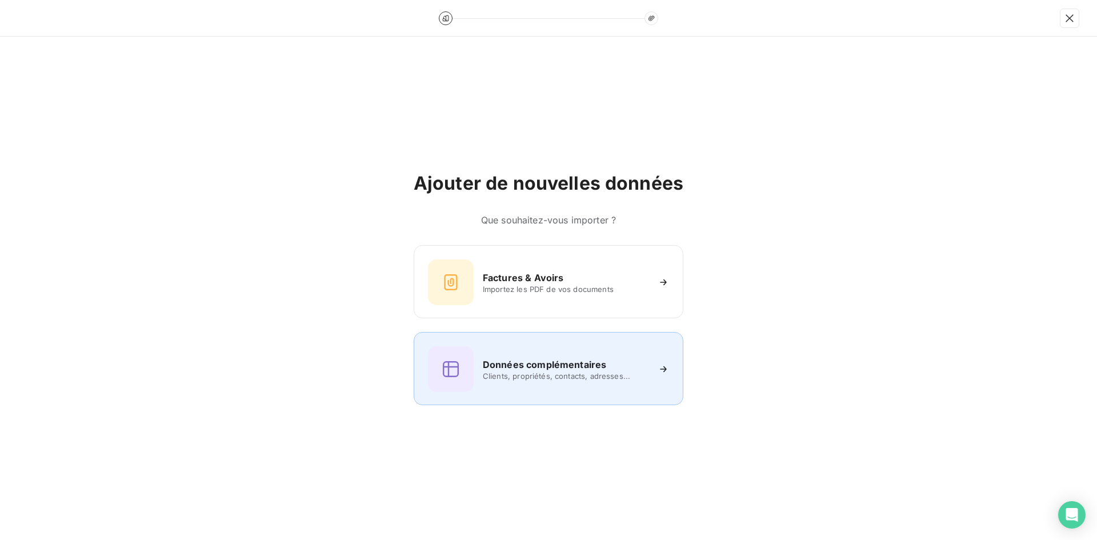
click at [500, 371] on span "Clients, propriétés, contacts, adresses..." at bounding box center [566, 375] width 166 height 9
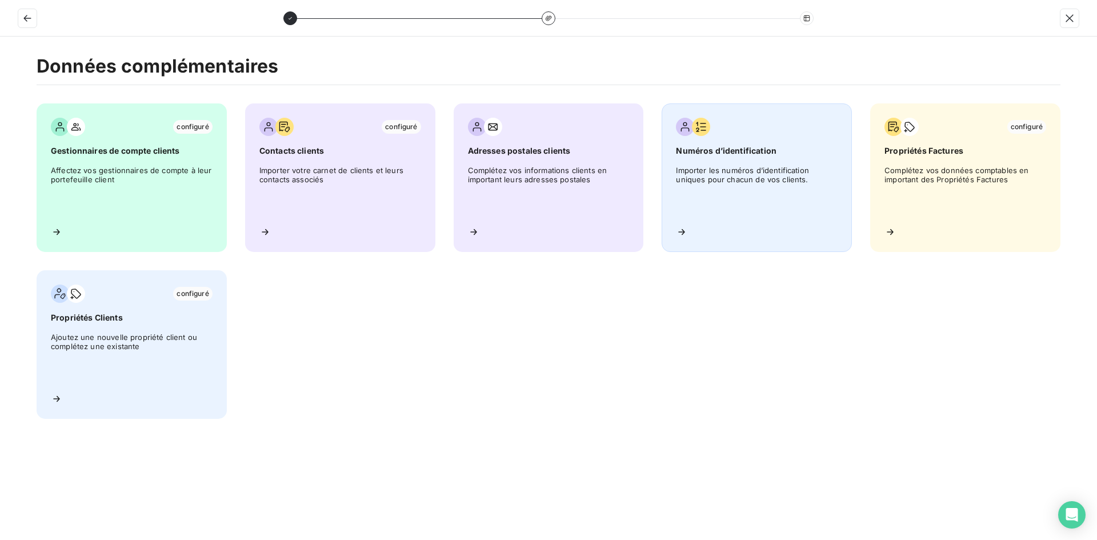
click at [696, 166] on span "Importer les numéros d’identification uniques pour chacun de vos clients." at bounding box center [757, 191] width 162 height 51
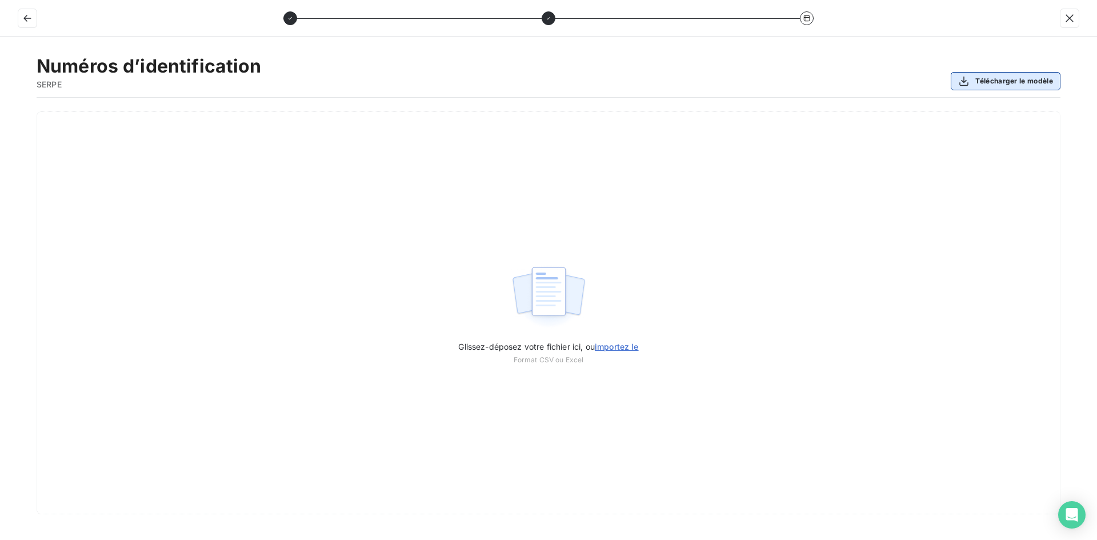
click at [1000, 79] on button "Télécharger le modèle" at bounding box center [1005, 81] width 110 height 18
drag, startPoint x: 12, startPoint y: 29, endPoint x: 34, endPoint y: 23, distance: 22.9
click at [12, 29] on div at bounding box center [548, 18] width 1097 height 37
click at [34, 23] on button "button" at bounding box center [27, 18] width 18 height 18
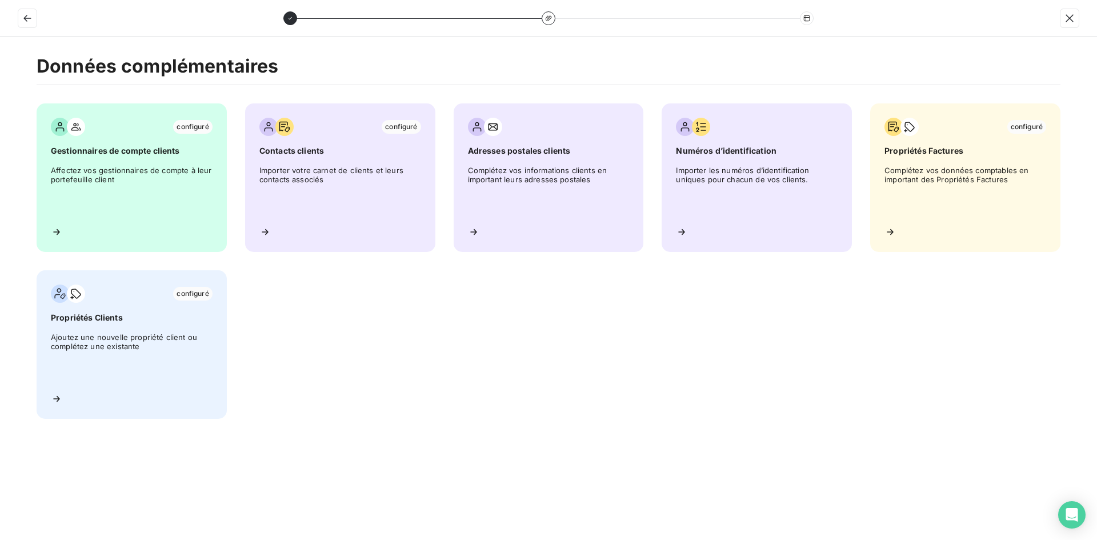
click at [34, 28] on div at bounding box center [548, 18] width 1097 height 37
click at [33, 25] on button "button" at bounding box center [27, 18] width 18 height 18
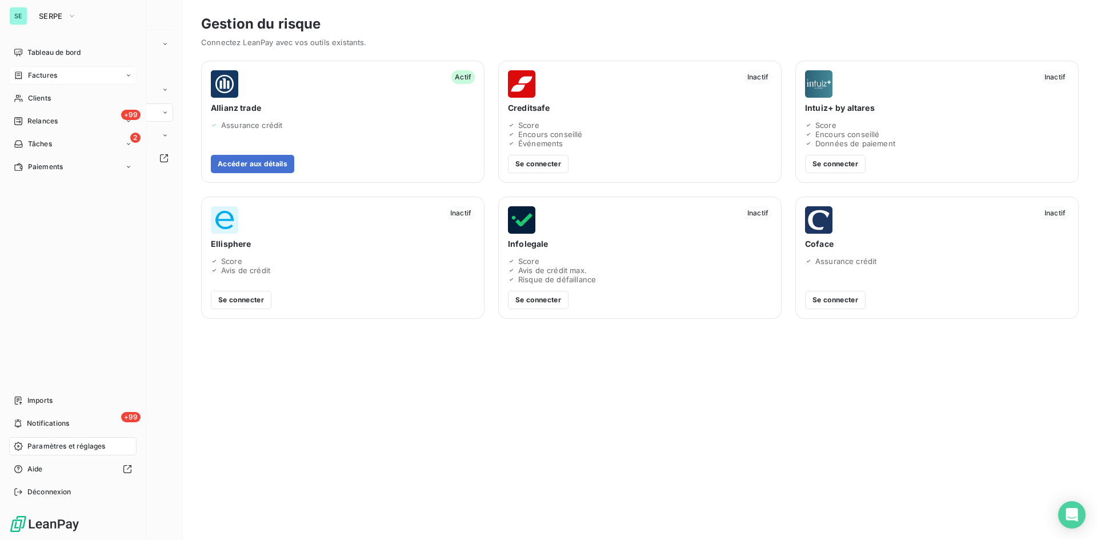
click at [40, 80] on span "Factures" at bounding box center [42, 75] width 29 height 10
click at [45, 93] on span "Factures" at bounding box center [41, 98] width 29 height 10
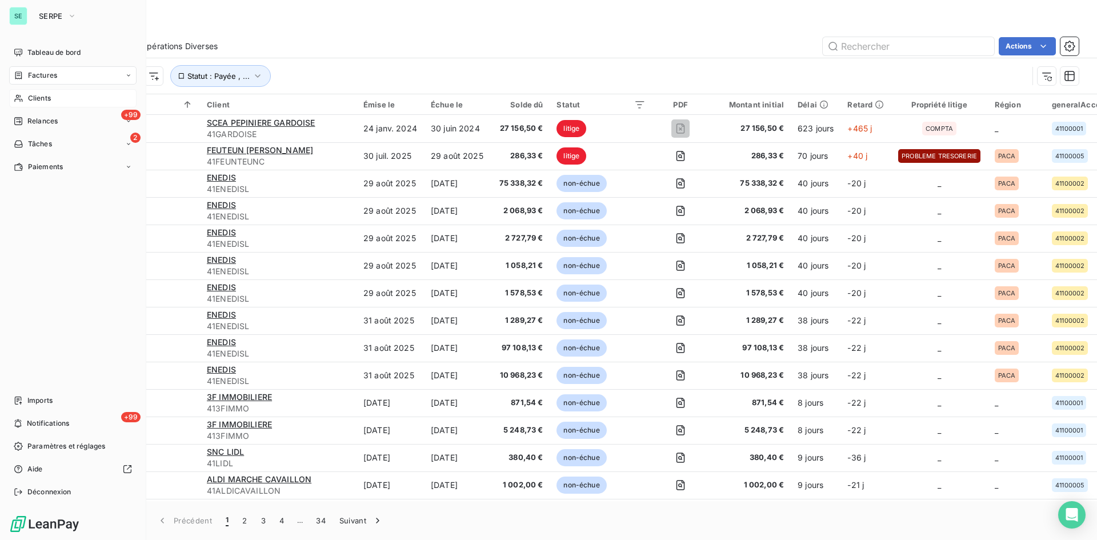
click at [36, 95] on span "Clients" at bounding box center [39, 98] width 23 height 10
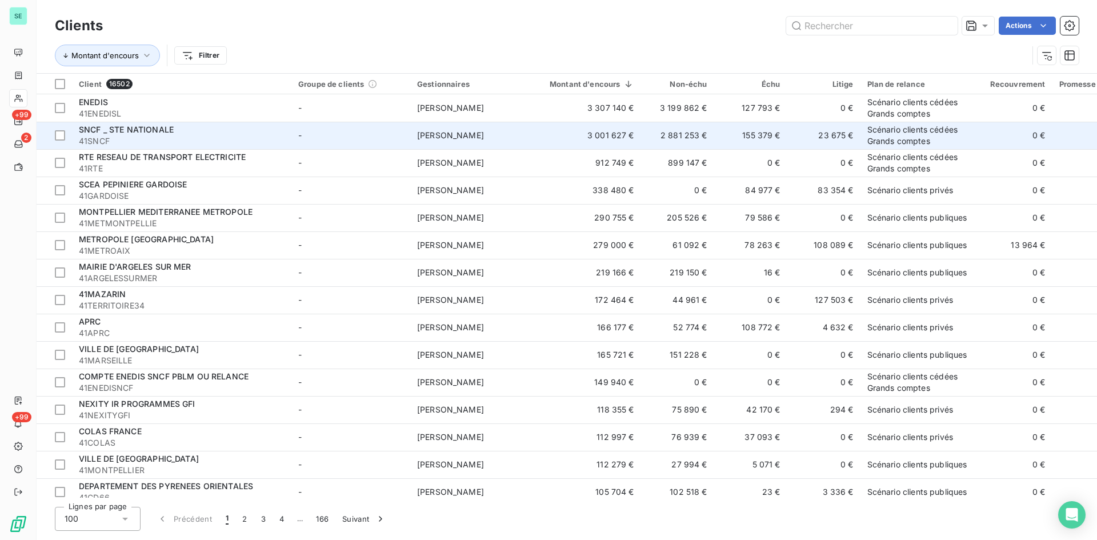
click at [162, 133] on span "SNCF _ STE NATIONALE" at bounding box center [126, 130] width 95 height 10
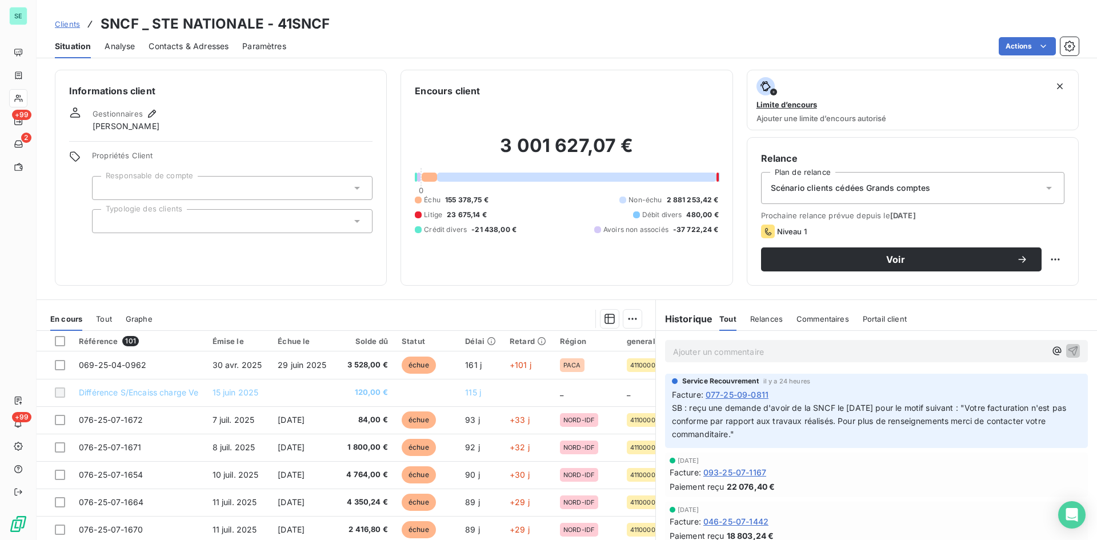
scroll to position [45, 0]
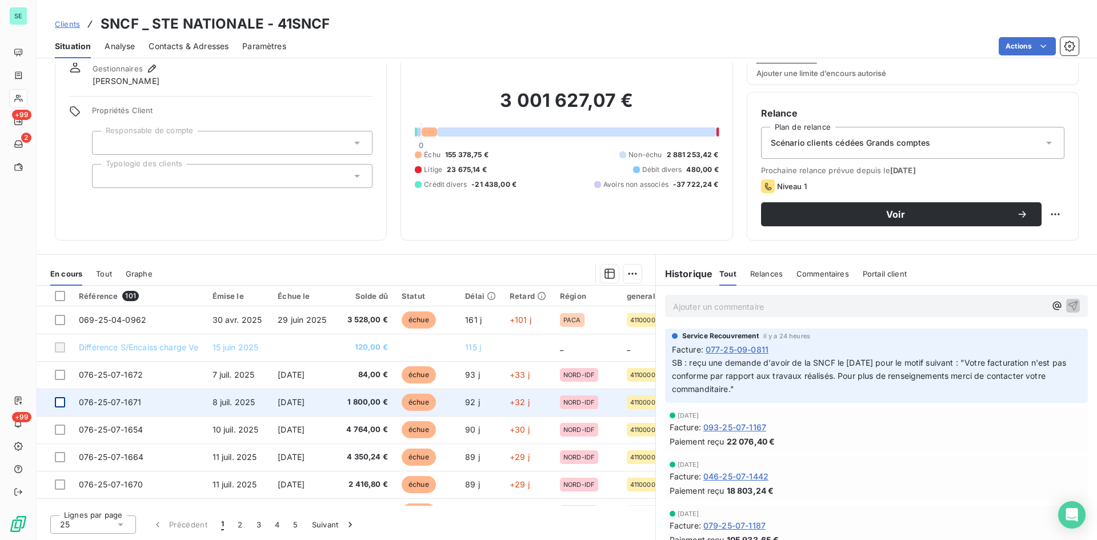
click at [63, 401] on div at bounding box center [60, 402] width 10 height 10
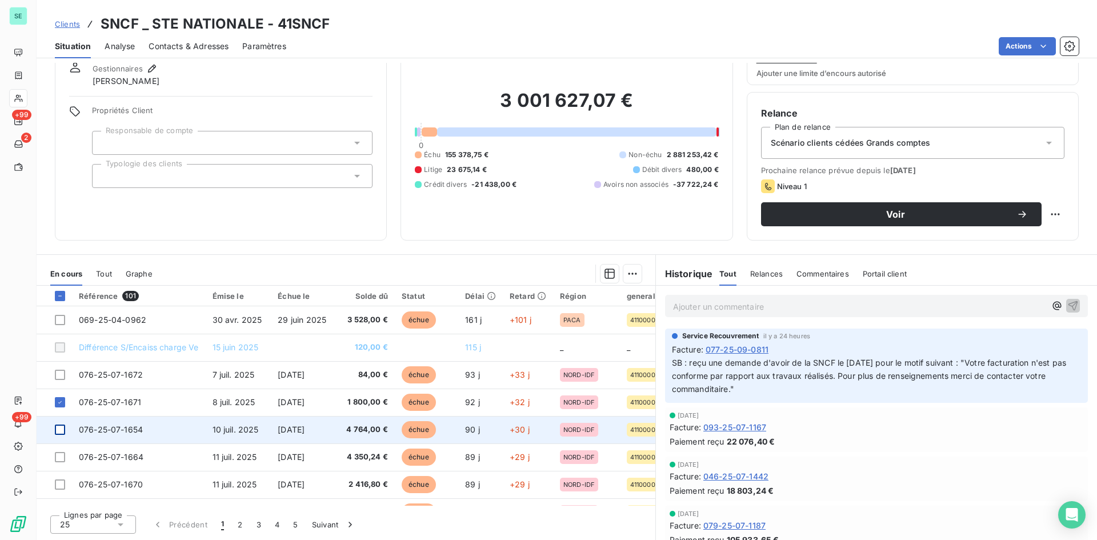
click at [62, 433] on div at bounding box center [60, 429] width 10 height 10
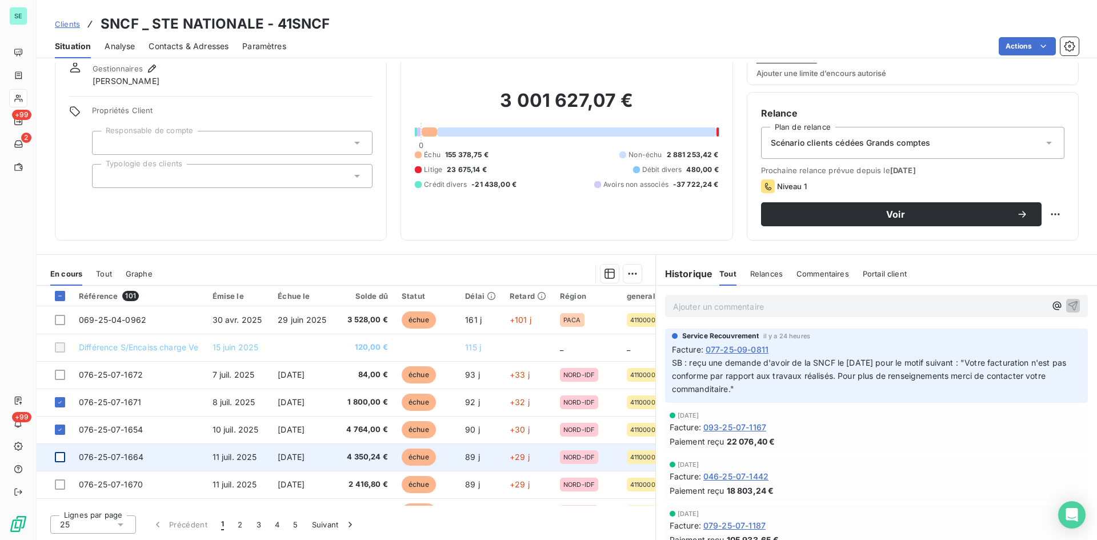
click at [62, 453] on div at bounding box center [60, 457] width 10 height 10
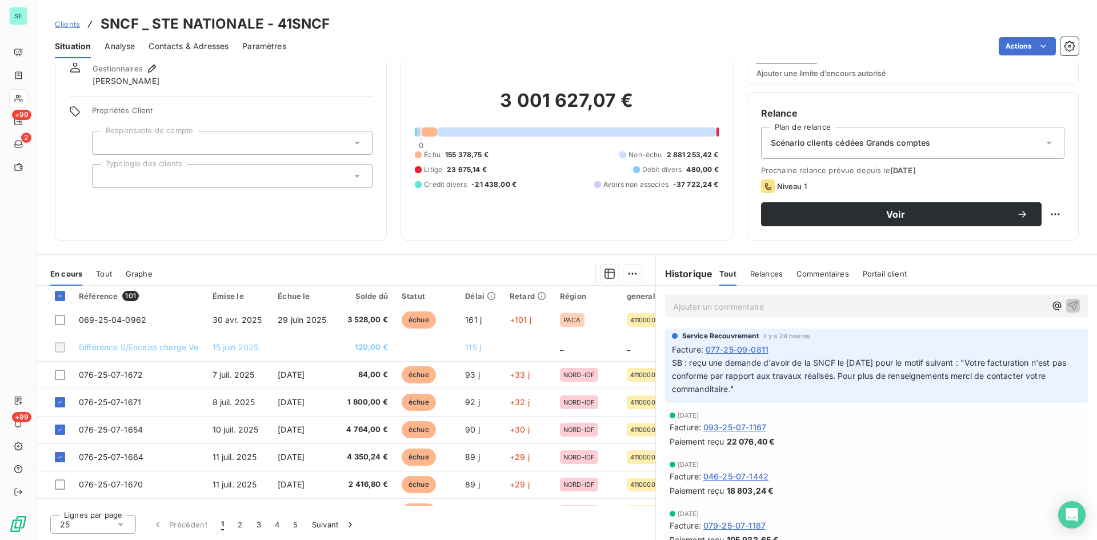
click at [119, 528] on icon at bounding box center [120, 524] width 11 height 11
click at [114, 501] on li "100" at bounding box center [93, 502] width 86 height 21
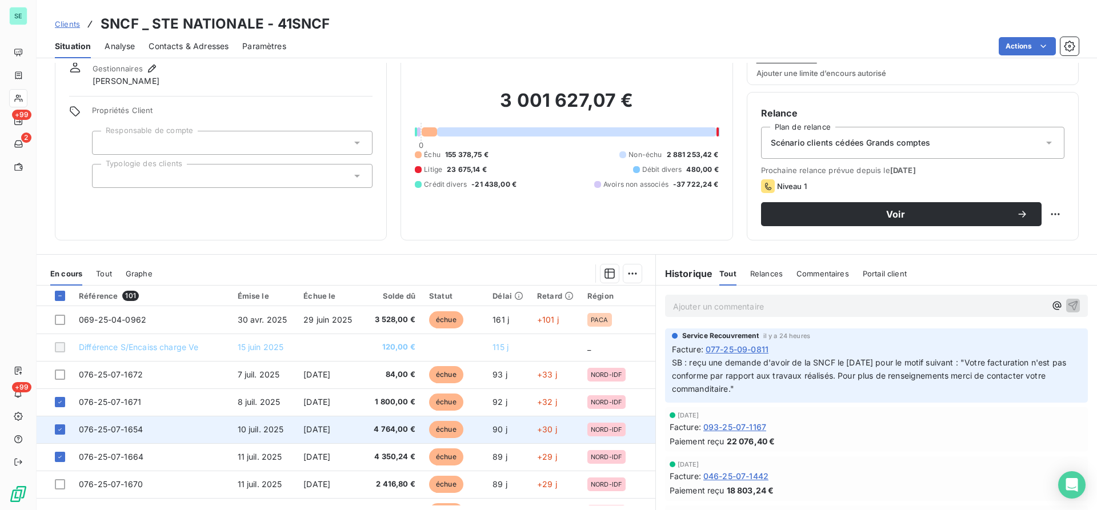
scroll to position [57, 0]
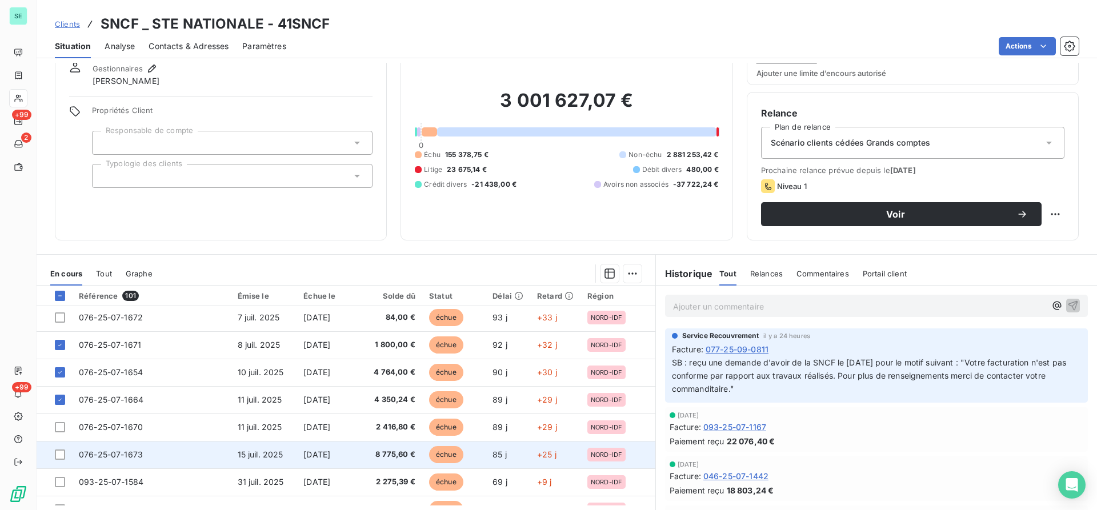
click at [62, 463] on td at bounding box center [54, 454] width 35 height 27
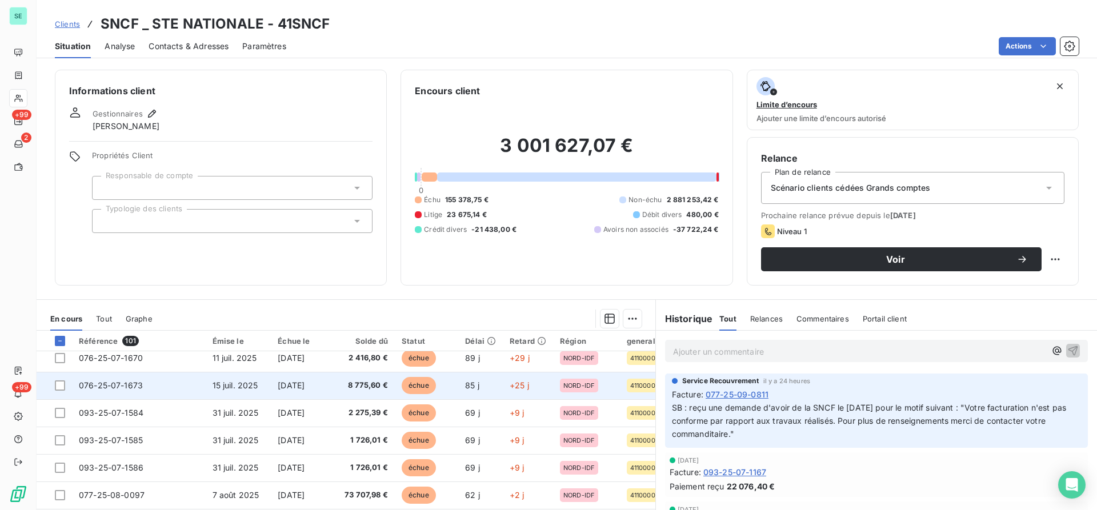
scroll to position [57, 0]
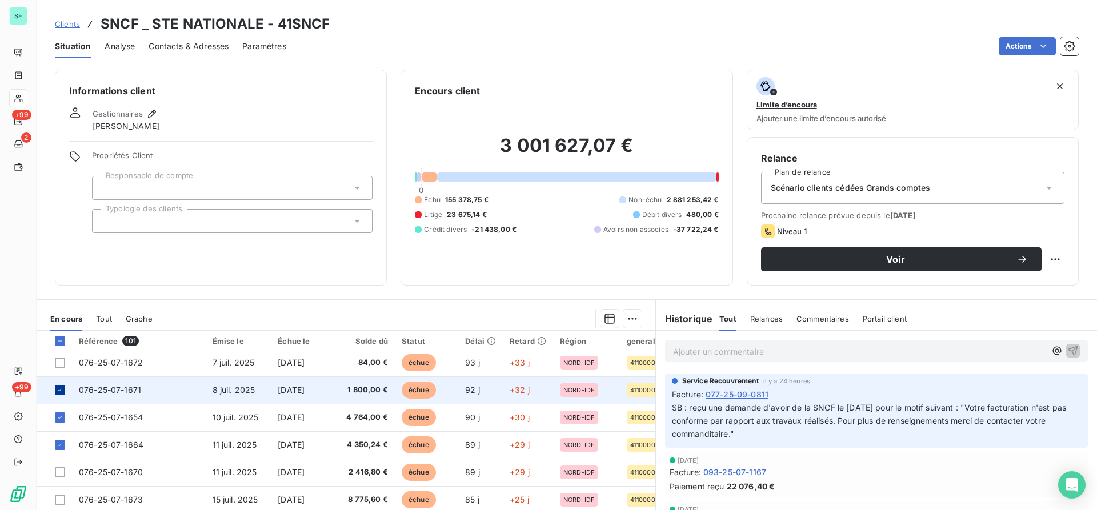
click at [63, 390] on div at bounding box center [60, 390] width 10 height 10
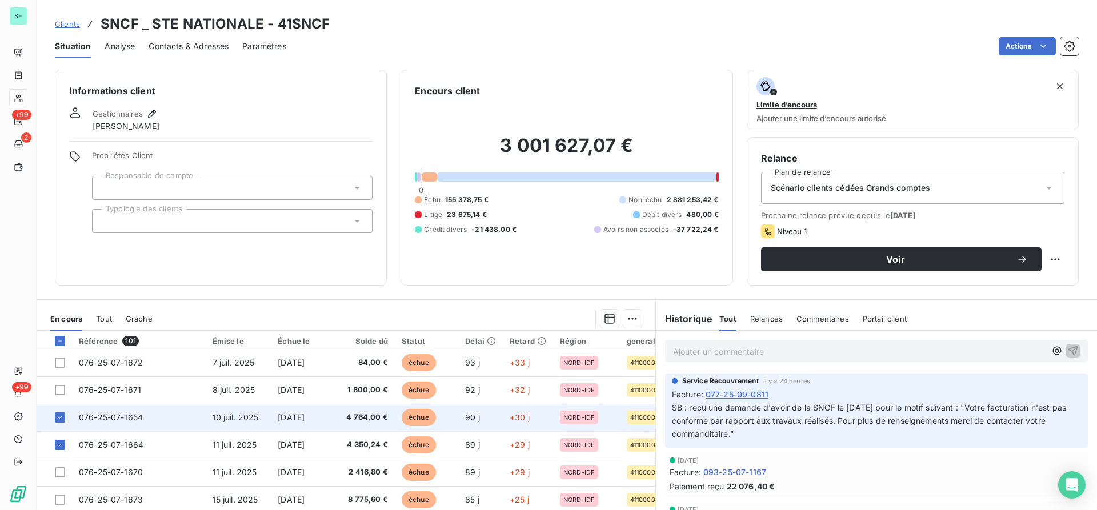
click at [63, 424] on td at bounding box center [54, 417] width 35 height 27
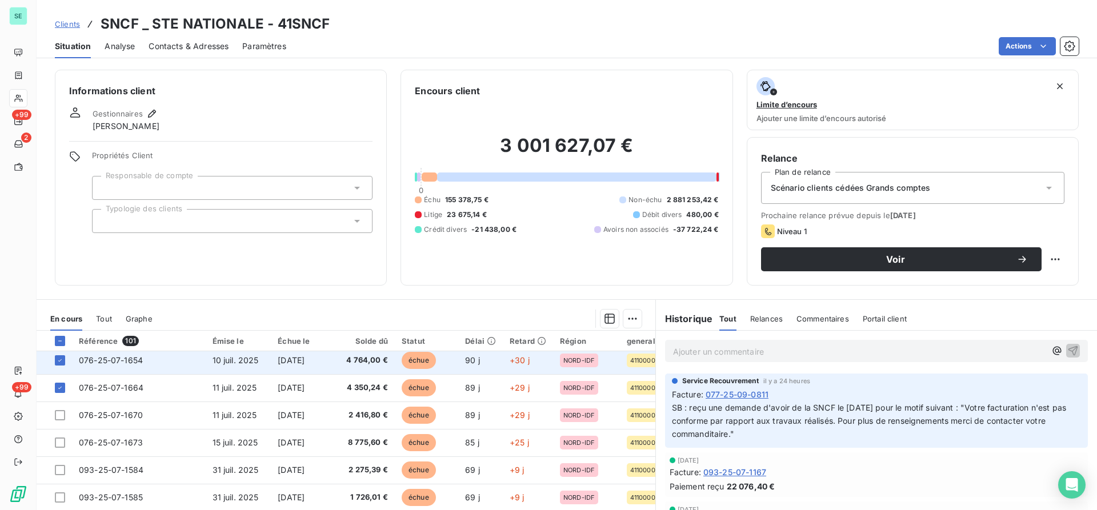
click at [67, 360] on td at bounding box center [54, 360] width 35 height 27
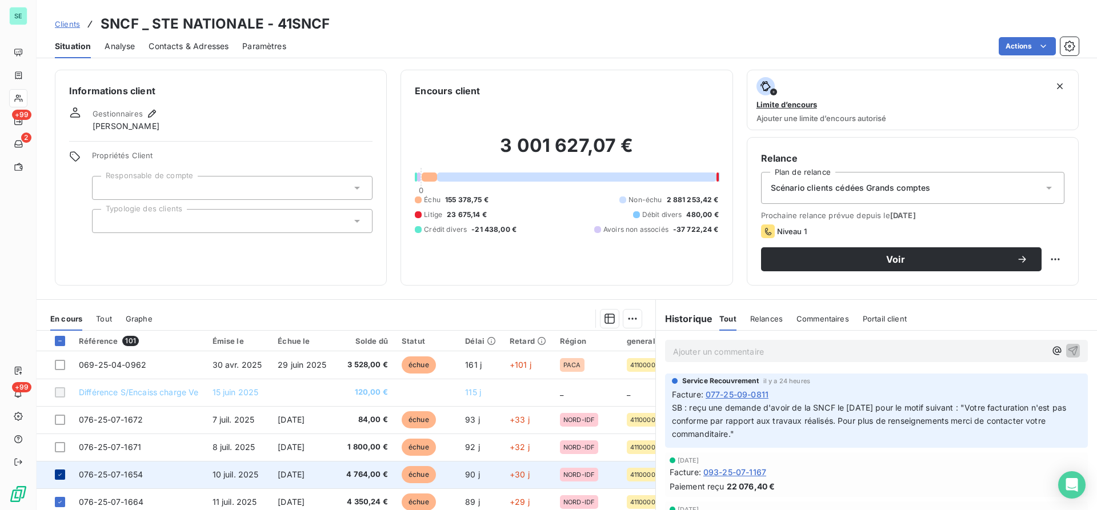
click at [63, 472] on icon at bounding box center [60, 474] width 7 height 7
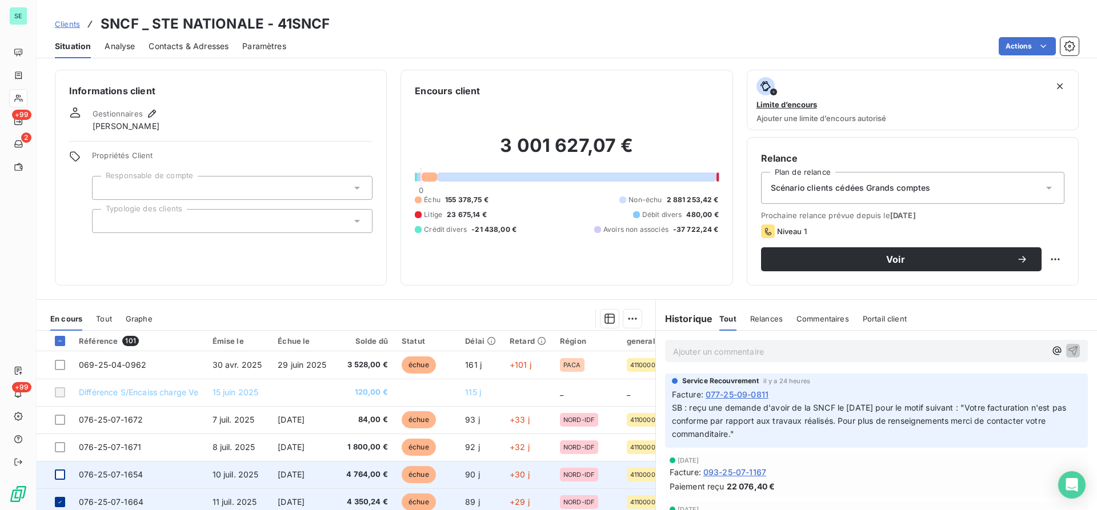
click at [63, 499] on div at bounding box center [60, 502] width 10 height 10
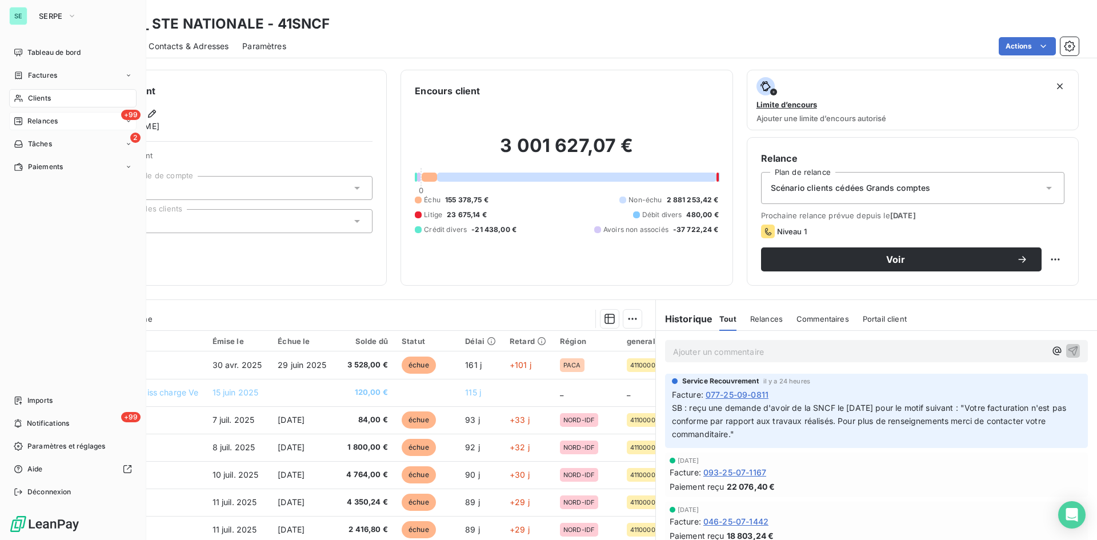
click at [37, 117] on span "Relances" at bounding box center [42, 121] width 30 height 10
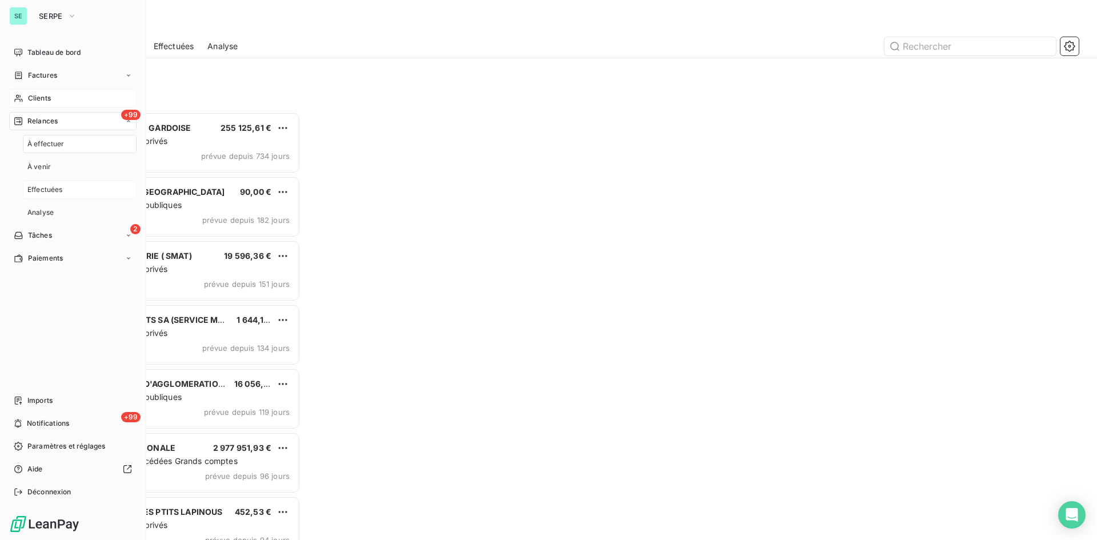
scroll to position [419, 237]
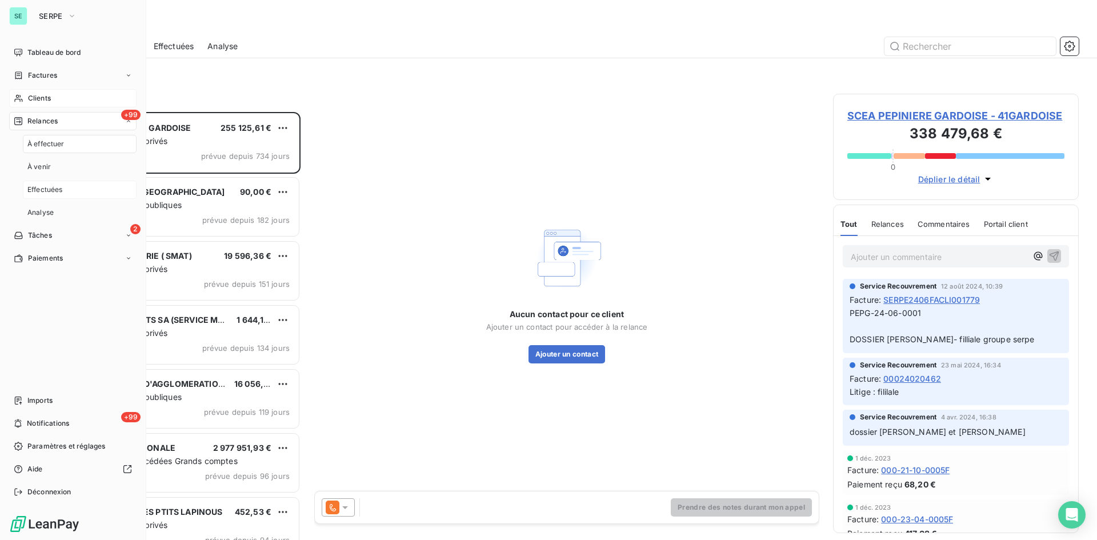
click at [49, 187] on span "Effectuées" at bounding box center [44, 189] width 35 height 10
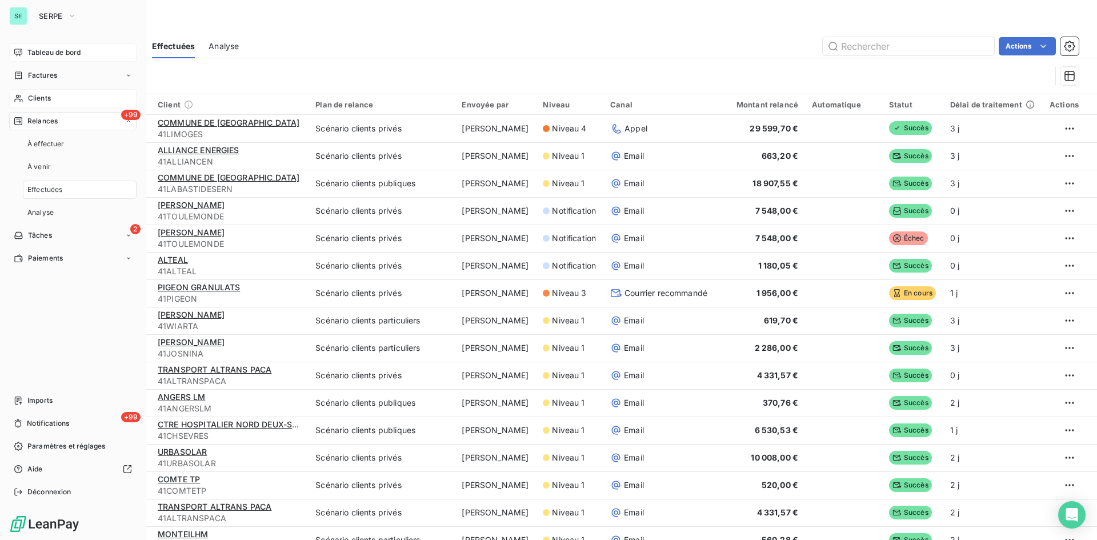
click at [64, 53] on span "Tableau de bord" at bounding box center [53, 52] width 53 height 10
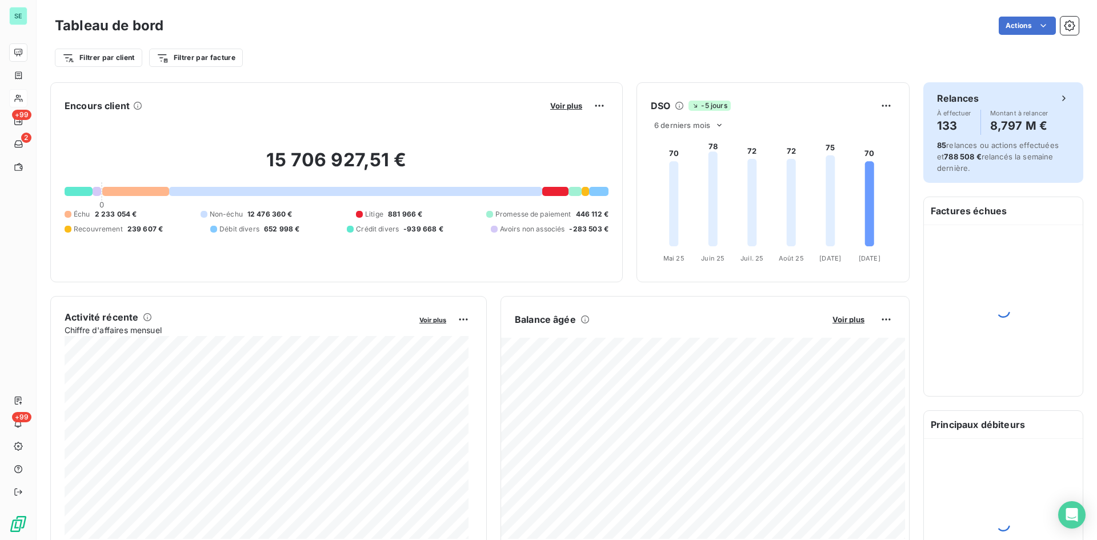
click at [1047, 94] on div "Relances" at bounding box center [1003, 98] width 133 height 14
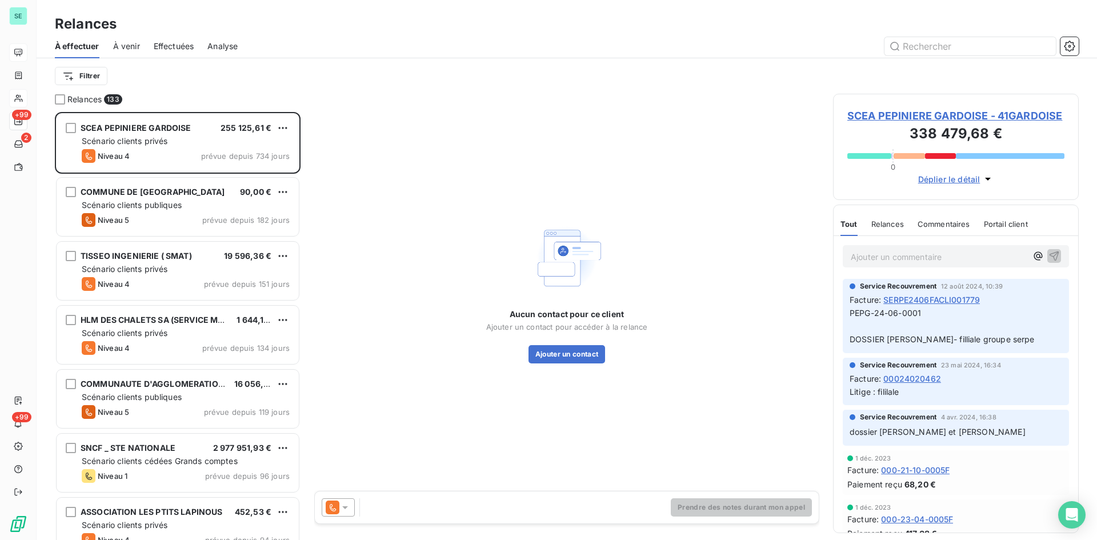
scroll to position [9, 9]
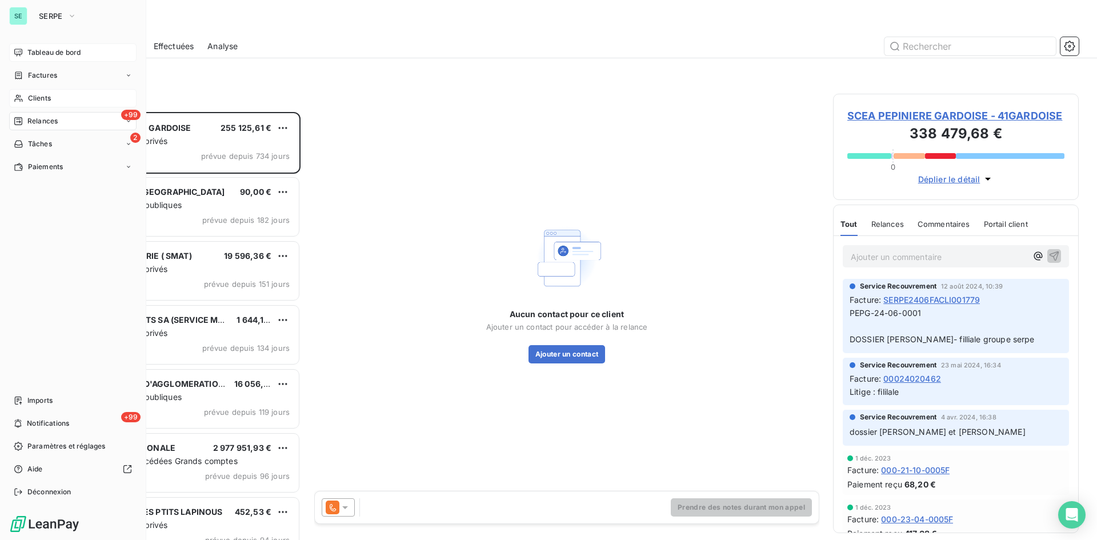
click at [43, 49] on span "Tableau de bord" at bounding box center [53, 52] width 53 height 10
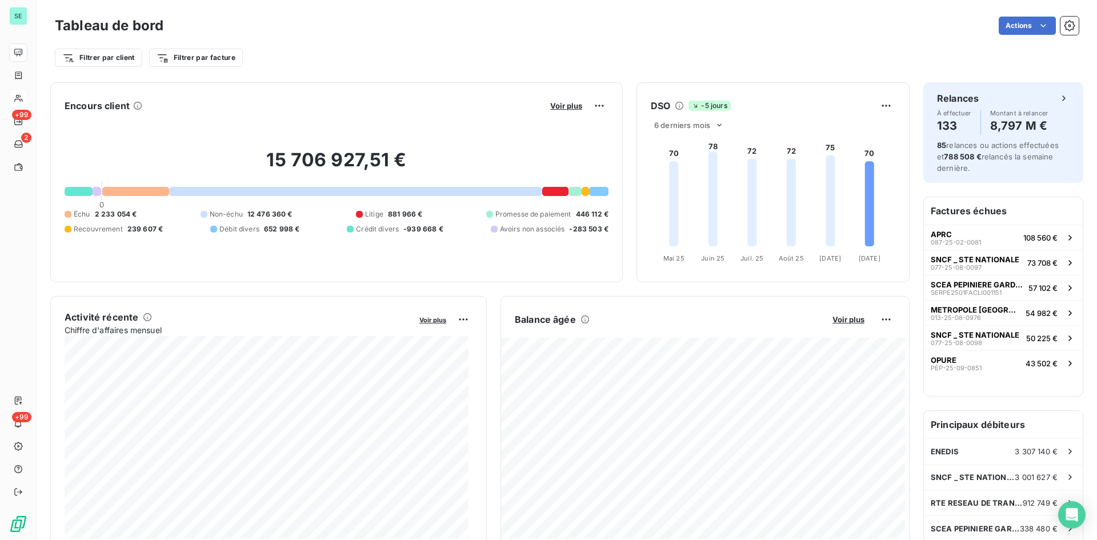
click at [869, 50] on div "Filtrer par client Filtrer par facture" at bounding box center [566, 58] width 1023 height 22
click at [1069, 512] on icon "Open Intercom Messenger" at bounding box center [1071, 514] width 13 height 15
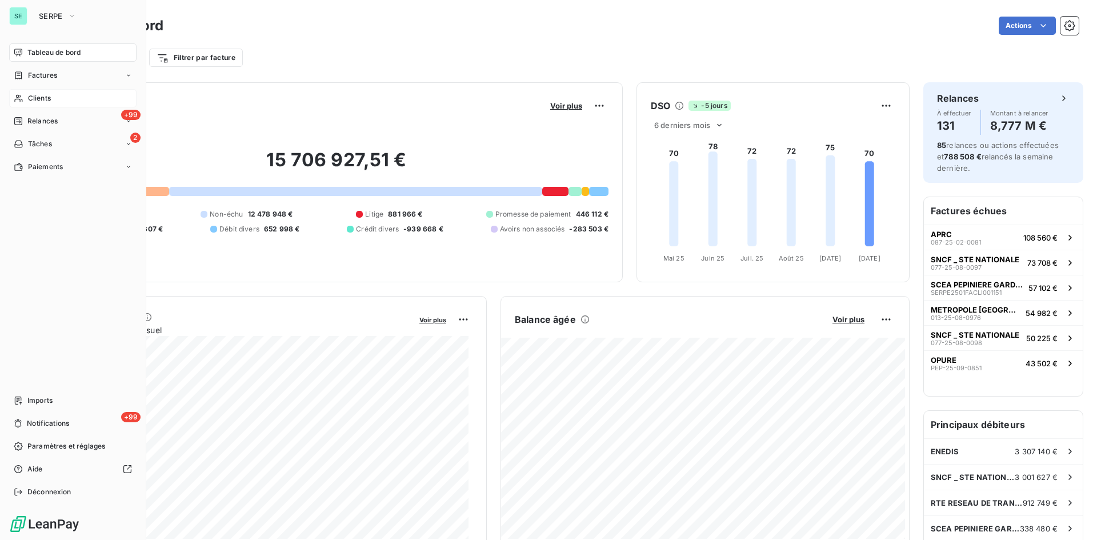
click at [61, 51] on span "Tableau de bord" at bounding box center [53, 52] width 53 height 10
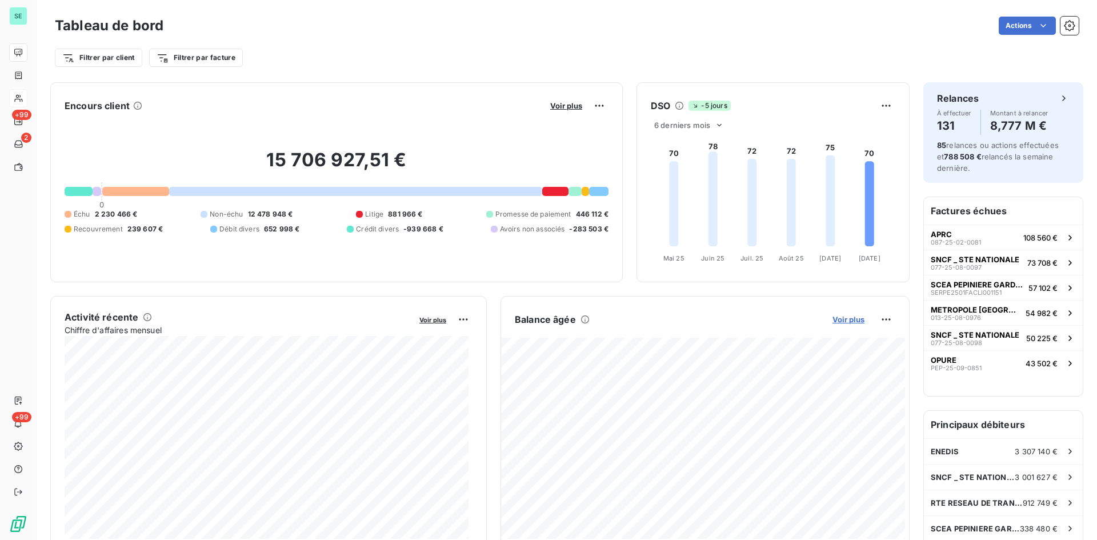
click at [845, 323] on span "Voir plus" at bounding box center [848, 319] width 32 height 9
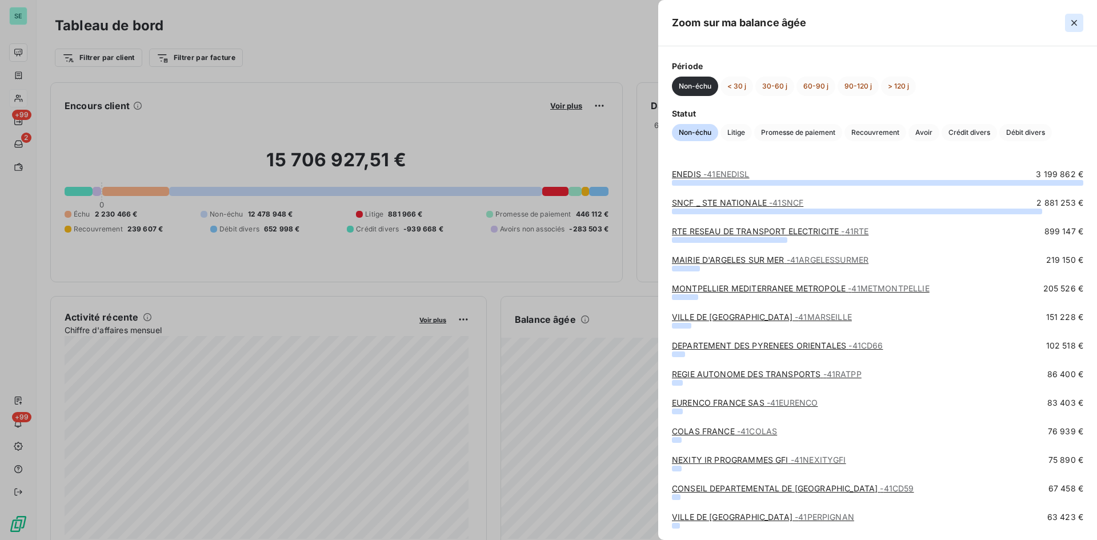
click at [1077, 22] on icon "button" at bounding box center [1073, 22] width 11 height 11
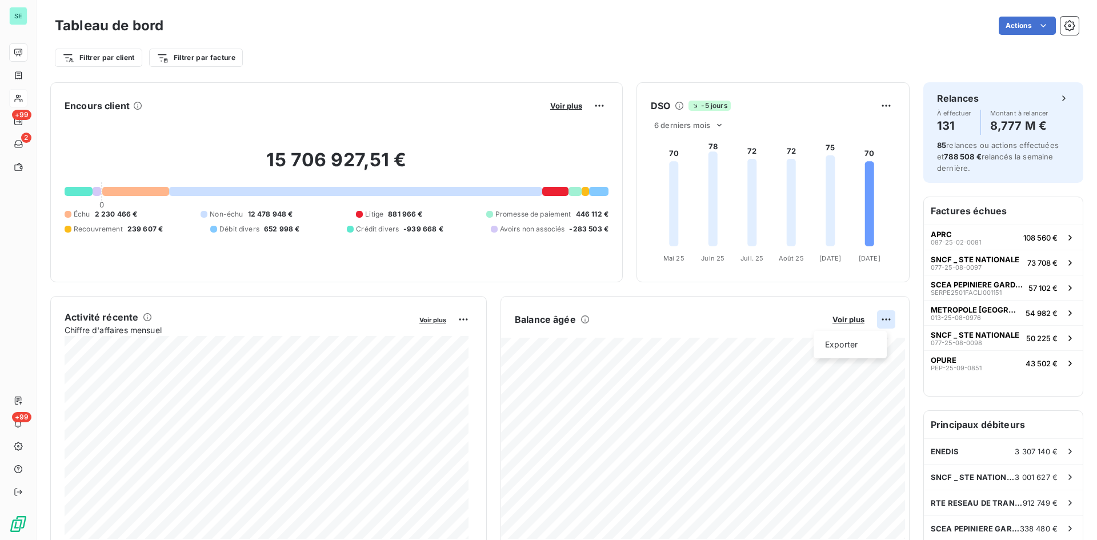
click at [880, 320] on html "SE +99 2 +99 Tableau de bord Actions Filtrer par client Filtrer par facture Enc…" at bounding box center [548, 270] width 1097 height 540
click at [876, 324] on html "SE +99 2 +99 Tableau de bord Actions Filtrer par client Filtrer par facture Enc…" at bounding box center [548, 270] width 1097 height 540
click at [877, 320] on html "SE +99 2 +99 Tableau de bord Actions Filtrer par client Filtrer par facture Enc…" at bounding box center [548, 270] width 1097 height 540
click at [838, 346] on div "Exporter" at bounding box center [850, 344] width 64 height 18
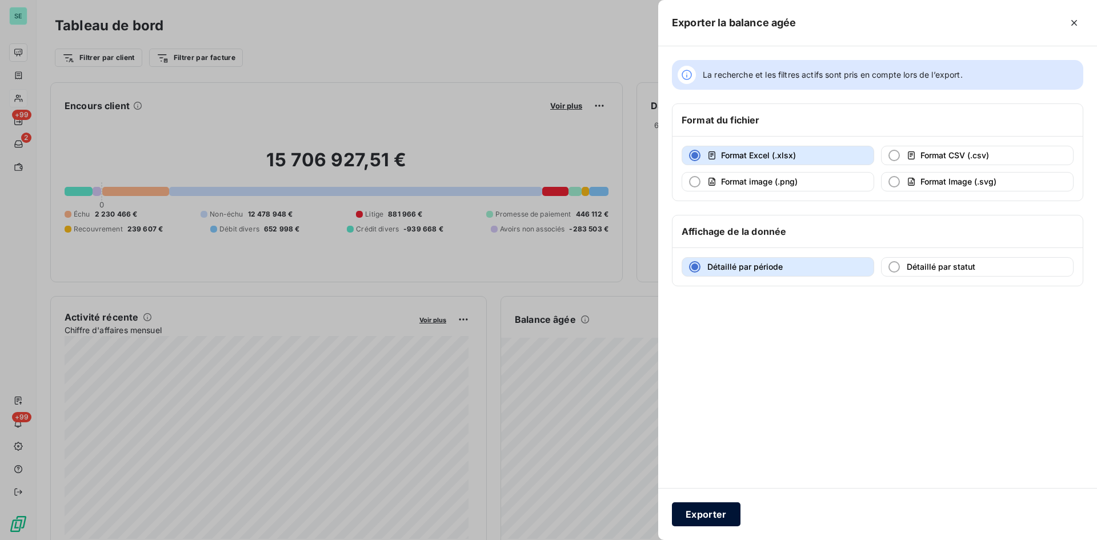
click at [701, 520] on button "Exporter" at bounding box center [706, 514] width 69 height 24
